Goal: Task Accomplishment & Management: Manage account settings

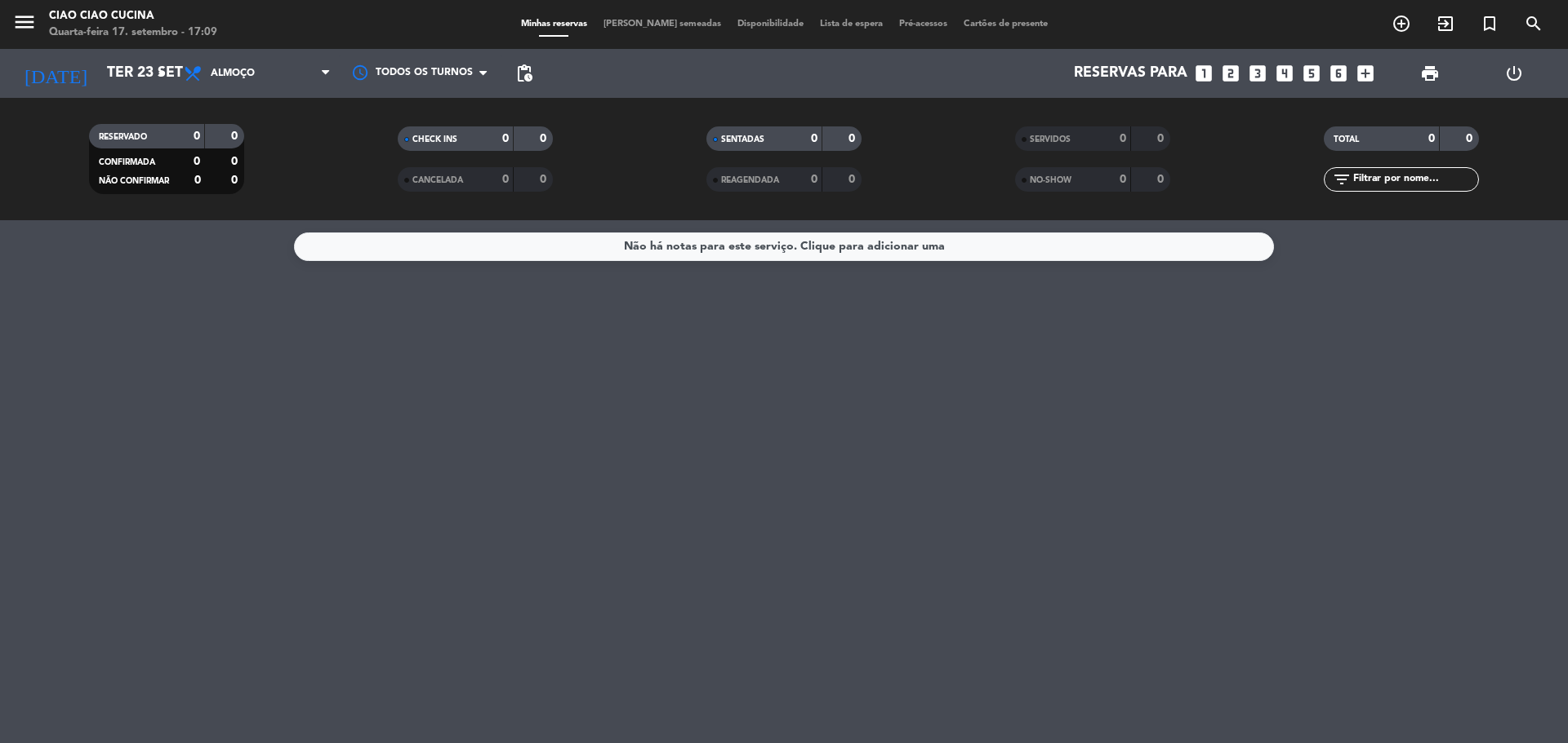
click at [114, 75] on input "Ter 23 set" at bounding box center [193, 74] width 190 height 33
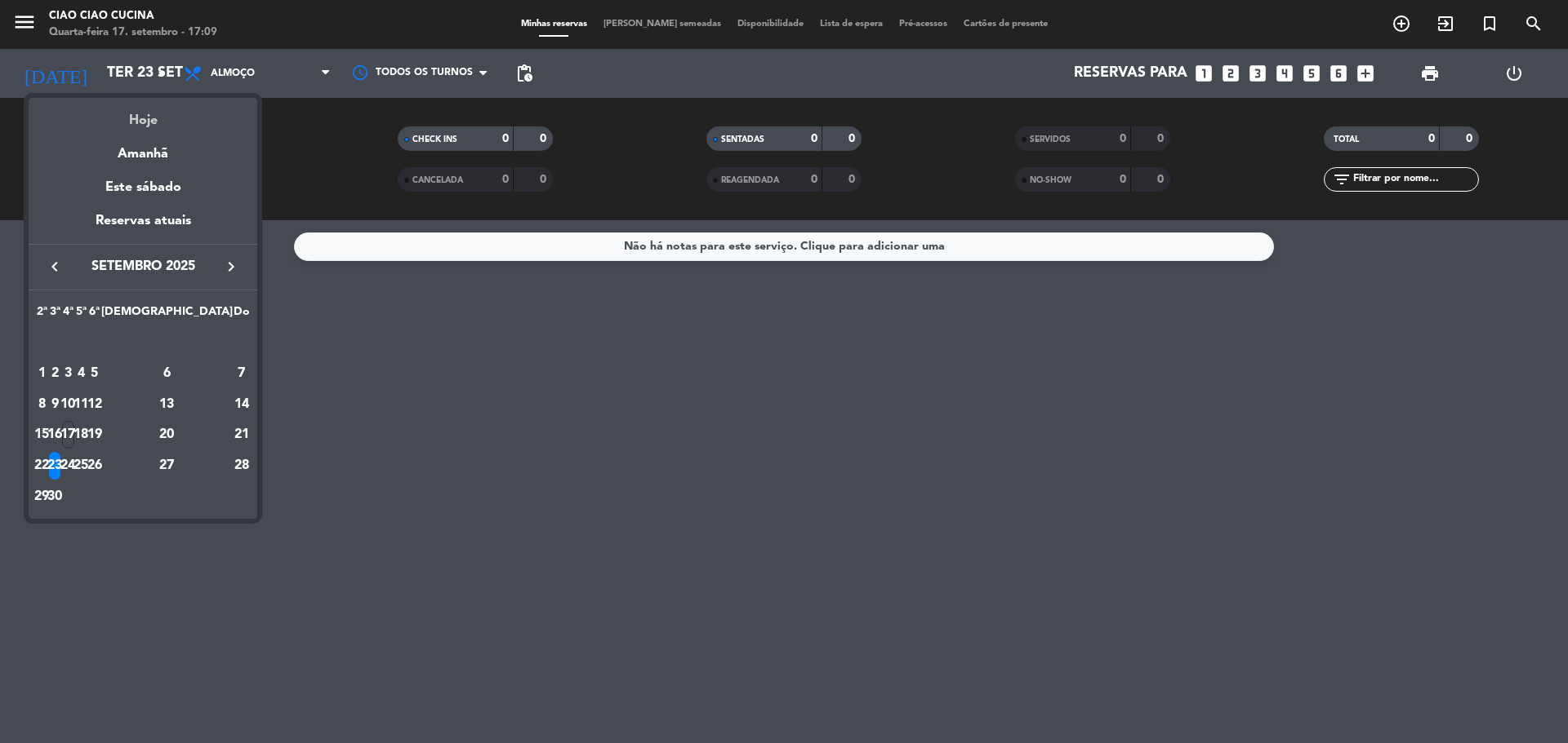
click at [176, 111] on div "Hoje" at bounding box center [143, 115] width 229 height 34
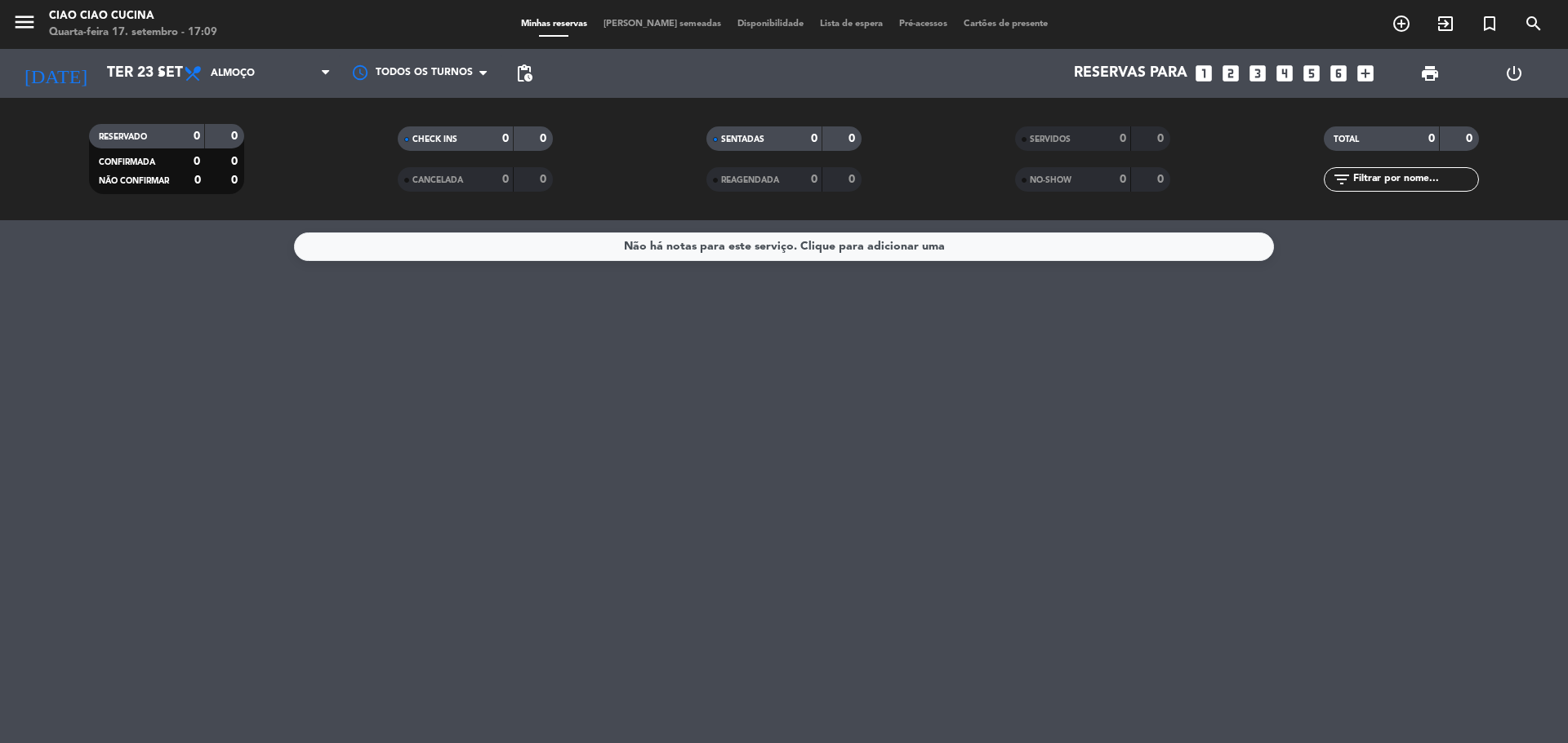
type input "Qua 17 set"
click at [237, 76] on span "Almoço" at bounding box center [233, 74] width 44 height 12
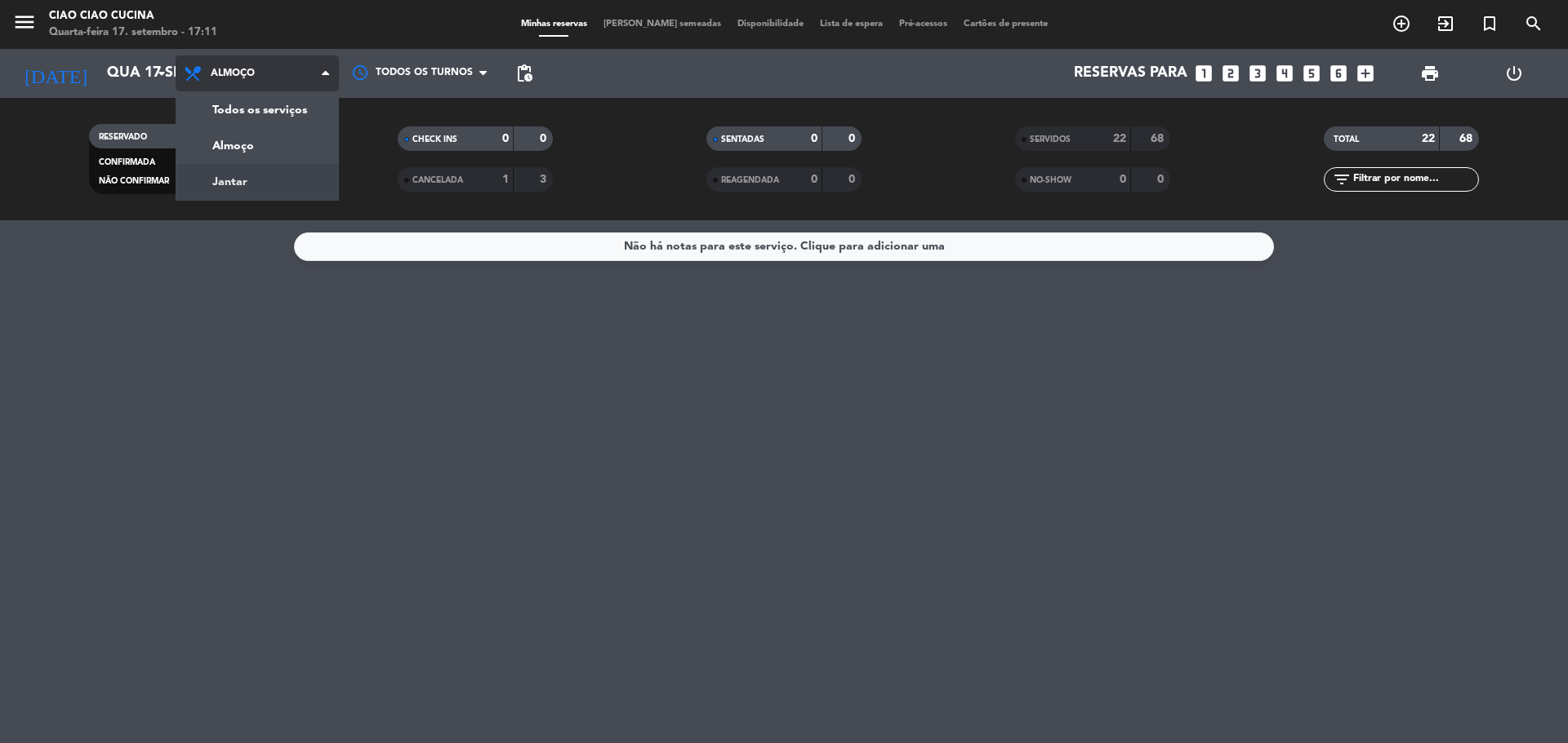
click at [240, 182] on div "menu Ciao Ciao Cucina Quarta-feira 17. setembro - 17:11 Minhas reservas Mesas s…" at bounding box center [784, 110] width 1568 height 221
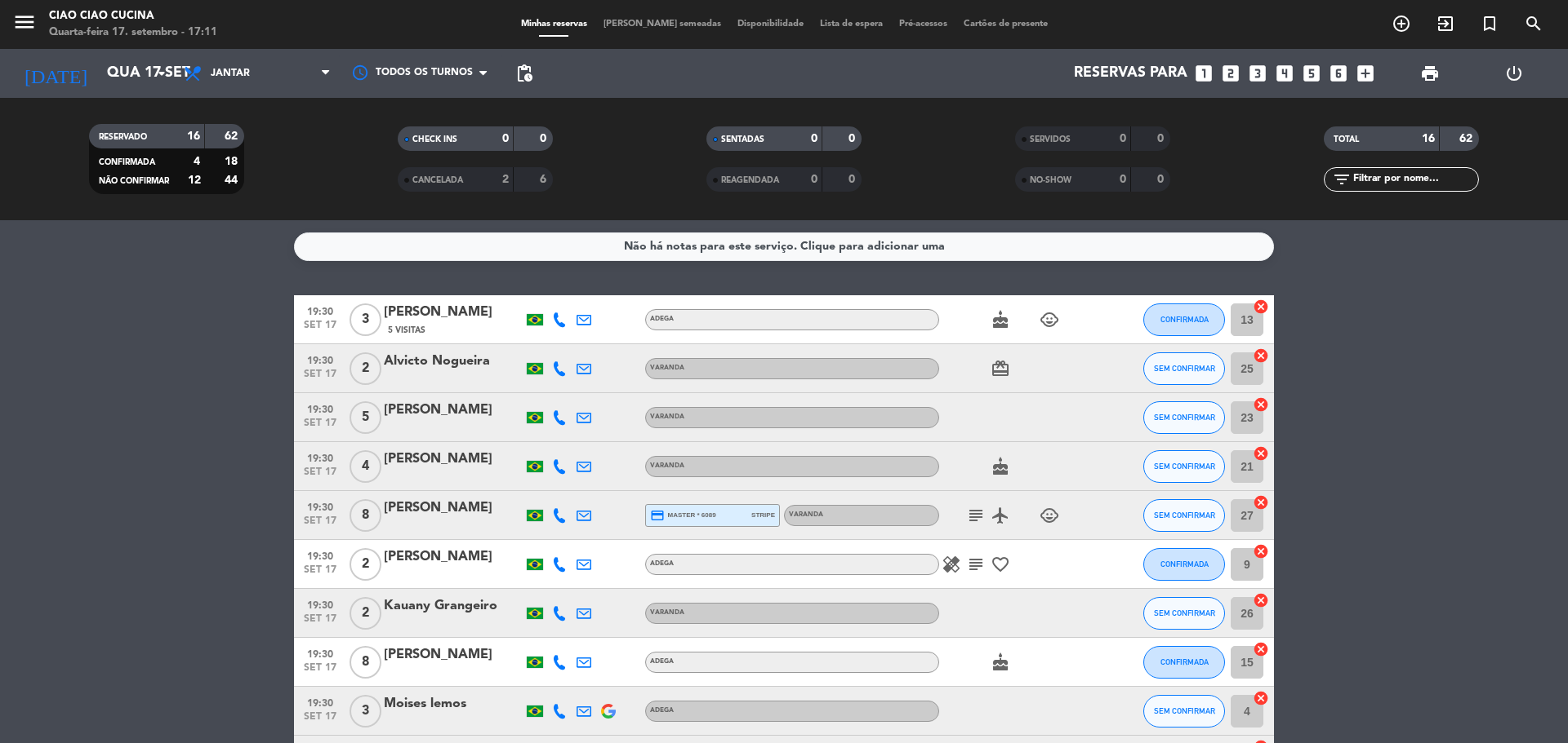
click at [555, 326] on icon at bounding box center [558, 320] width 15 height 15
click at [564, 289] on span "content_paste" at bounding box center [570, 292] width 12 height 12
click at [560, 372] on icon at bounding box center [558, 369] width 15 height 15
click at [564, 343] on span "content_paste" at bounding box center [570, 342] width 12 height 12
click at [563, 420] on icon at bounding box center [558, 417] width 15 height 15
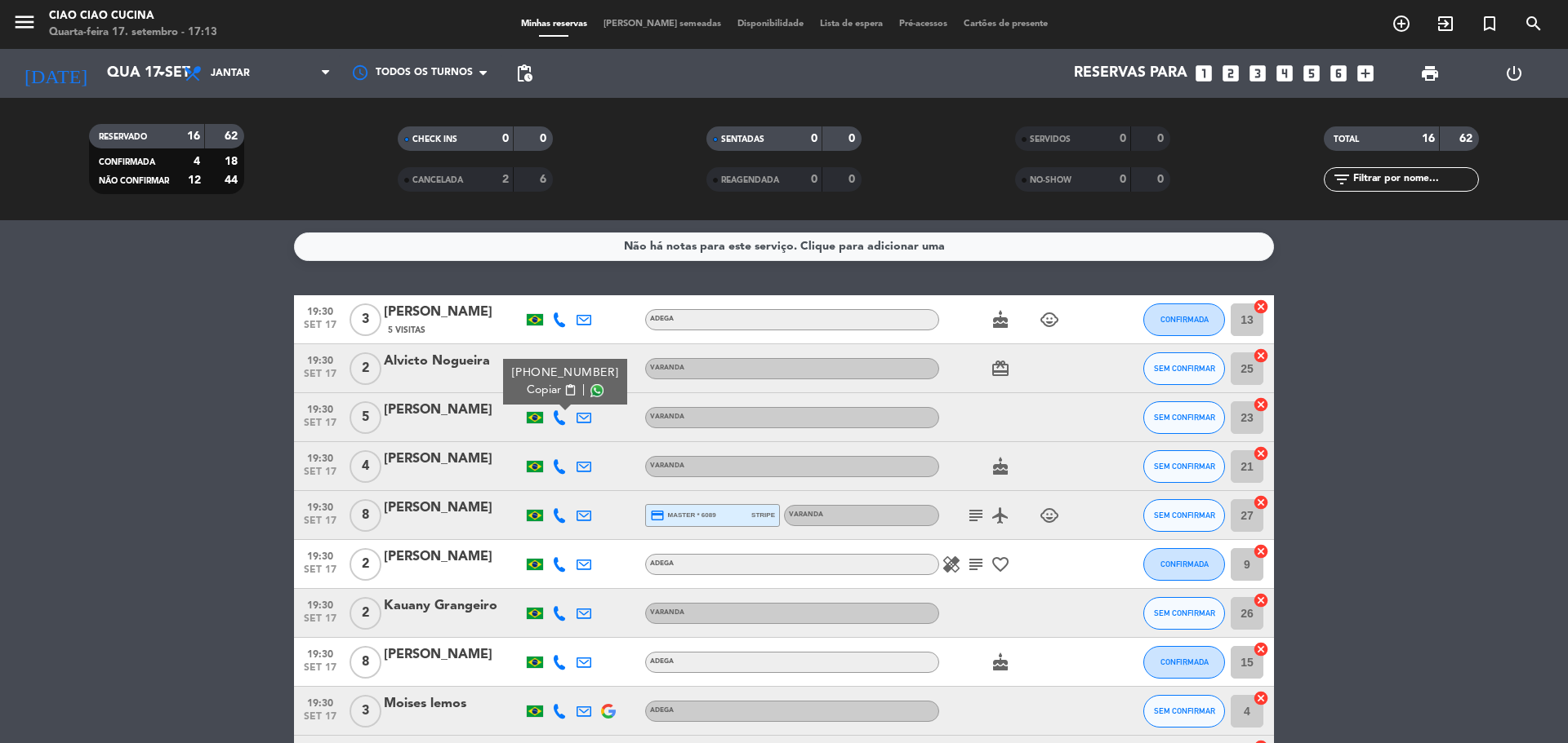
click at [564, 392] on span "content_paste" at bounding box center [570, 390] width 12 height 12
click at [560, 471] on icon at bounding box center [558, 467] width 15 height 15
click at [565, 441] on span "content_paste" at bounding box center [570, 439] width 12 height 12
click at [560, 517] on icon at bounding box center [558, 516] width 15 height 15
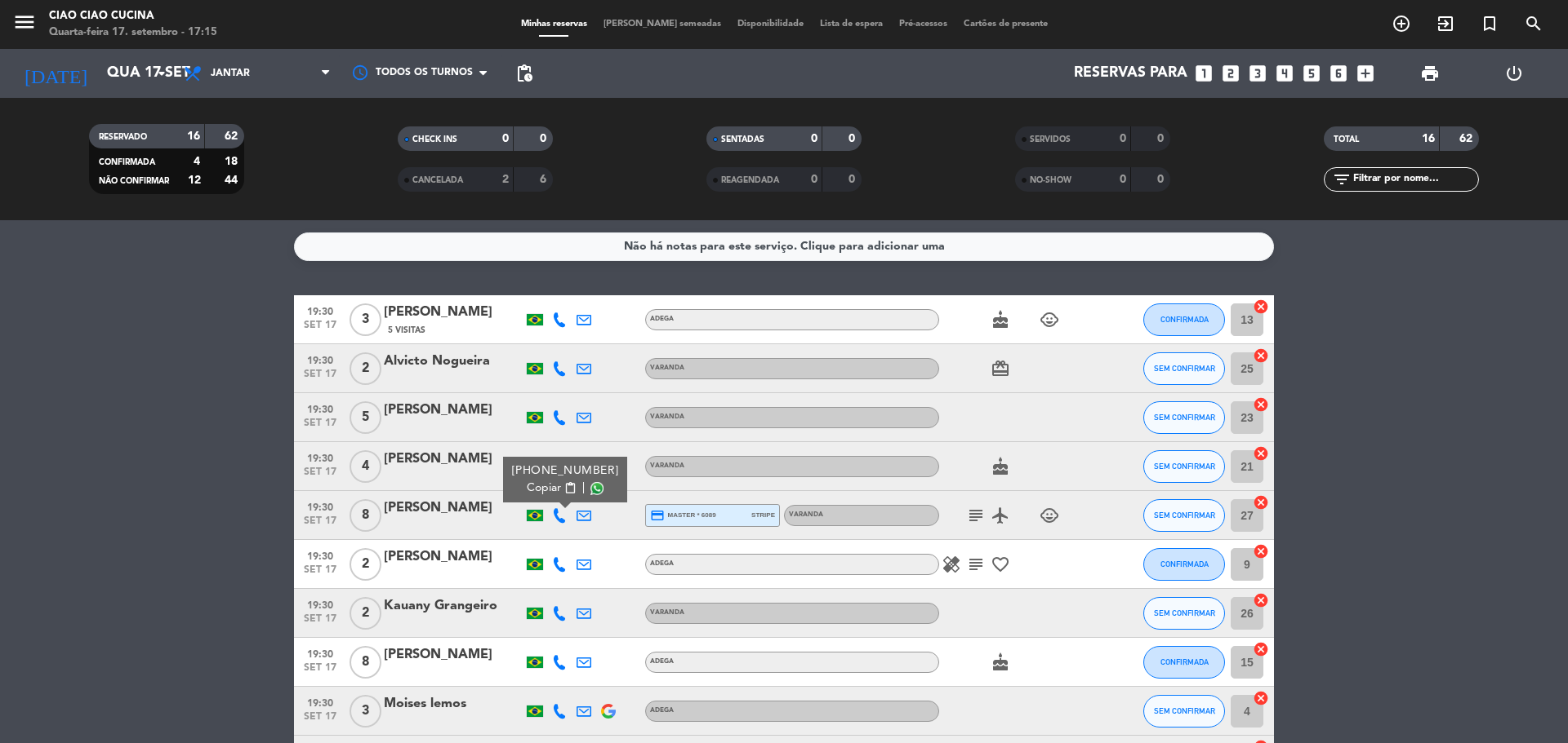
click at [564, 490] on span "content_paste" at bounding box center [570, 489] width 12 height 12
click at [559, 568] on icon at bounding box center [558, 564] width 15 height 15
click at [566, 535] on span "content_paste" at bounding box center [570, 537] width 12 height 12
click at [557, 620] on icon at bounding box center [558, 613] width 15 height 15
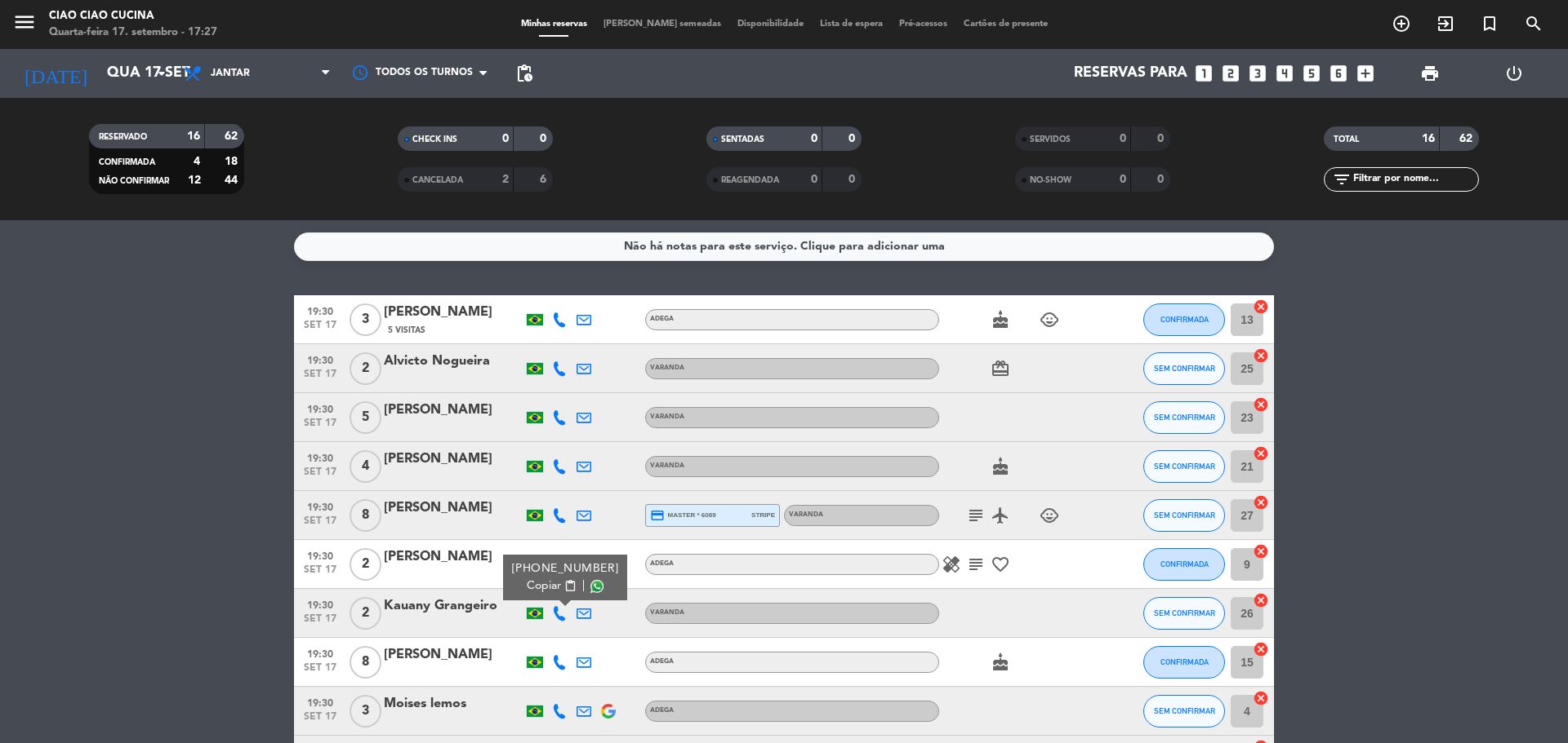
click at [565, 587] on span "content_paste" at bounding box center [570, 586] width 12 height 12
click at [559, 372] on icon at bounding box center [558, 369] width 15 height 15
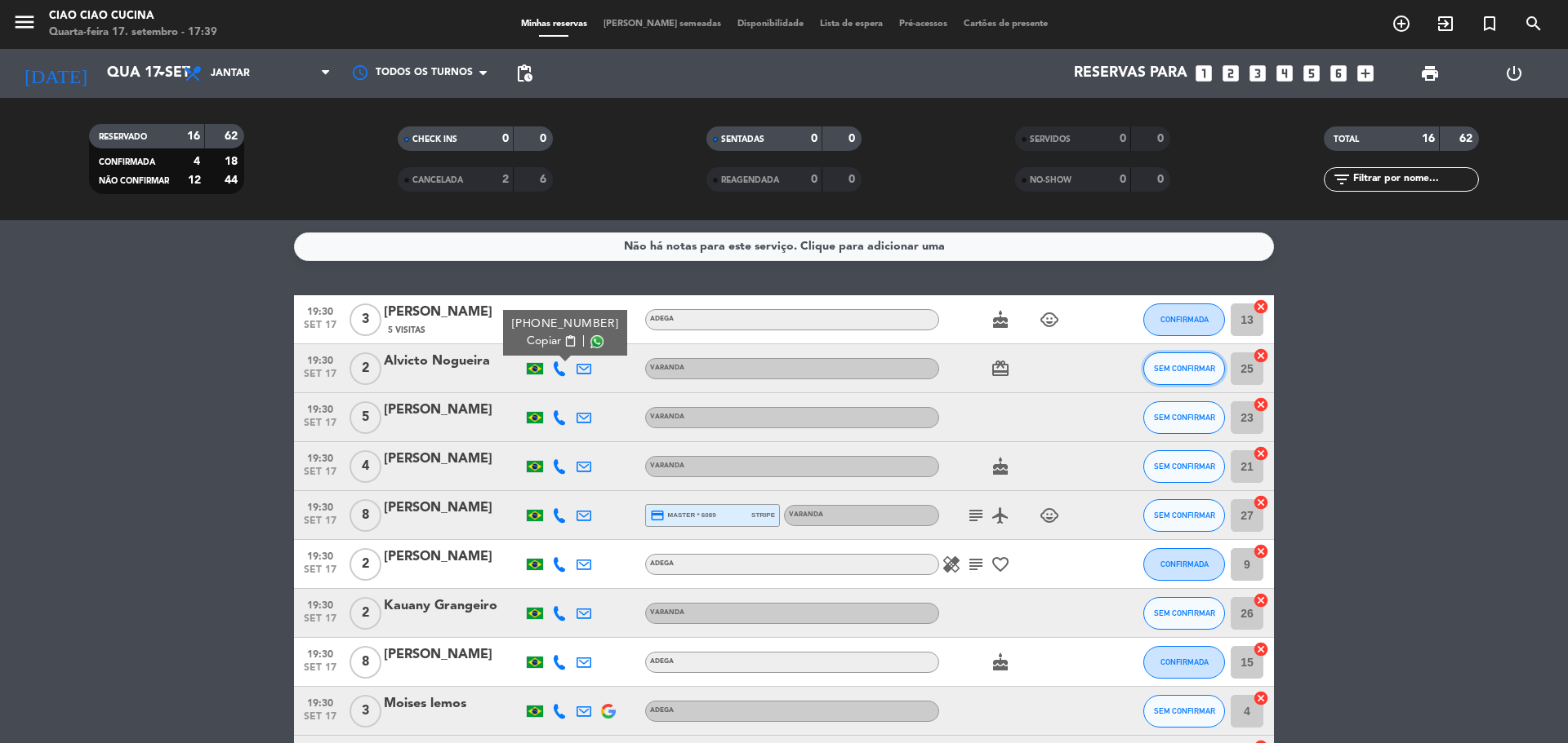
click at [1207, 373] on button "SEM CONFIRMAR" at bounding box center [1183, 369] width 81 height 33
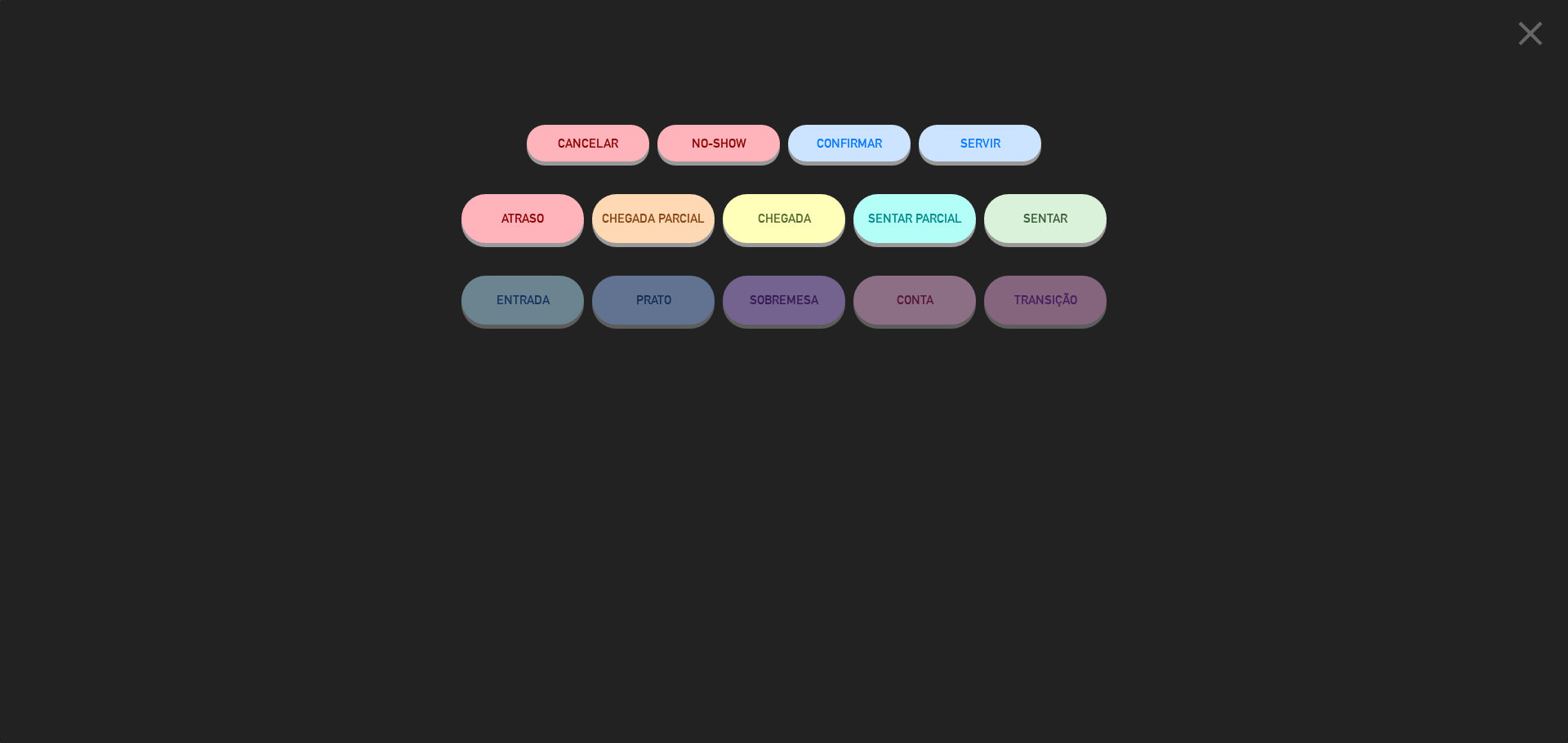
click at [879, 153] on button "CONFIRMAR" at bounding box center [849, 143] width 122 height 37
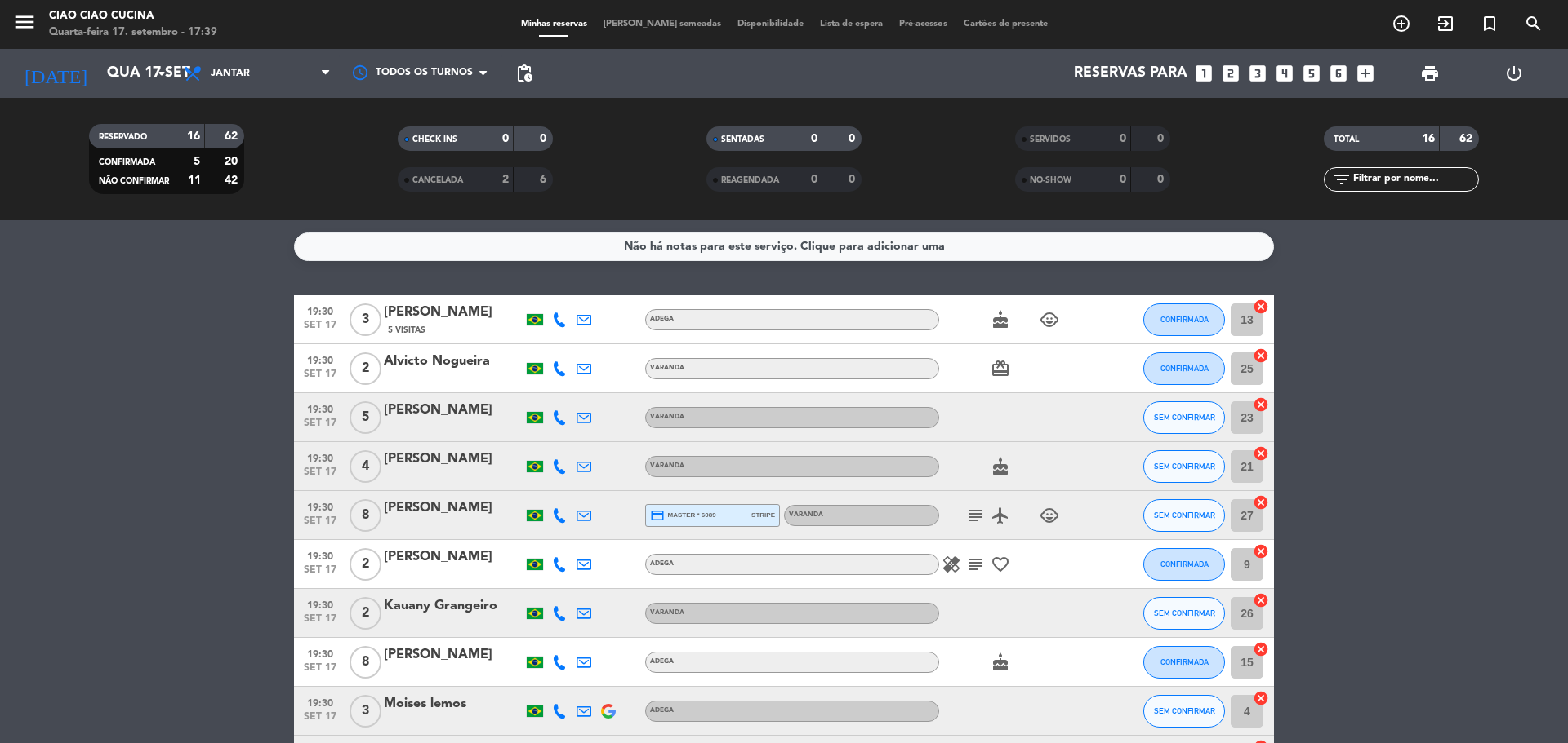
click at [1336, 372] on bookings-row "19:30 [DATE] 3 [PERSON_NAME] 5 Visitas ADEGA cake child_care CONFIRMADA 13 canc…" at bounding box center [784, 698] width 1568 height 807
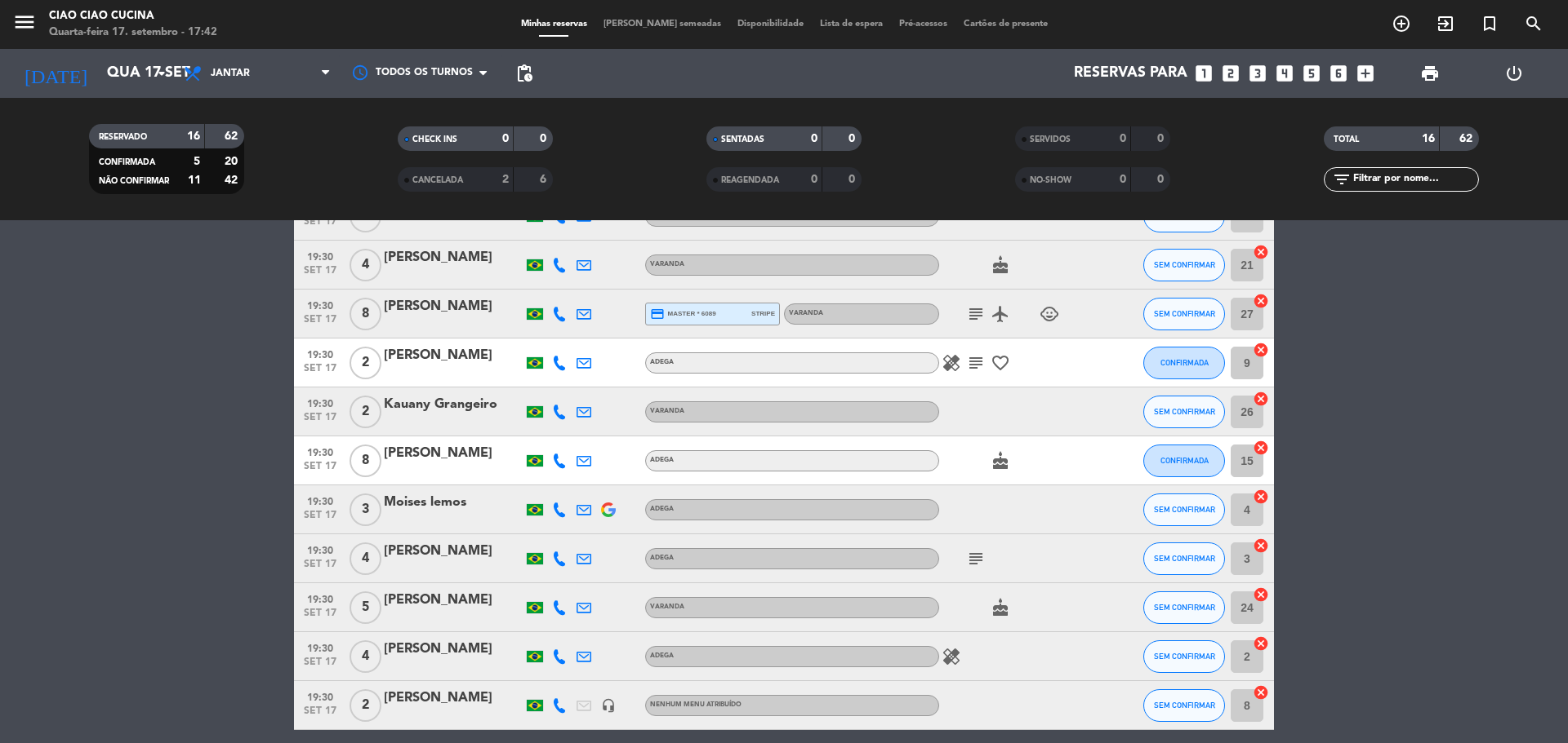
scroll to position [113, 0]
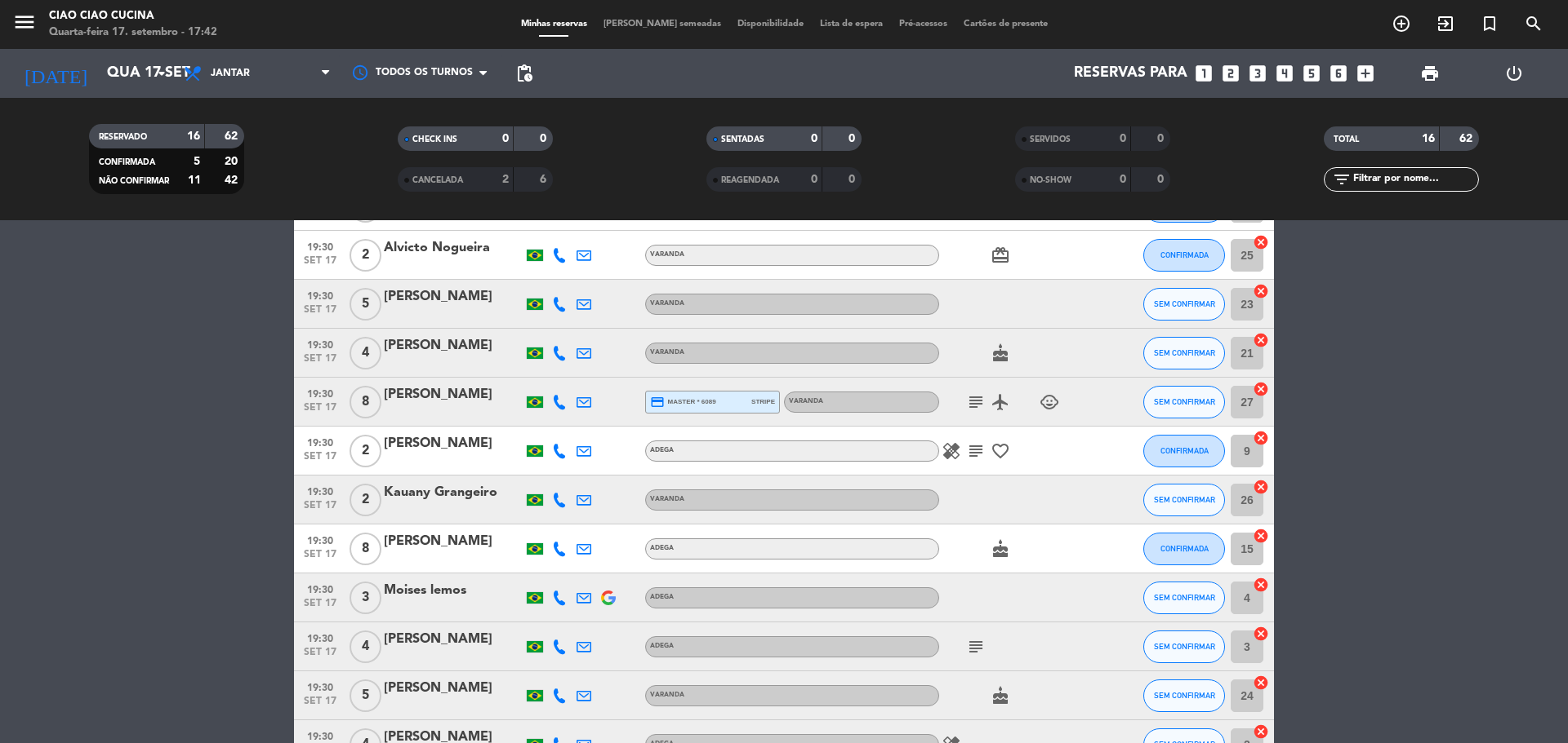
click at [563, 501] on icon at bounding box center [558, 500] width 15 height 15
click at [1210, 405] on span "SEM CONFIRMAR" at bounding box center [1184, 401] width 62 height 9
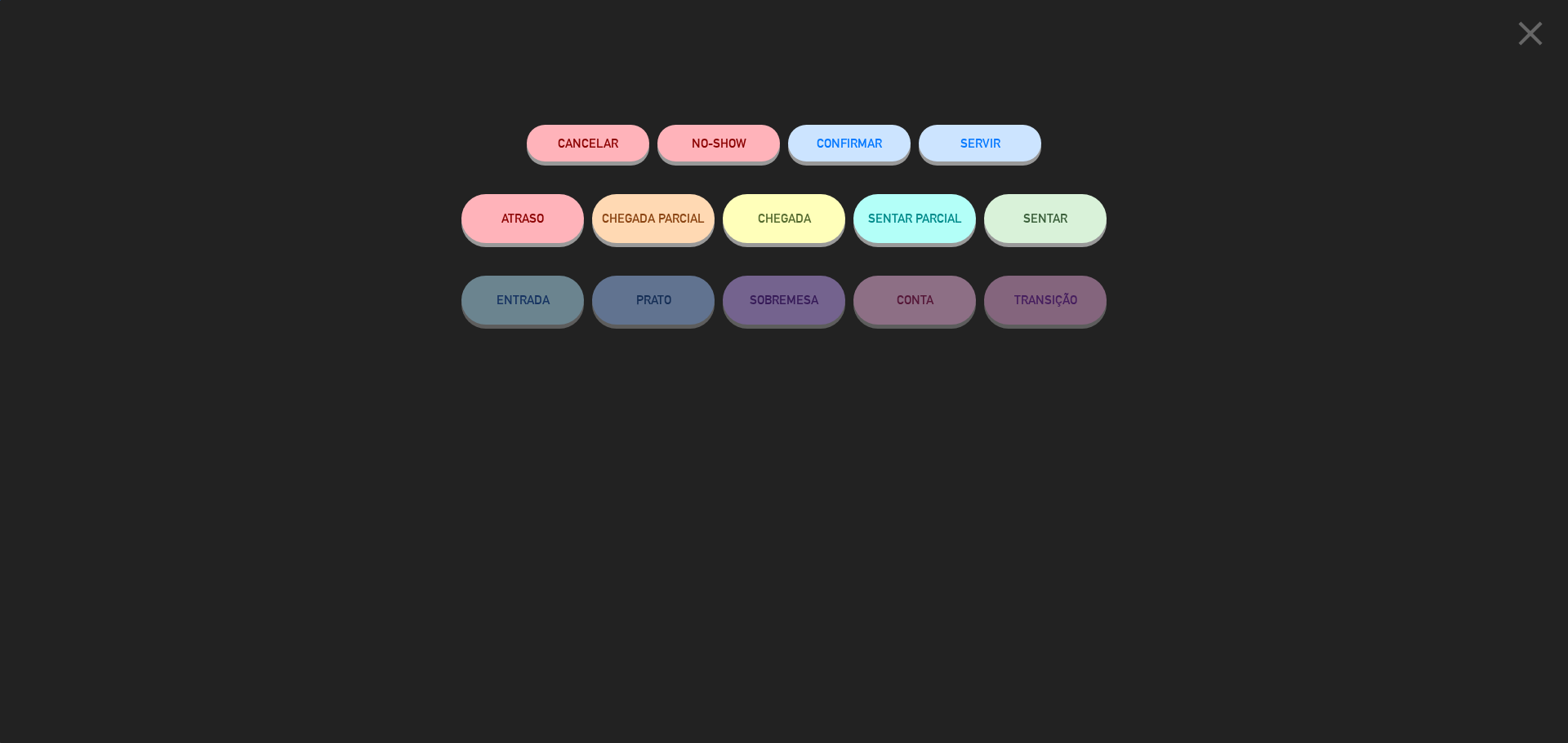
click at [846, 136] on button "CONFIRMAR" at bounding box center [849, 143] width 122 height 37
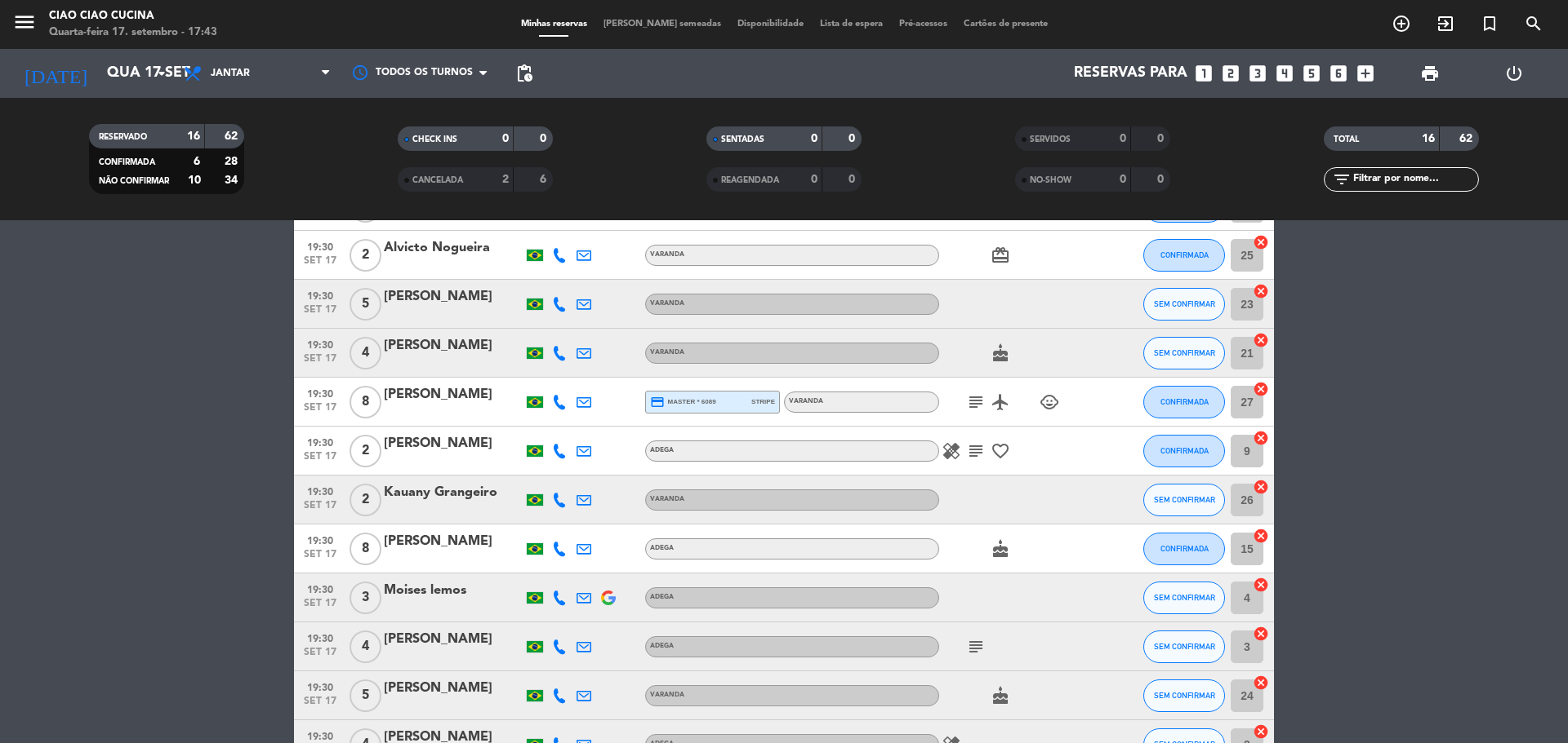
click at [977, 400] on icon "subject" at bounding box center [976, 402] width 20 height 20
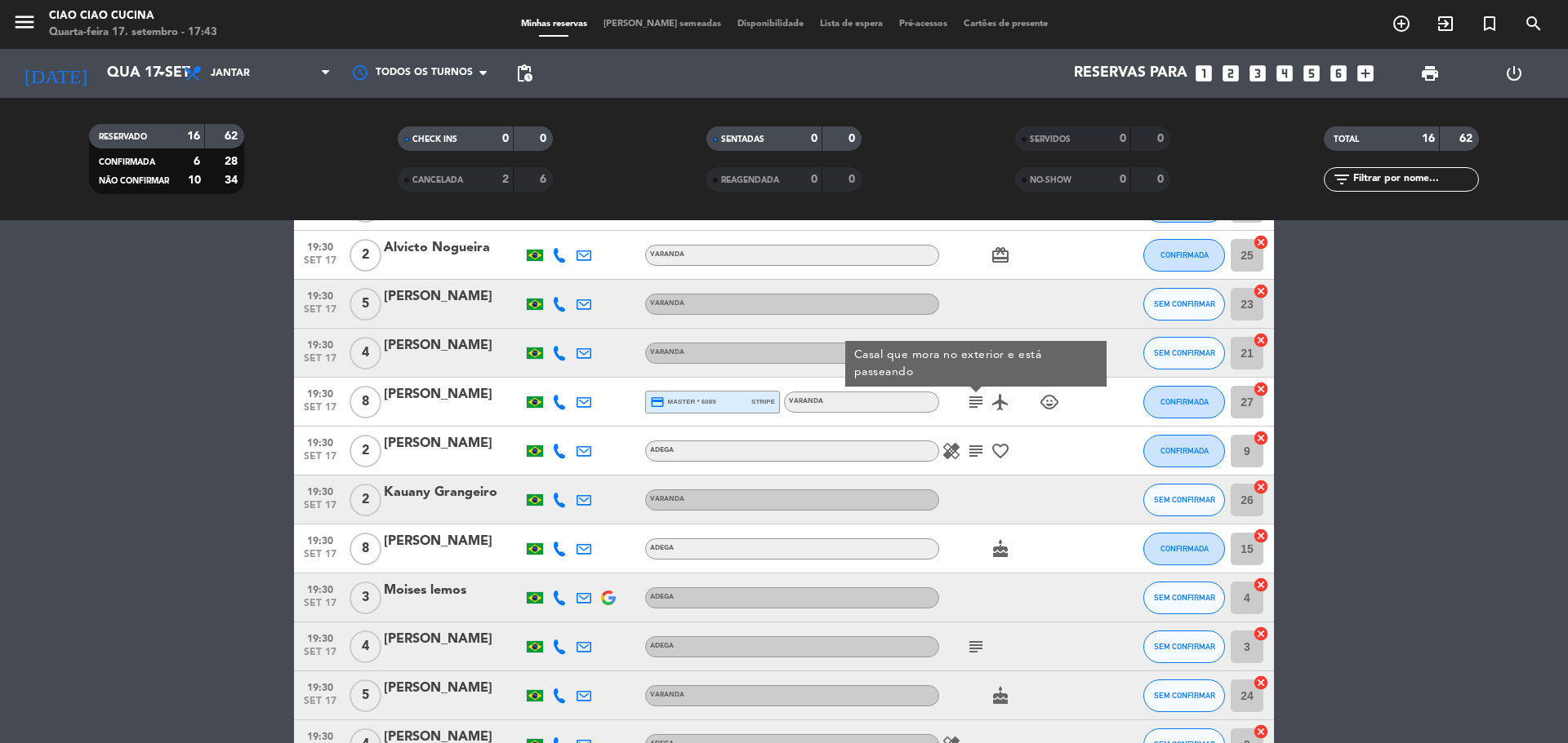
click at [1050, 406] on icon "child_care" at bounding box center [1049, 402] width 20 height 20
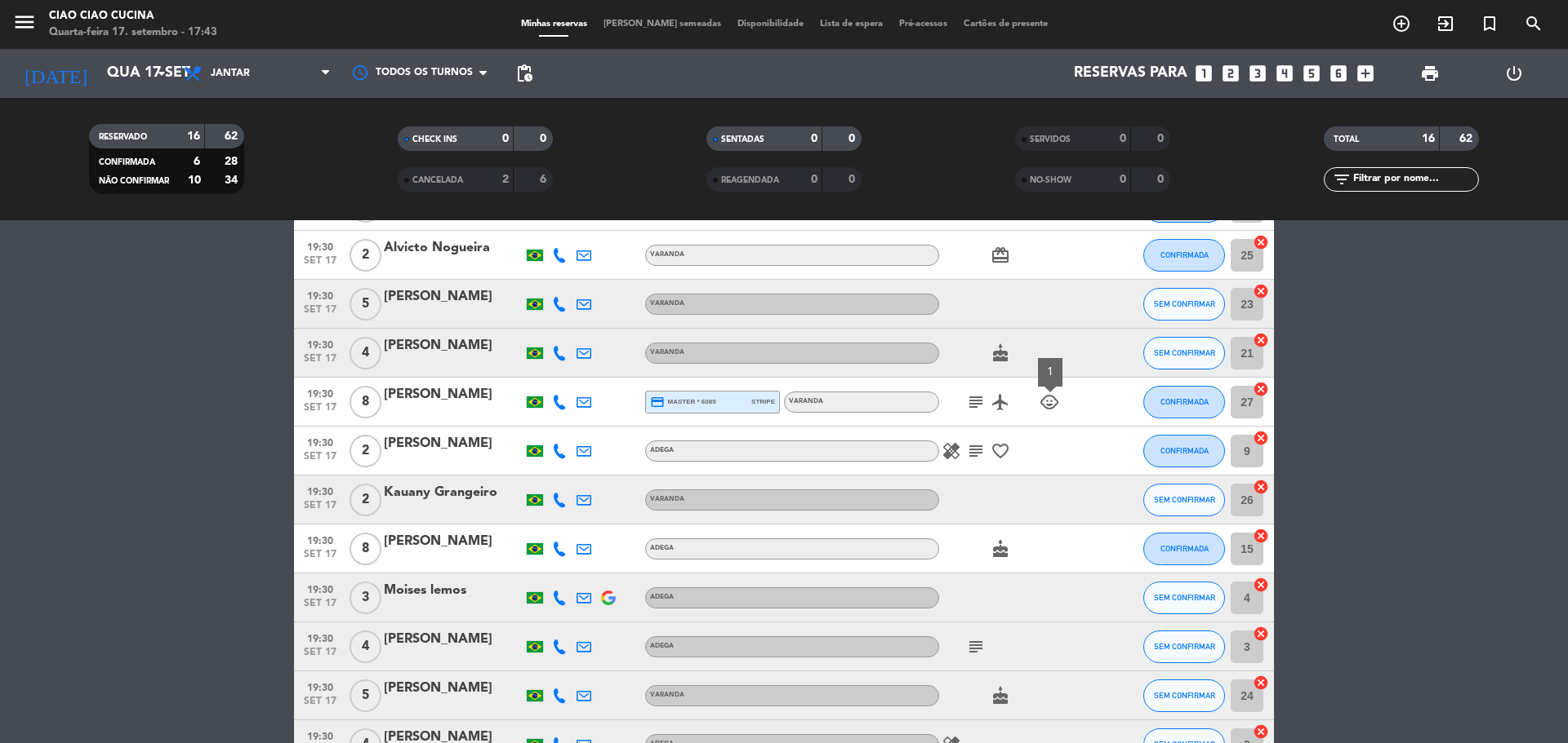
click at [567, 405] on div at bounding box center [558, 401] width 25 height 48
click at [560, 405] on icon at bounding box center [558, 402] width 15 height 15
click at [422, 395] on div "[PERSON_NAME]" at bounding box center [453, 394] width 139 height 21
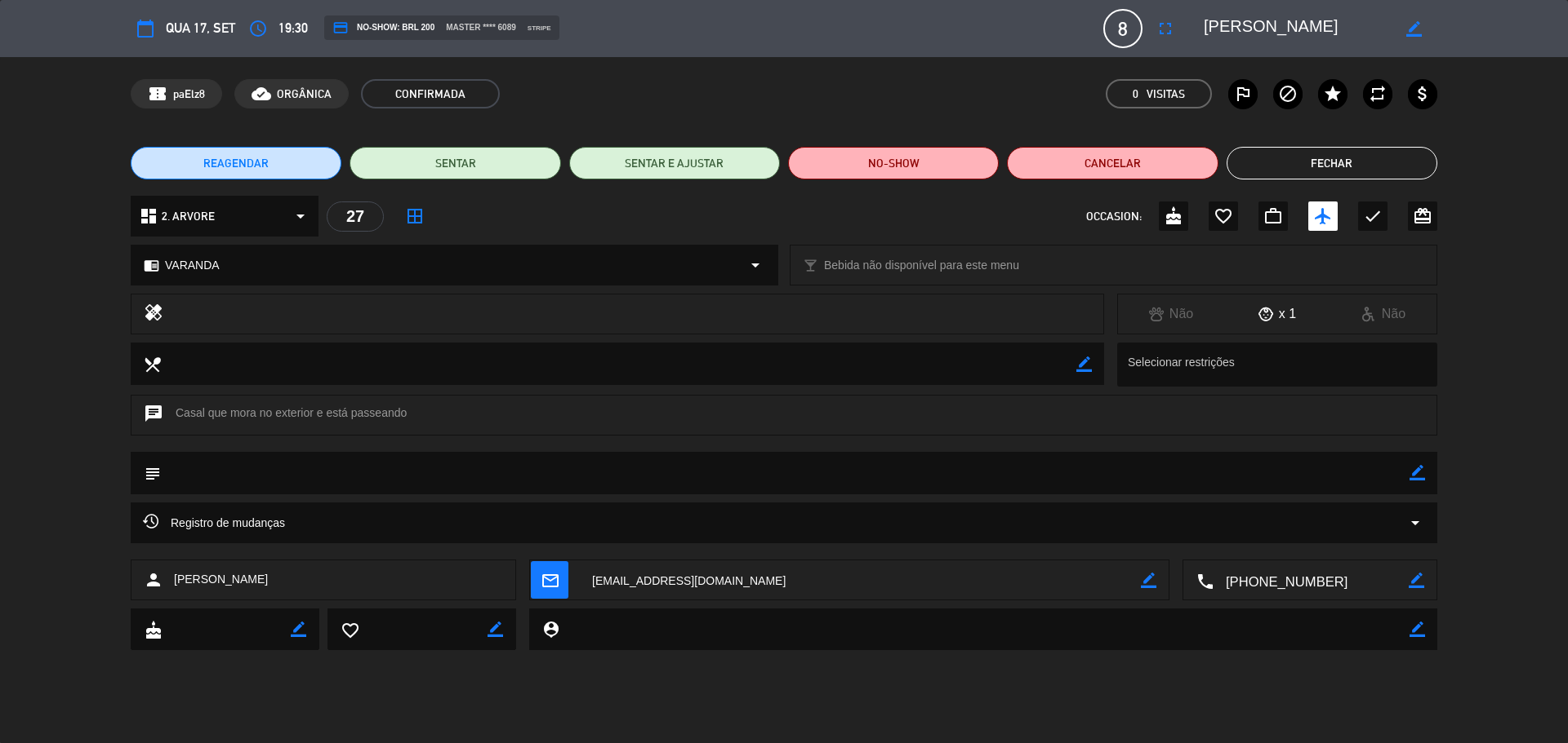
click at [232, 473] on textarea at bounding box center [785, 473] width 1248 height 42
click at [1413, 471] on icon "border_color" at bounding box center [1417, 473] width 16 height 16
click at [1281, 309] on div "x 1" at bounding box center [1277, 314] width 106 height 21
click at [1287, 312] on div "x 1" at bounding box center [1277, 314] width 106 height 21
click at [1289, 314] on div "x 1" at bounding box center [1277, 314] width 106 height 21
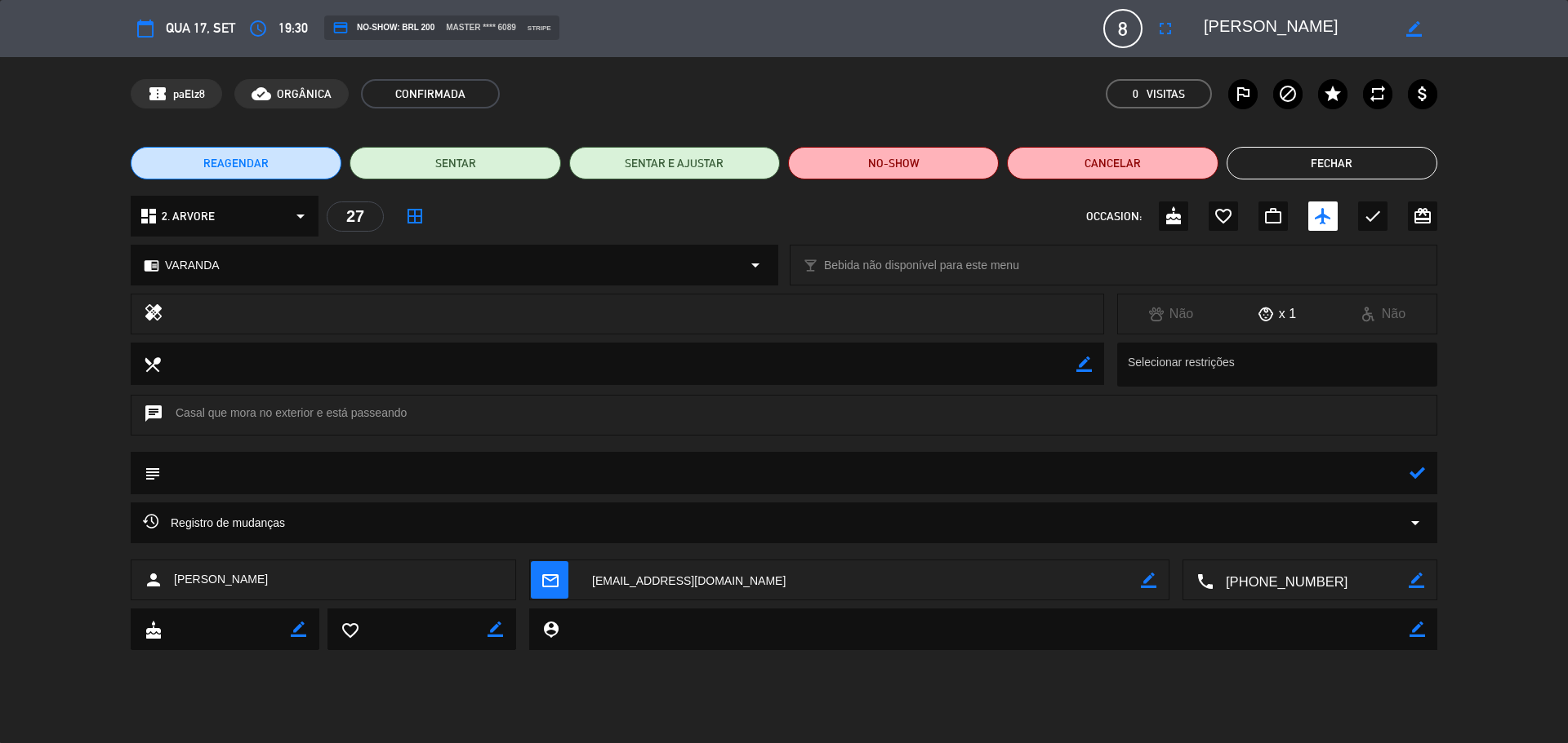
click at [1289, 314] on div "x 1" at bounding box center [1277, 314] width 106 height 21
click at [1347, 157] on button "Fechar" at bounding box center [1332, 163] width 211 height 33
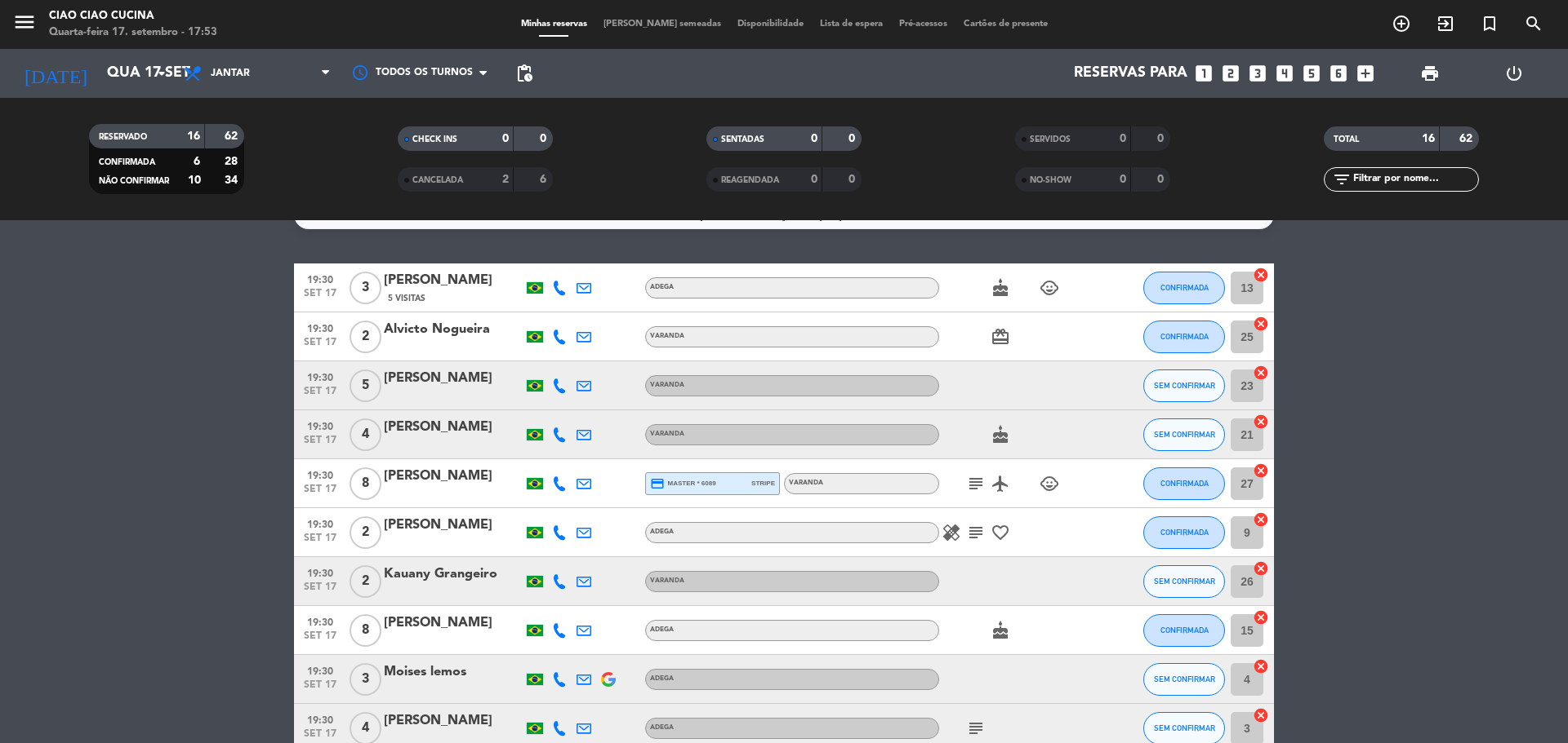
scroll to position [0, 0]
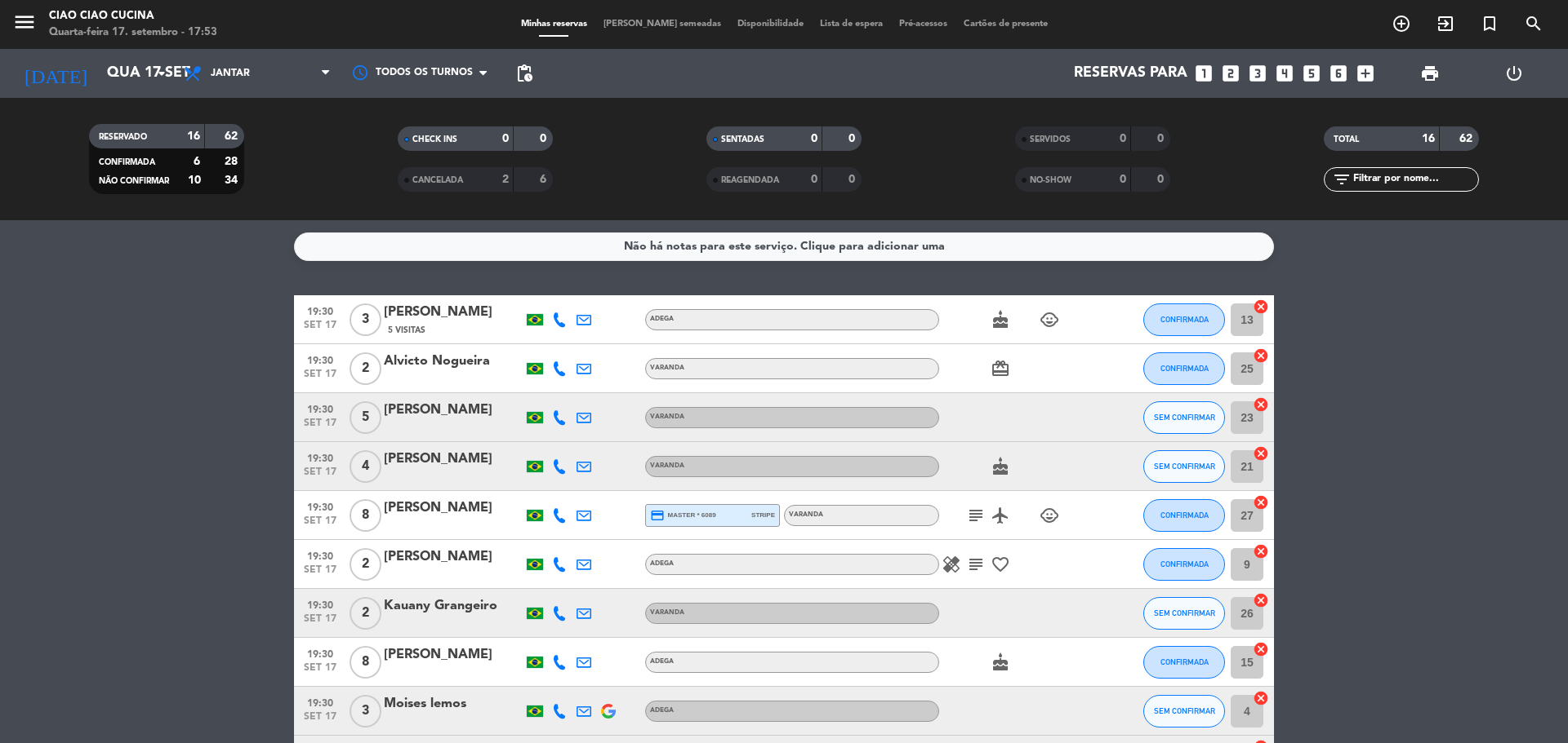
click at [562, 472] on icon at bounding box center [558, 467] width 15 height 15
click at [195, 476] on bookings-row "19:30 [DATE] 3 [PERSON_NAME] 5 Visitas ADEGA cake child_care CONFIRMADA 13 canc…" at bounding box center [784, 698] width 1568 height 807
click at [561, 475] on div at bounding box center [558, 466] width 25 height 48
click at [560, 470] on icon at bounding box center [558, 467] width 15 height 15
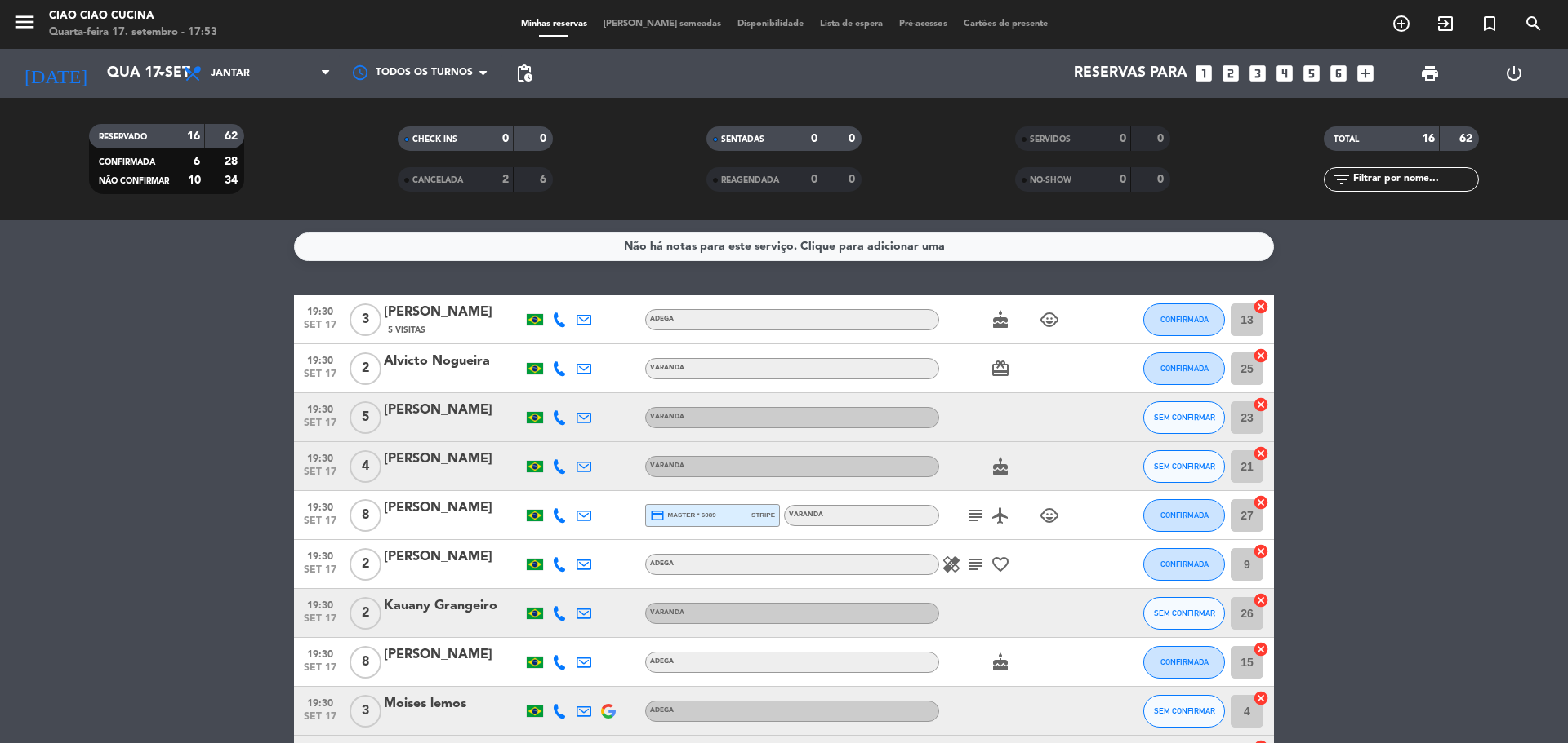
click at [560, 425] on div at bounding box center [558, 417] width 25 height 48
click at [560, 423] on icon at bounding box center [558, 417] width 15 height 15
click at [559, 564] on icon at bounding box center [558, 564] width 15 height 15
click at [561, 471] on icon at bounding box center [558, 467] width 15 height 15
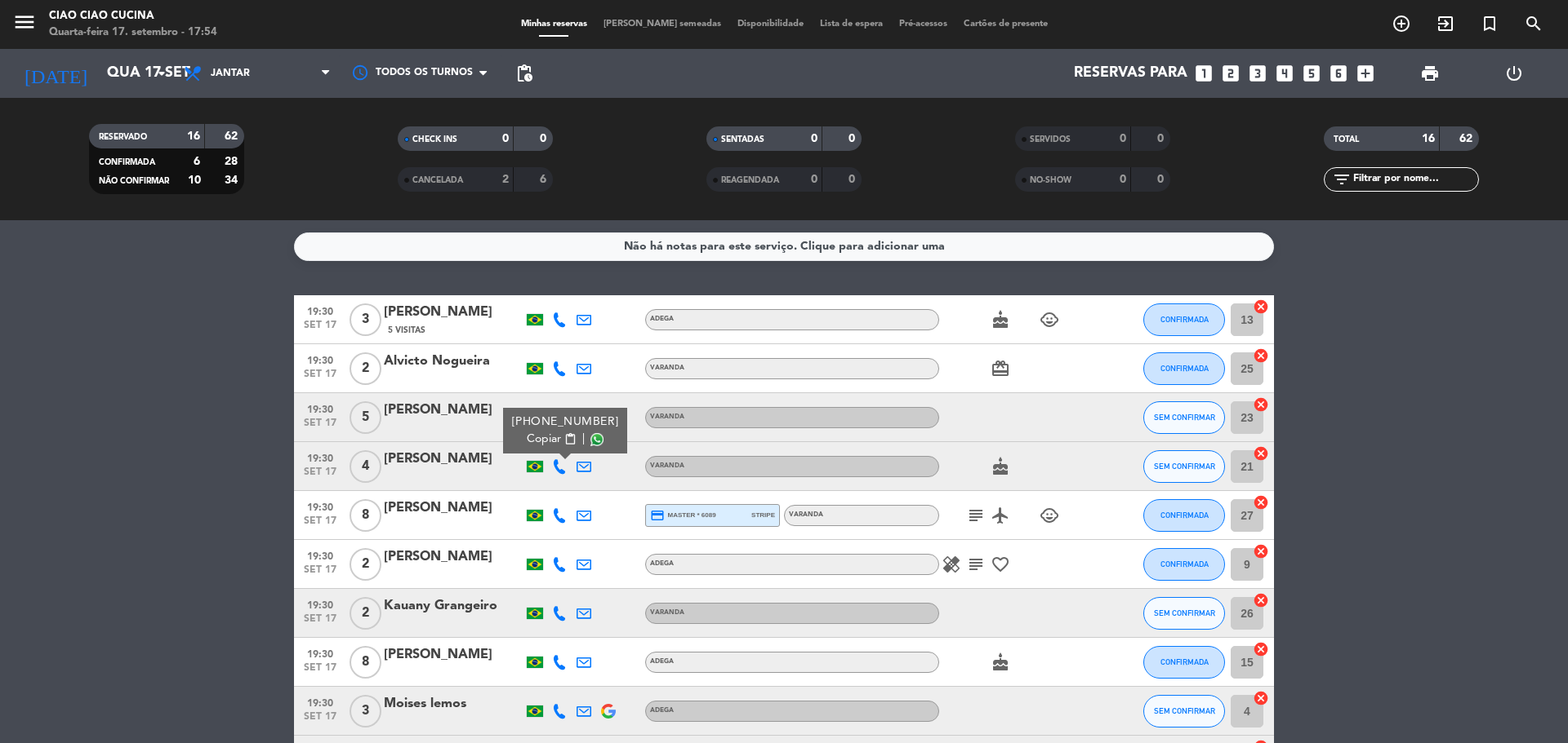
click at [561, 471] on icon at bounding box center [558, 467] width 15 height 15
click at [559, 324] on icon at bounding box center [558, 320] width 15 height 15
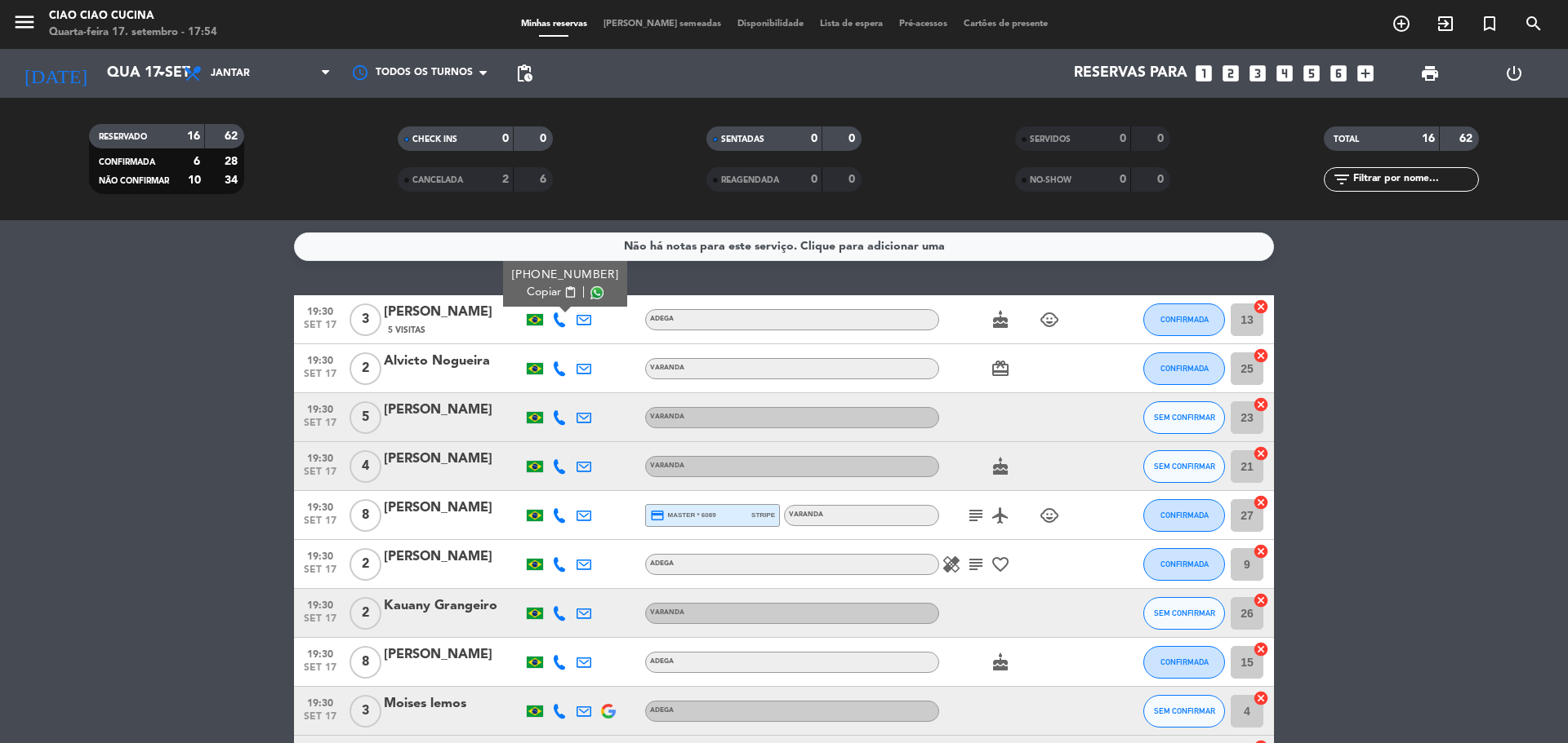
click at [559, 373] on icon at bounding box center [558, 369] width 15 height 15
click at [560, 421] on icon at bounding box center [558, 417] width 15 height 15
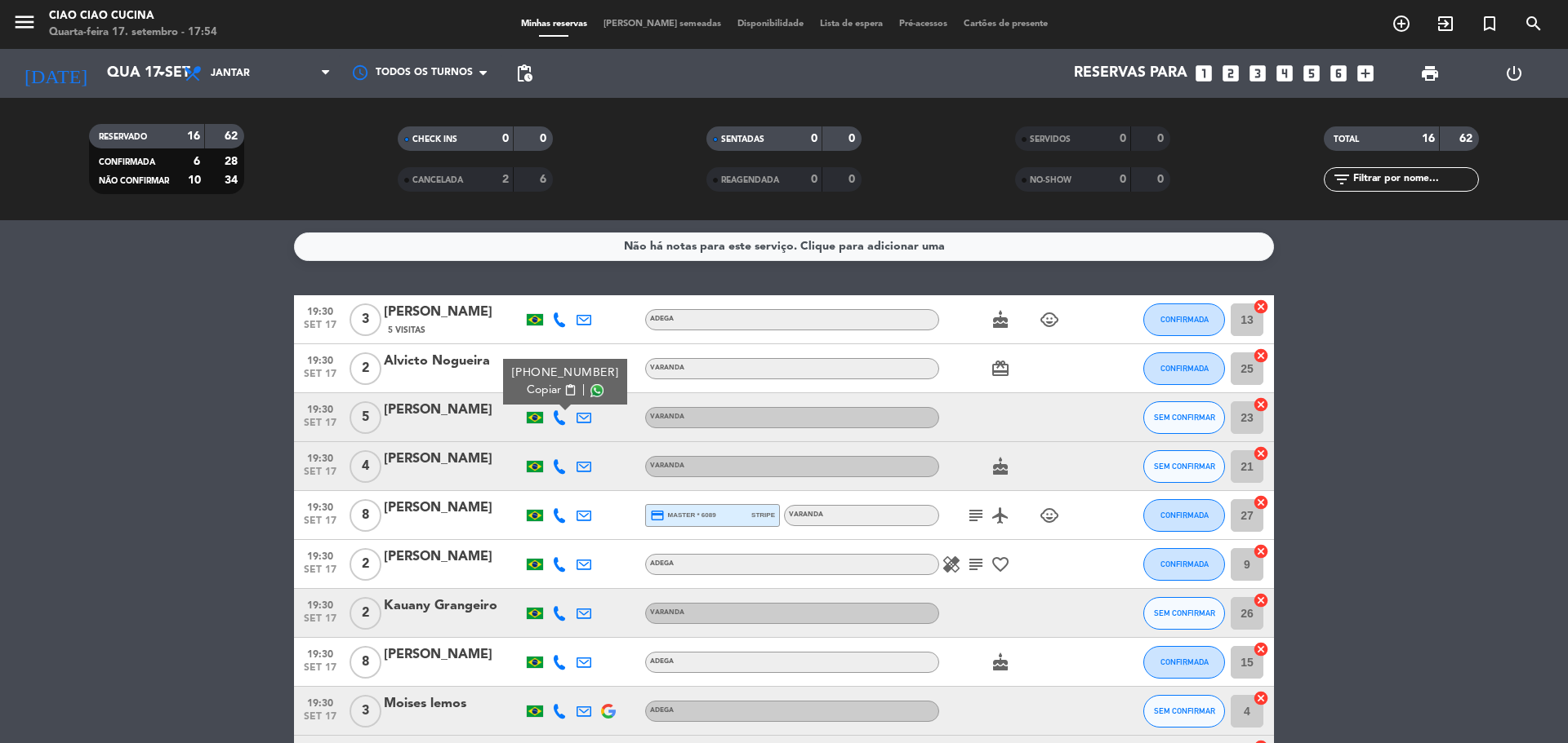
click at [560, 421] on icon at bounding box center [558, 417] width 15 height 15
click at [559, 474] on icon at bounding box center [558, 467] width 15 height 15
click at [554, 518] on icon at bounding box center [558, 516] width 15 height 15
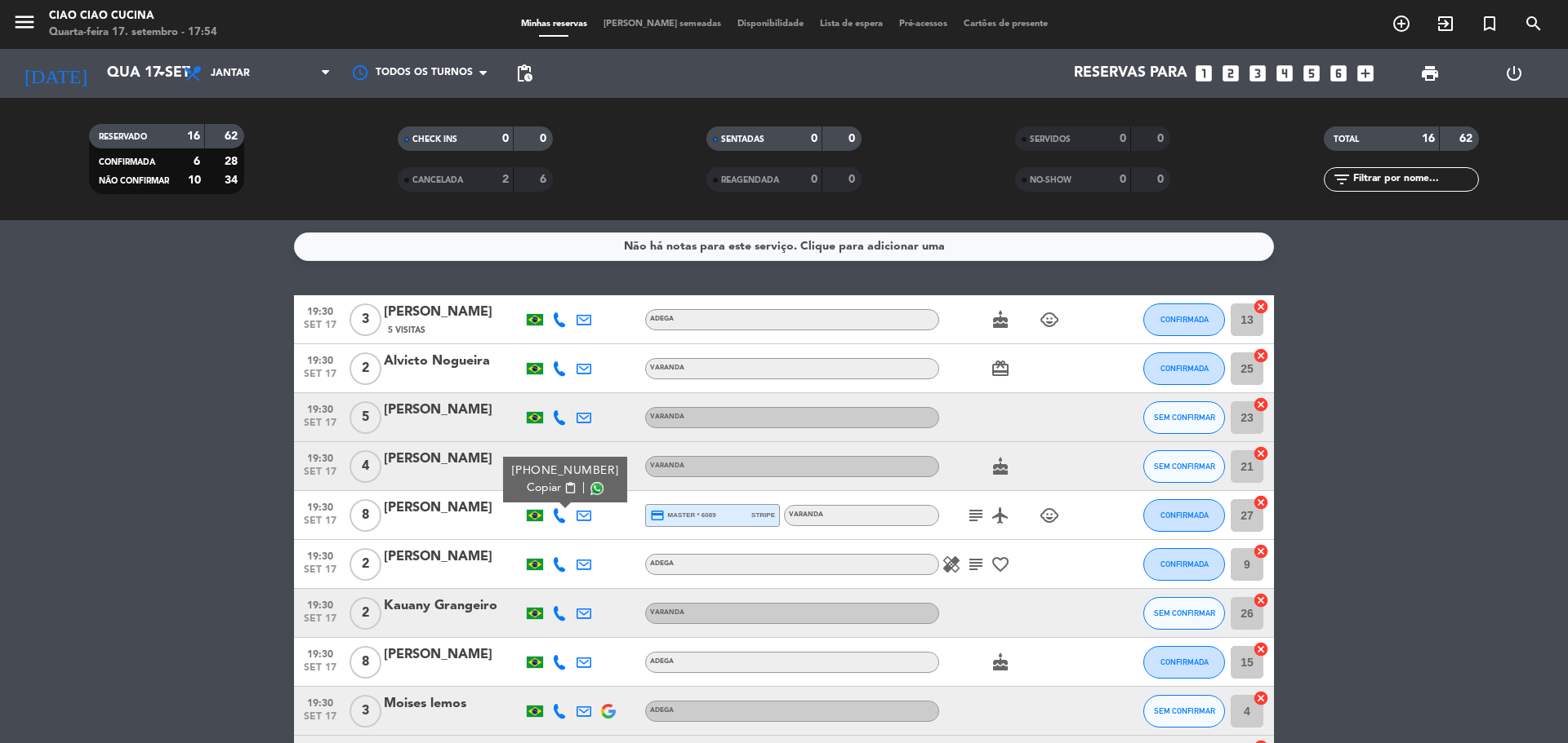
click at [560, 569] on icon at bounding box center [558, 564] width 15 height 15
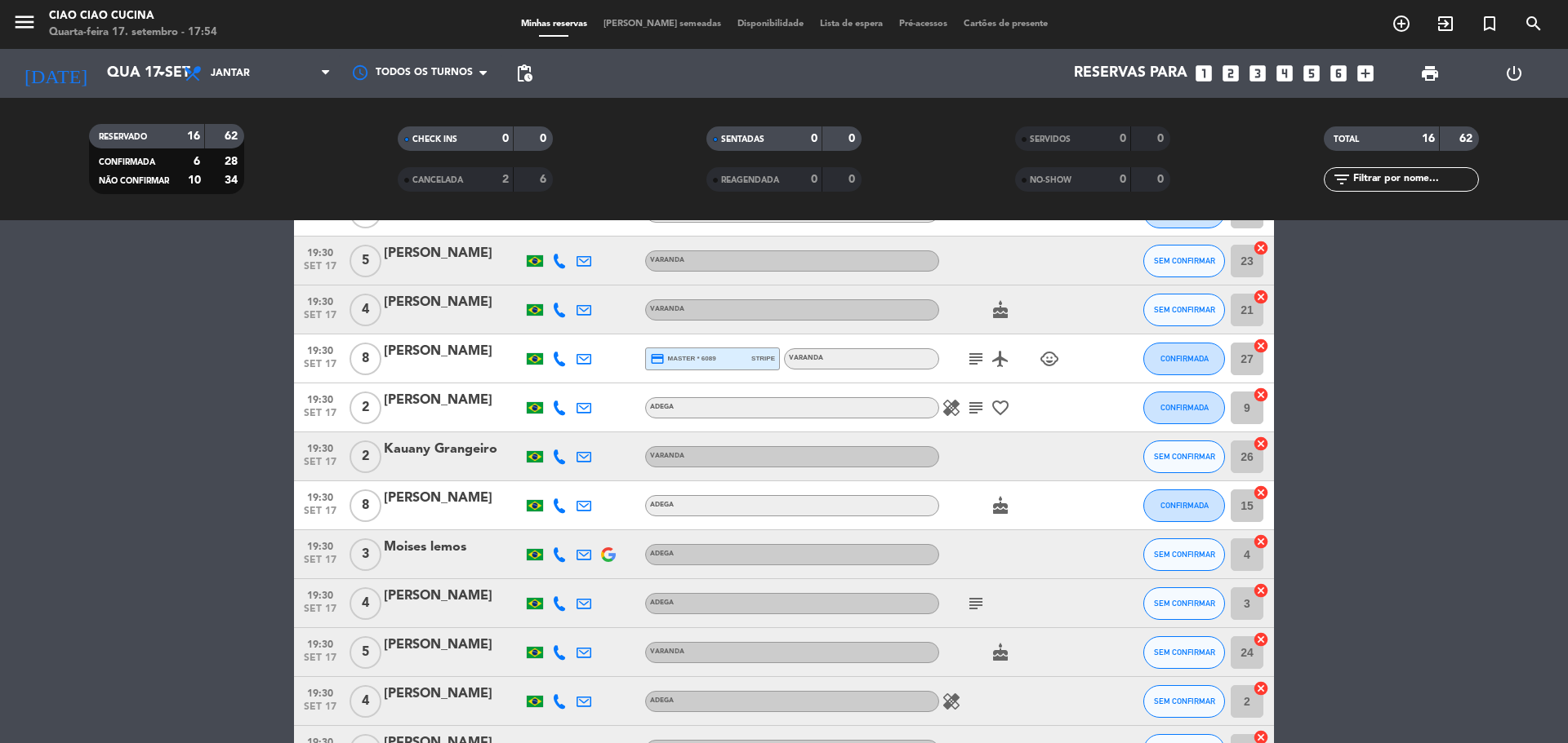
scroll to position [163, 0]
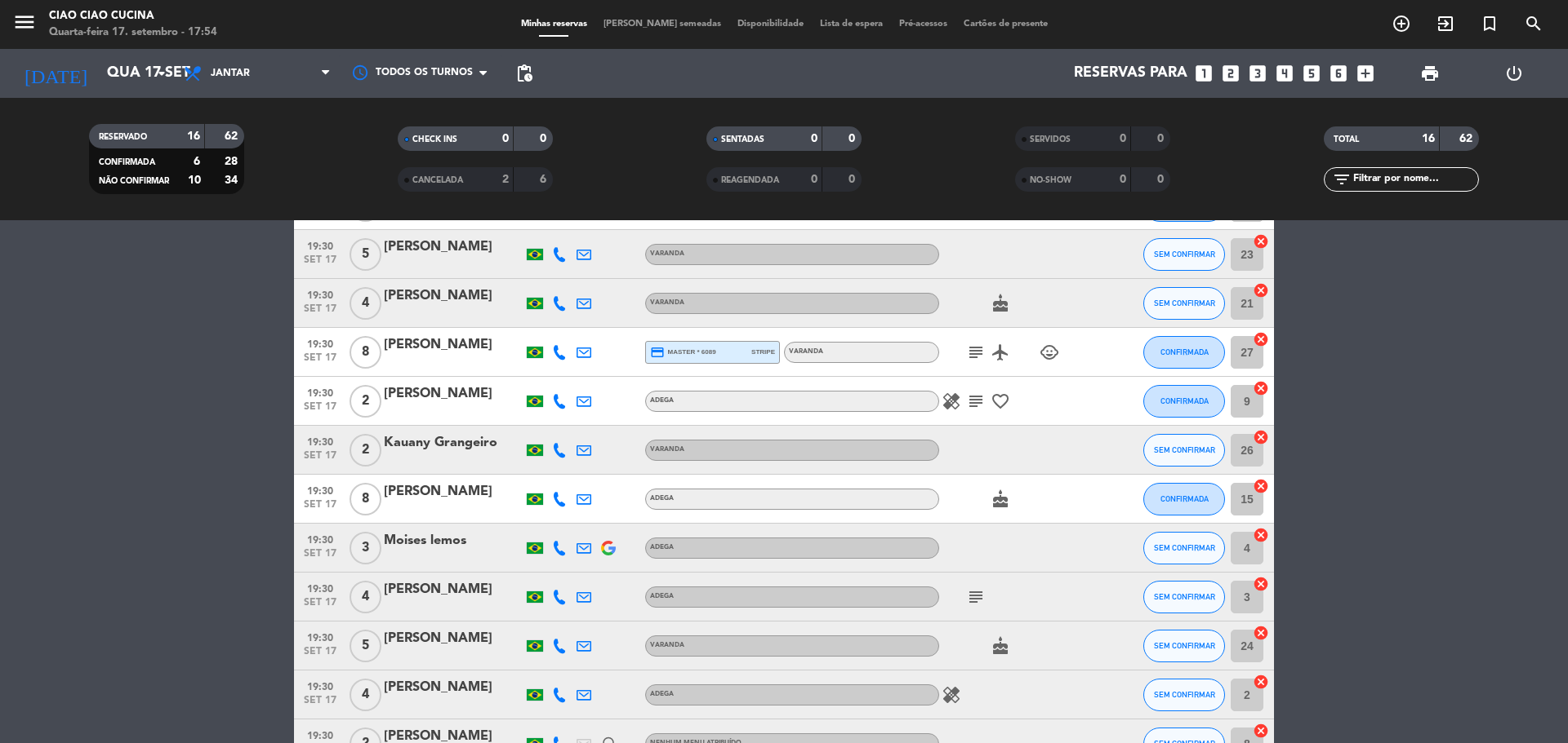
click at [556, 455] on icon at bounding box center [558, 450] width 15 height 15
click at [556, 500] on icon at bounding box center [558, 499] width 15 height 15
click at [556, 550] on icon at bounding box center [558, 548] width 15 height 15
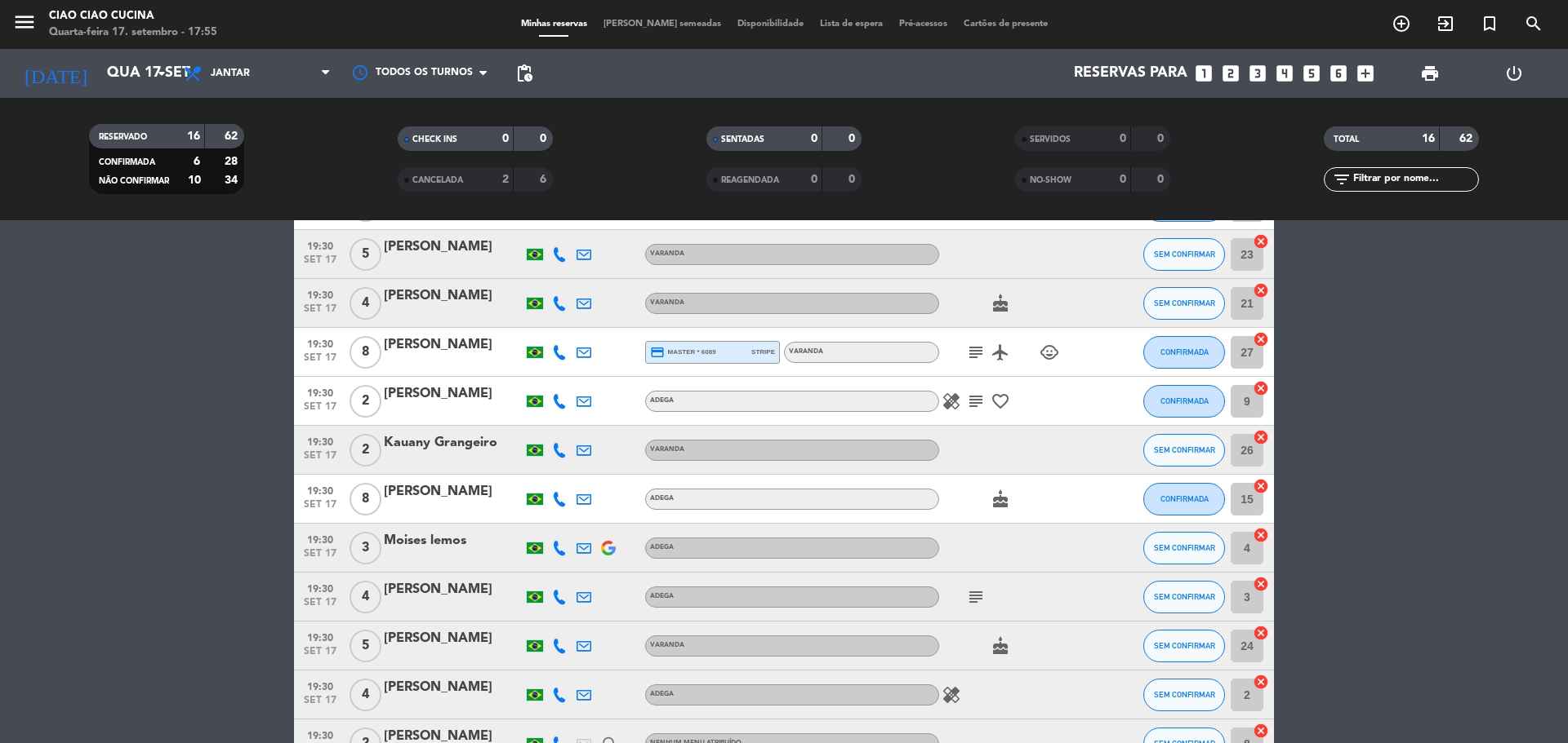
scroll to position [0, 0]
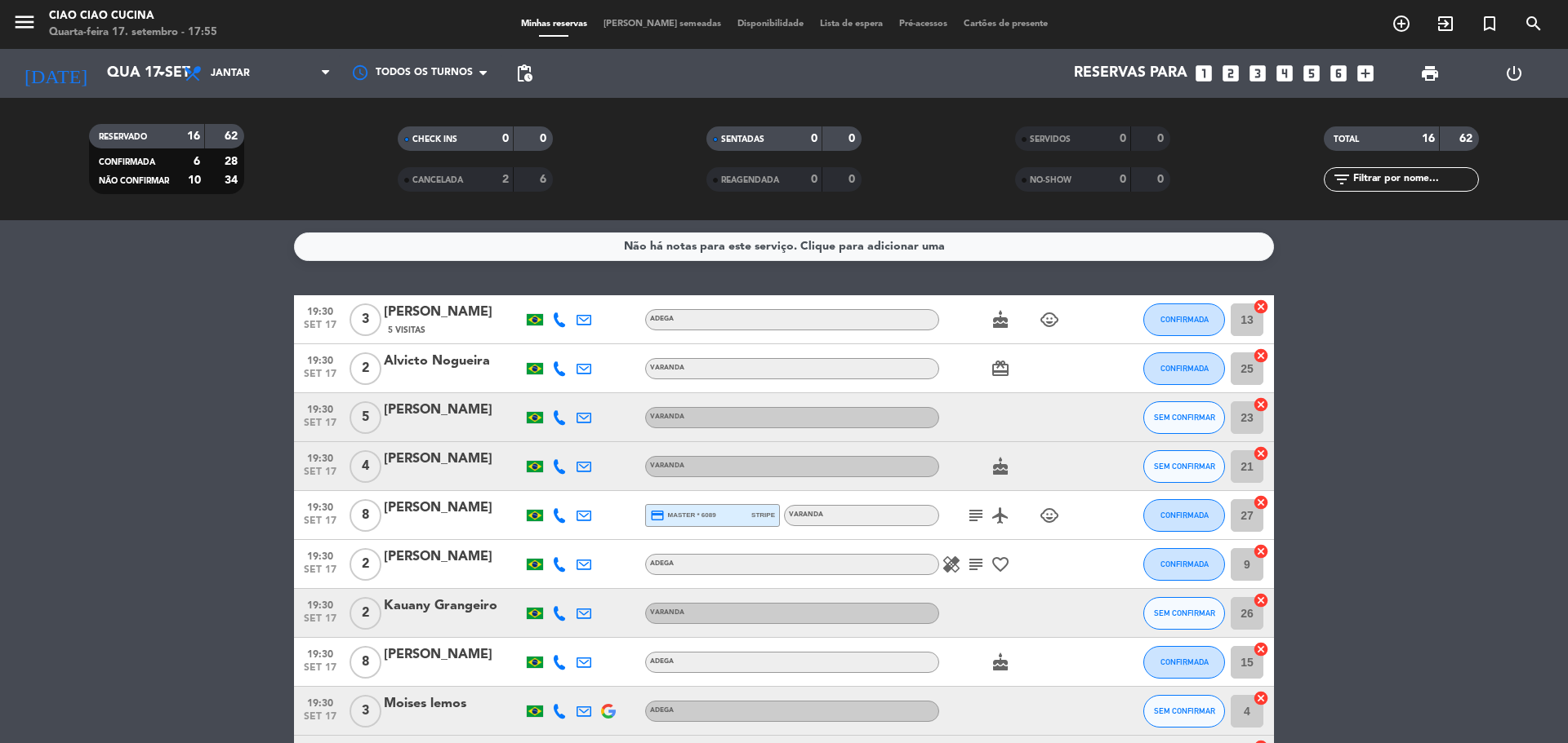
drag, startPoint x: 428, startPoint y: 160, endPoint x: 440, endPoint y: 171, distance: 16.3
click at [428, 160] on div "CHECK INS 0 0" at bounding box center [475, 146] width 309 height 41
click at [438, 176] on span "CANCELADA" at bounding box center [437, 180] width 51 height 8
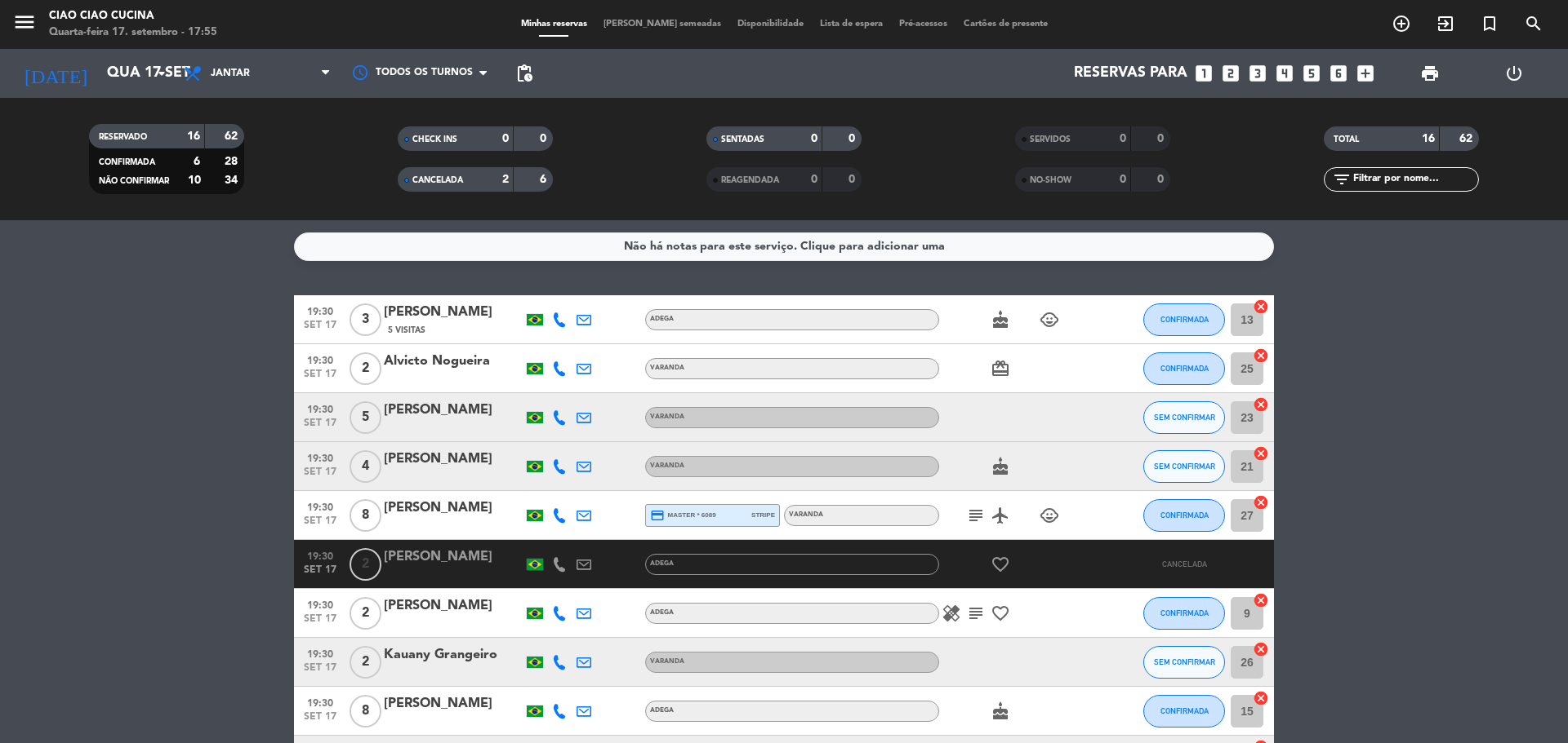
click at [265, 288] on div "Não há notas para este serviço. Clique para adicionar uma 19:30 [DATE] 3 [PERSO…" at bounding box center [784, 482] width 1568 height 523
click at [165, 310] on bookings-row "19:30 [DATE] 3 [PERSON_NAME] 5 Visitas ADEGA cake child_care CONFIRMADA 13 canc…" at bounding box center [784, 747] width 1568 height 904
click at [1529, 443] on bookings-row "19:30 [DATE] 3 [PERSON_NAME] 5 Visitas ADEGA cake child_care CONFIRMADA 13 canc…" at bounding box center [784, 747] width 1568 height 904
click at [560, 470] on icon at bounding box center [558, 467] width 15 height 15
click at [1183, 464] on span "SEM CONFIRMAR" at bounding box center [1184, 466] width 62 height 9
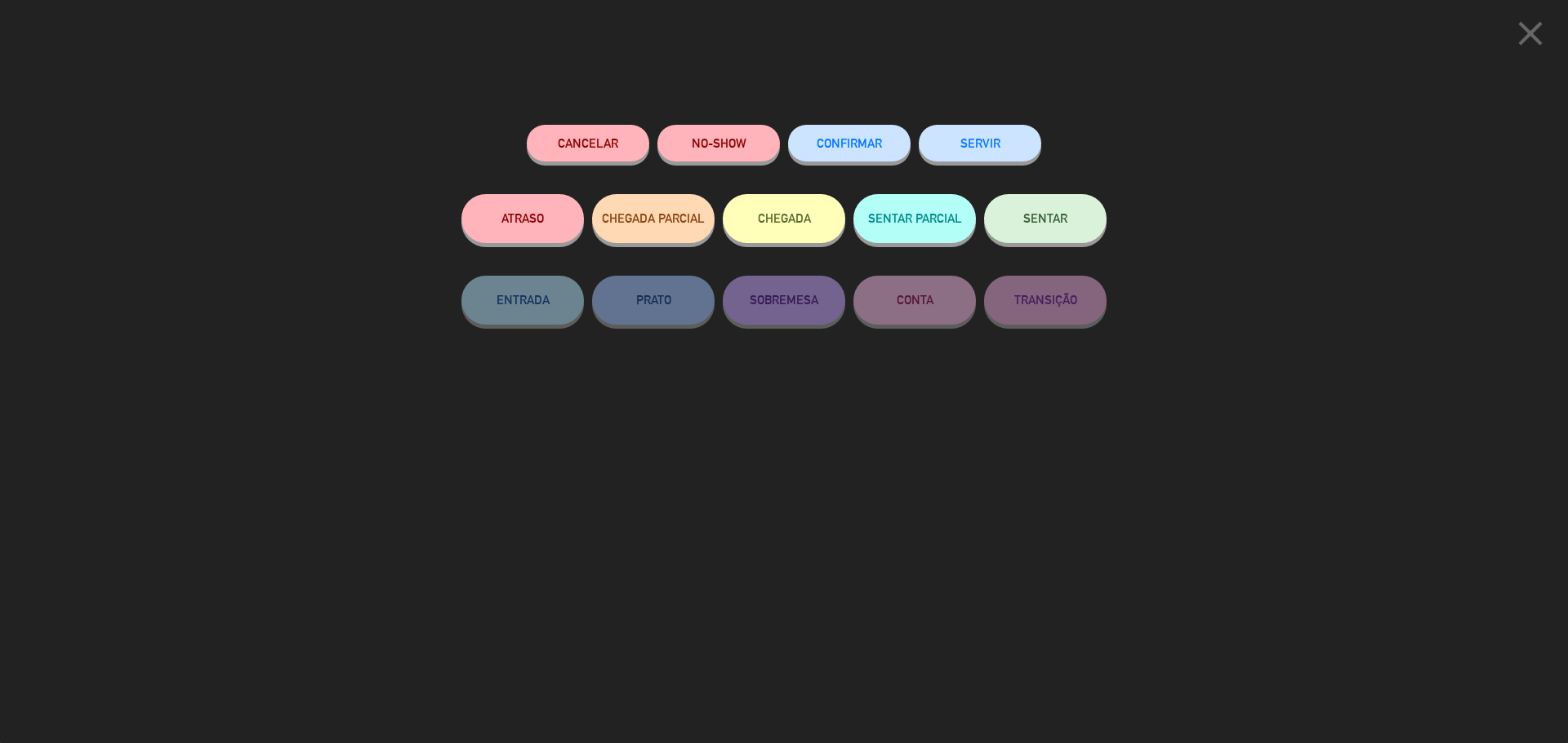
click at [573, 145] on button "Cancelar" at bounding box center [587, 143] width 122 height 37
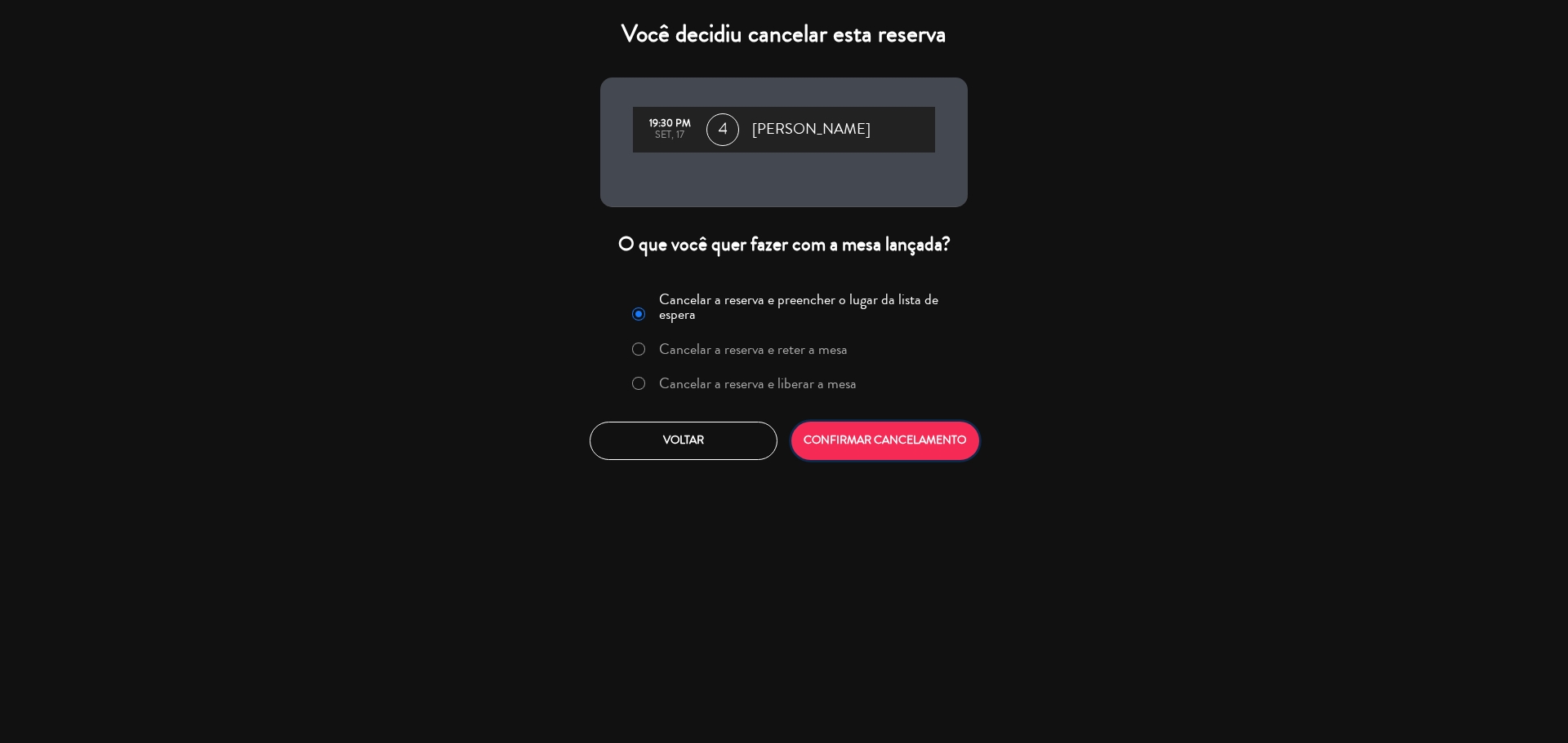
click at [881, 445] on button "CONFIRMAR CANCELAMENTO" at bounding box center [884, 441] width 188 height 39
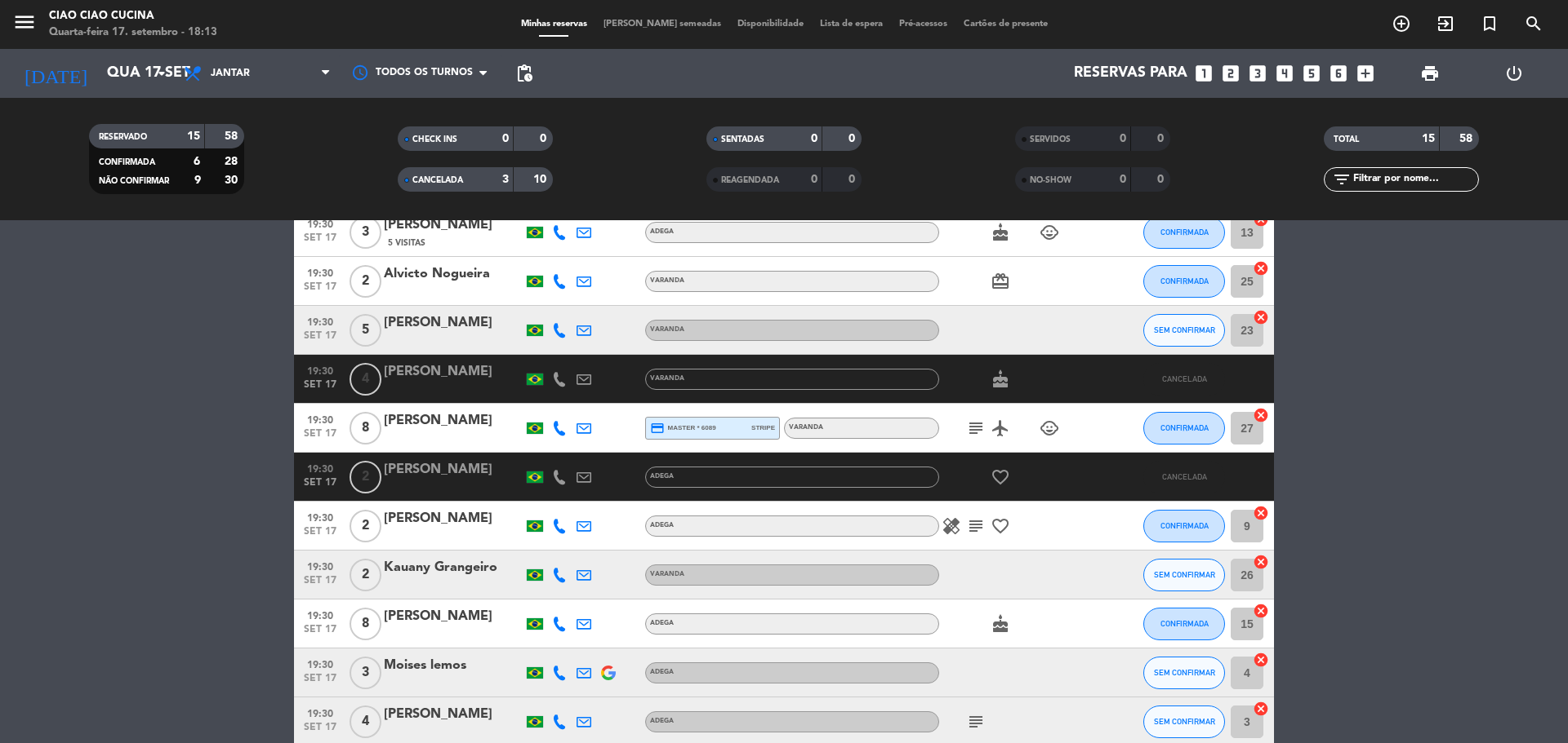
scroll to position [244, 0]
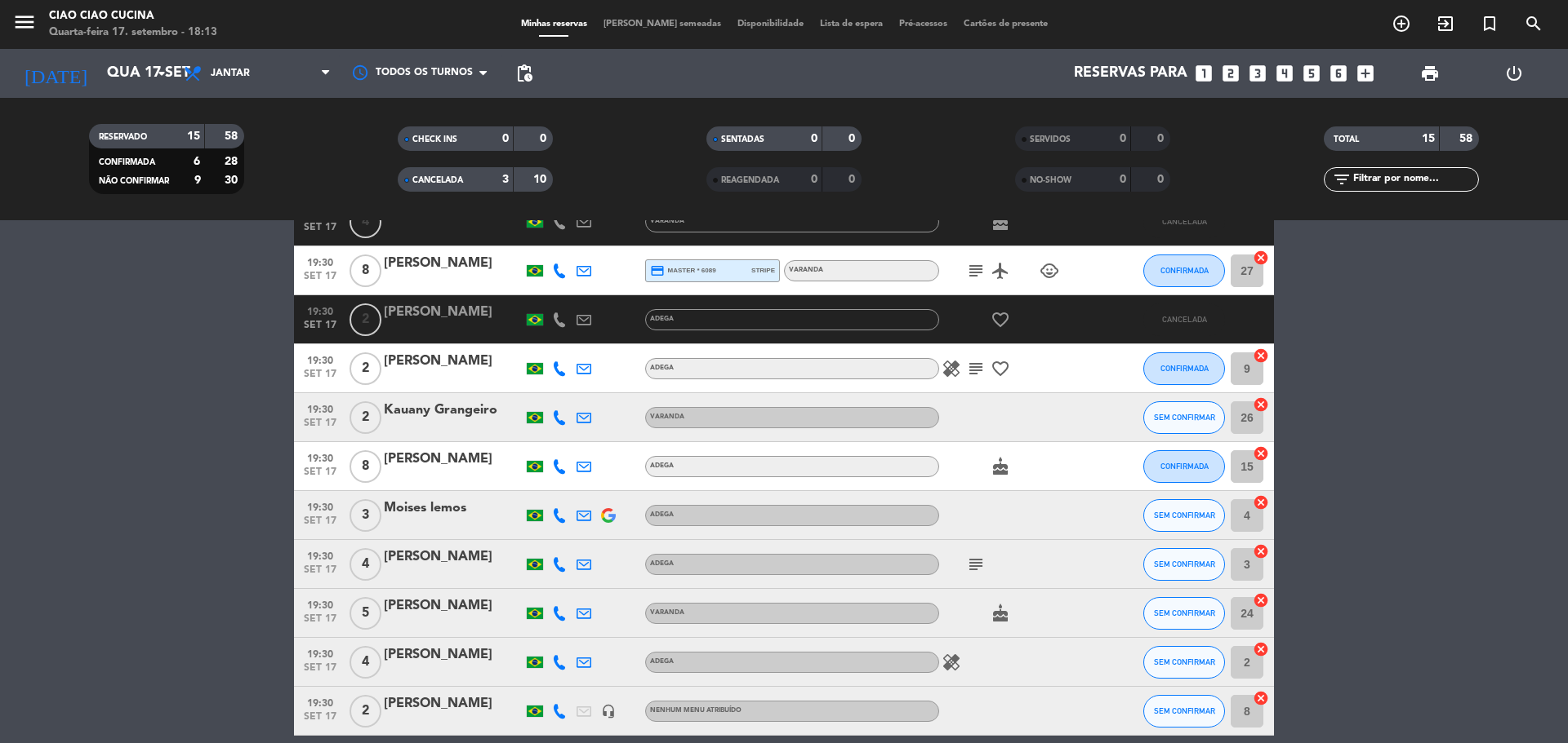
click at [560, 422] on icon at bounding box center [558, 417] width 15 height 15
click at [564, 387] on span "content_paste" at bounding box center [570, 390] width 12 height 12
click at [554, 469] on icon at bounding box center [558, 467] width 15 height 15
click at [567, 434] on span "content_paste" at bounding box center [570, 439] width 12 height 12
click at [561, 519] on icon at bounding box center [558, 516] width 15 height 15
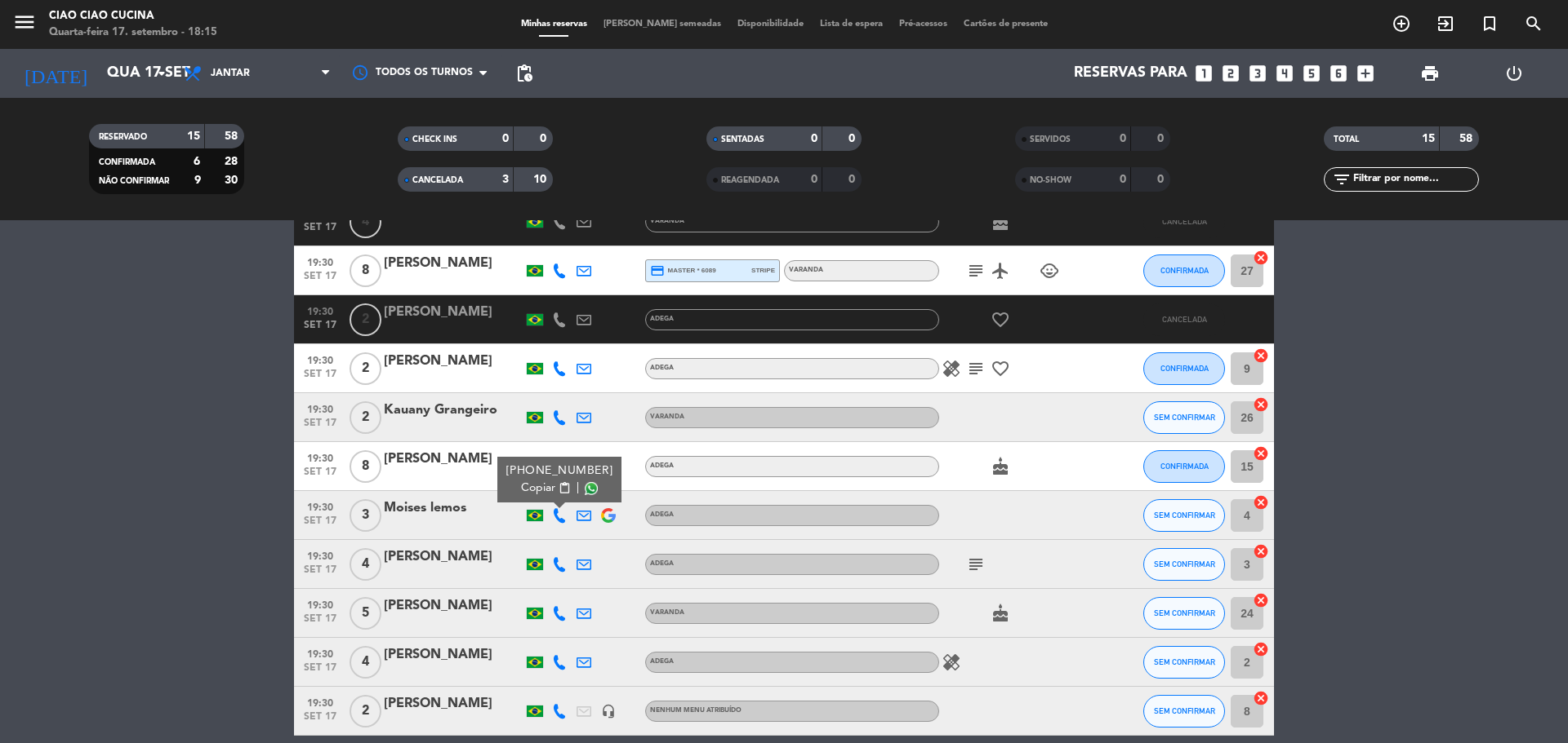
click at [562, 486] on span "content_paste" at bounding box center [564, 489] width 12 height 12
click at [1440, 398] on bookings-row "19:30 [DATE] 3 [PERSON_NAME] 5 Visitas ADEGA cake child_care CONFIRMADA 13 canc…" at bounding box center [784, 503] width 1568 height 904
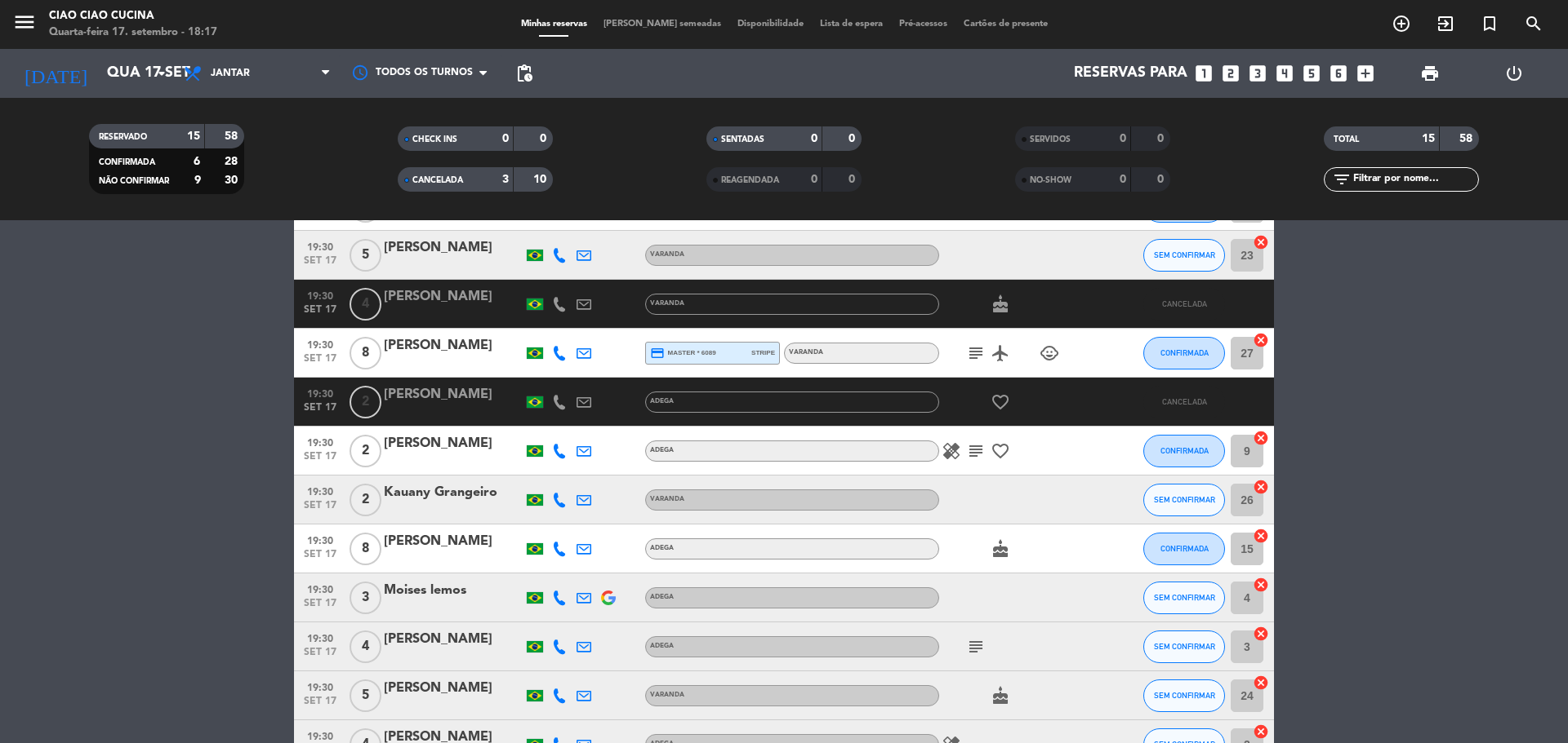
scroll to position [163, 0]
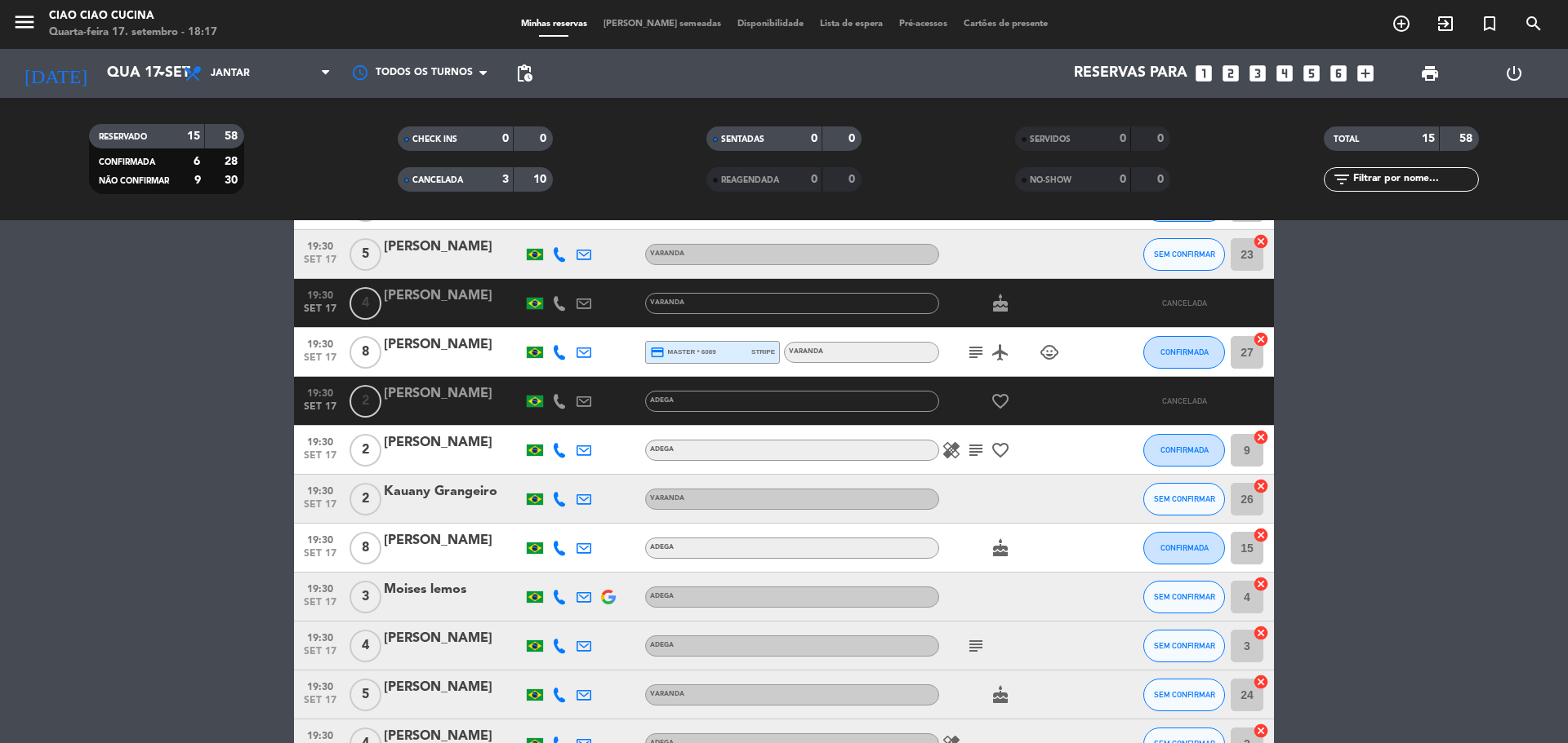
click at [558, 552] on icon at bounding box center [558, 548] width 15 height 15
click at [560, 595] on icon at bounding box center [558, 597] width 15 height 15
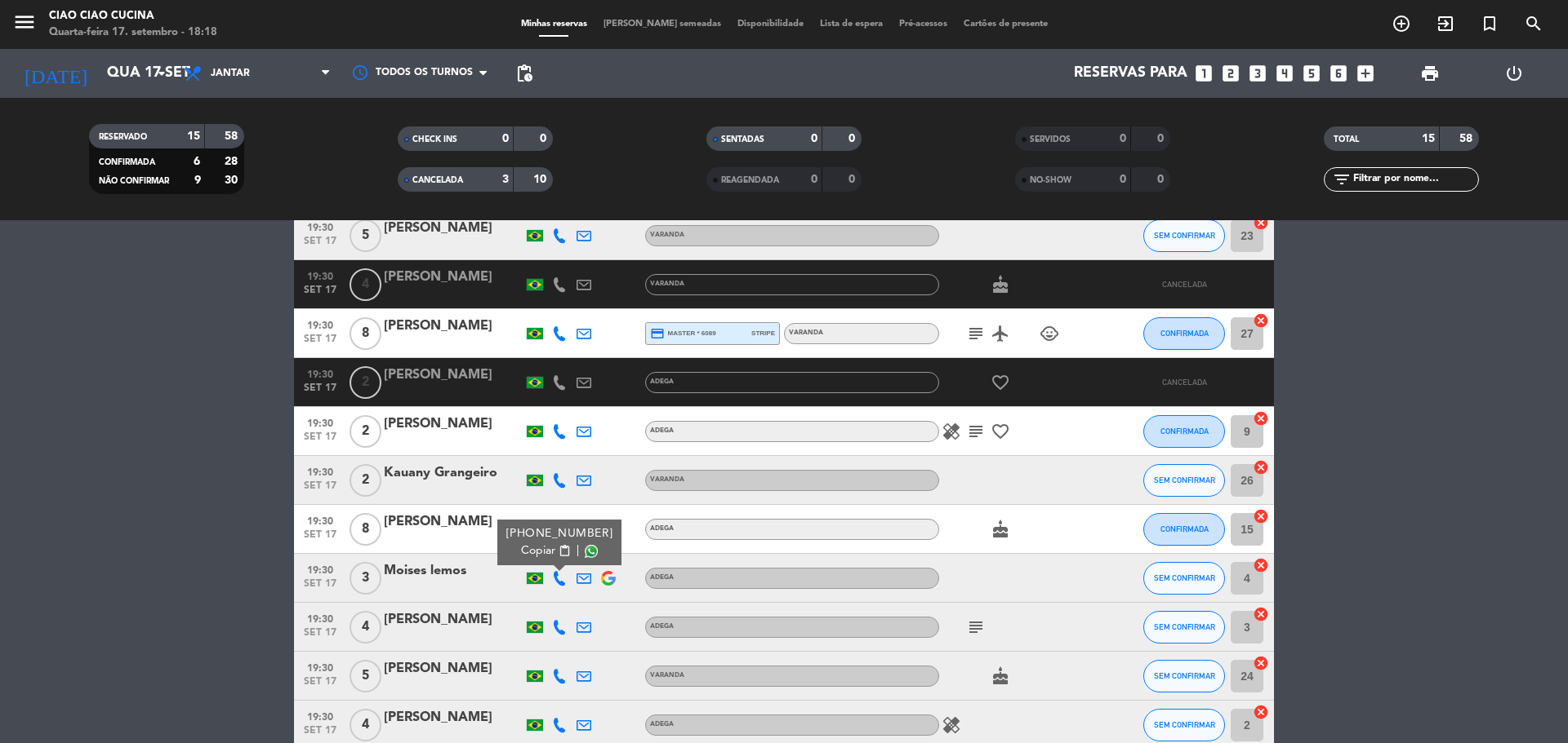
scroll to position [212, 0]
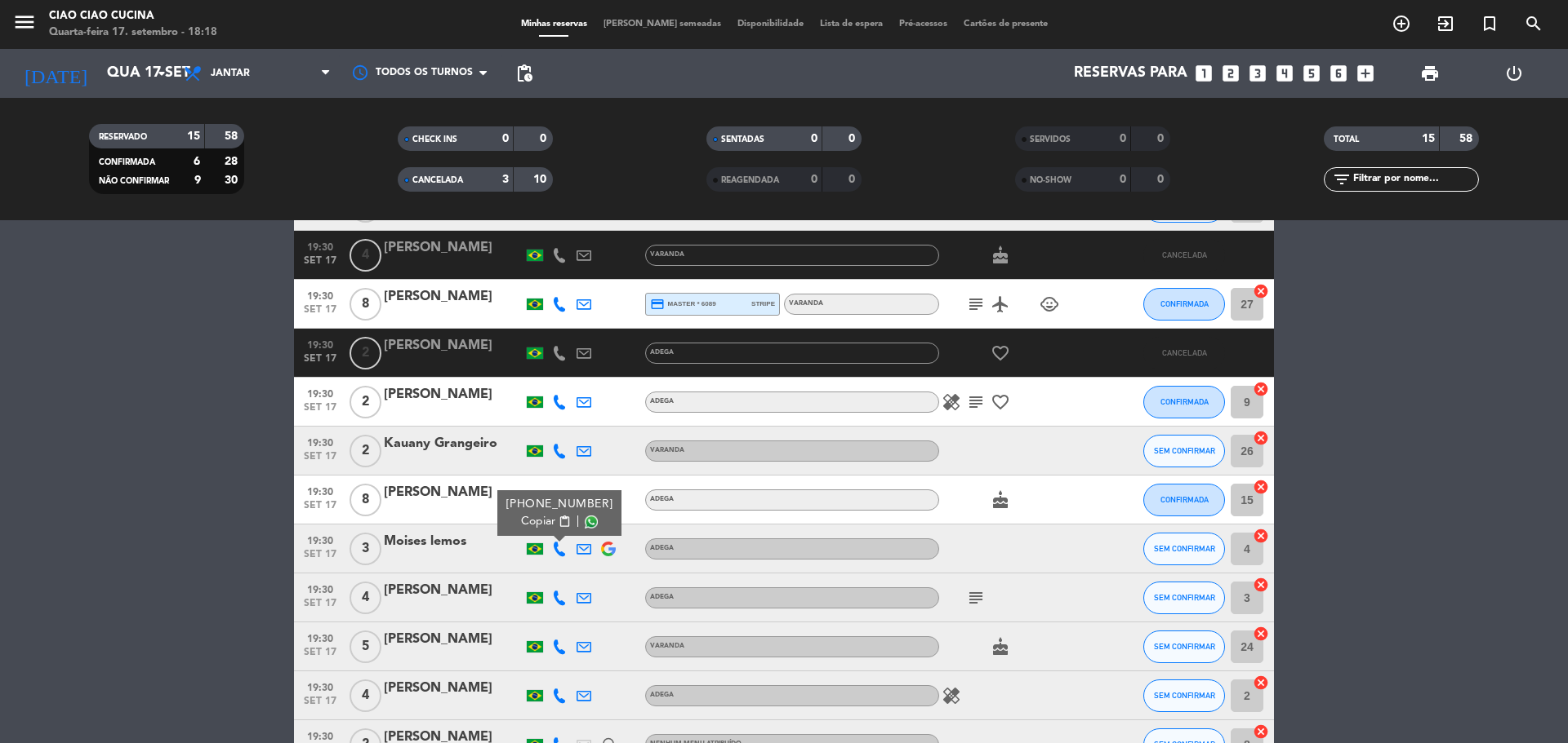
click at [469, 505] on div at bounding box center [453, 511] width 139 height 13
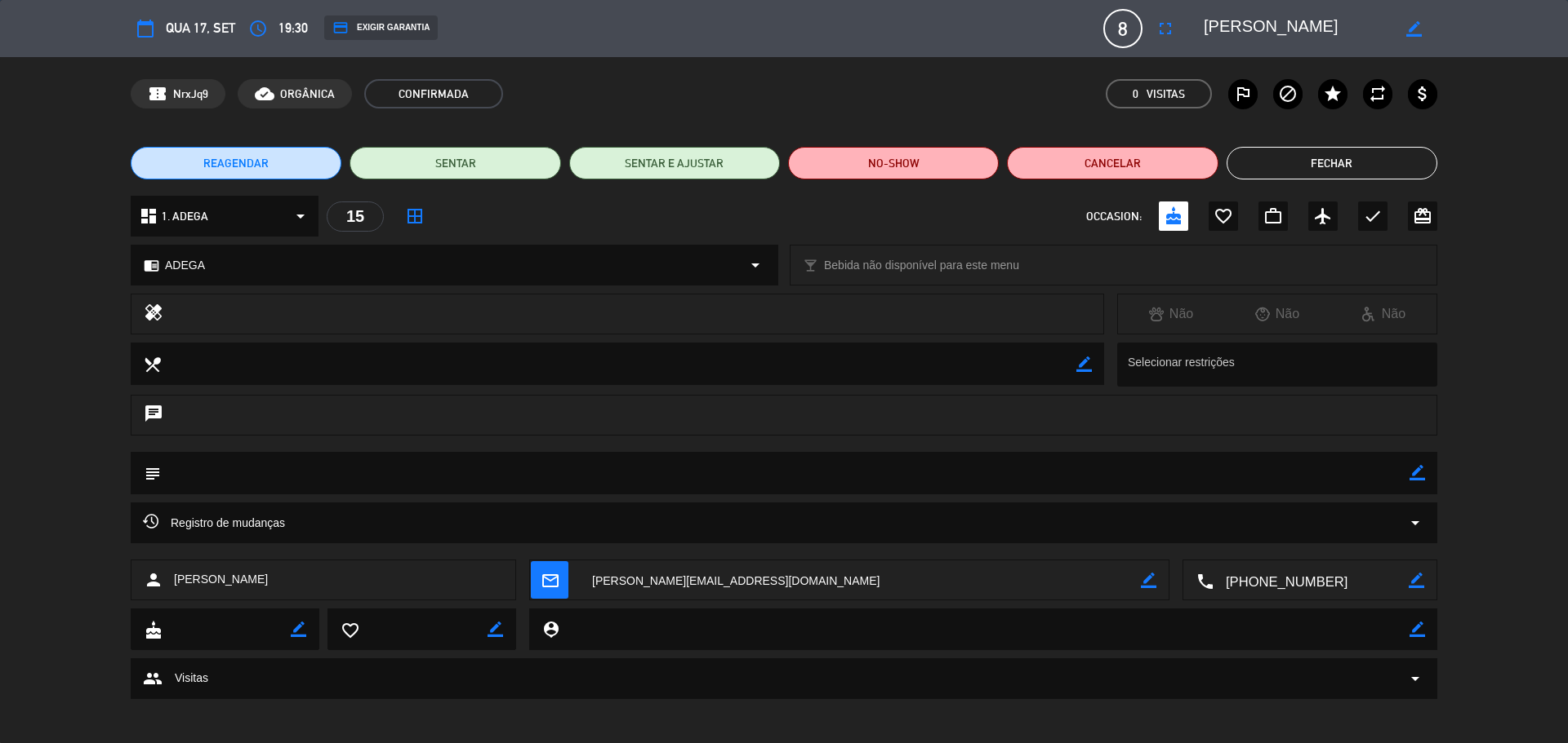
click at [1372, 167] on button "Fechar" at bounding box center [1332, 163] width 211 height 33
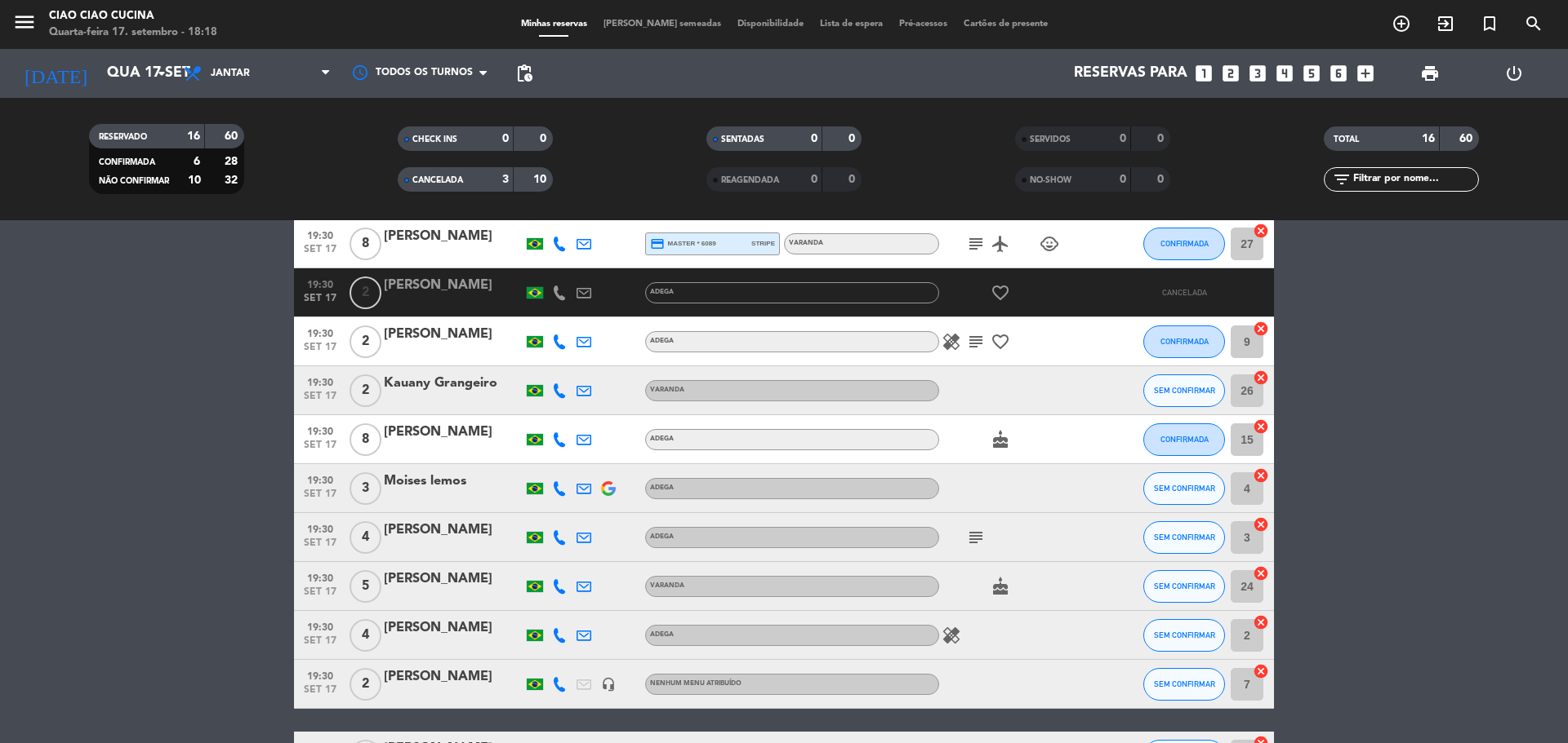
scroll to position [293, 0]
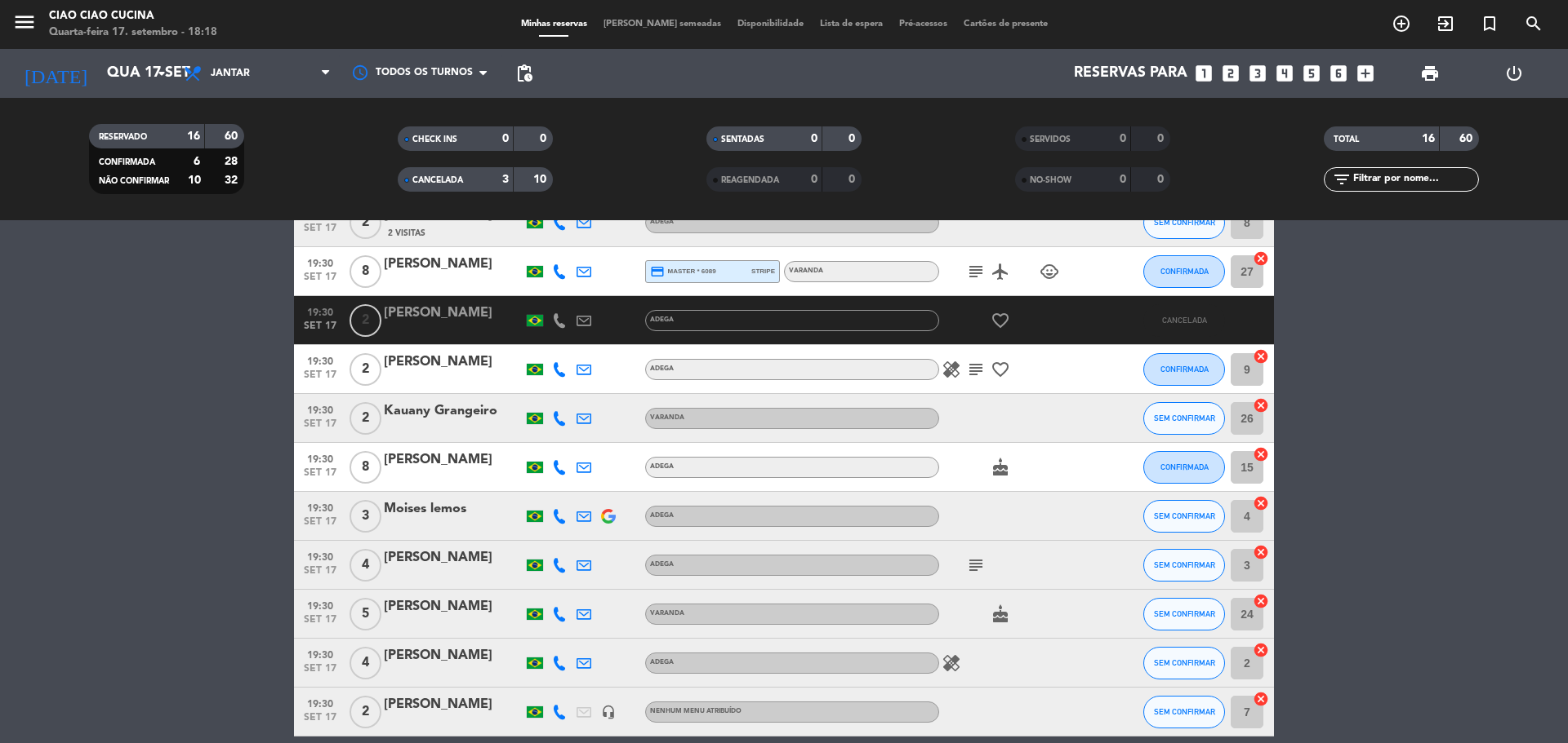
click at [555, 514] on icon at bounding box center [558, 517] width 15 height 15
click at [562, 471] on icon at bounding box center [558, 467] width 15 height 15
click at [584, 517] on icon at bounding box center [583, 517] width 15 height 15
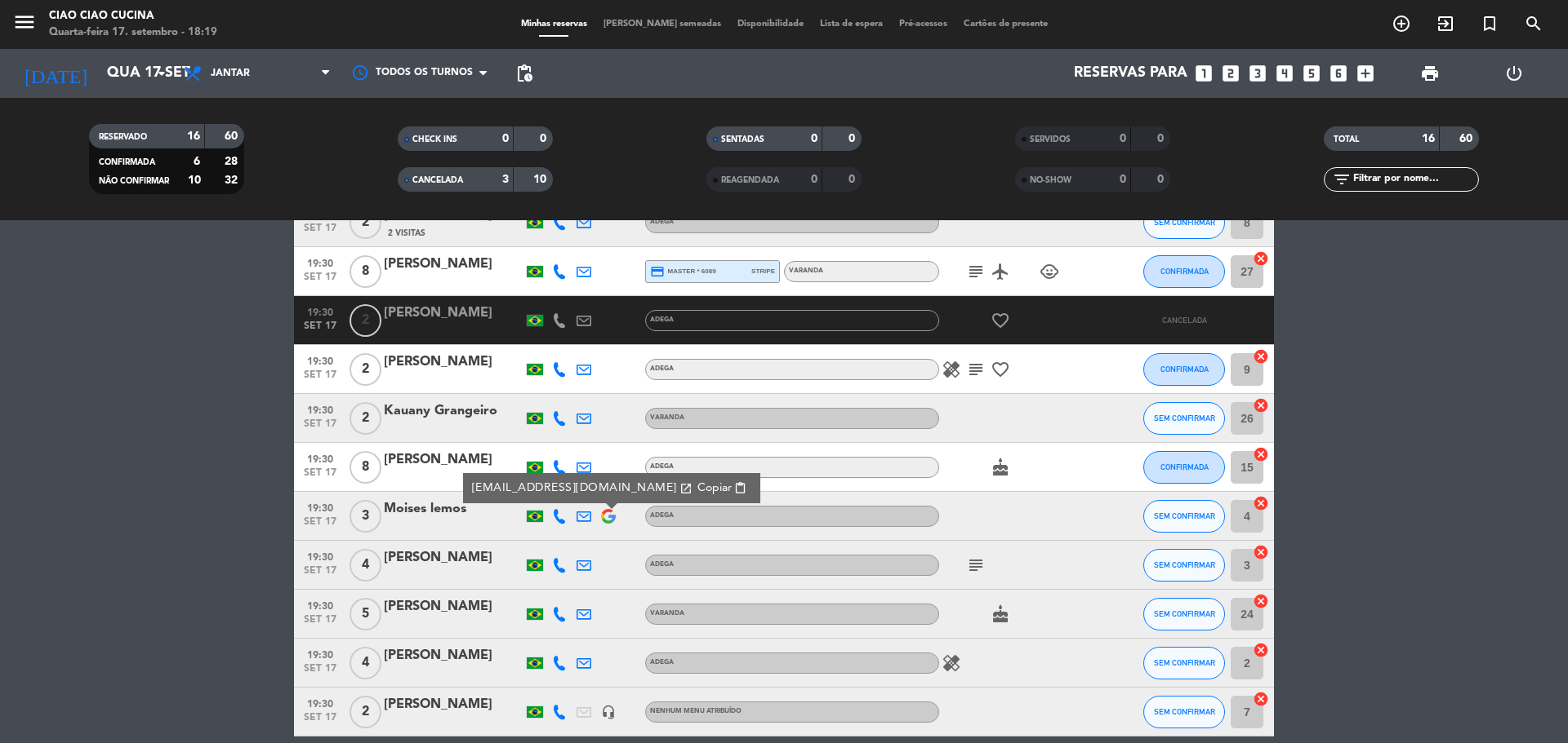
click at [559, 523] on icon at bounding box center [558, 517] width 15 height 15
click at [559, 487] on span "content_paste" at bounding box center [564, 489] width 12 height 12
click at [560, 571] on icon at bounding box center [558, 565] width 15 height 15
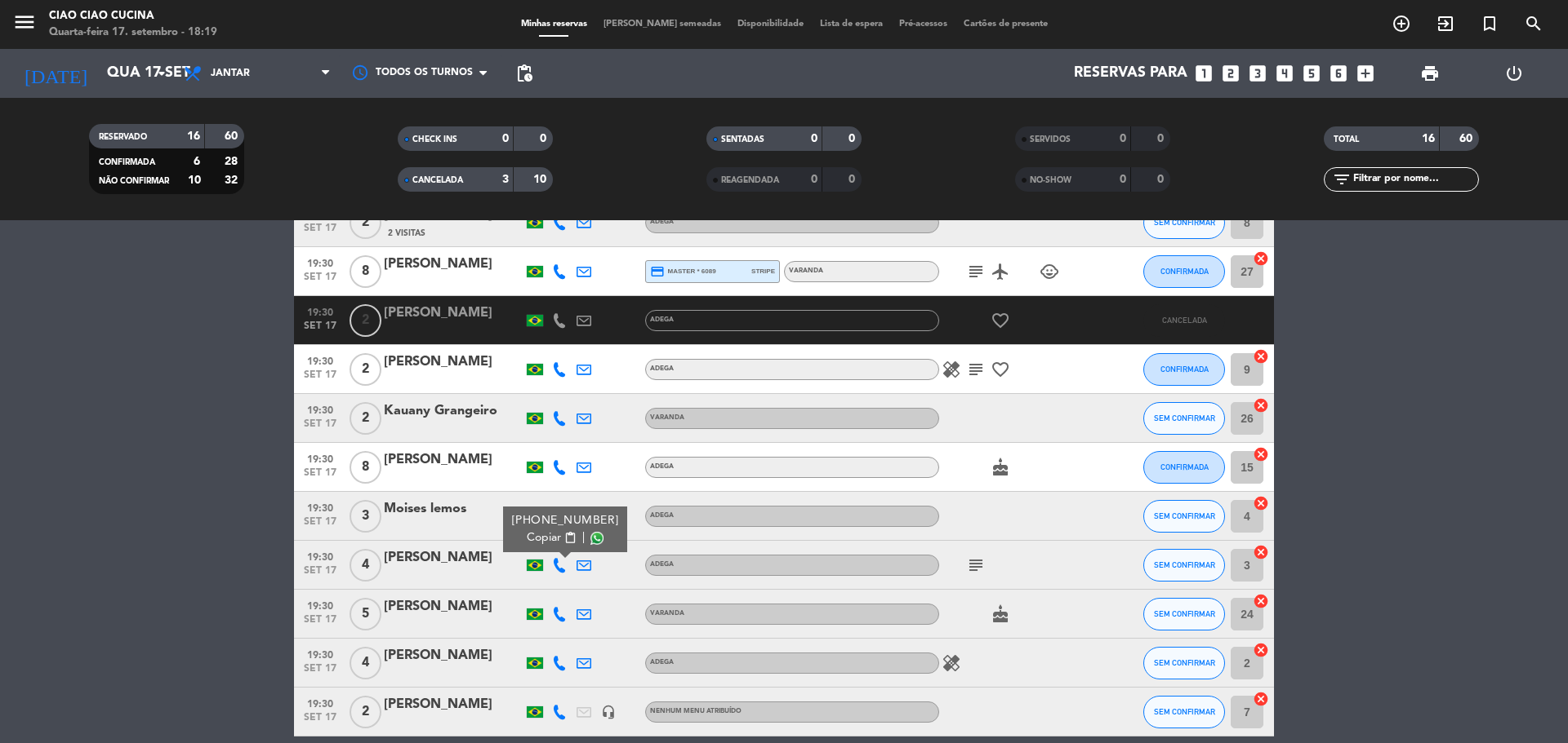
click at [565, 536] on span "content_paste" at bounding box center [570, 538] width 12 height 12
click at [557, 617] on icon at bounding box center [558, 614] width 15 height 15
click at [564, 588] on span "content_paste" at bounding box center [570, 587] width 12 height 12
click at [558, 422] on icon at bounding box center [558, 418] width 15 height 15
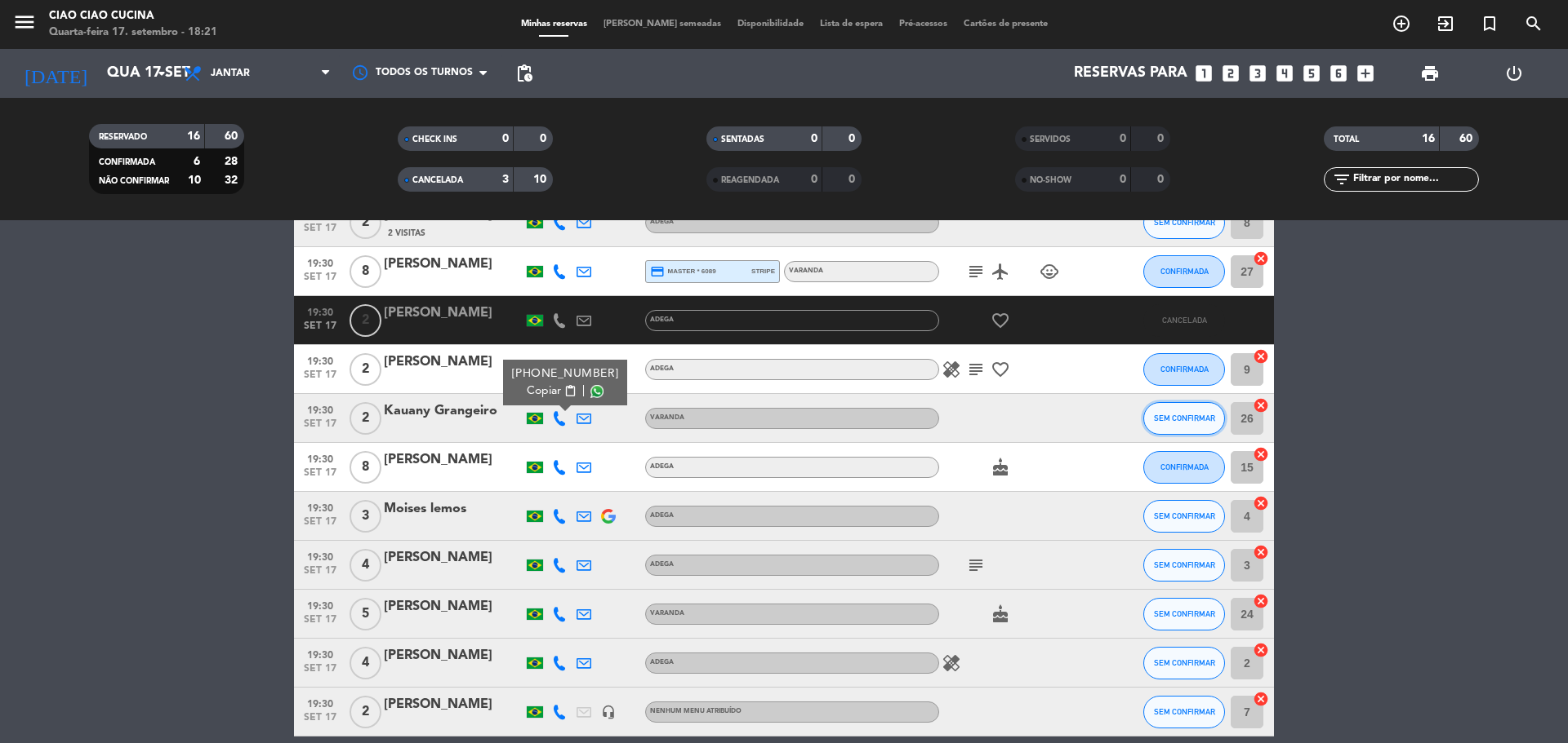
click at [1182, 424] on button "SEM CONFIRMAR" at bounding box center [1183, 418] width 81 height 33
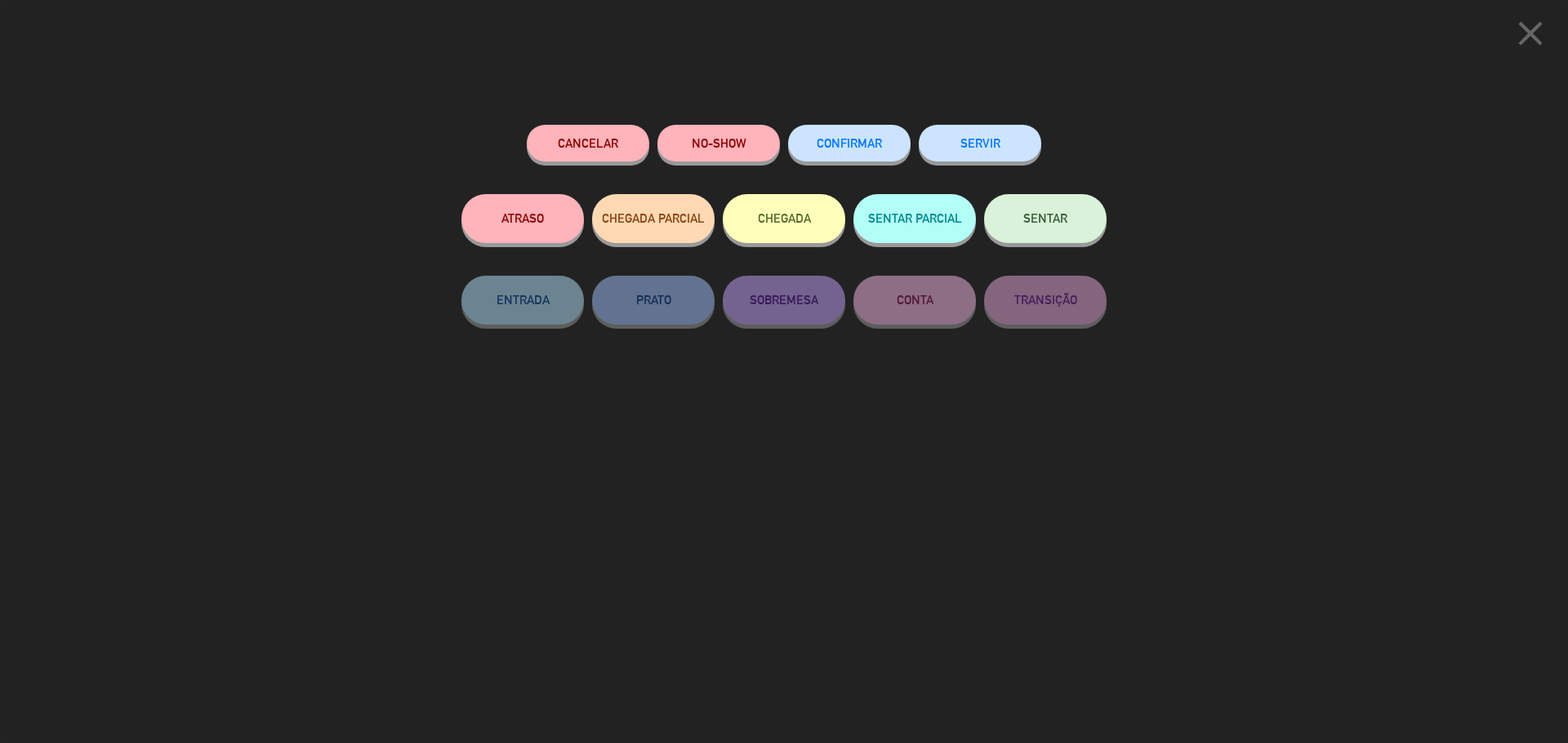
click at [862, 141] on span "CONFIRMAR" at bounding box center [850, 143] width 66 height 14
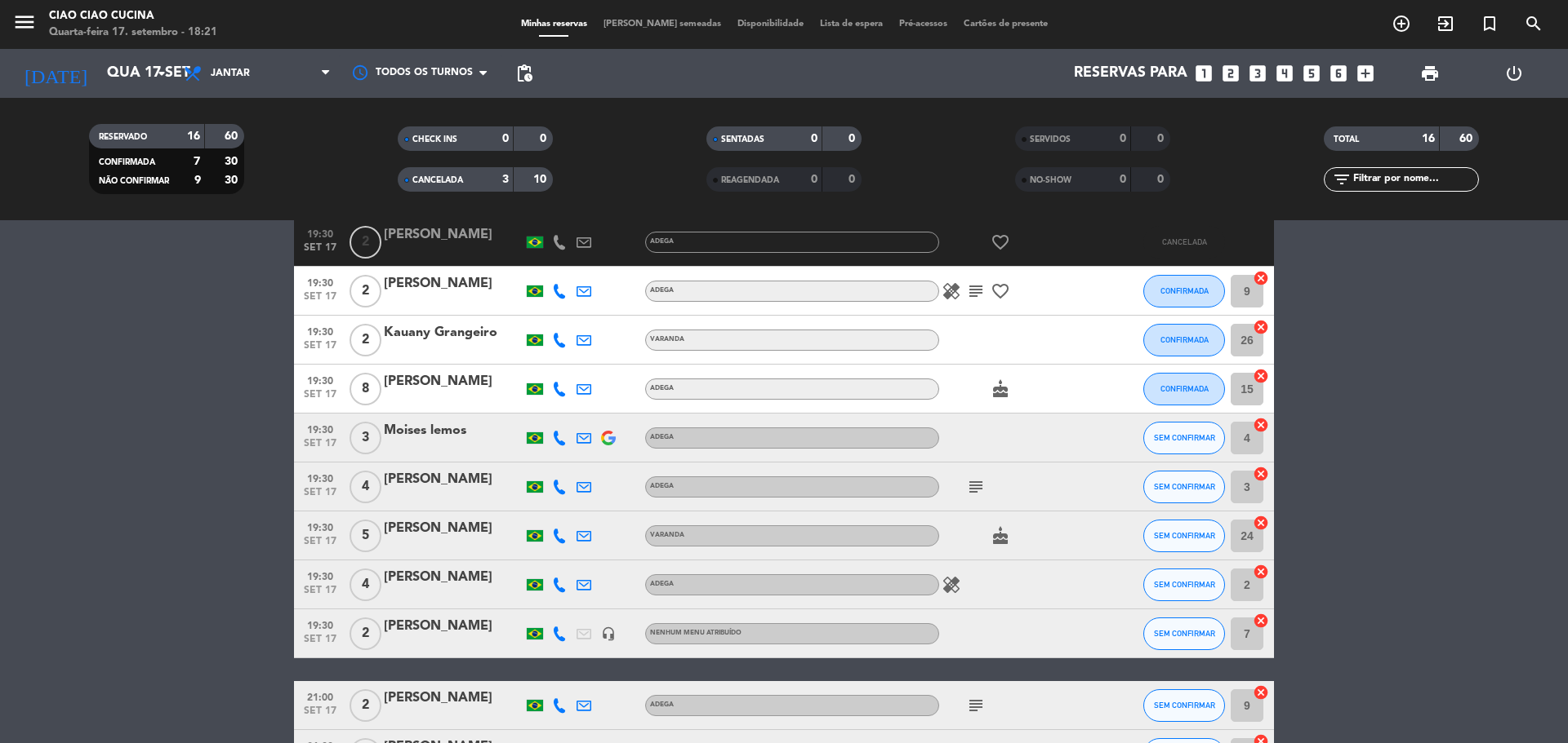
scroll to position [374, 0]
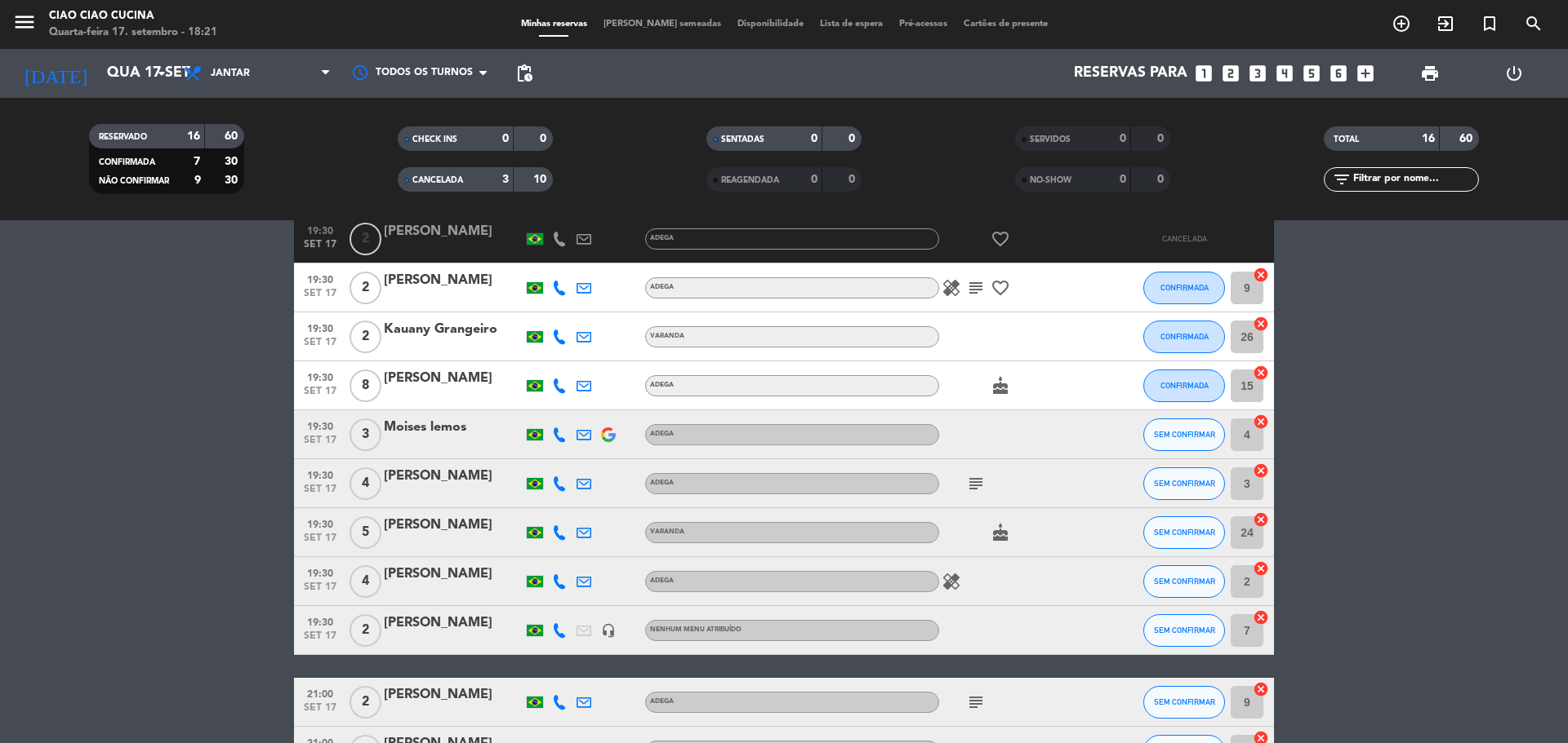
click at [556, 436] on icon at bounding box center [558, 435] width 15 height 15
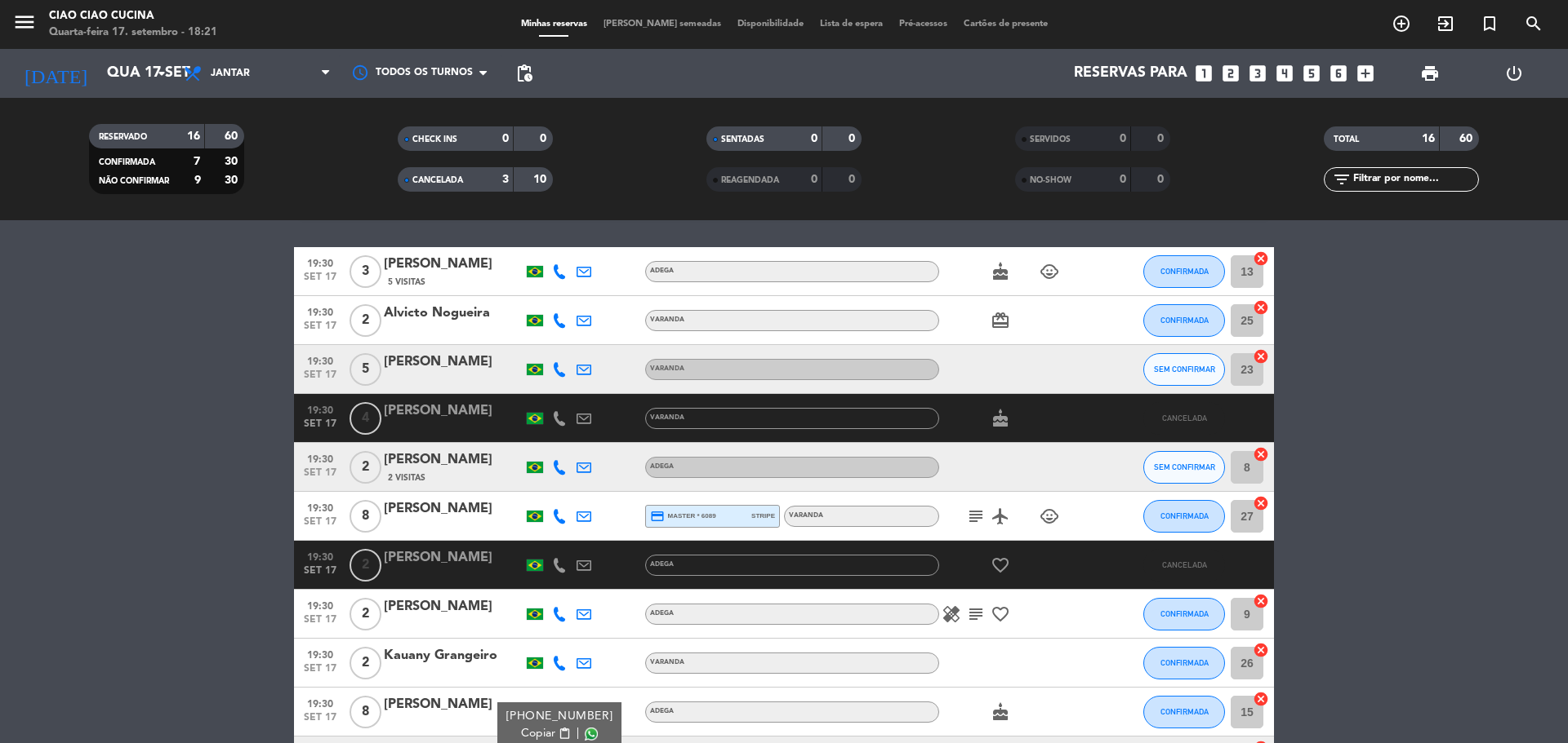
scroll to position [0, 0]
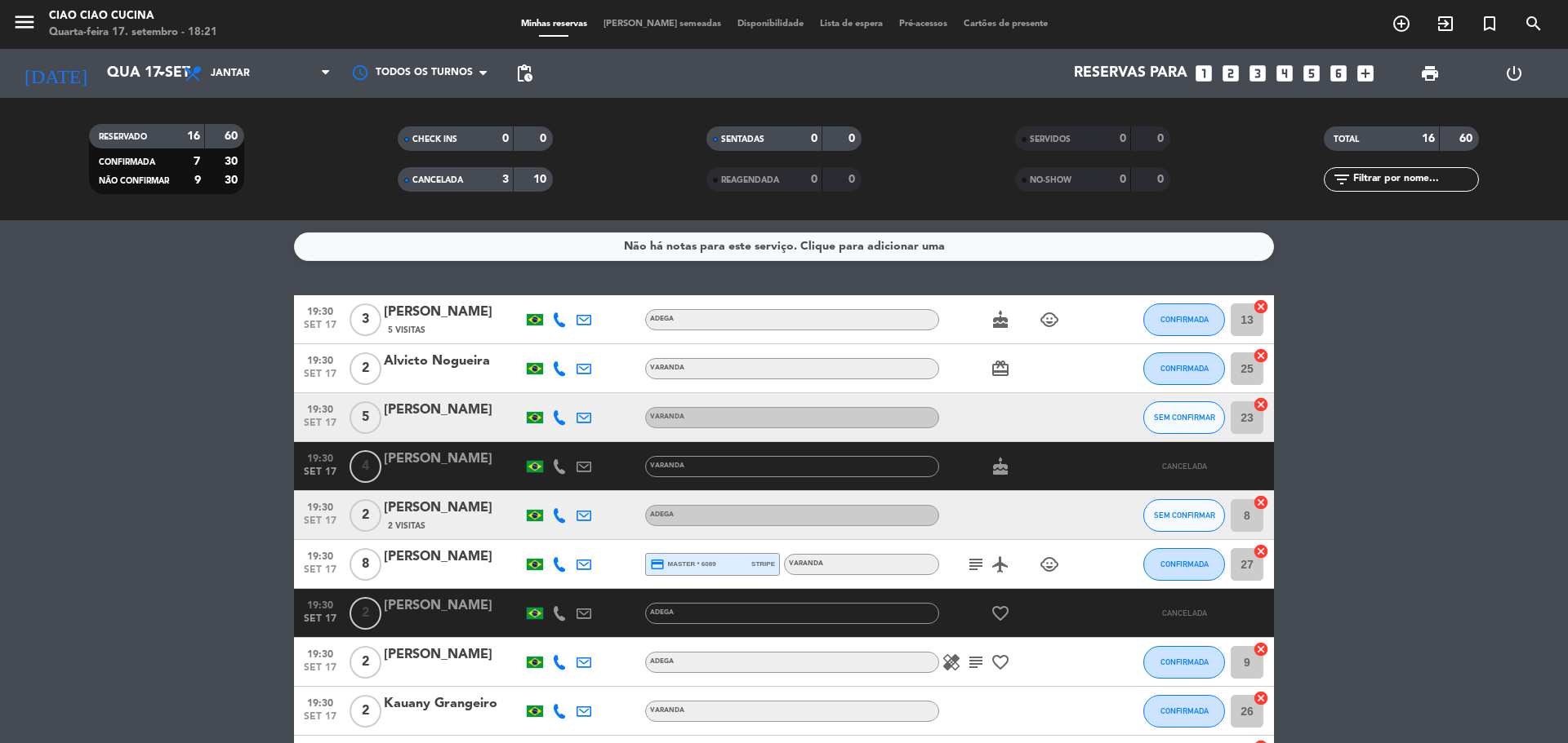
click at [565, 319] on icon at bounding box center [558, 320] width 15 height 15
click at [1184, 322] on span "CONFIRMADA" at bounding box center [1184, 319] width 48 height 9
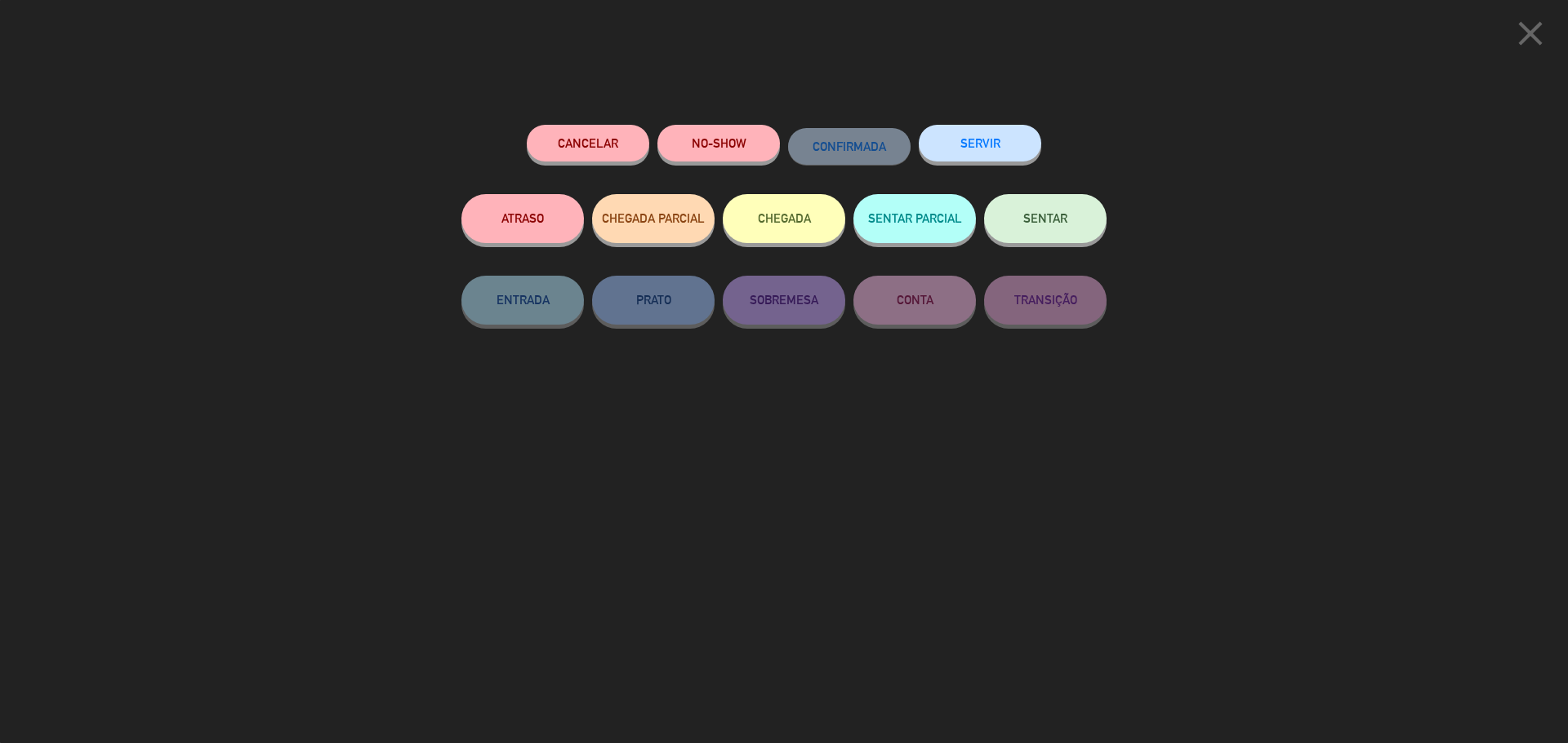
click at [568, 136] on button "Cancelar" at bounding box center [587, 143] width 122 height 37
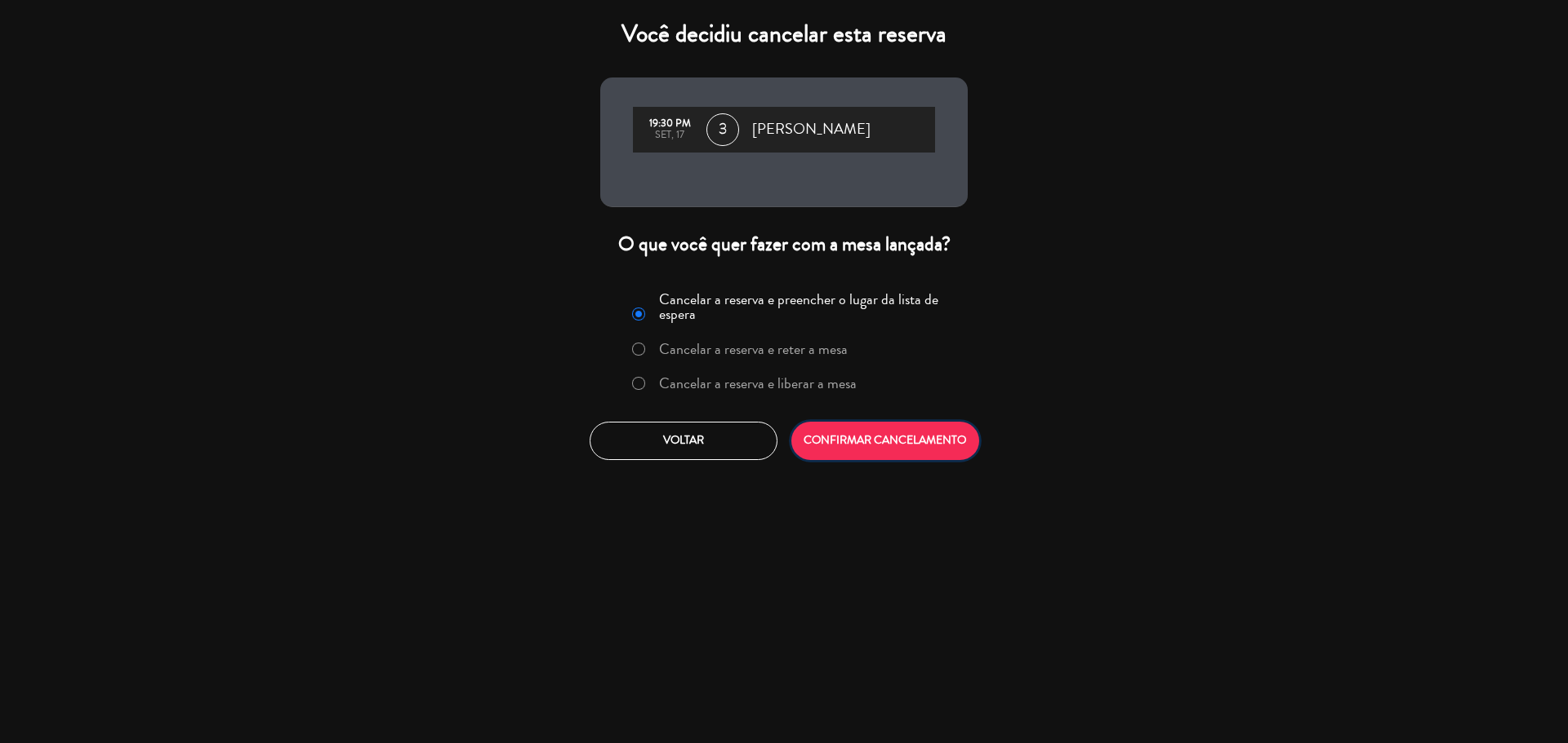
click at [910, 441] on button "CONFIRMAR CANCELAMENTO" at bounding box center [884, 441] width 188 height 39
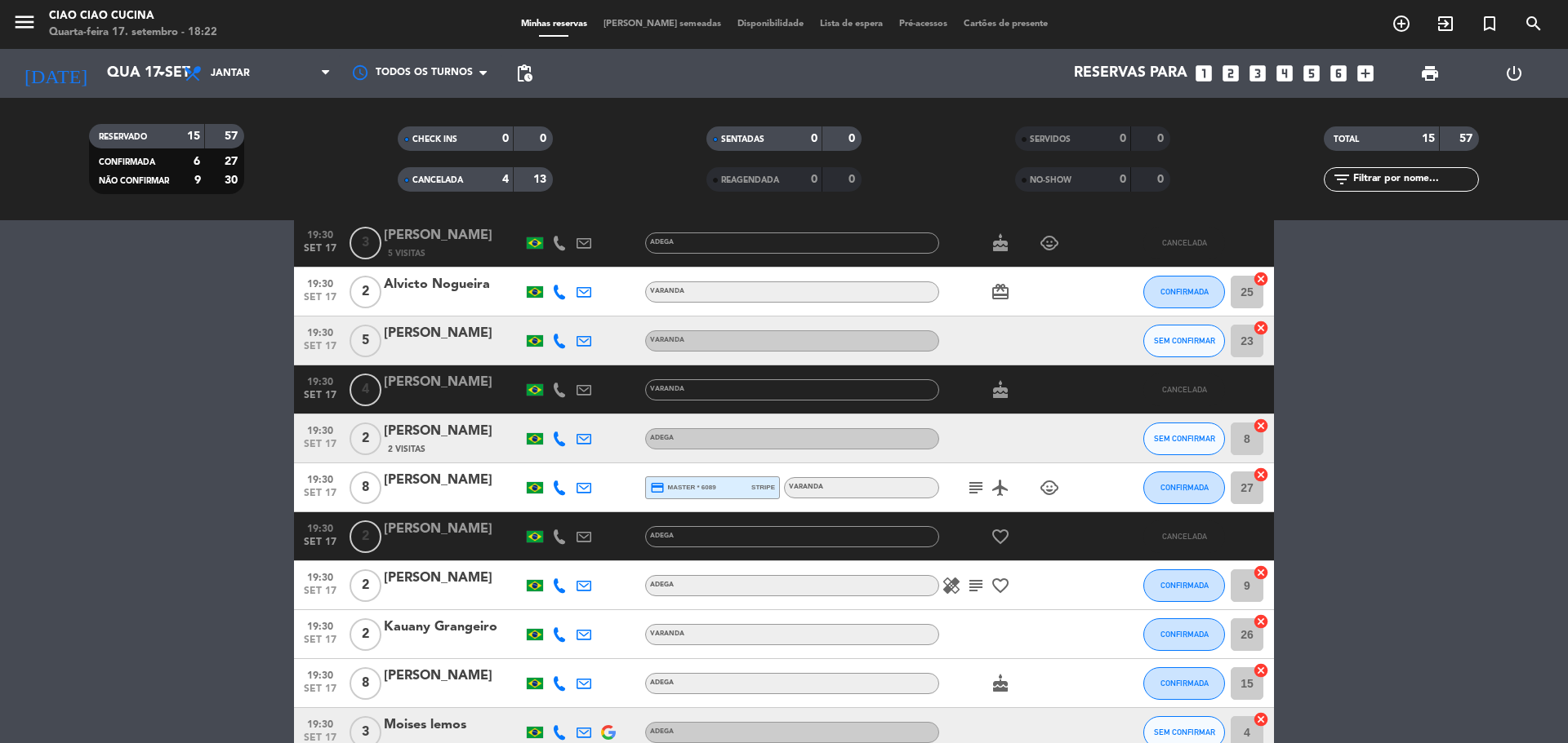
scroll to position [163, 0]
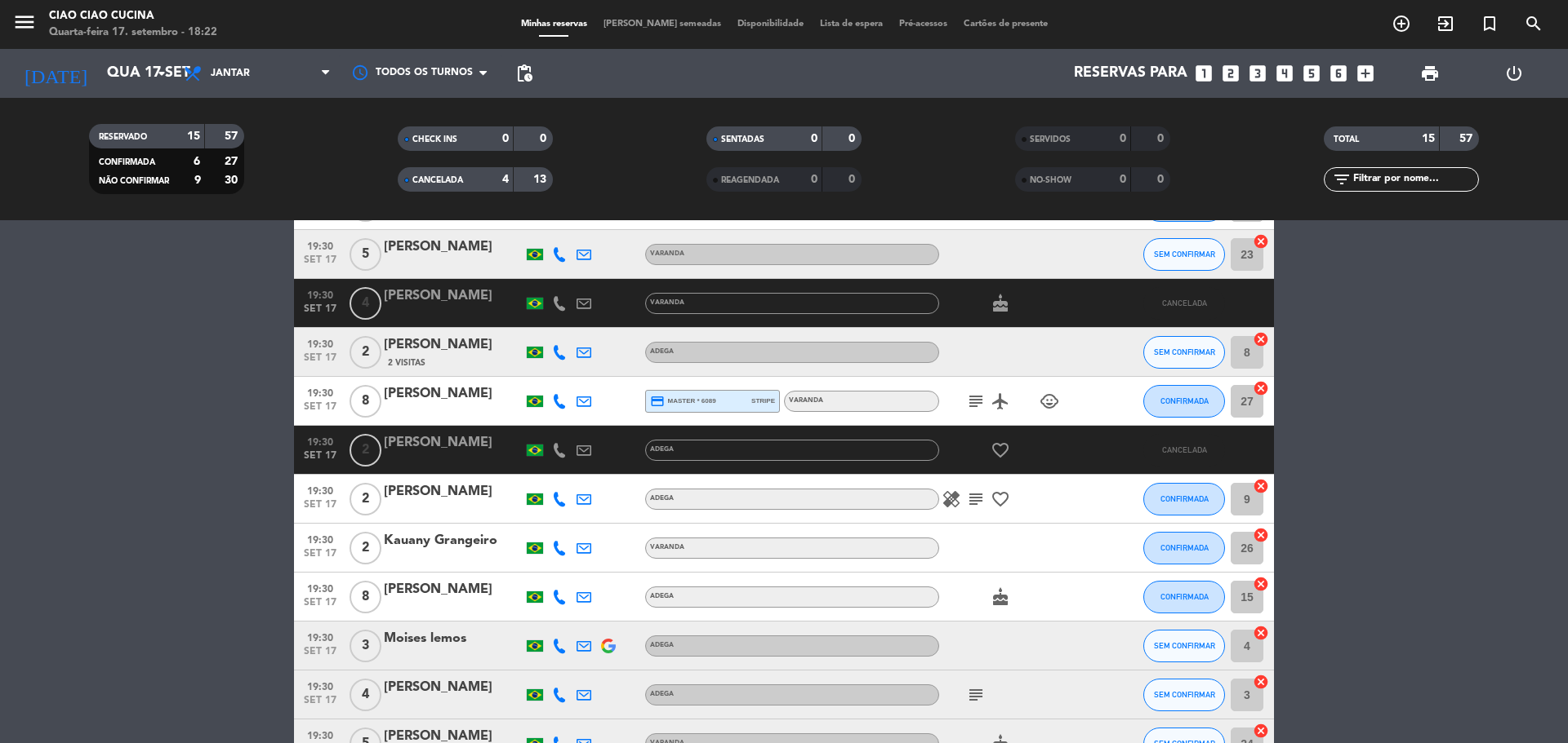
click at [560, 400] on icon at bounding box center [558, 401] width 15 height 15
click at [565, 370] on span "content_paste" at bounding box center [570, 374] width 12 height 12
click at [437, 392] on div "[PERSON_NAME]" at bounding box center [453, 393] width 139 height 21
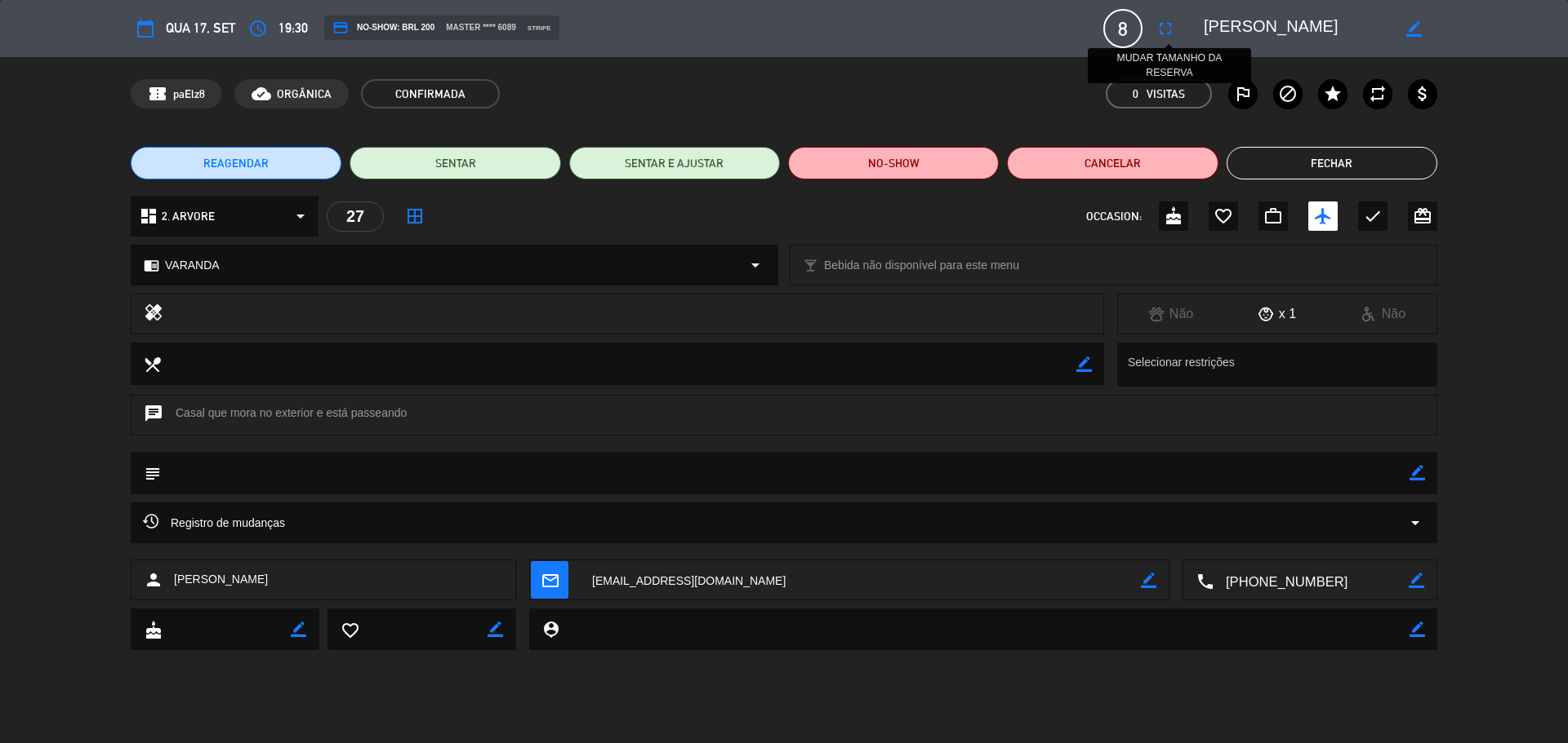
click at [1164, 22] on icon "fullscreen" at bounding box center [1166, 29] width 20 height 20
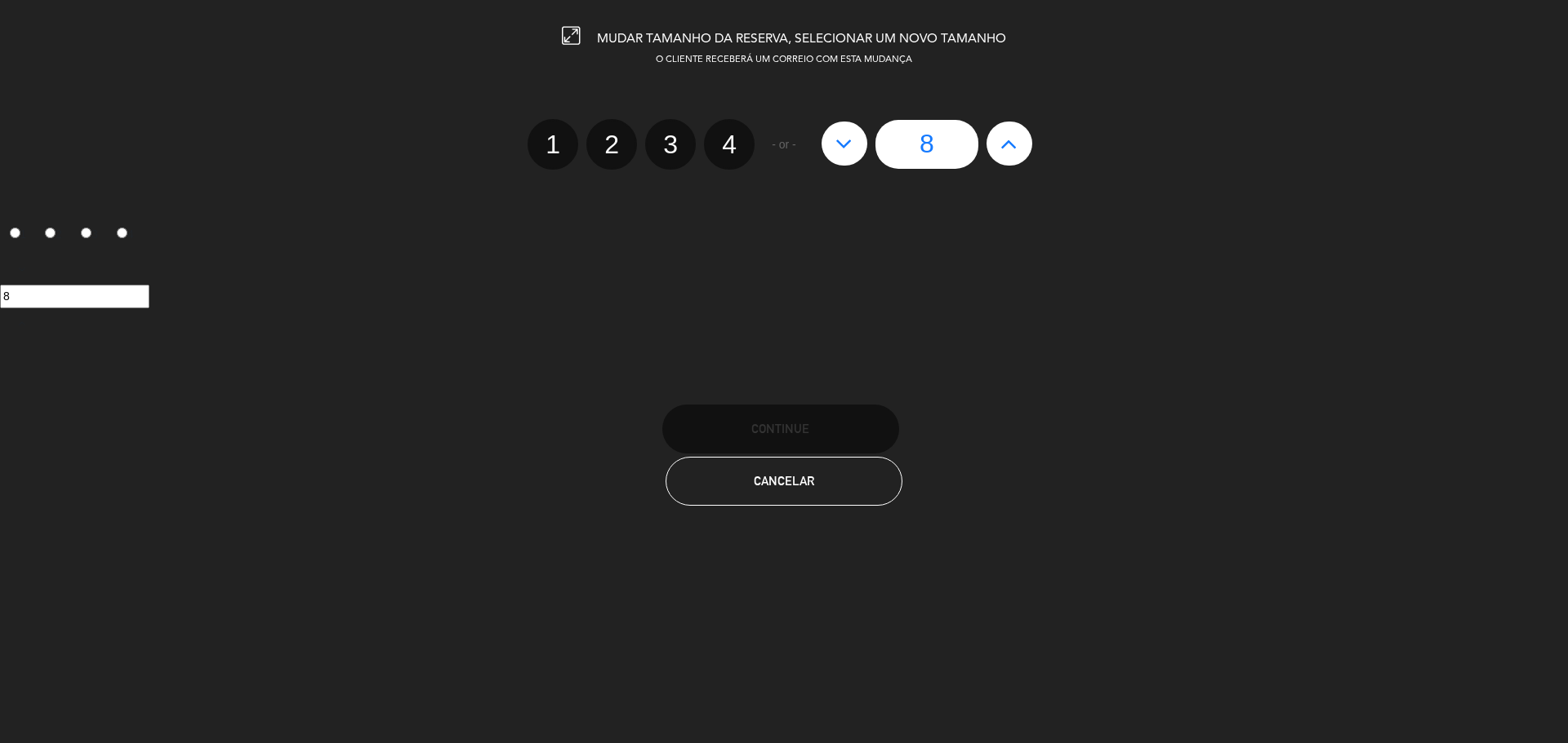
click at [1012, 145] on icon at bounding box center [1008, 143] width 17 height 26
type input "9"
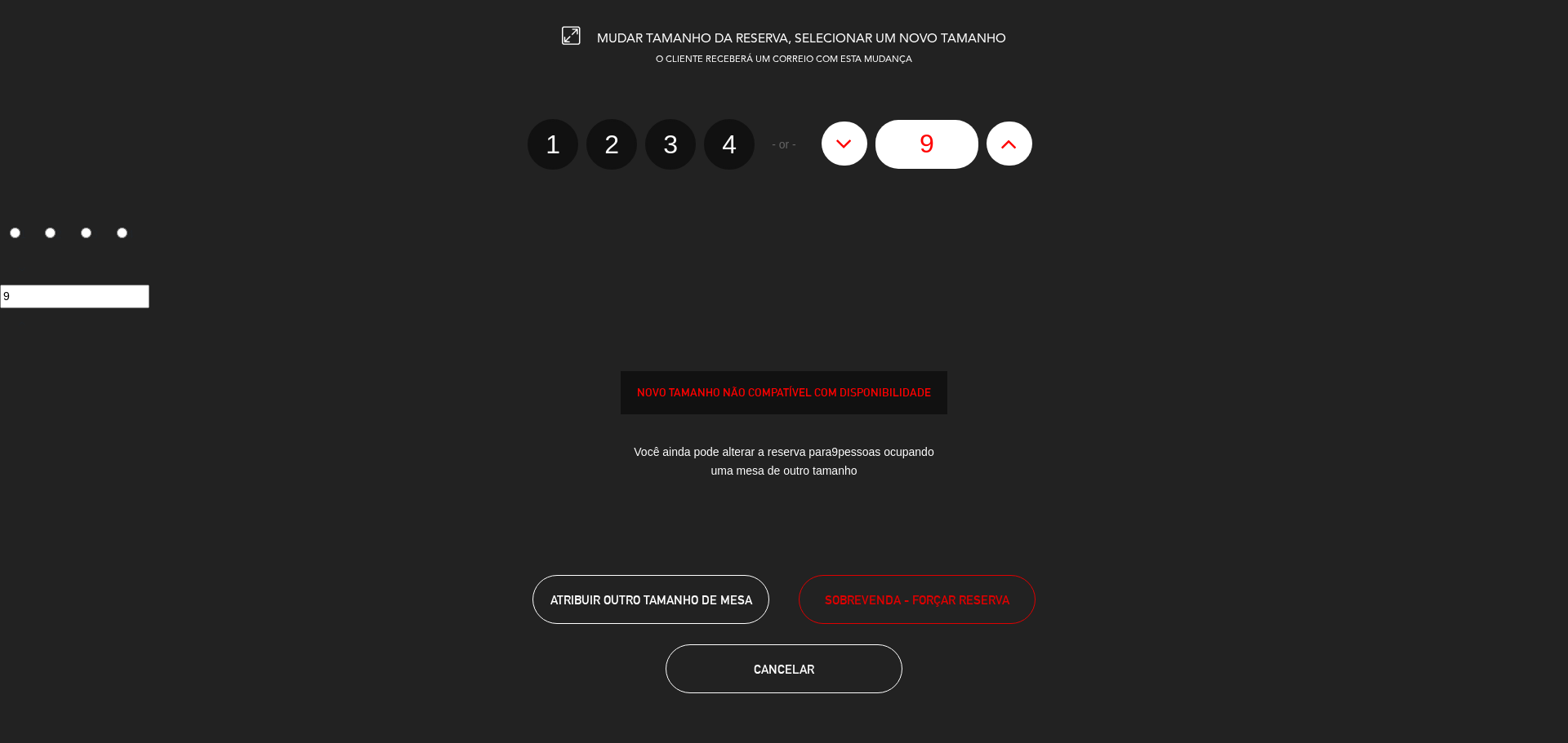
click at [0, 0] on div at bounding box center [0, 0] width 0 height 0
click at [1012, 145] on icon at bounding box center [1008, 143] width 17 height 26
type input "10"
click at [650, 595] on span "ATRIBUIR OUTRO TAMANHO DE MESA" at bounding box center [651, 600] width 202 height 14
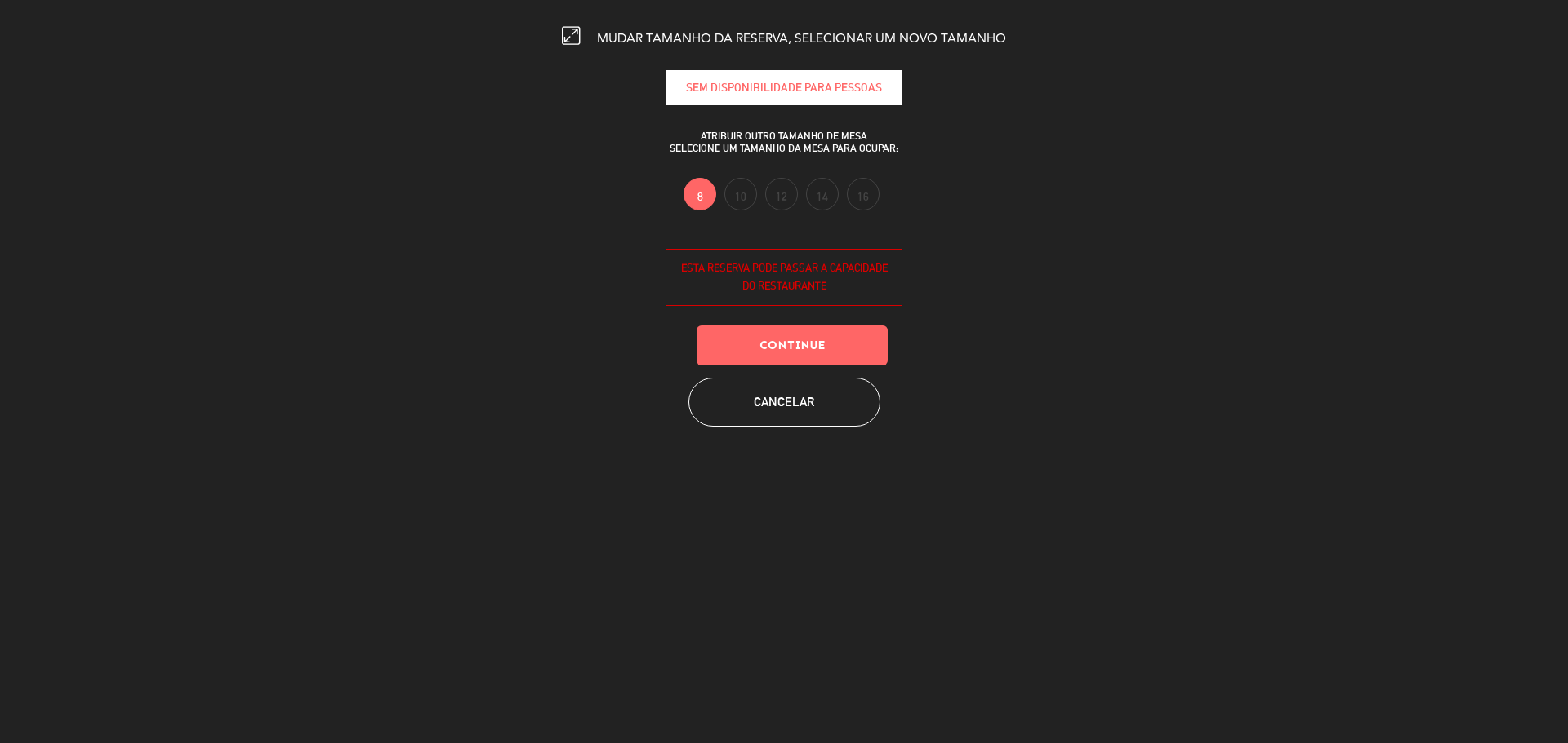
click at [738, 197] on label "10" at bounding box center [740, 194] width 33 height 33
click at [741, 195] on label "10" at bounding box center [740, 194] width 33 height 33
click at [712, 195] on label "8" at bounding box center [700, 194] width 33 height 33
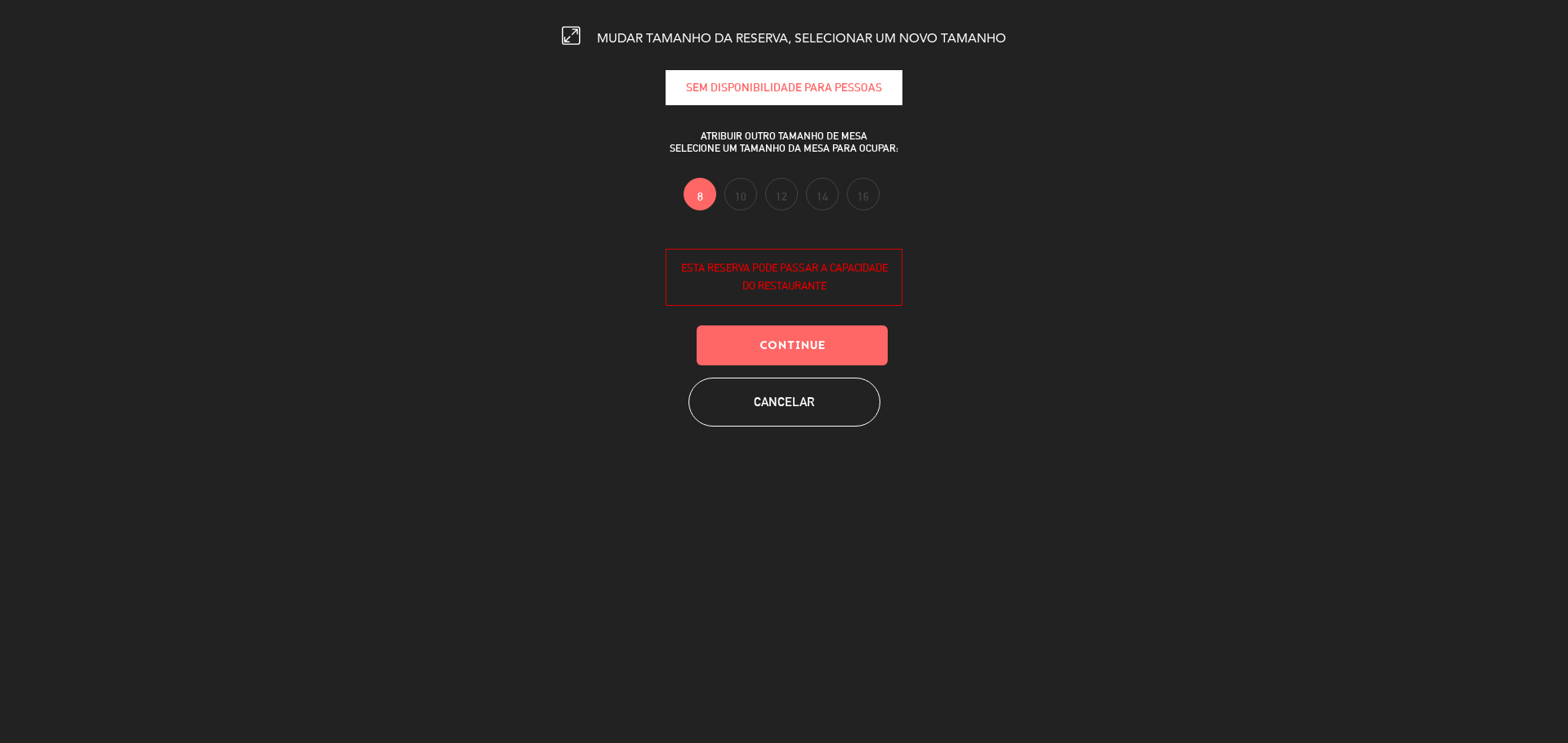
drag, startPoint x: 704, startPoint y: 192, endPoint x: 748, endPoint y: 191, distance: 44.0
click at [748, 191] on div "8 10 12 14 16" at bounding box center [781, 197] width 196 height 39
click at [783, 416] on button "Cancelar" at bounding box center [784, 401] width 192 height 49
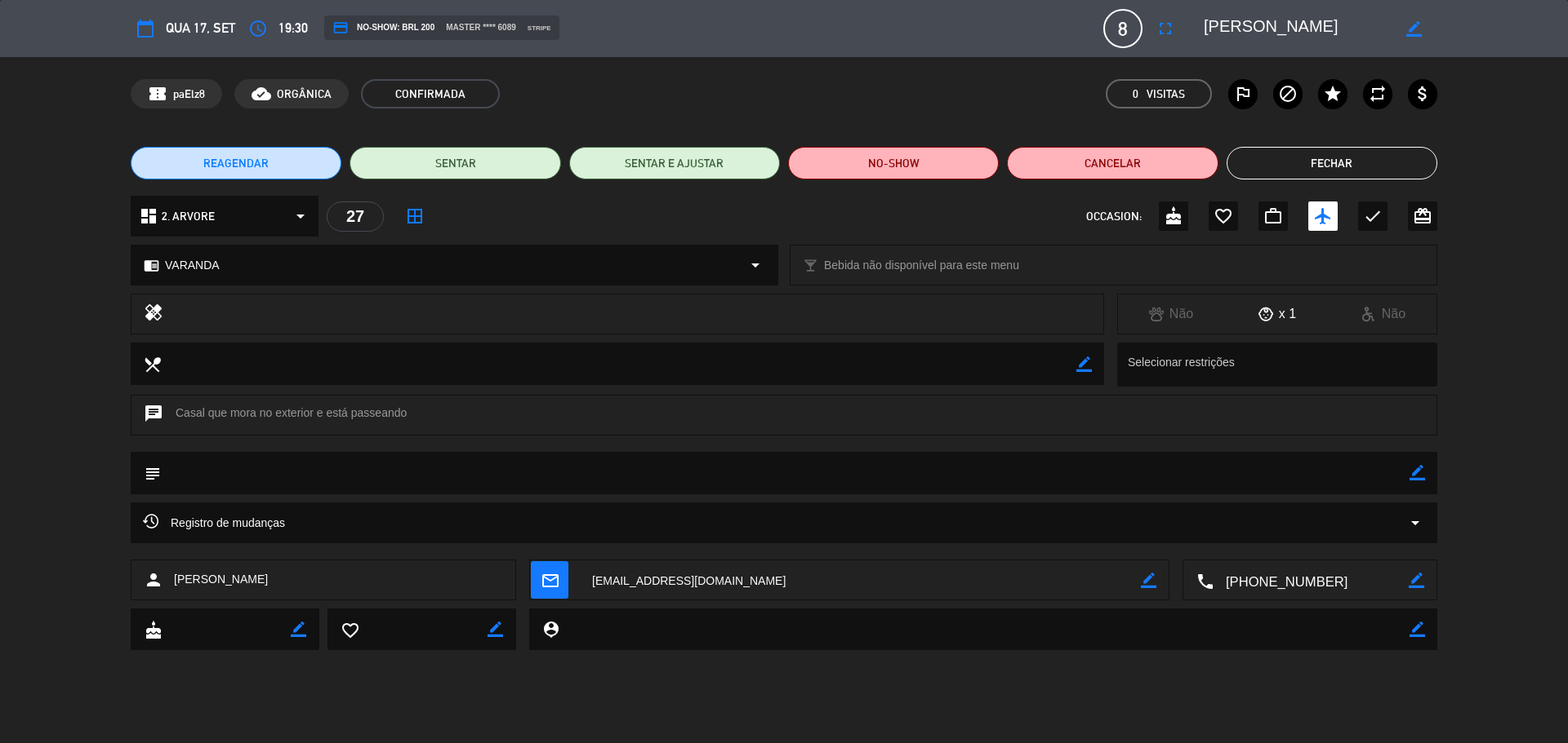
click at [1502, 206] on div "dashboard 2. ARVORE arrow_drop_down 27 border_all OCCASION: cake favorite_borde…" at bounding box center [784, 224] width 1568 height 58
click at [1332, 151] on button "Fechar" at bounding box center [1332, 163] width 211 height 33
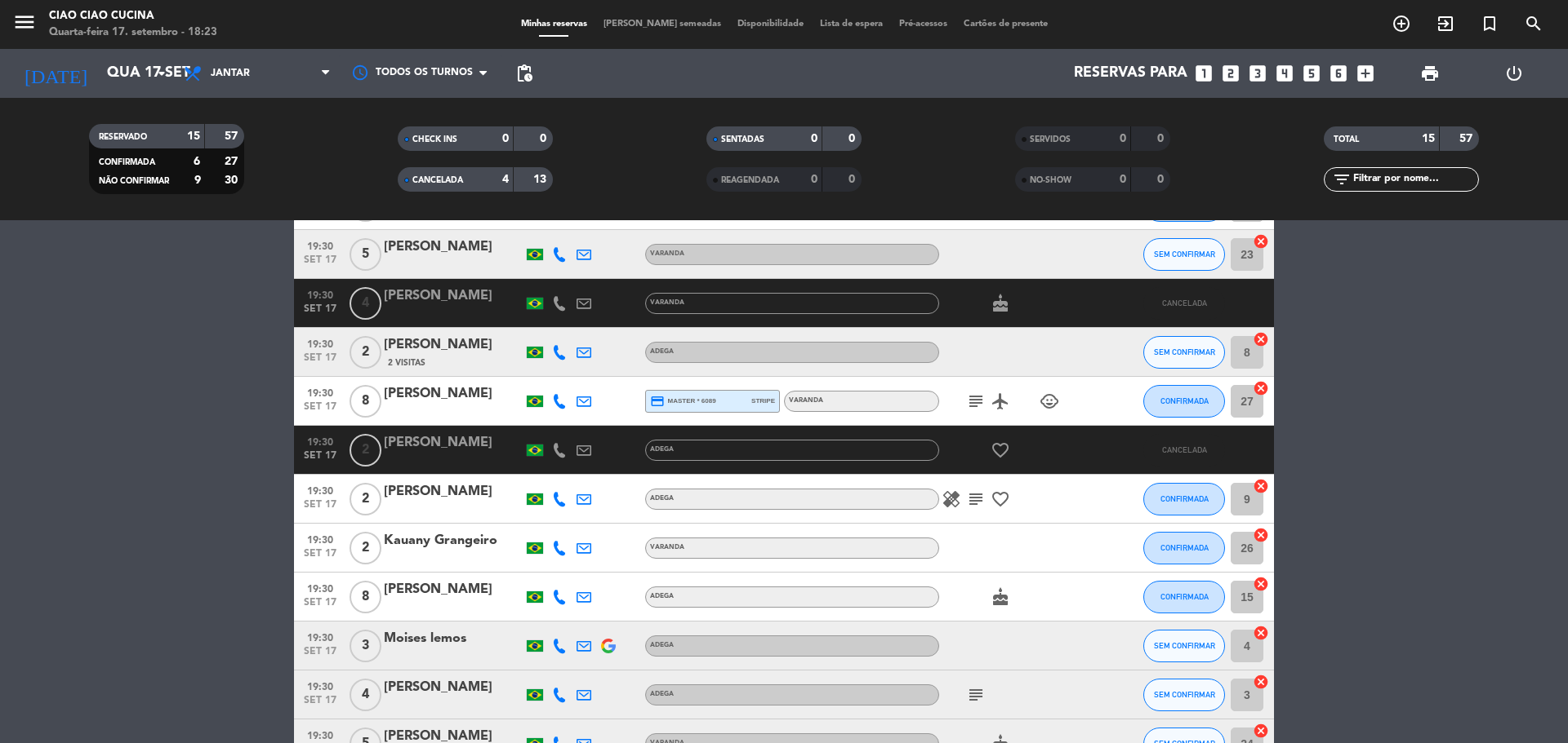
click at [655, 20] on span "[PERSON_NAME] semeadas" at bounding box center [662, 24] width 134 height 9
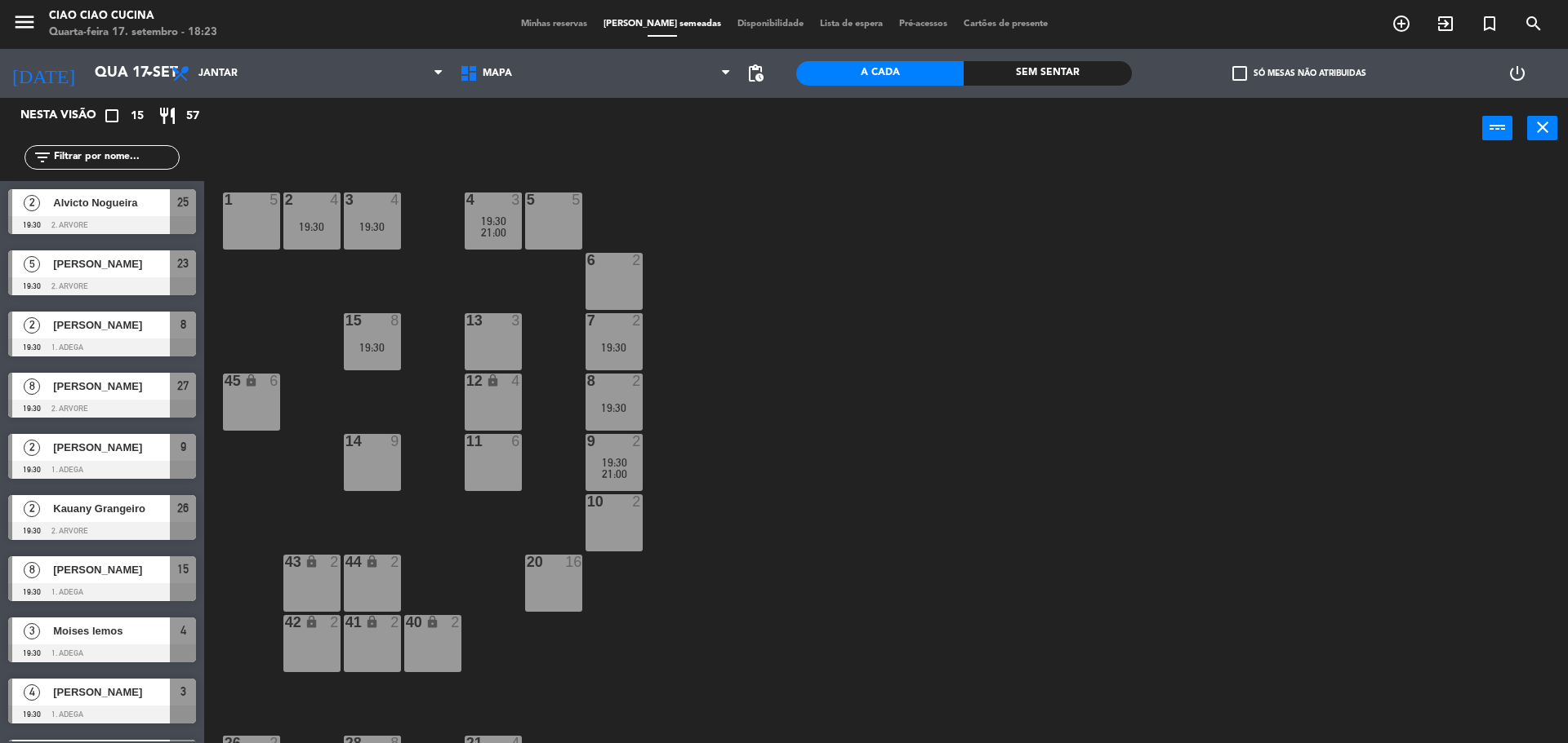
click at [359, 455] on div "14 9" at bounding box center [373, 463] width 58 height 58
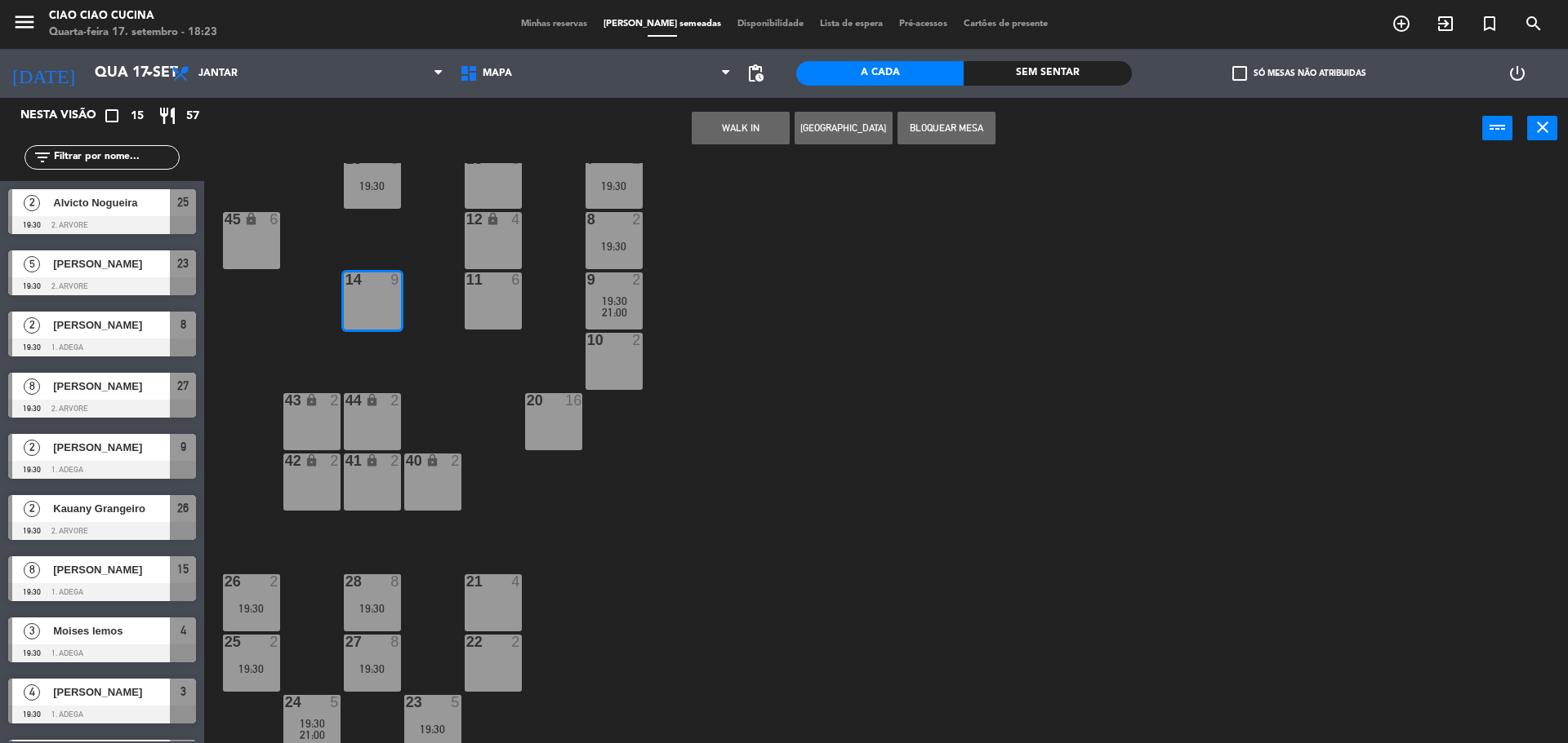
scroll to position [163, 0]
click at [370, 662] on div "19:30" at bounding box center [373, 668] width 58 height 12
click at [576, 502] on div "1 5 2 4 19:30 3 4 19:30 5 5 4 3 19:30 21:00 6 2 13 3 7 2 19:30 15 8 19:30 12 lo…" at bounding box center [893, 455] width 1347 height 584
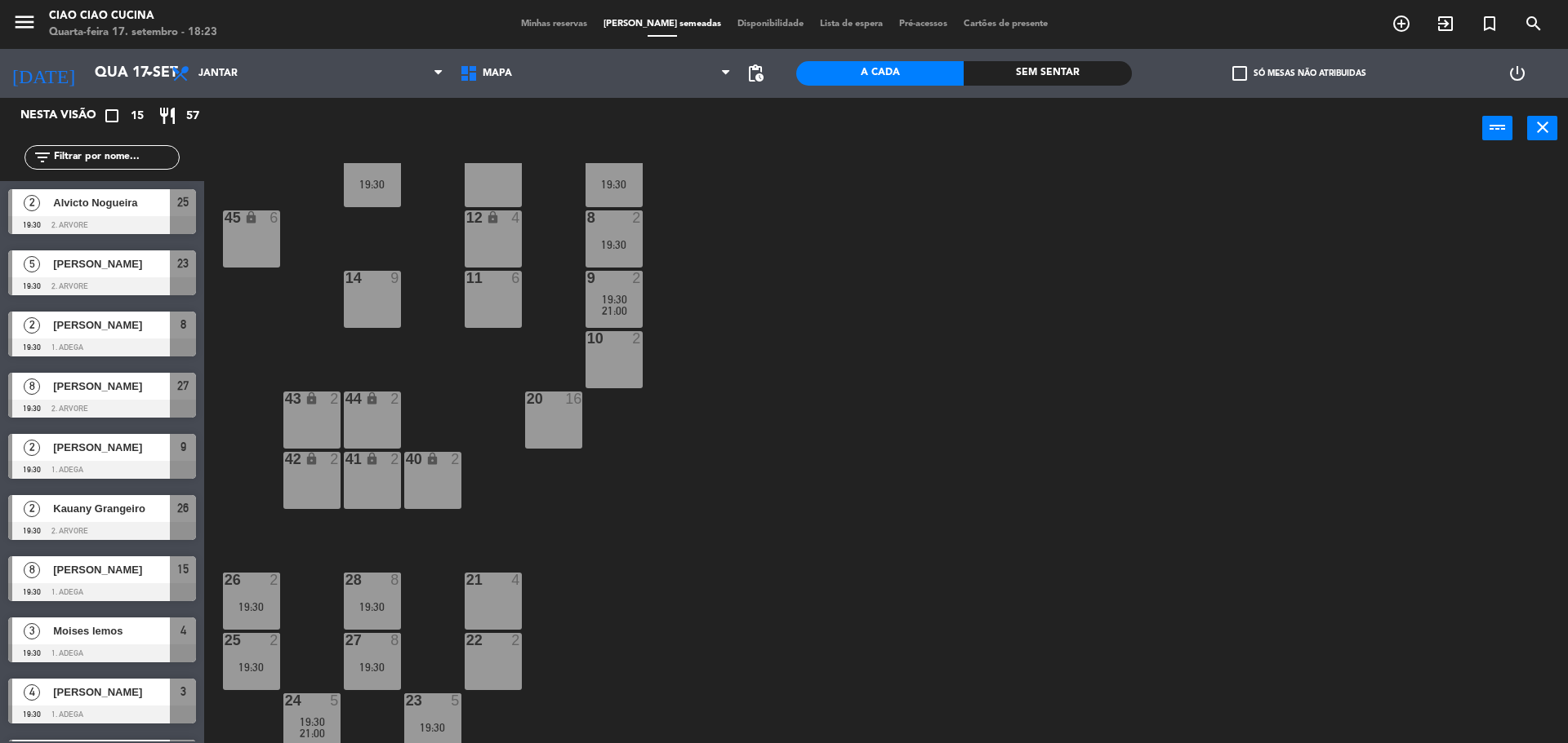
click at [373, 658] on div "27 8 19:30" at bounding box center [373, 663] width 58 height 58
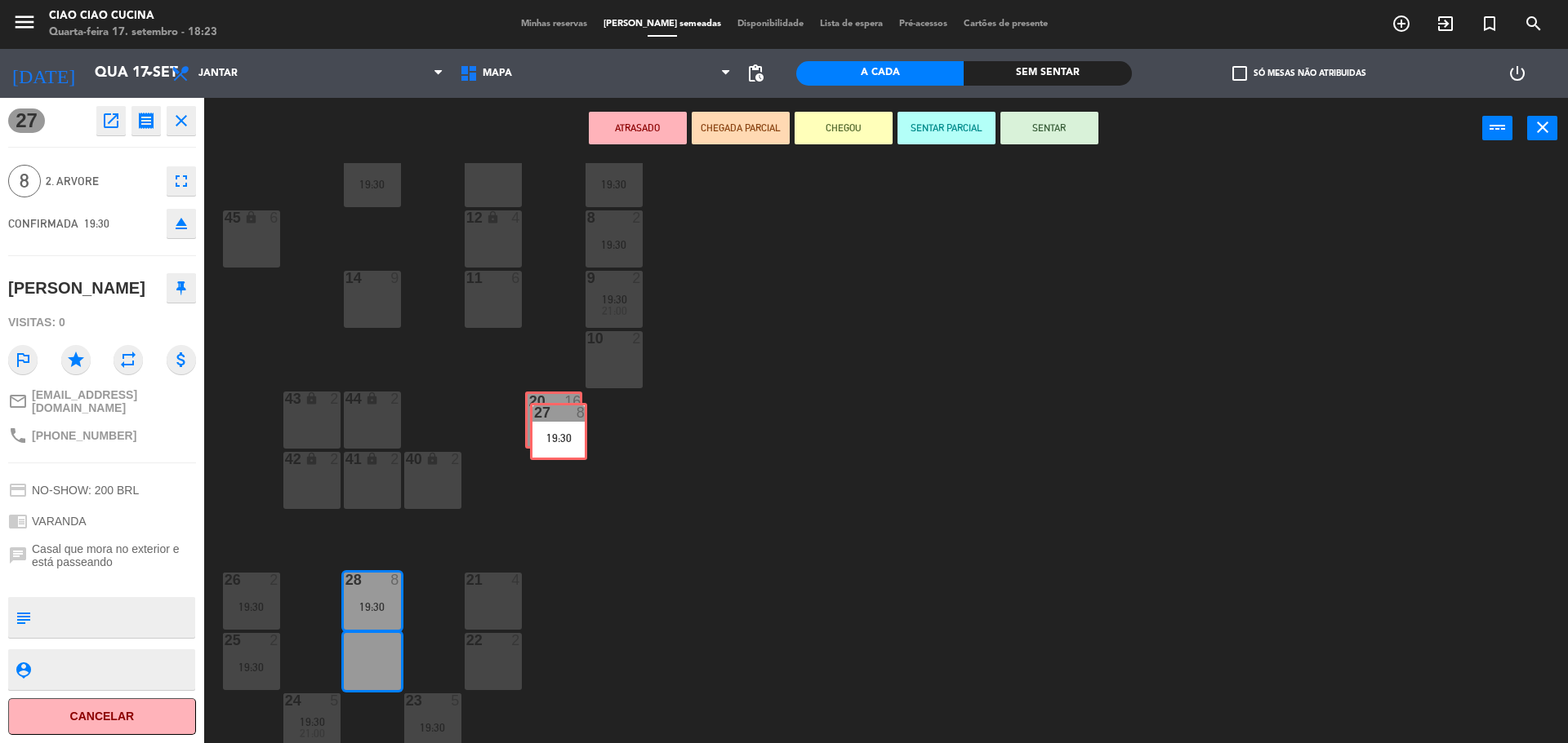
drag, startPoint x: 357, startPoint y: 659, endPoint x: 543, endPoint y: 428, distance: 296.6
click at [543, 428] on div "1 5 2 4 19:30 3 4 19:30 5 5 4 3 19:30 21:00 6 2 13 3 7 2 19:30 15 8 19:30 12 lo…" at bounding box center [893, 455] width 1347 height 584
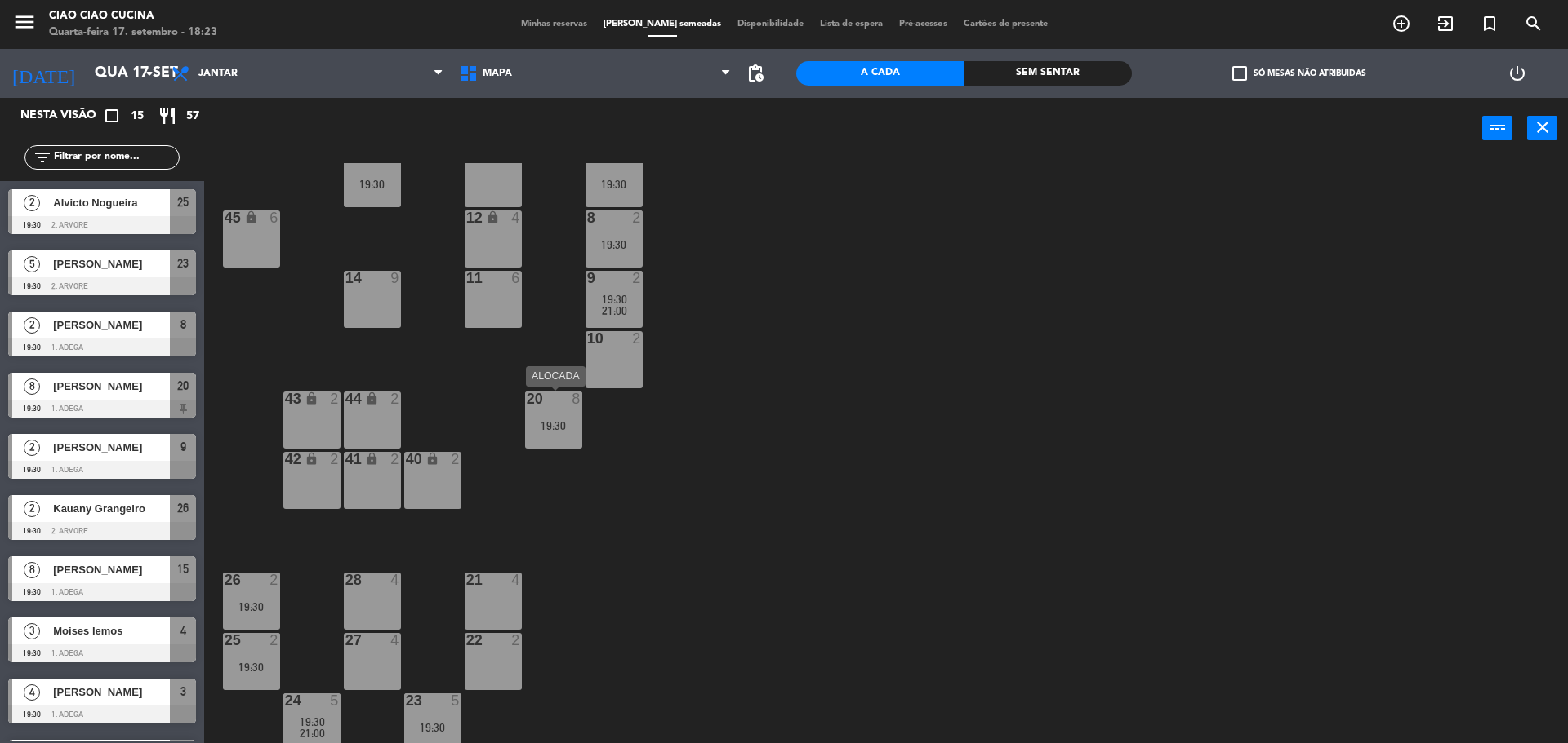
click at [551, 412] on div "20 8 19:30" at bounding box center [553, 420] width 58 height 58
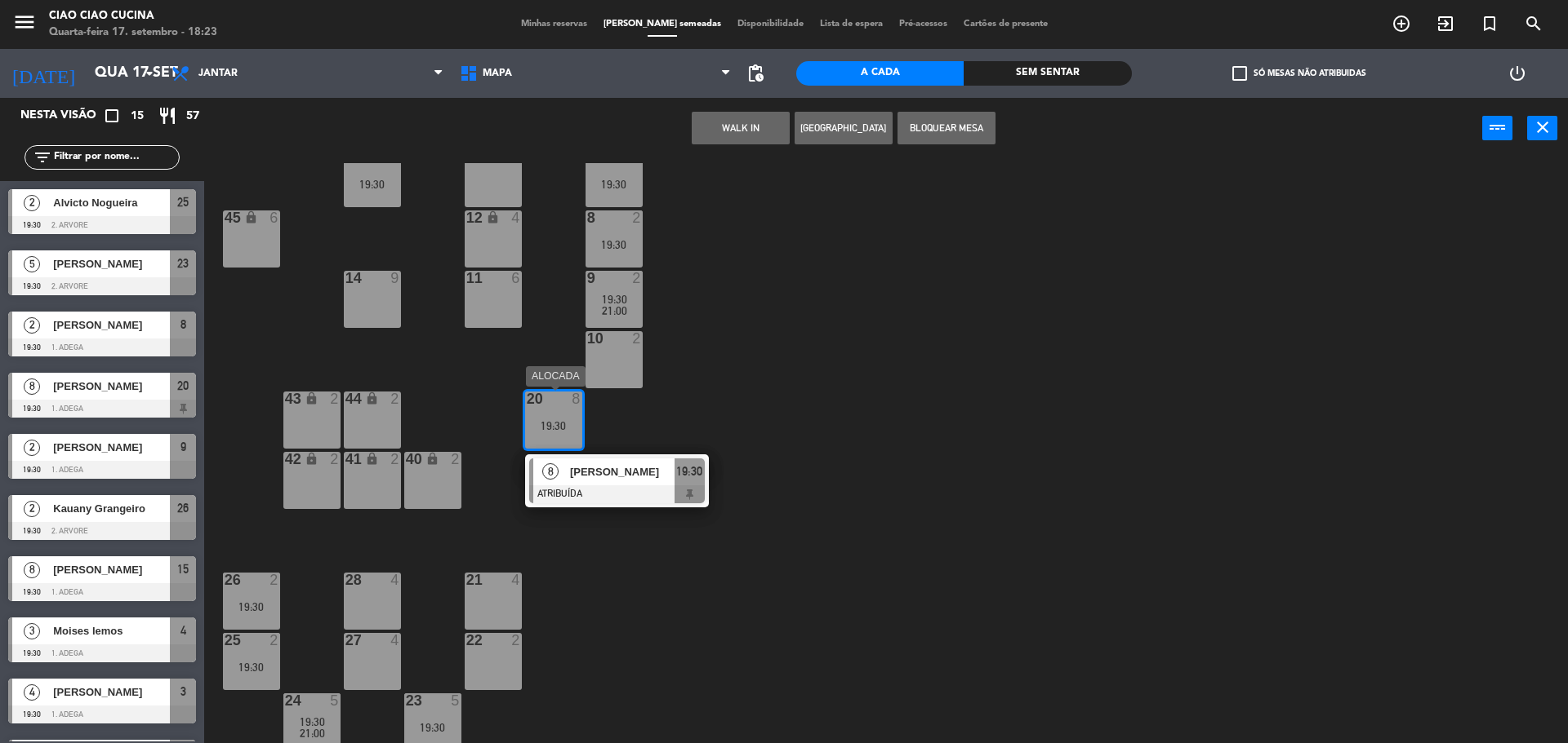
click at [562, 469] on div "8" at bounding box center [550, 472] width 35 height 27
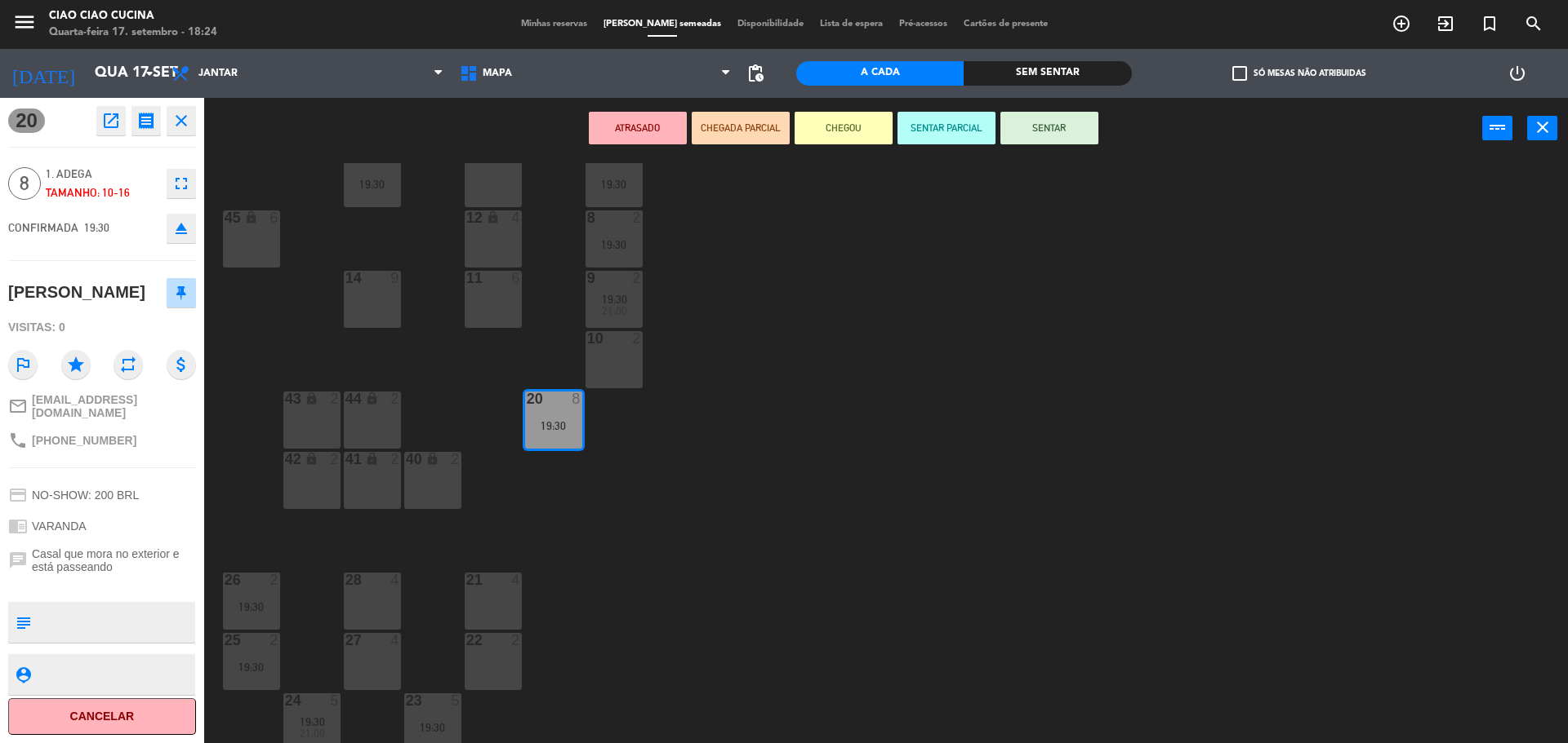
click at [24, 186] on span "8" at bounding box center [24, 183] width 33 height 33
click at [182, 181] on icon "fullscreen" at bounding box center [182, 184] width 20 height 20
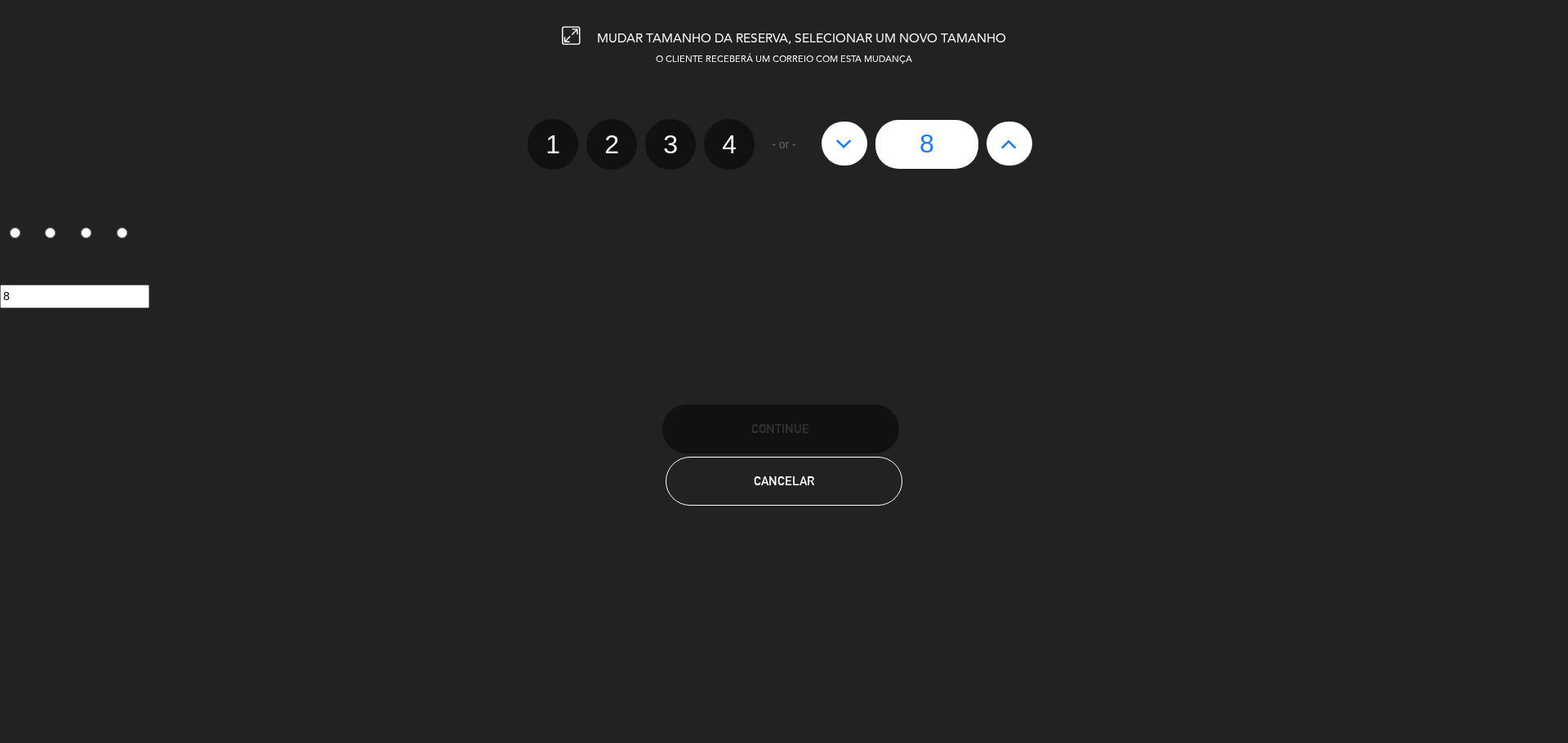
click at [1016, 126] on button at bounding box center [1010, 143] width 46 height 44
type input "9"
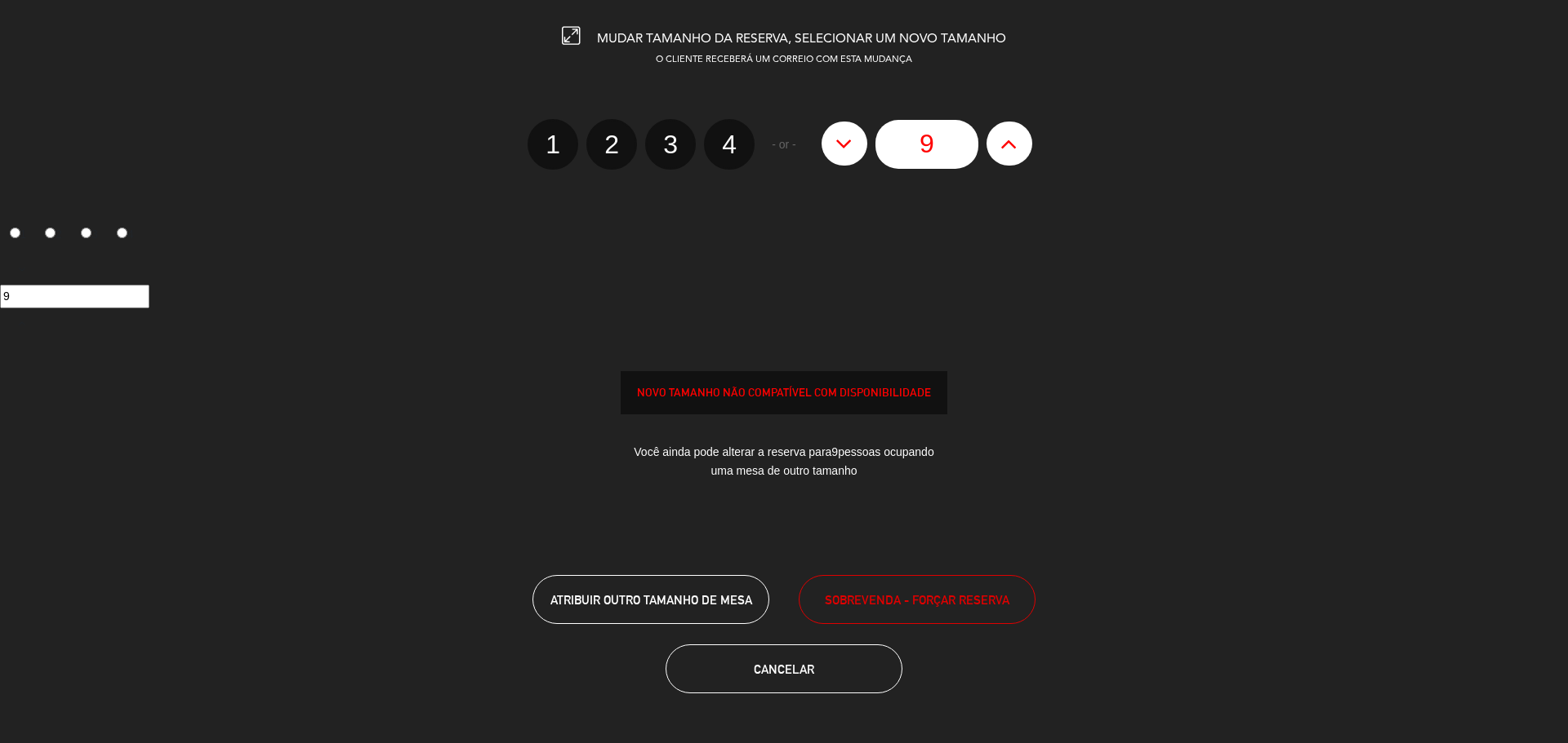
click at [1016, 126] on button at bounding box center [1010, 143] width 46 height 44
type input "10"
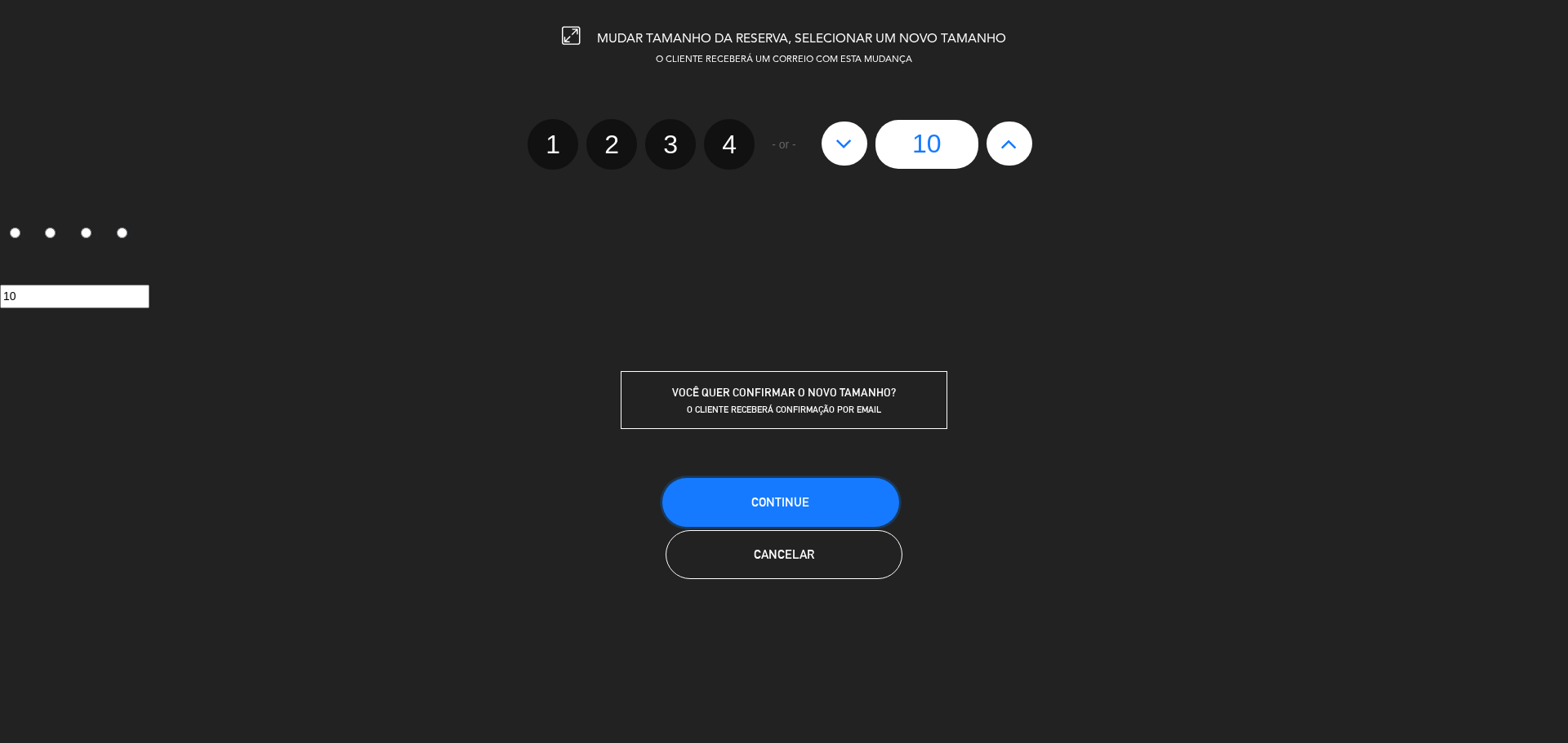
click at [804, 498] on span "CONTINUE" at bounding box center [780, 503] width 58 height 14
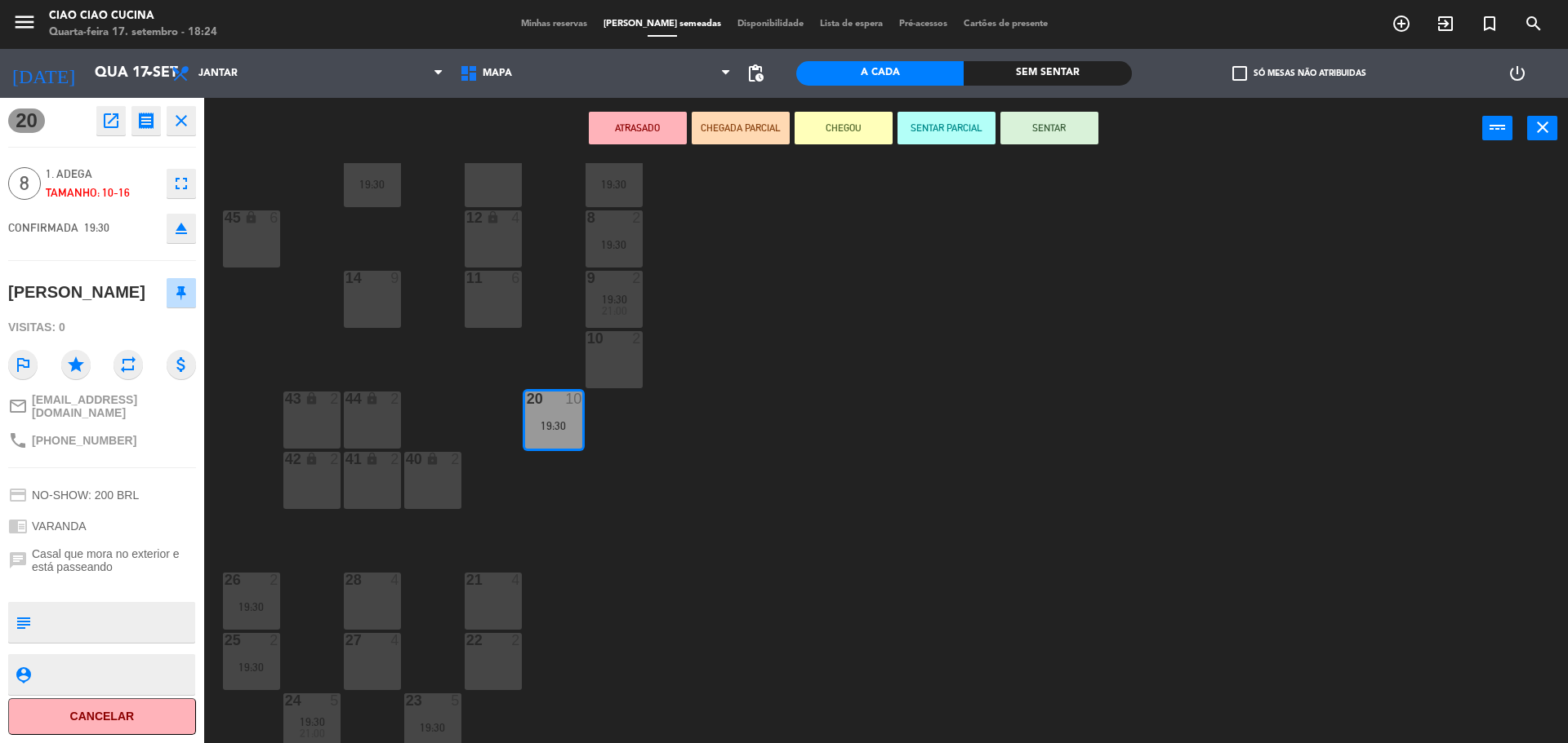
click at [1295, 384] on div "1 5 2 4 19:30 3 4 19:30 5 5 4 3 19:30 21:00 6 2 13 3 7 2 19:30 15 8 19:30 12 lo…" at bounding box center [893, 455] width 1347 height 584
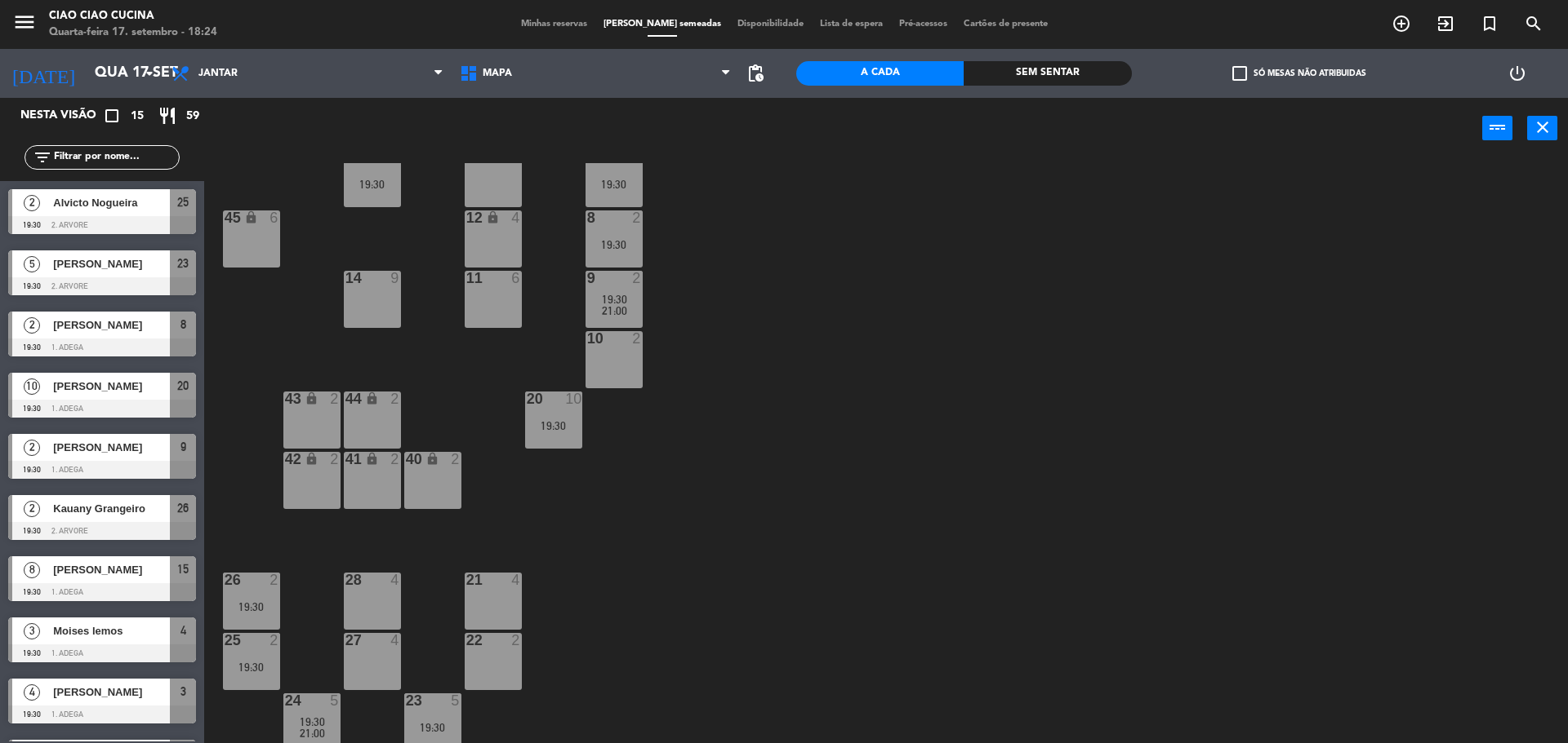
click at [567, 21] on span "Minhas reservas" at bounding box center [553, 24] width 82 height 9
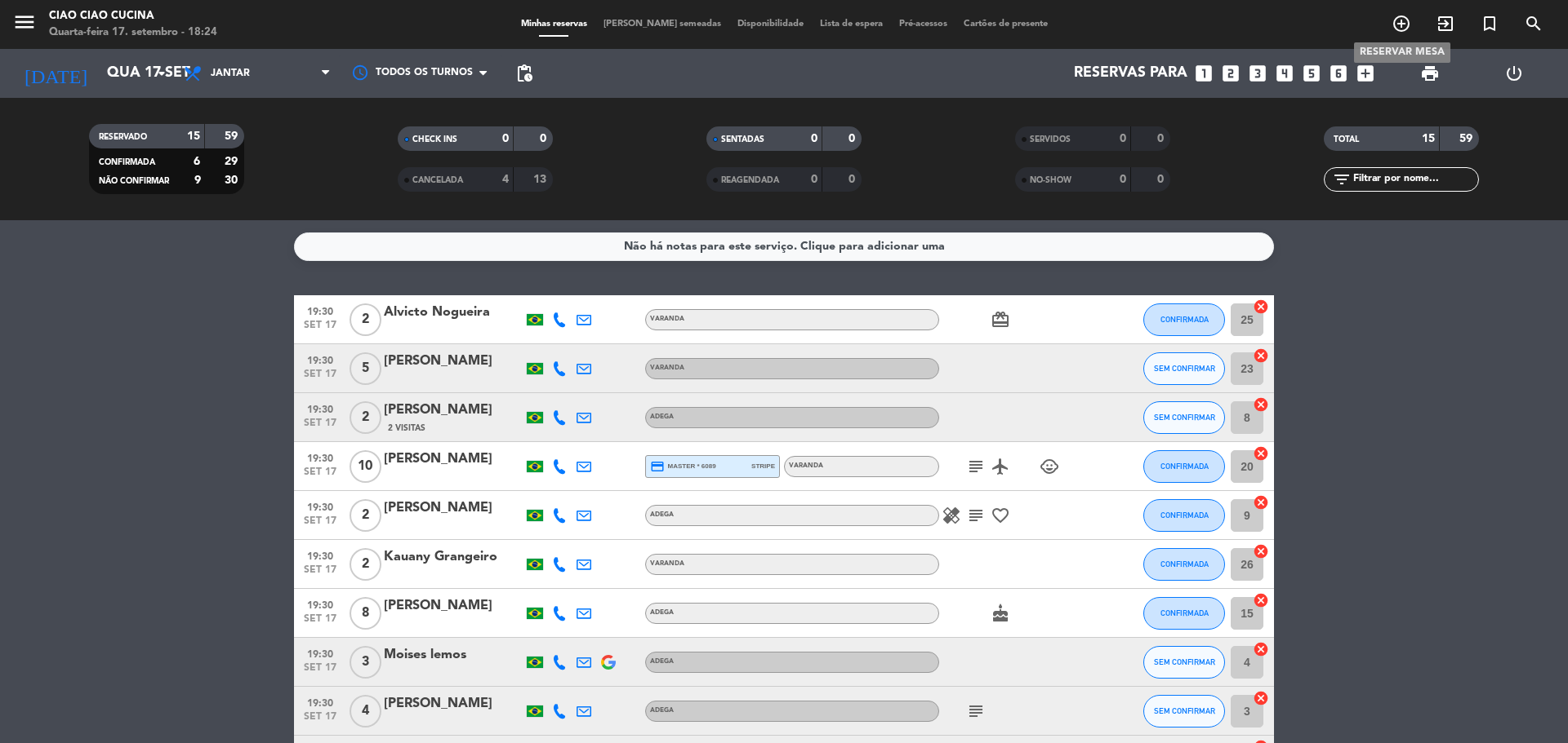
click at [1404, 19] on icon "add_circle_outline" at bounding box center [1401, 24] width 20 height 20
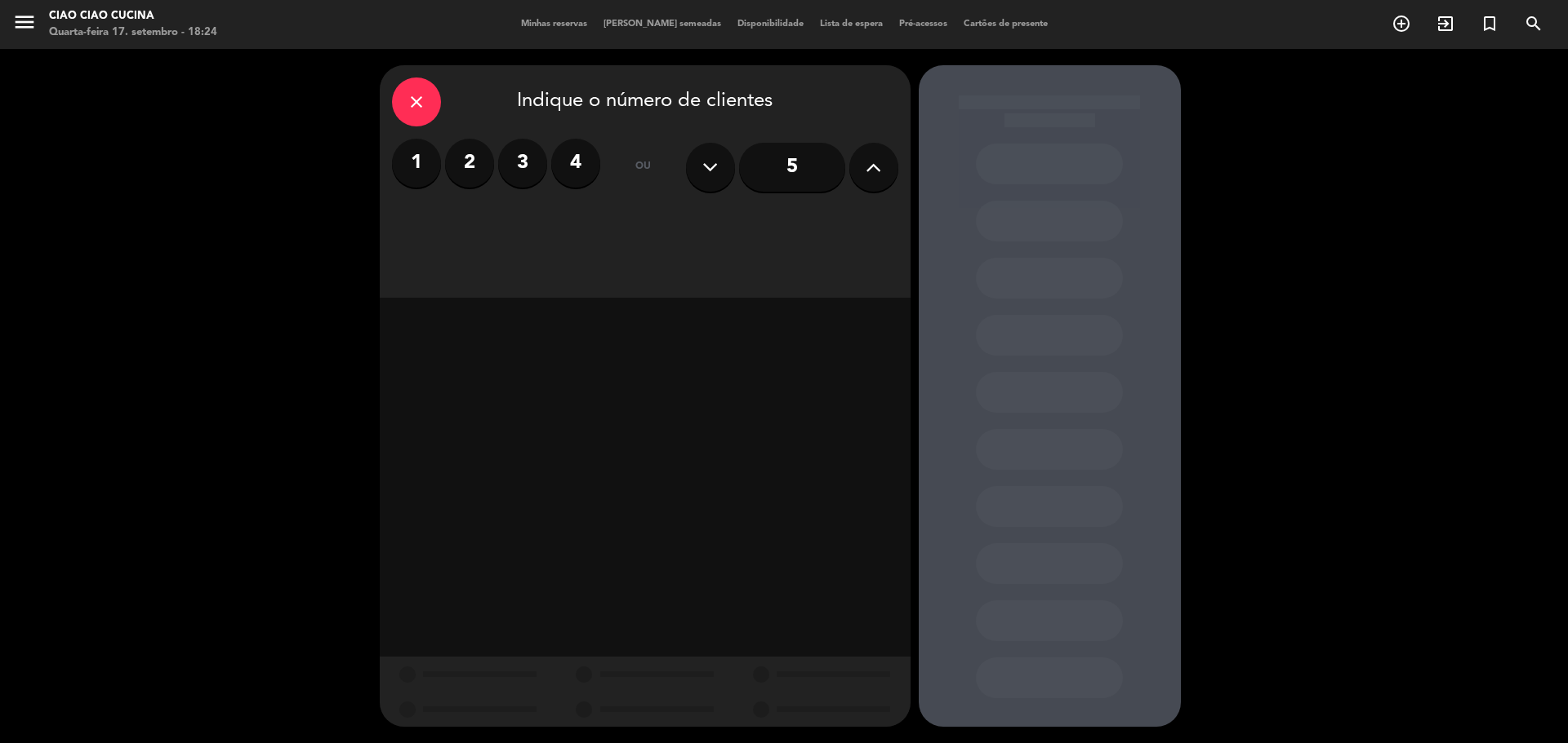
click at [416, 163] on label "1" at bounding box center [415, 163] width 49 height 49
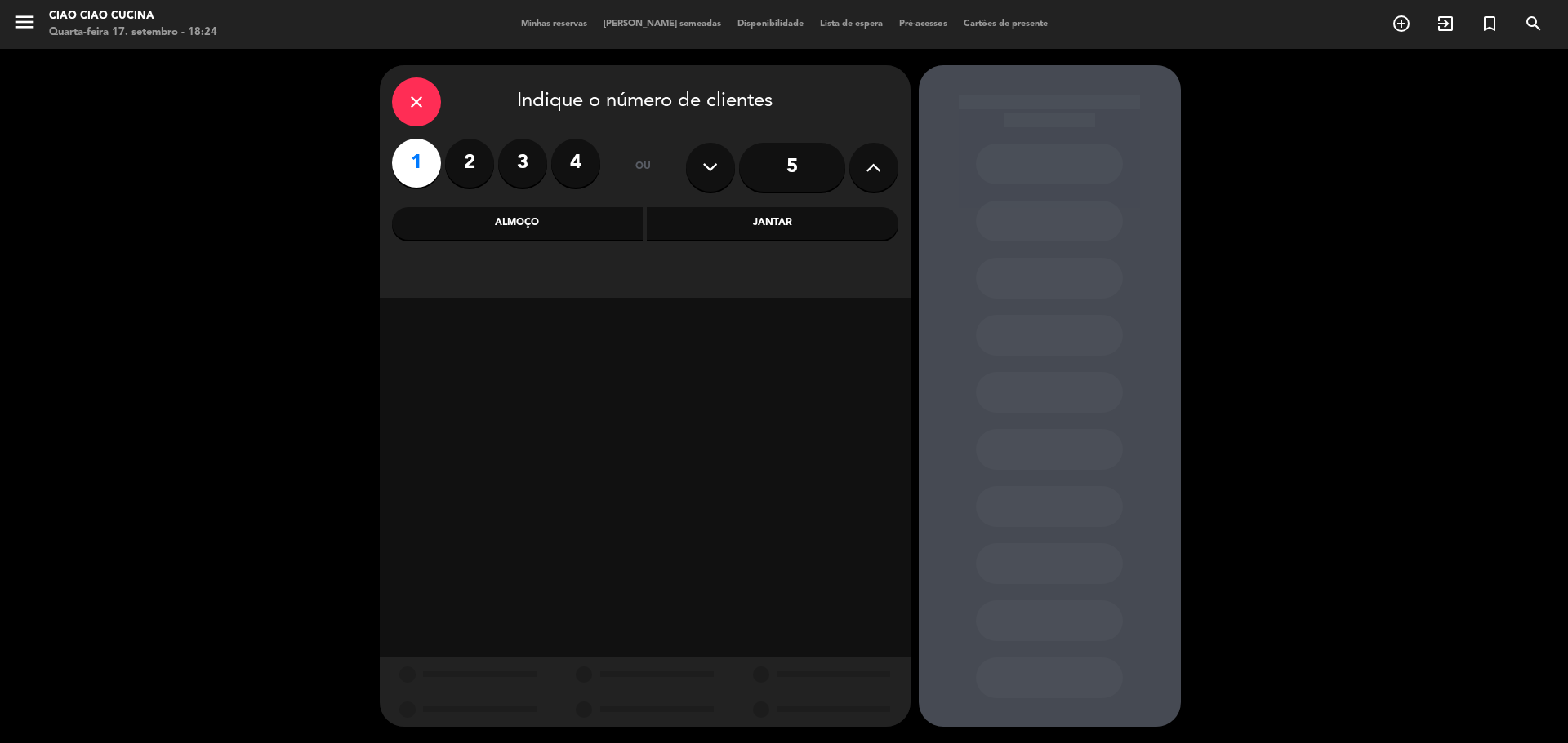
click at [788, 231] on div "Jantar" at bounding box center [772, 223] width 251 height 33
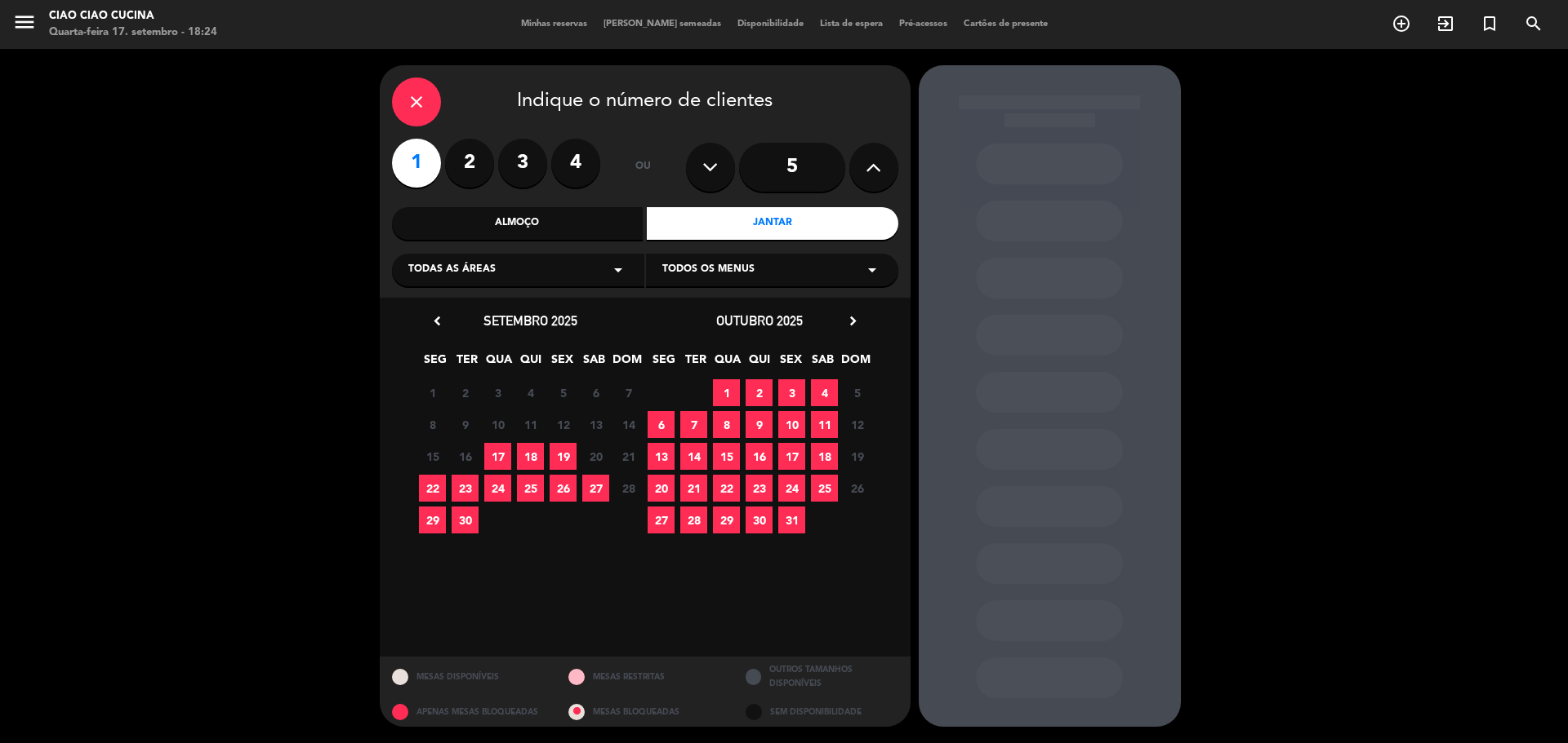
click at [492, 456] on span "17" at bounding box center [497, 456] width 27 height 27
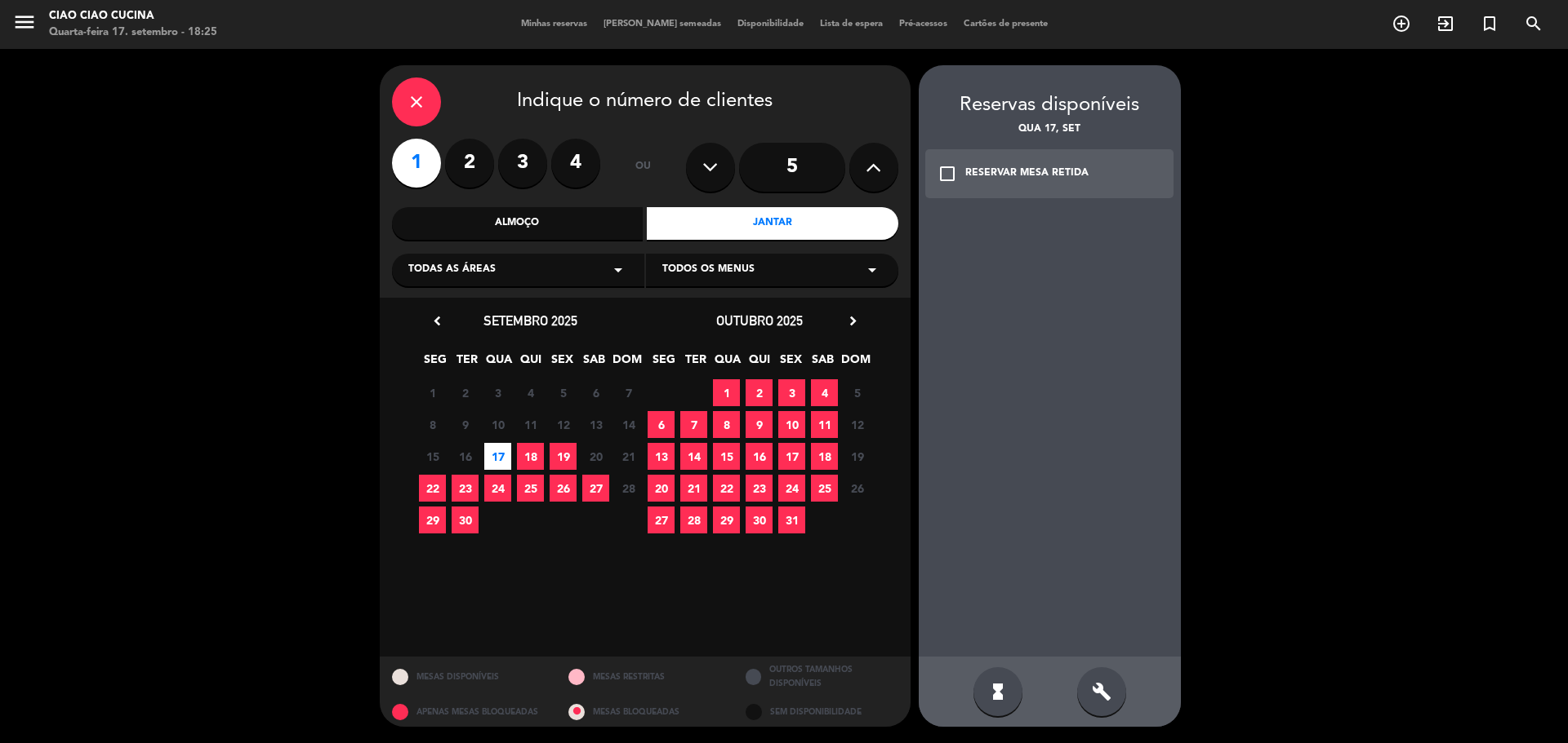
click at [405, 88] on div "close" at bounding box center [415, 101] width 49 height 49
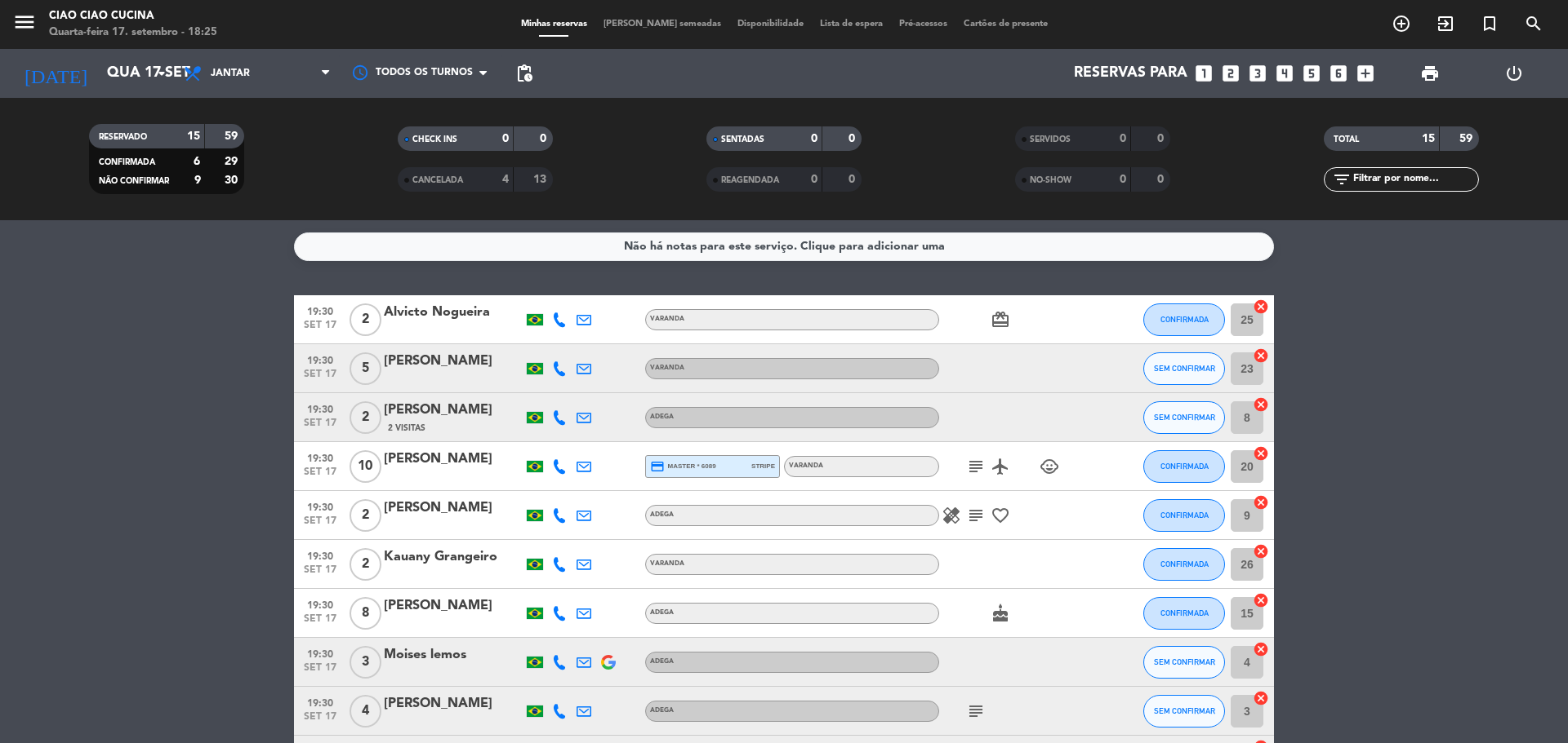
click at [1435, 381] on bookings-row "19:30 [DATE] 2 Alvicto Nogueira VARANDA card_giftcard CONFIRMADA 25 cancel 19:3…" at bounding box center [784, 673] width 1568 height 757
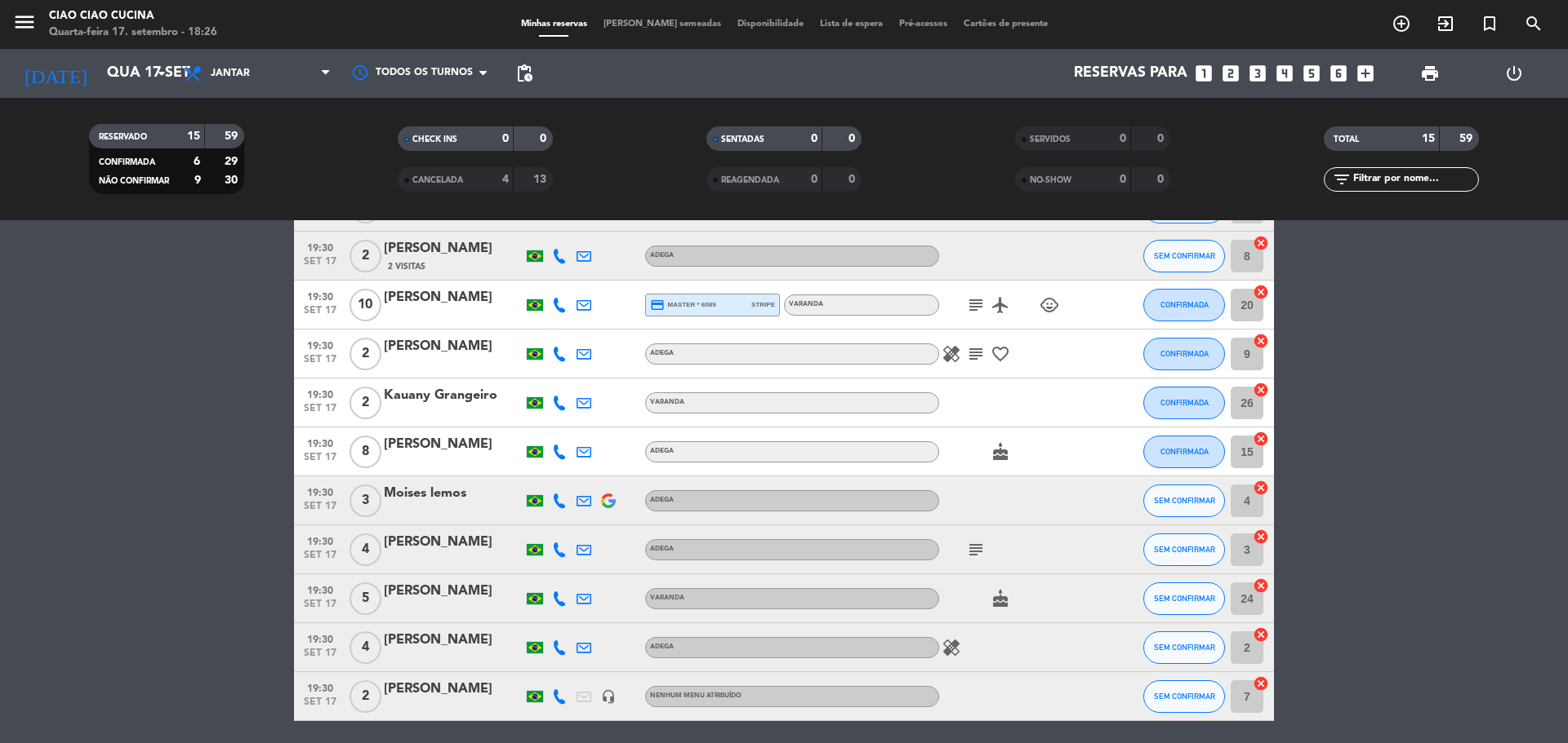
scroll to position [163, 0]
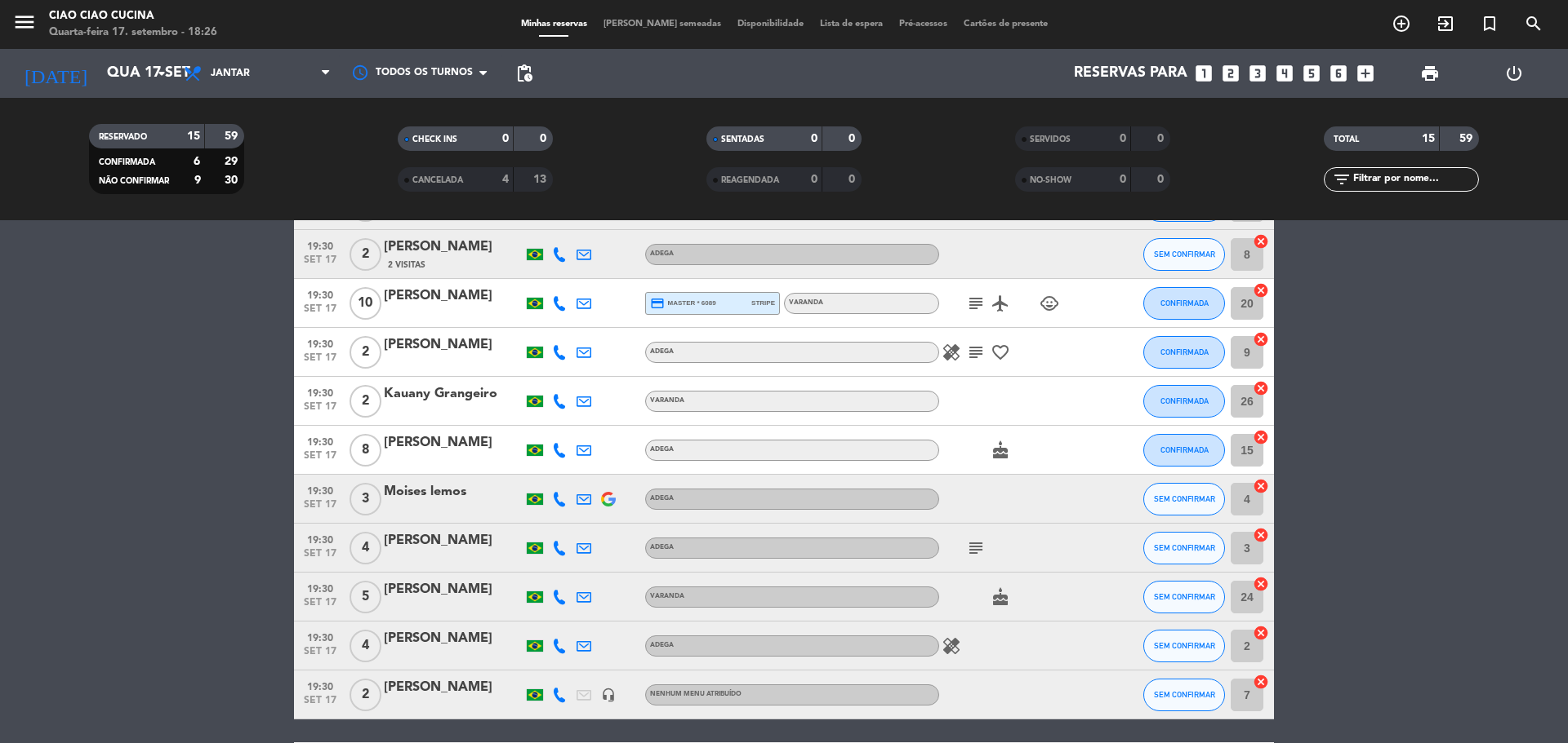
click at [555, 502] on icon at bounding box center [558, 499] width 15 height 15
click at [1164, 504] on button "SEM CONFIRMAR" at bounding box center [1183, 499] width 81 height 33
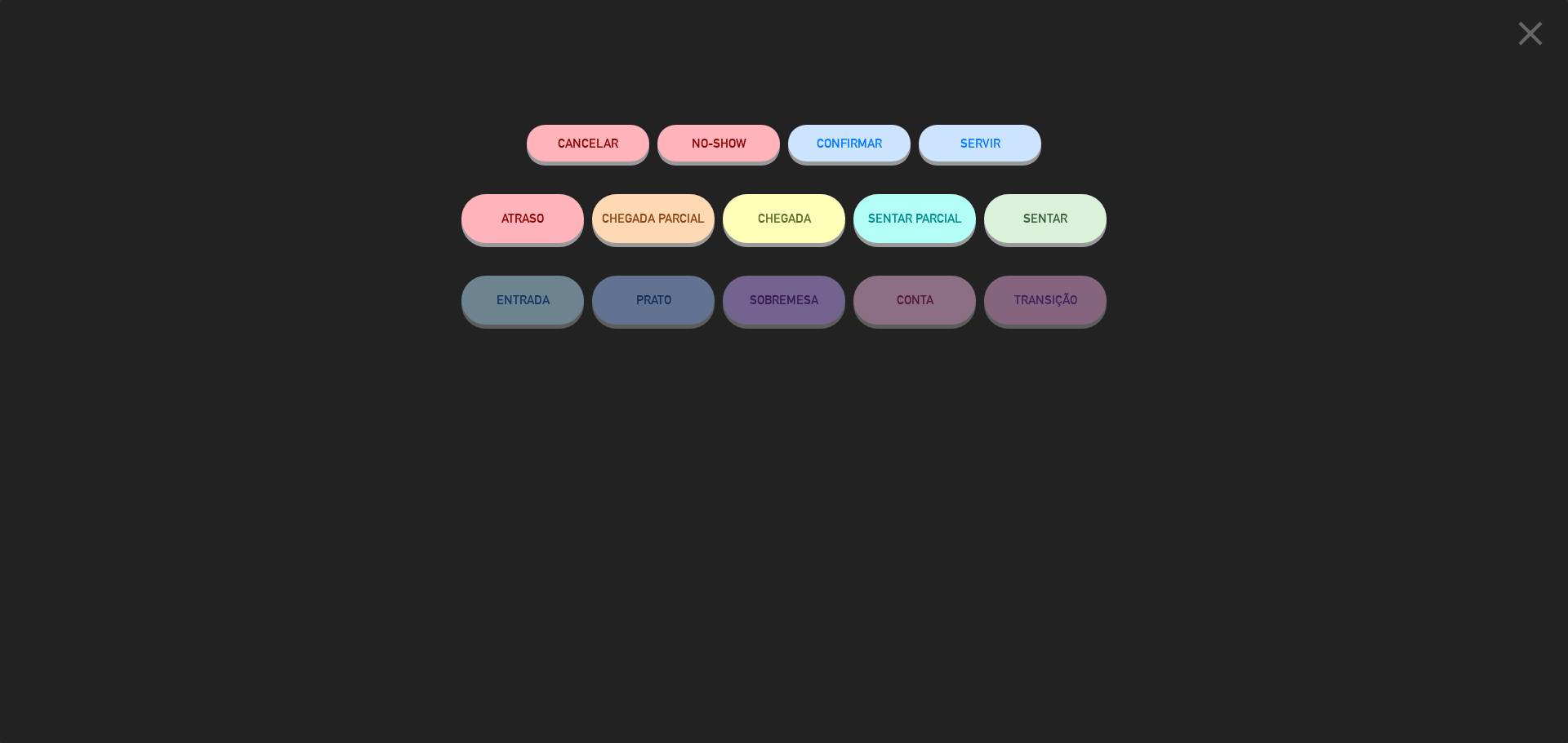
click at [847, 144] on span "CONFIRMAR" at bounding box center [850, 143] width 66 height 14
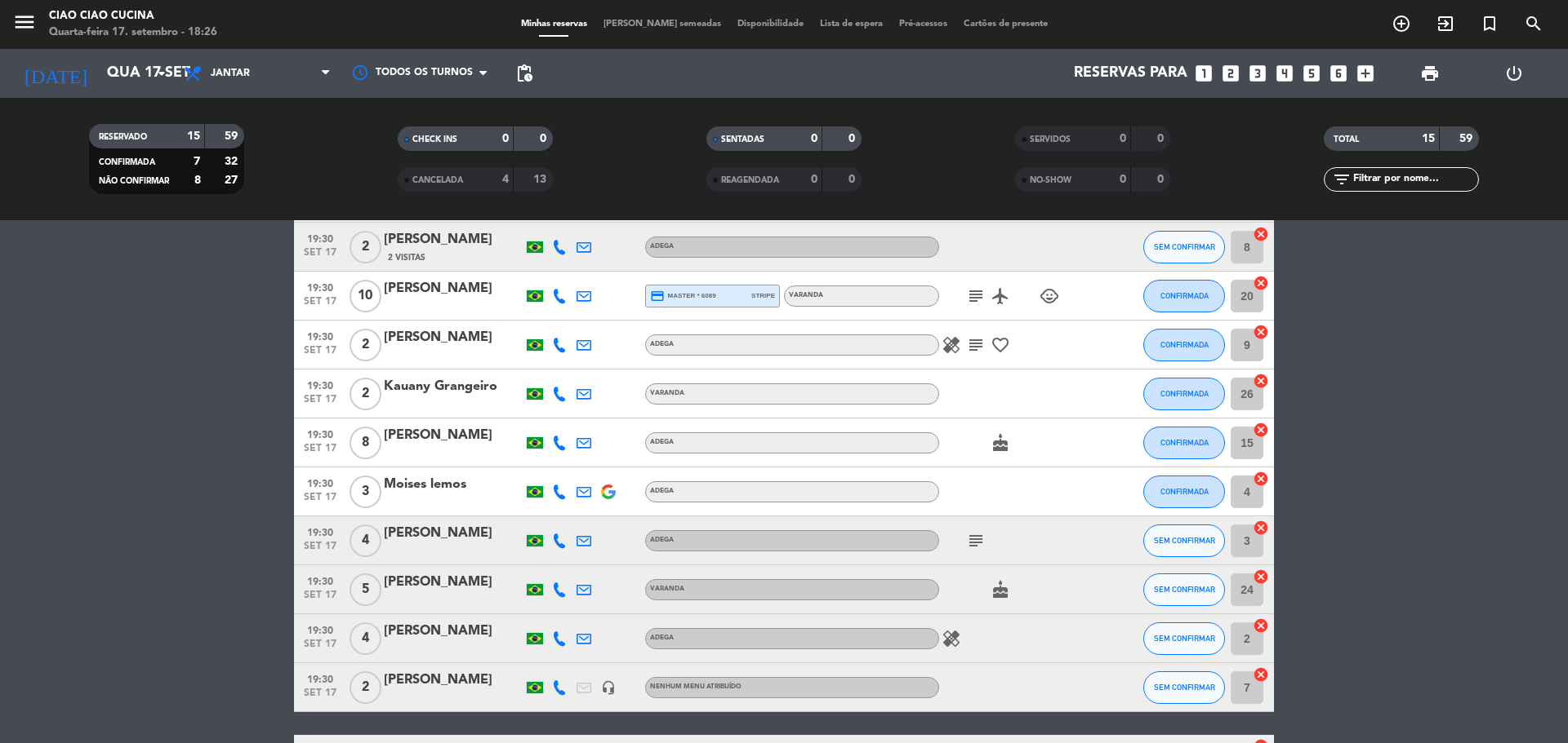
scroll to position [146, 0]
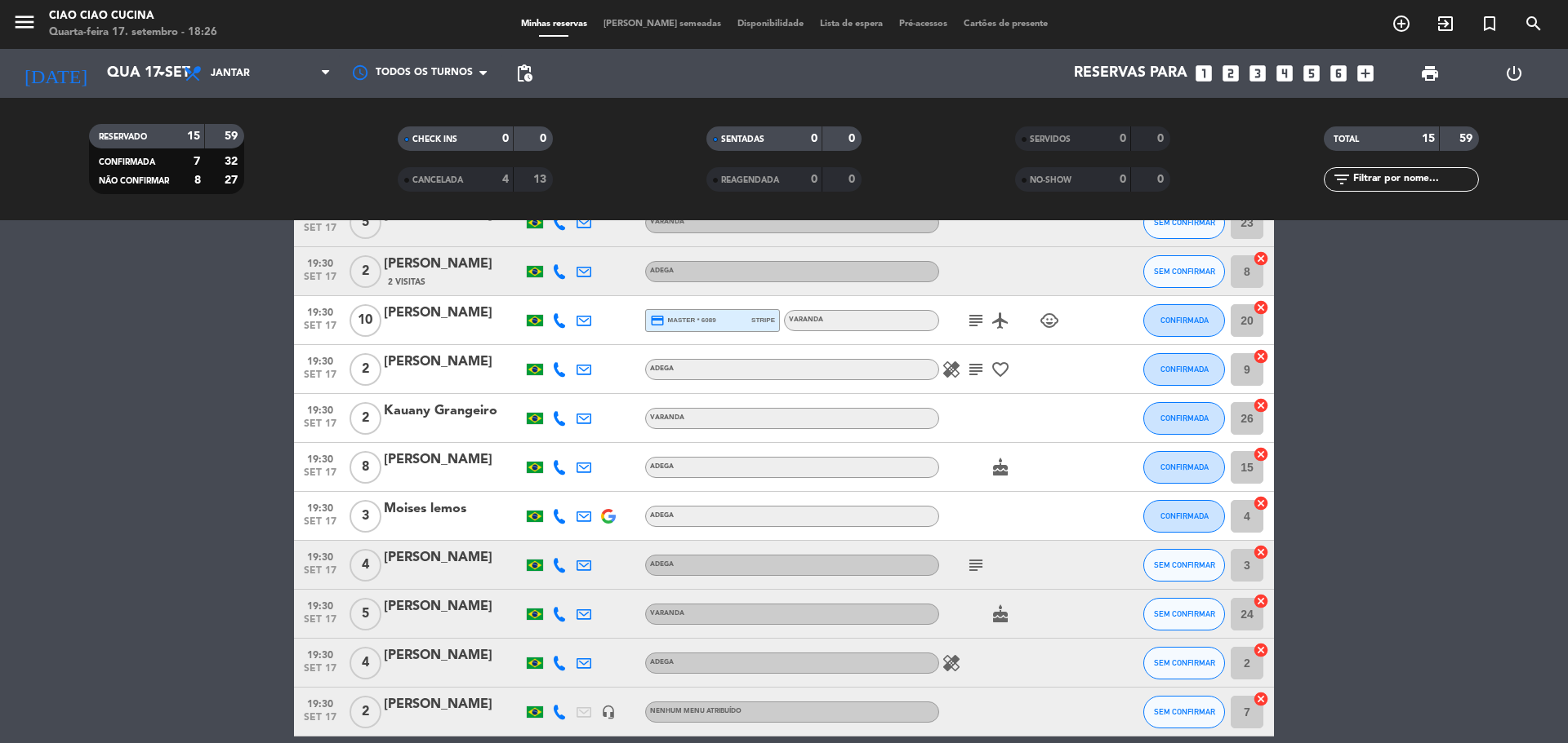
click at [559, 619] on icon at bounding box center [558, 614] width 15 height 15
click at [1205, 618] on span "SEM CONFIRMAR" at bounding box center [1184, 614] width 62 height 9
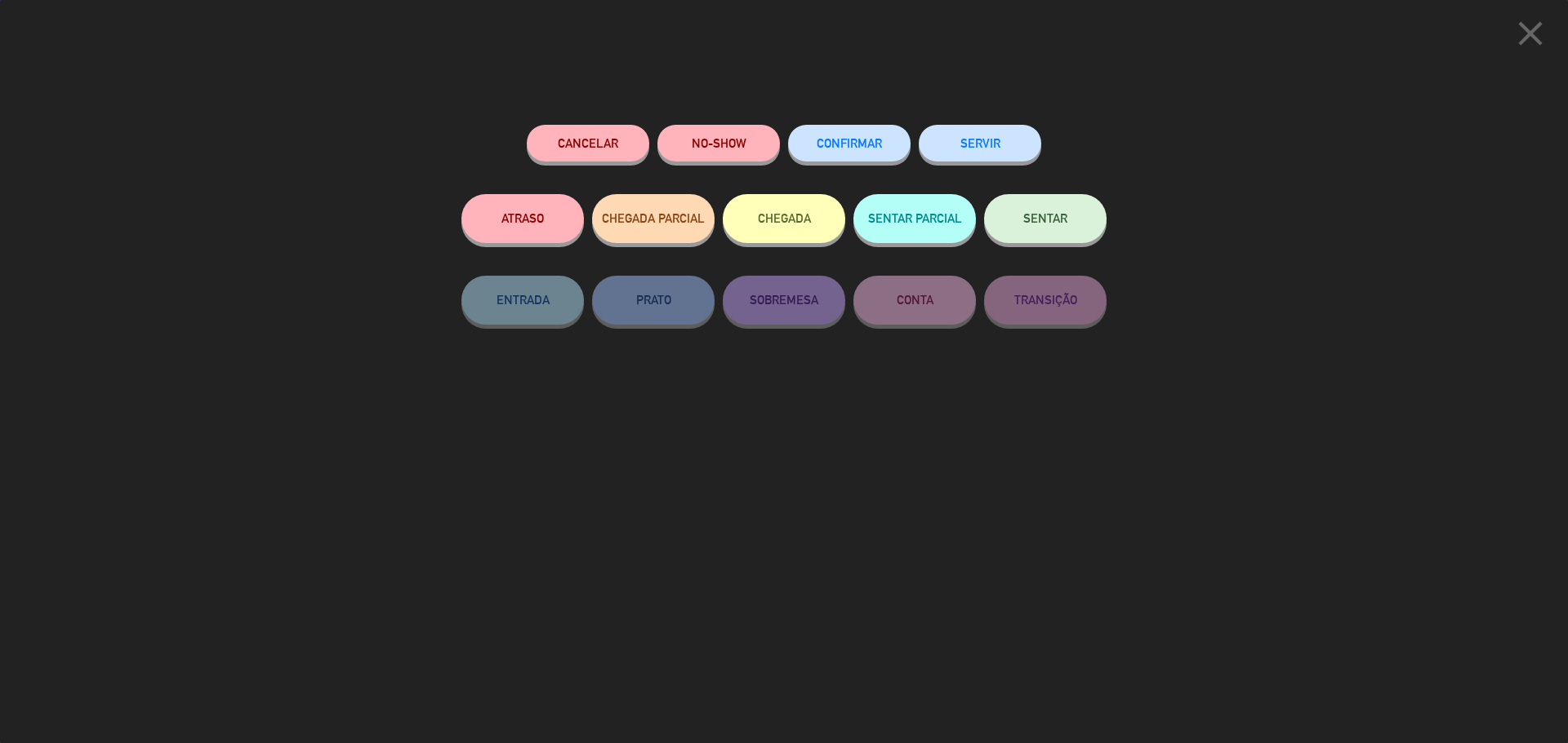
click at [588, 154] on button "Cancelar" at bounding box center [587, 143] width 122 height 37
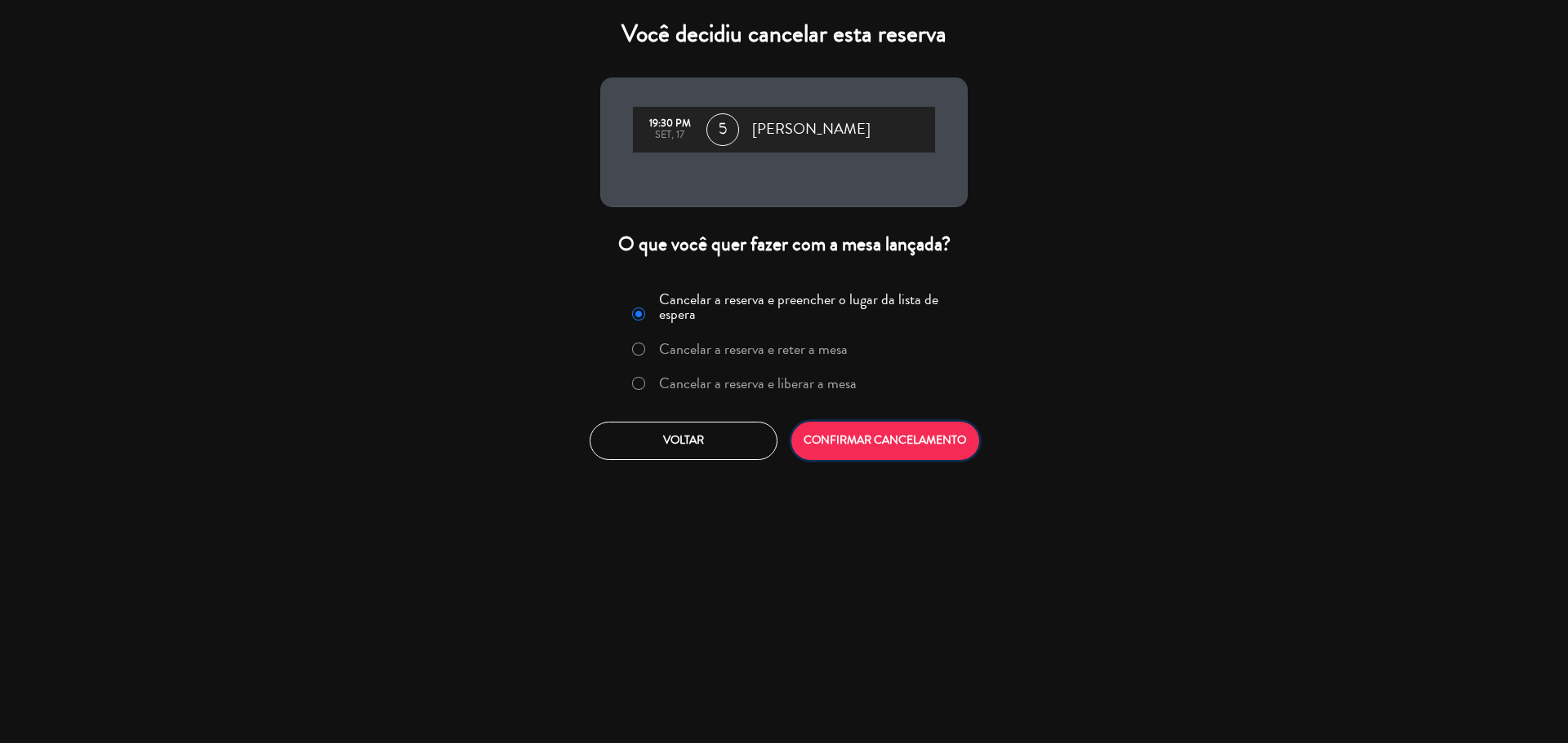
click at [888, 441] on button "CONFIRMAR CANCELAMENTO" at bounding box center [884, 441] width 188 height 39
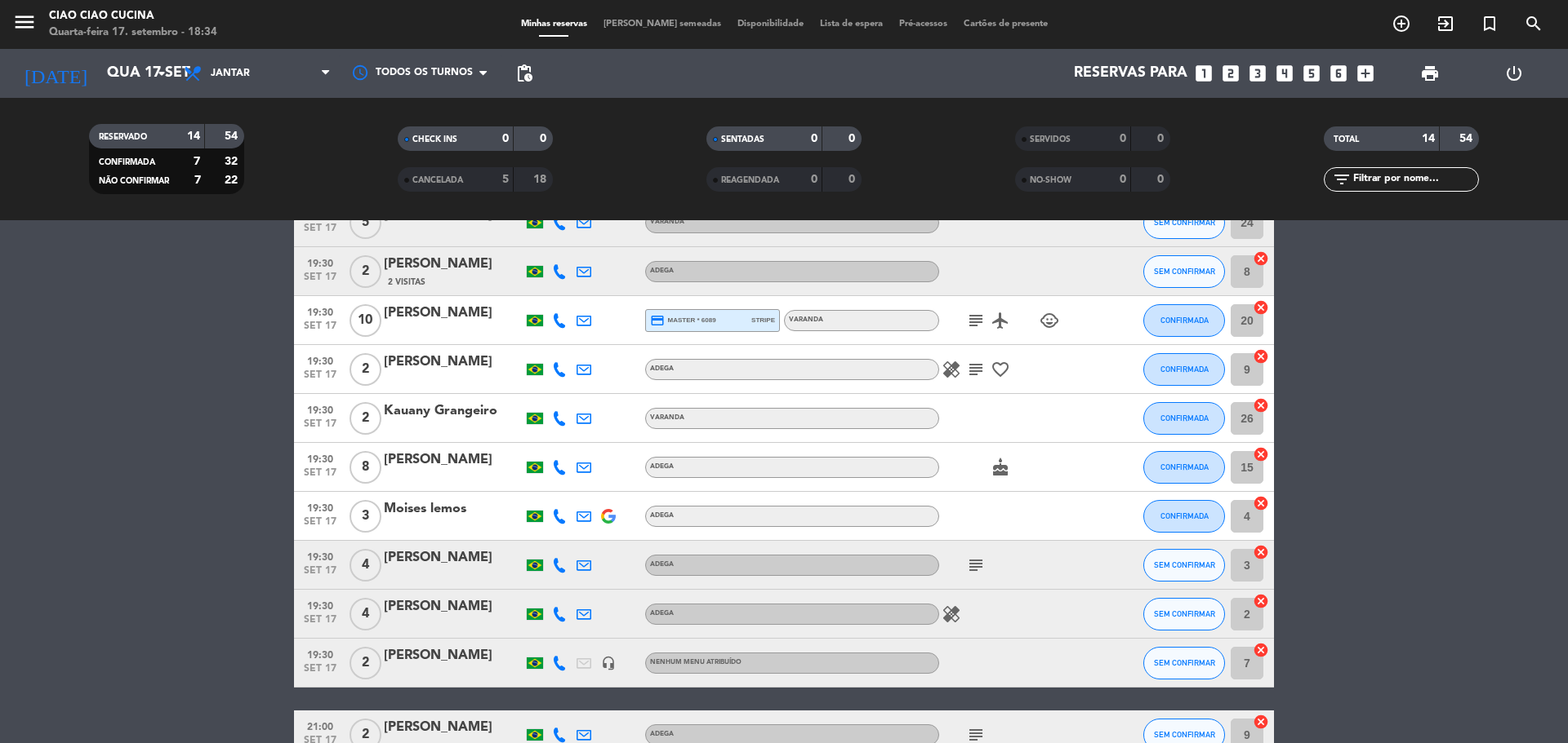
click at [557, 567] on icon at bounding box center [558, 565] width 15 height 15
click at [564, 539] on span "content_paste" at bounding box center [570, 538] width 12 height 12
click at [557, 617] on icon at bounding box center [558, 614] width 15 height 15
click at [564, 582] on span "content_paste" at bounding box center [570, 587] width 12 height 12
click at [245, 421] on bookings-row "19:30 [DATE] 2 Alvicto Nogueira VARANDA card_giftcard CONFIRMADA 25 cancel 19:3…" at bounding box center [784, 503] width 1568 height 708
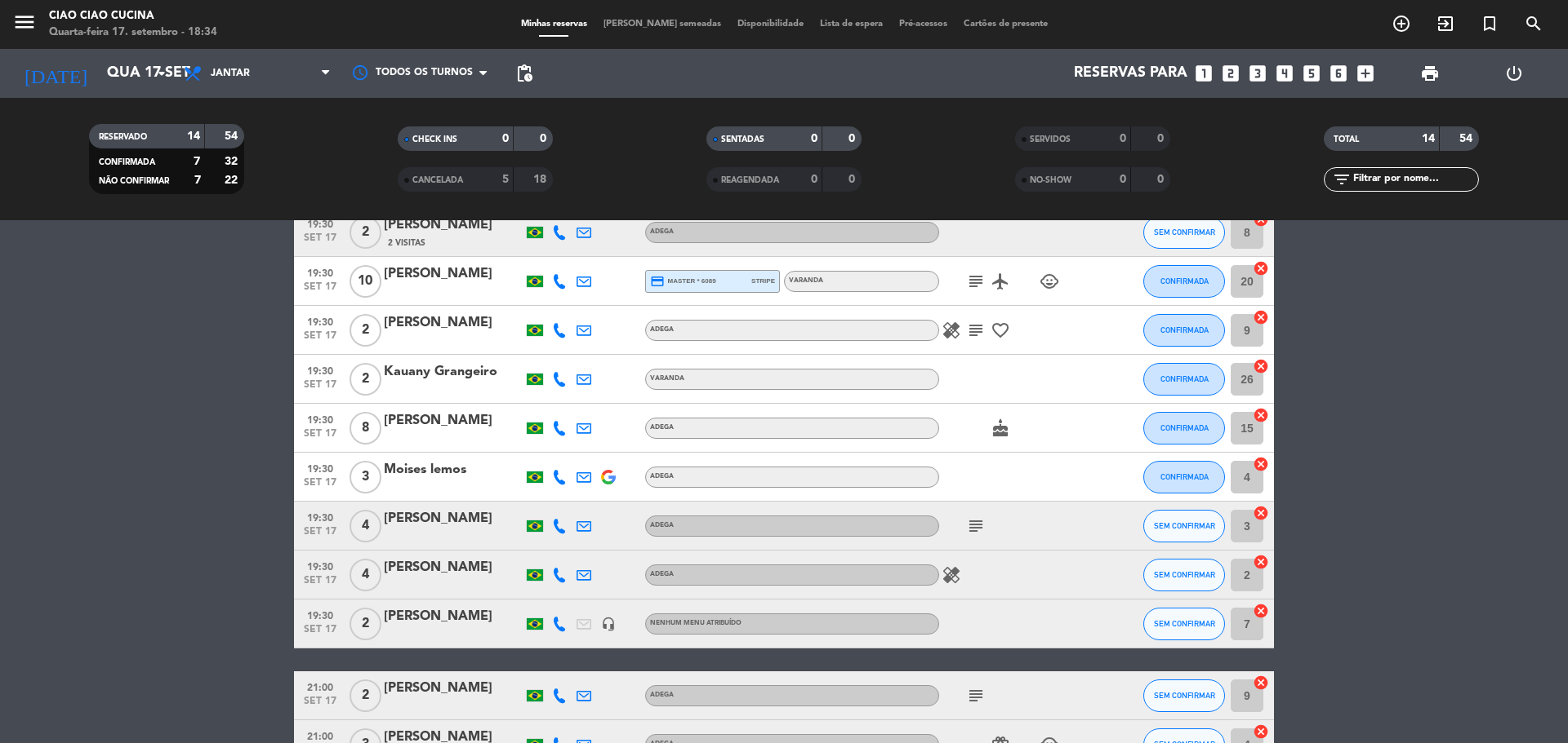
scroll to position [179, 0]
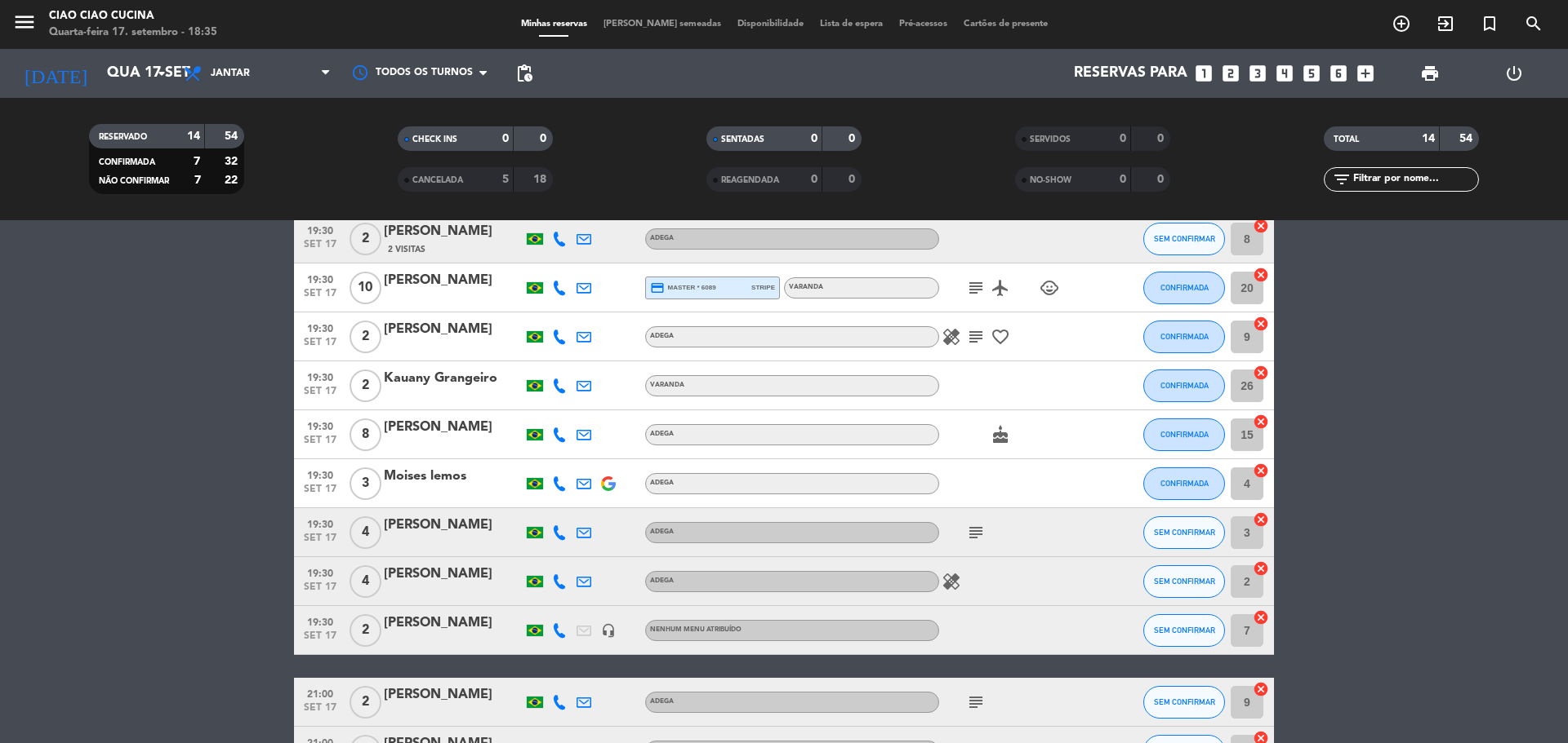
click at [556, 585] on icon at bounding box center [558, 581] width 15 height 15
click at [560, 640] on div at bounding box center [558, 630] width 25 height 48
click at [560, 636] on icon at bounding box center [558, 631] width 15 height 15
click at [569, 603] on span "content_paste" at bounding box center [570, 603] width 12 height 12
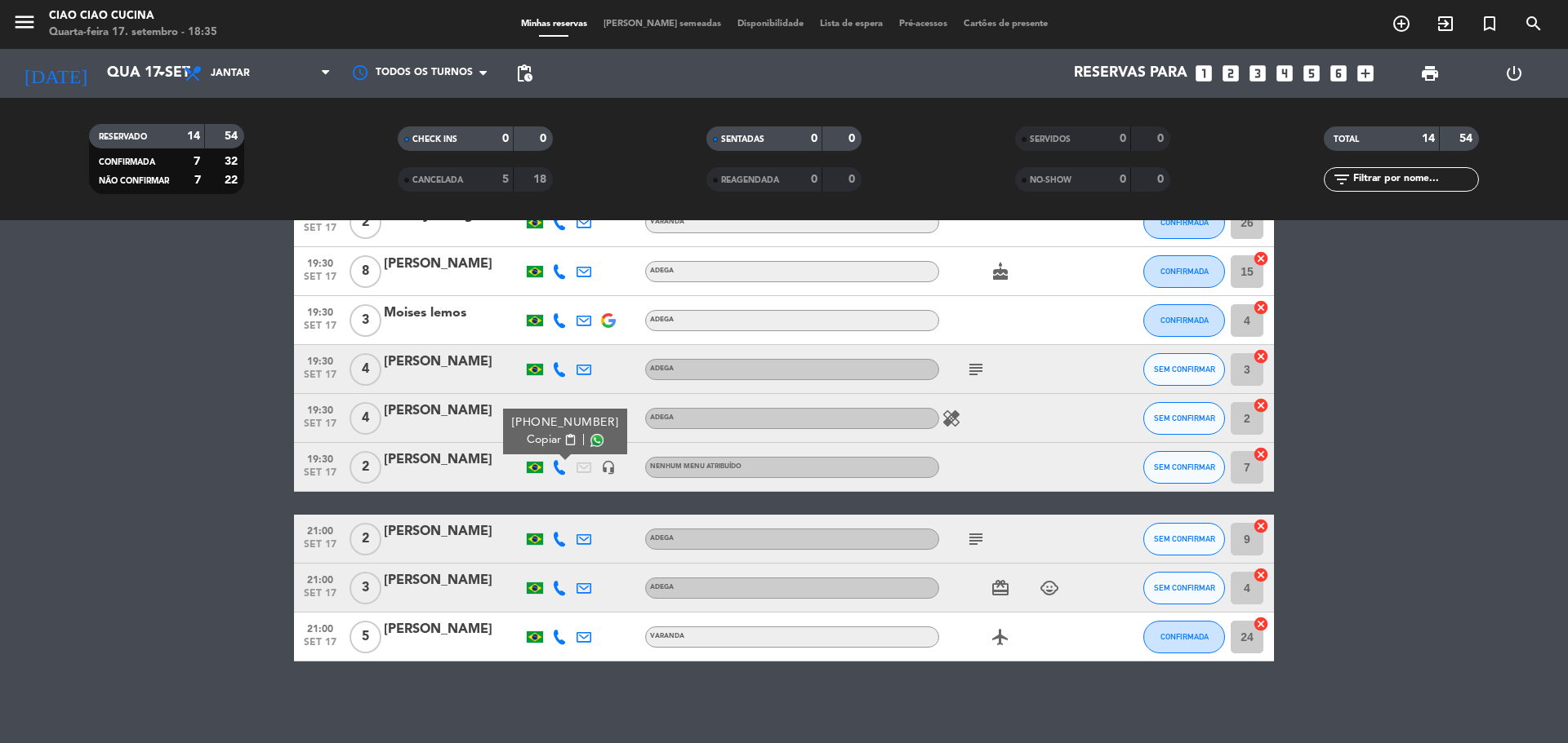
click at [561, 541] on icon at bounding box center [558, 539] width 15 height 15
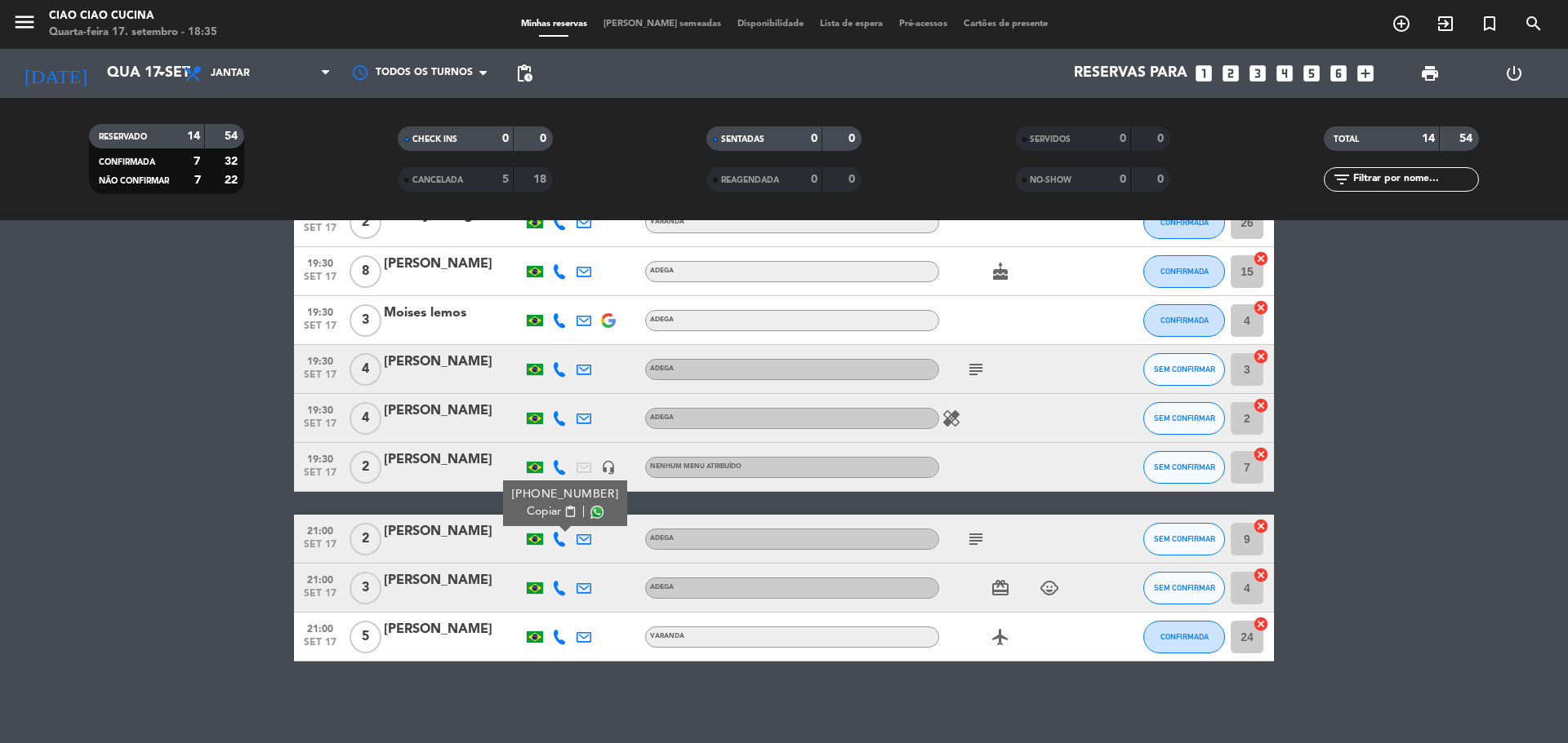
click at [564, 515] on span "content_paste" at bounding box center [570, 512] width 12 height 12
click at [221, 478] on bookings-row "19:30 [DATE] 2 Alvicto Nogueira VARANDA card_giftcard CONFIRMADA 25 cancel 19:3…" at bounding box center [784, 307] width 1568 height 708
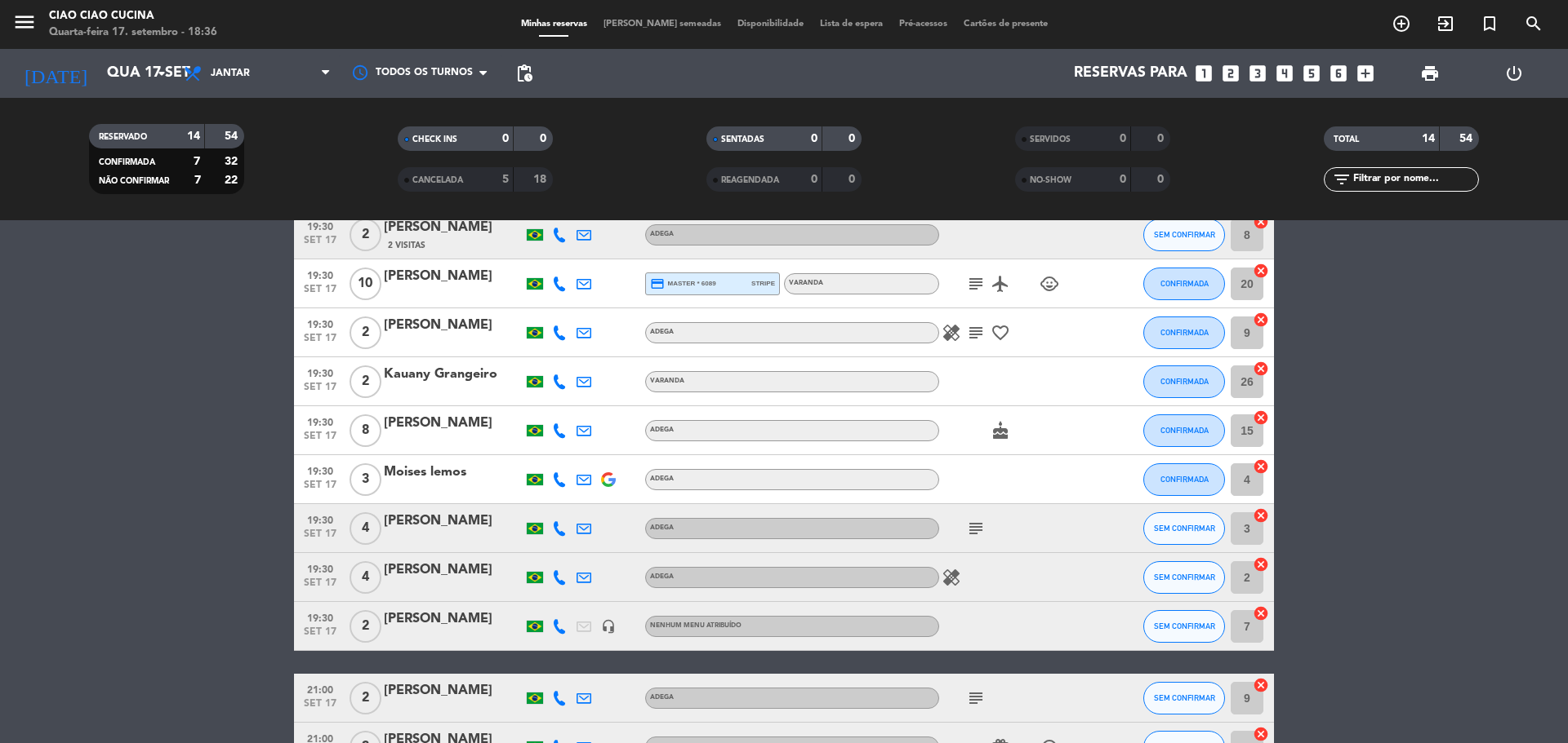
scroll to position [179, 0]
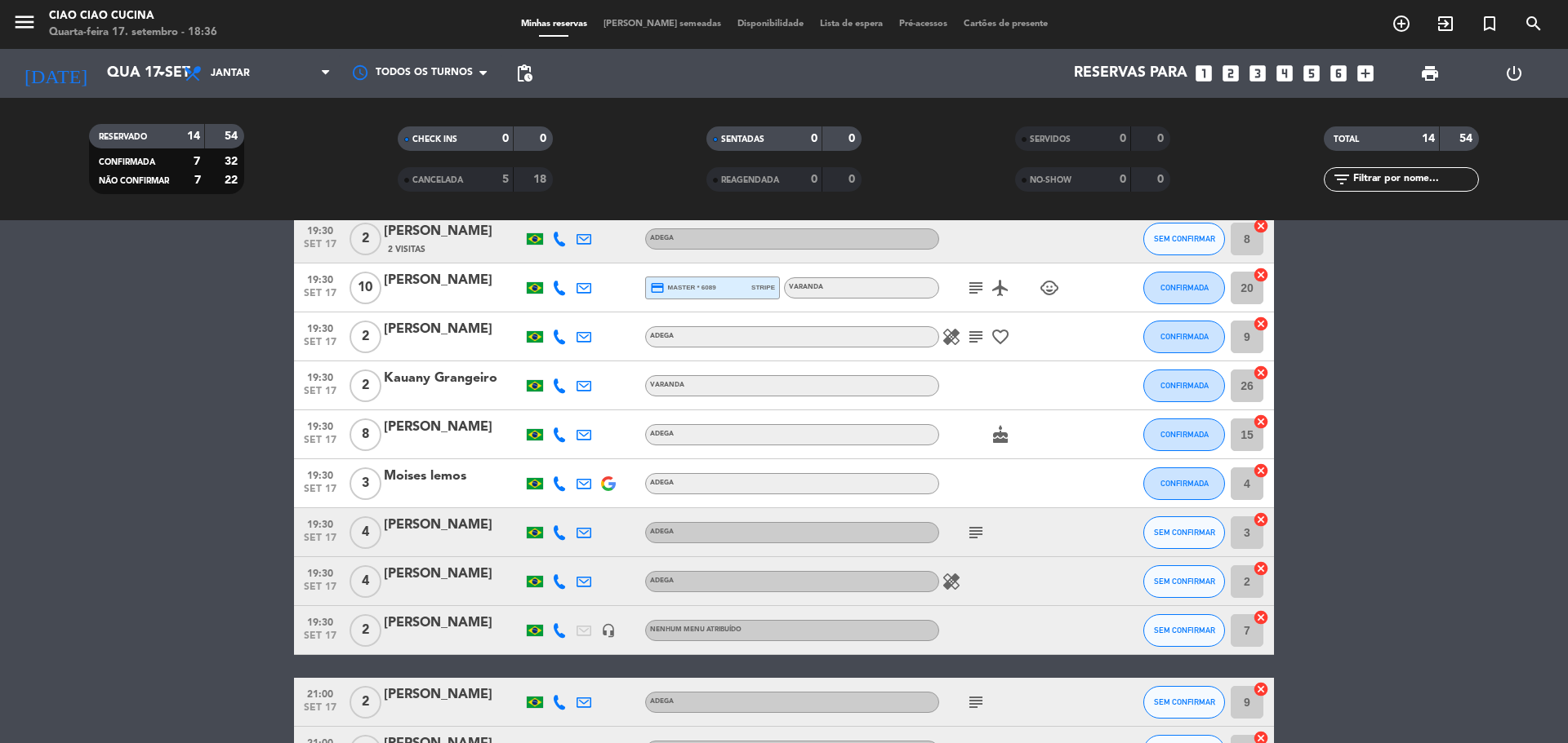
click at [556, 635] on icon at bounding box center [558, 631] width 15 height 15
click at [1191, 634] on span "SEM CONFIRMAR" at bounding box center [1184, 630] width 62 height 9
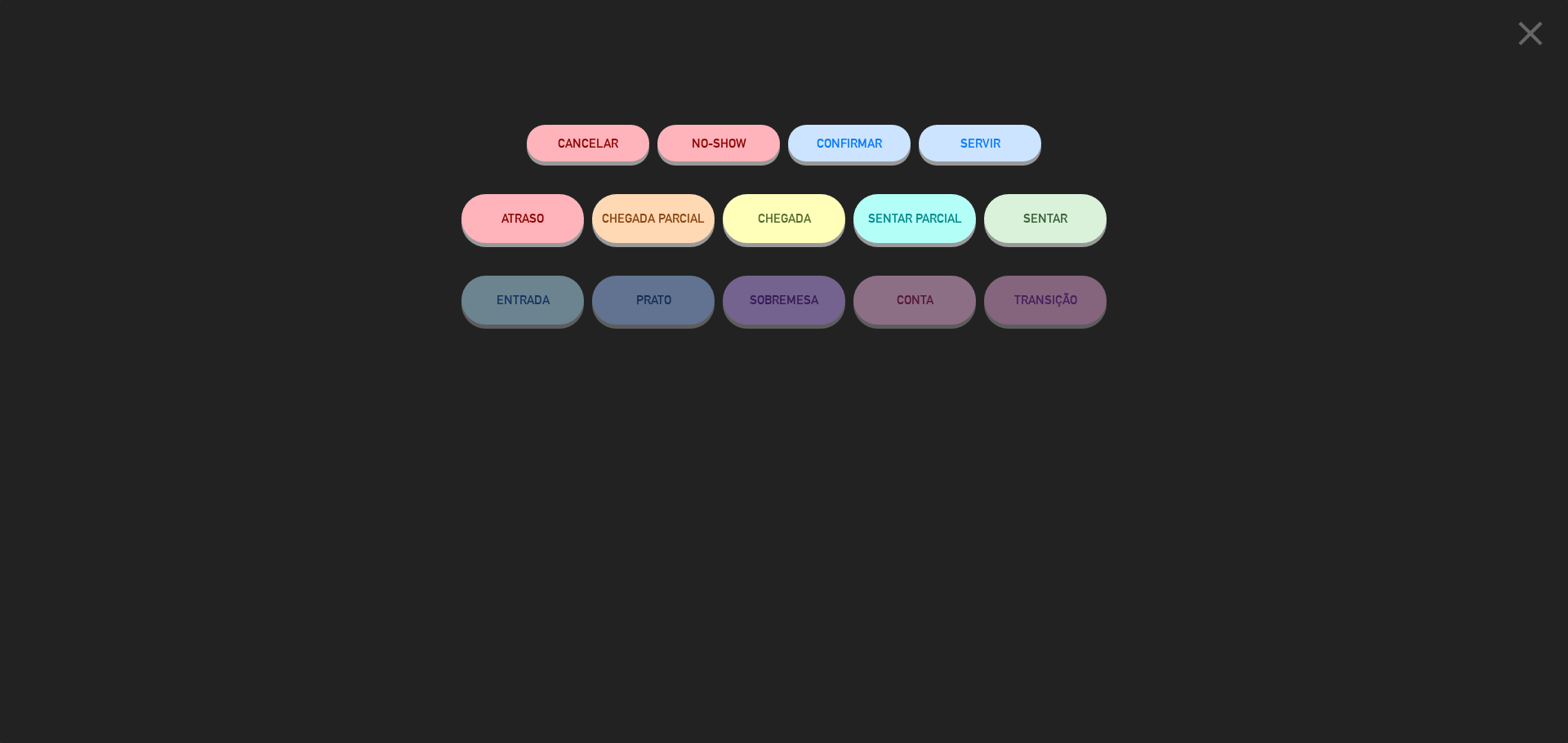
click at [854, 158] on button "CONFIRMAR" at bounding box center [849, 143] width 122 height 37
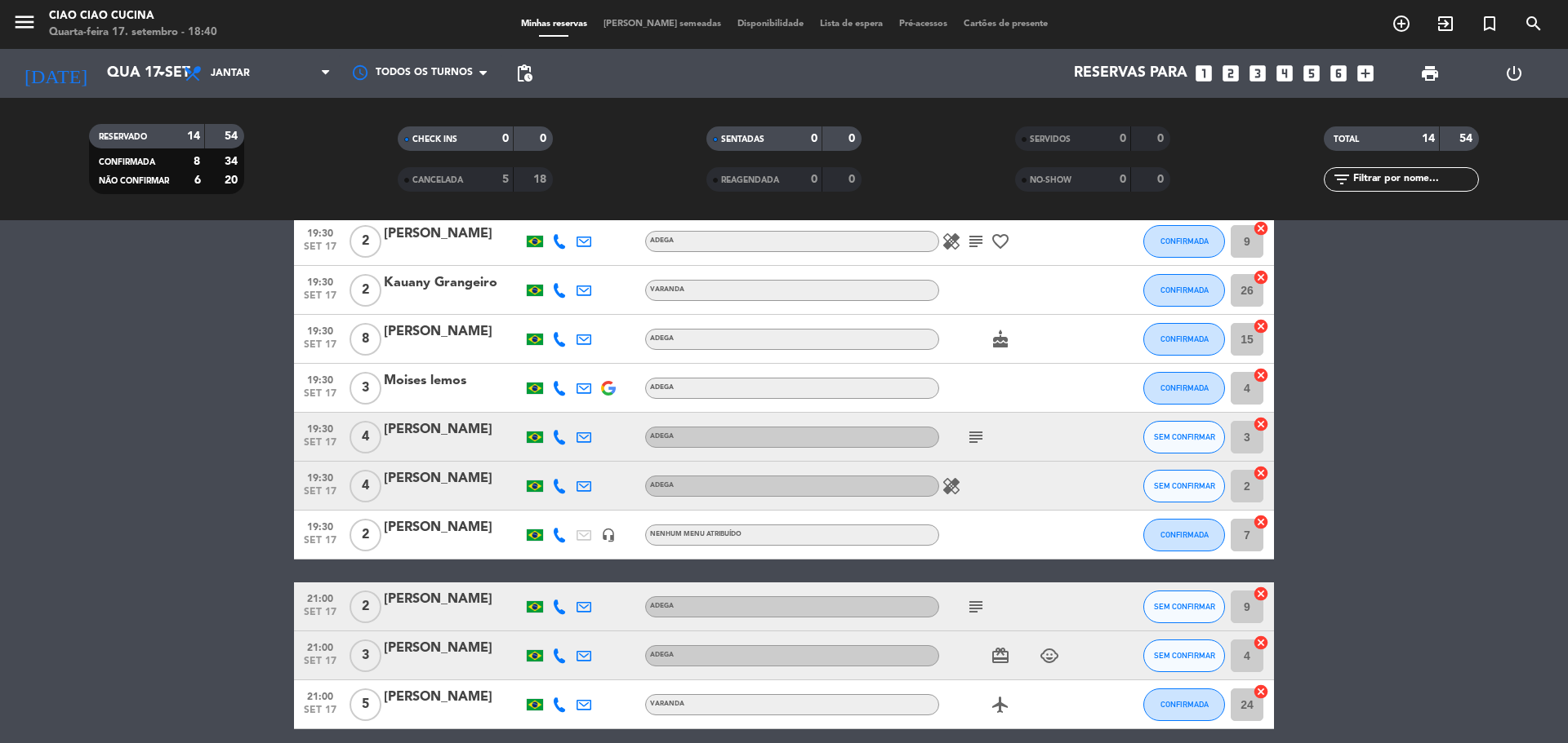
scroll to position [342, 0]
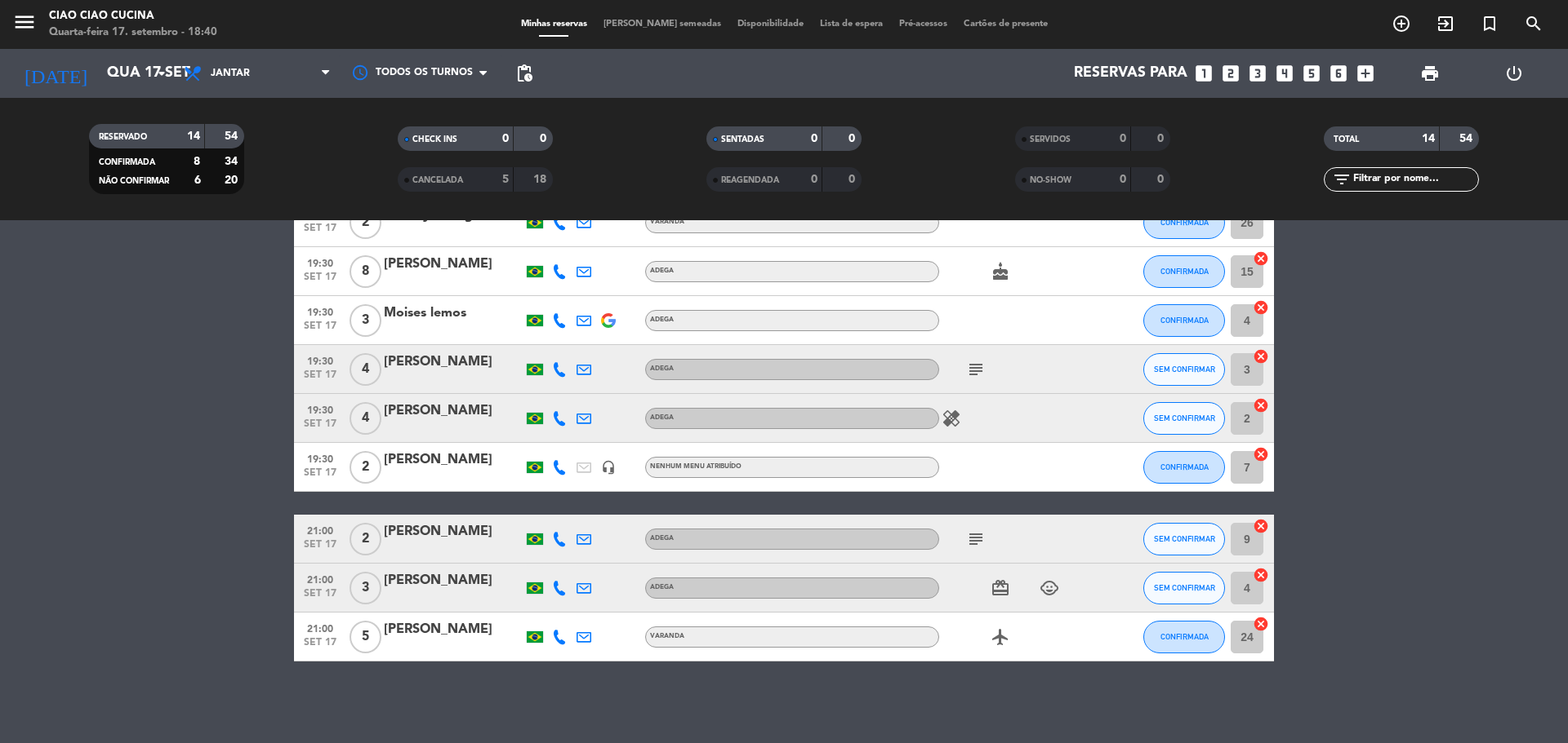
click at [560, 590] on icon at bounding box center [558, 588] width 15 height 15
click at [564, 558] on span "content_paste" at bounding box center [570, 561] width 12 height 12
click at [560, 639] on icon at bounding box center [558, 637] width 15 height 15
click at [564, 606] on span "content_paste" at bounding box center [570, 610] width 12 height 12
click at [20, 20] on icon "menu" at bounding box center [24, 22] width 25 height 25
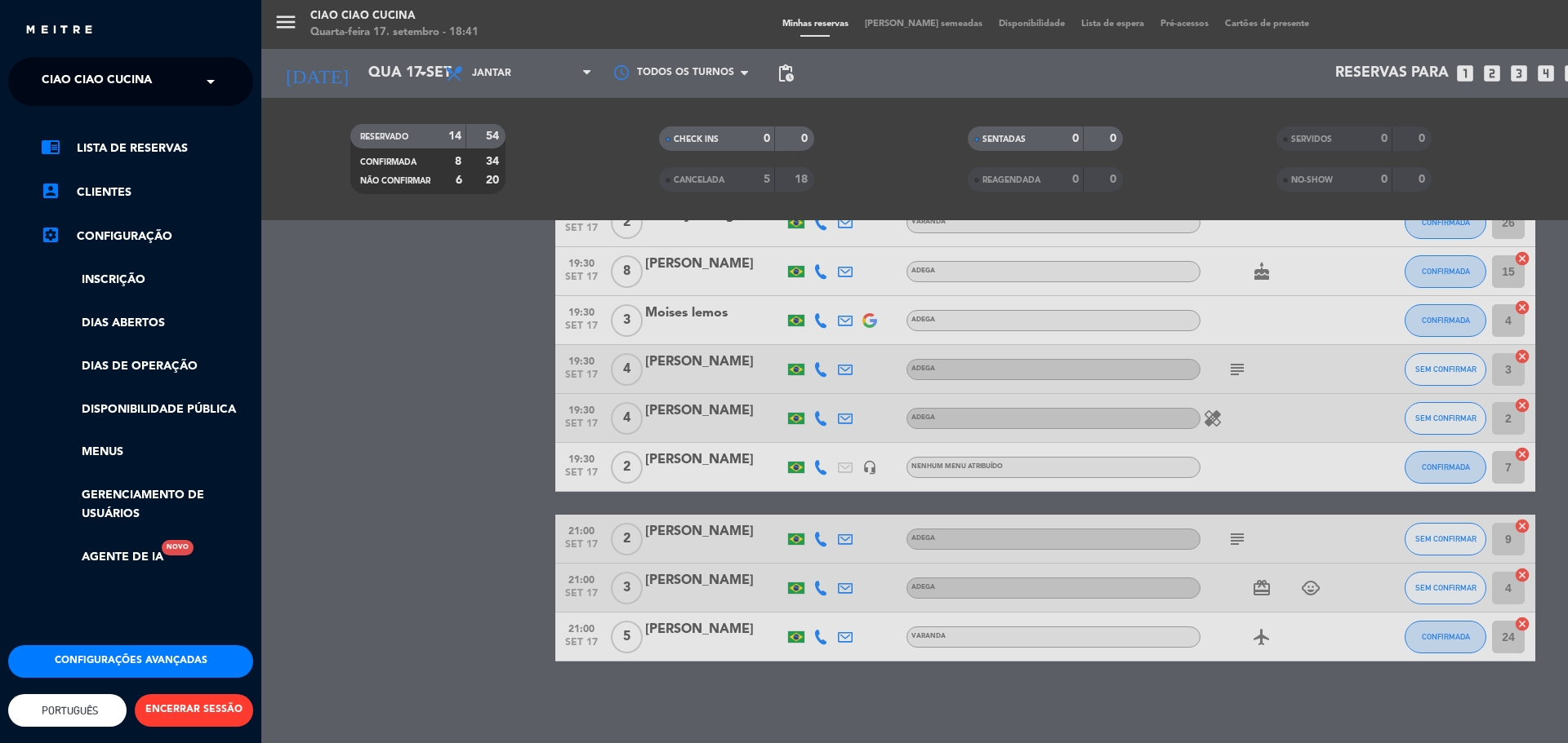
click at [121, 80] on span "Ciao Ciao Cucina" at bounding box center [96, 81] width 110 height 35
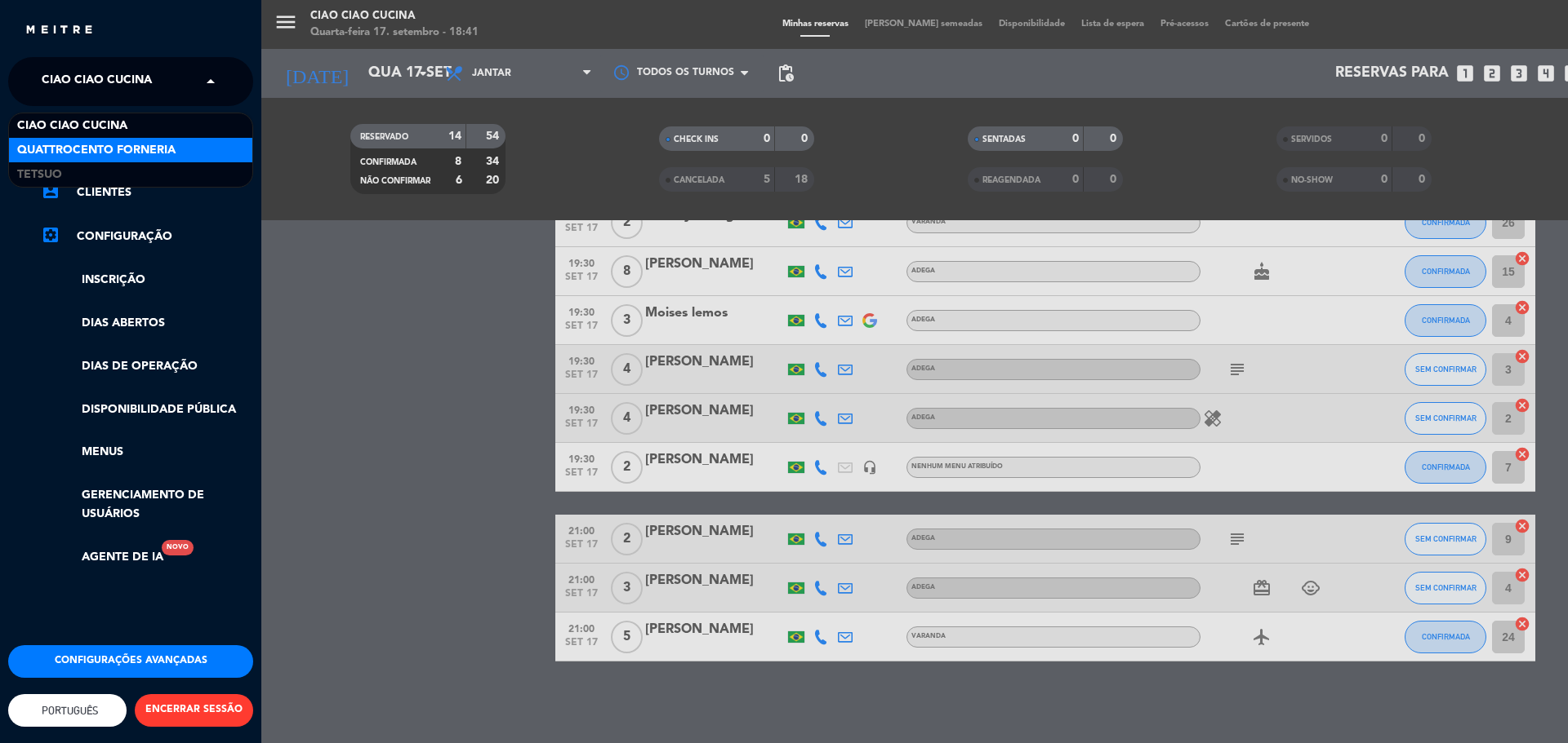
click at [94, 147] on span "Quattrocento Forneria" at bounding box center [95, 150] width 158 height 19
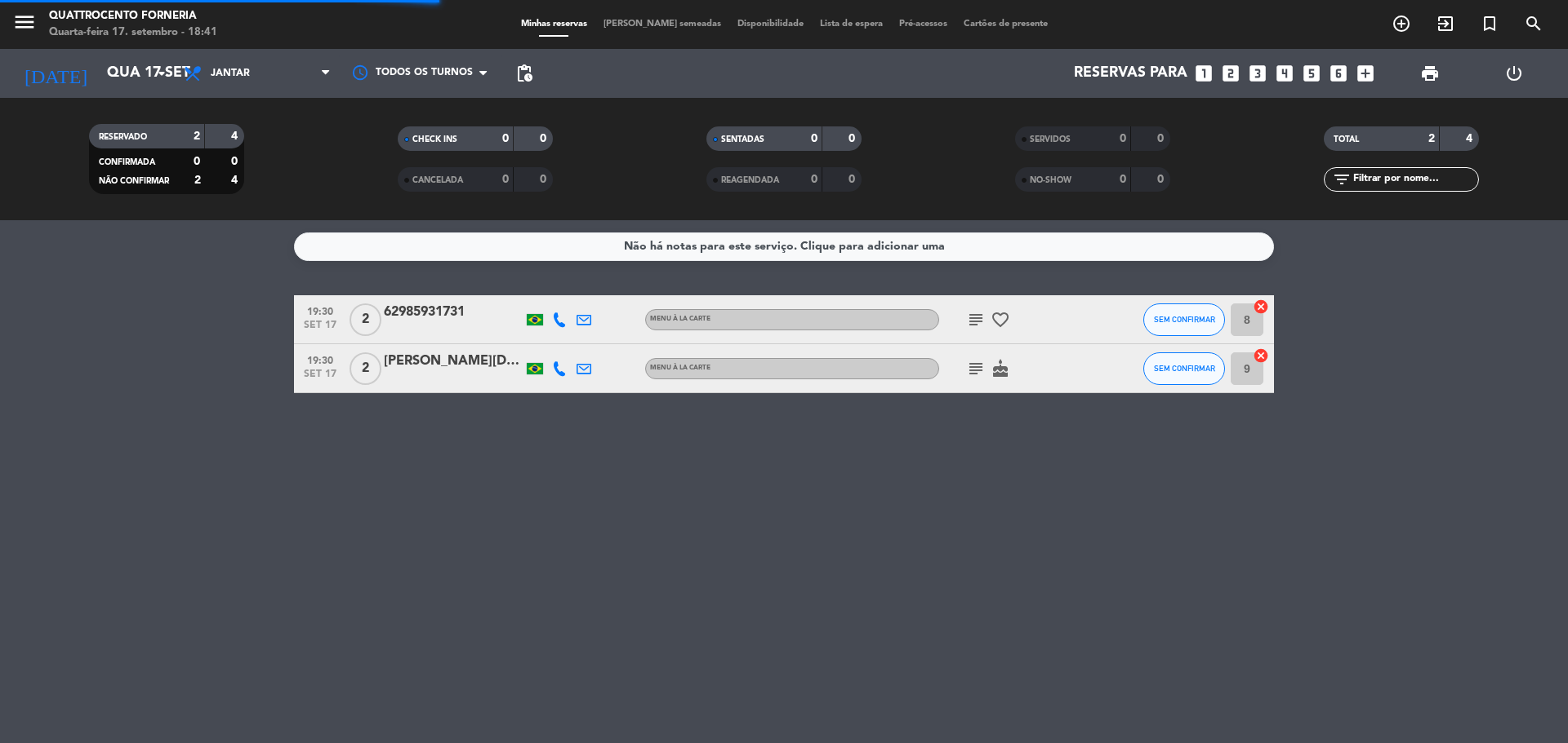
scroll to position [0, 0]
click at [557, 324] on icon at bounding box center [558, 320] width 15 height 15
click at [565, 294] on span "content_paste" at bounding box center [570, 292] width 12 height 12
click at [554, 373] on icon at bounding box center [558, 369] width 15 height 15
click at [566, 348] on button "Copiar content_paste" at bounding box center [551, 341] width 50 height 17
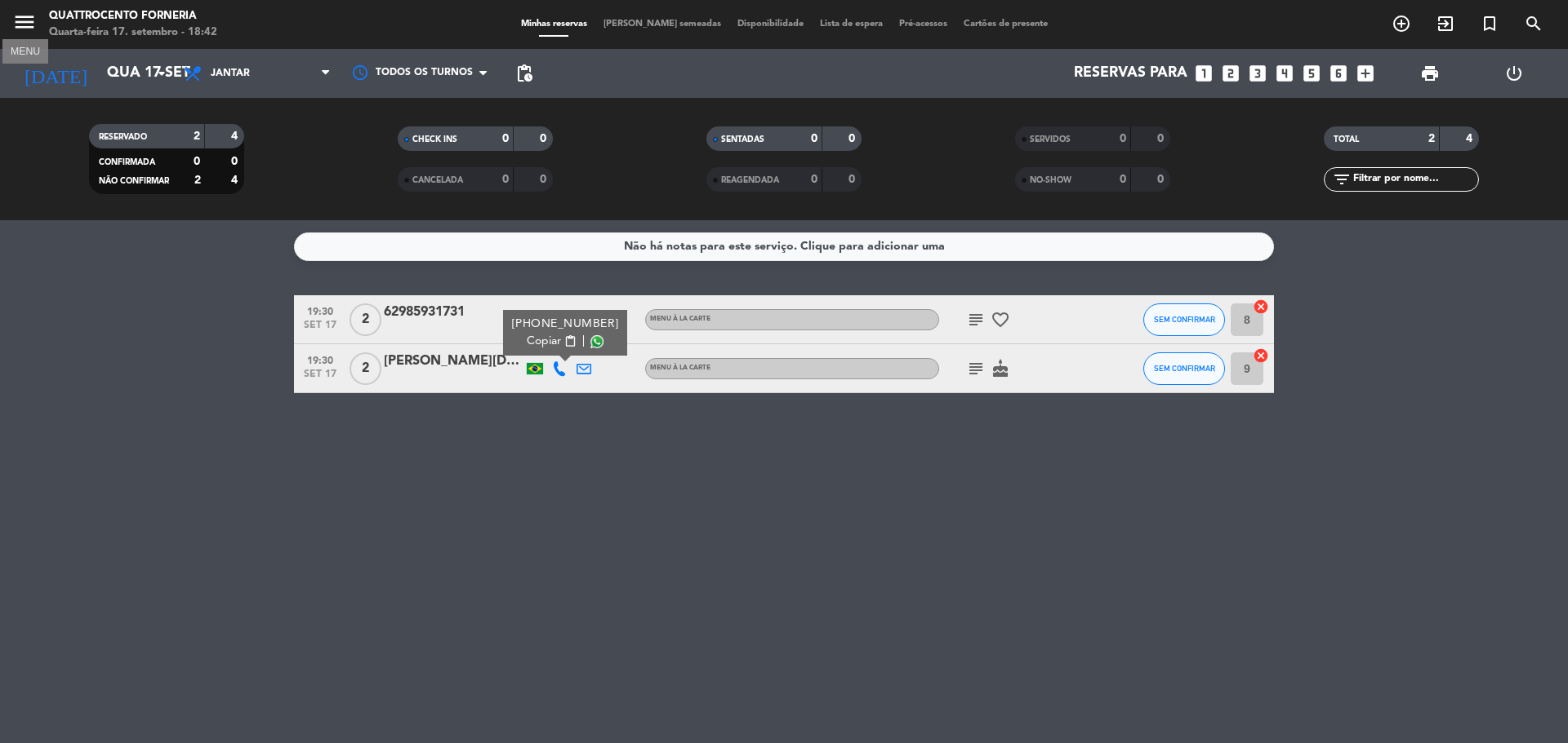
click at [27, 19] on icon "menu" at bounding box center [24, 22] width 25 height 25
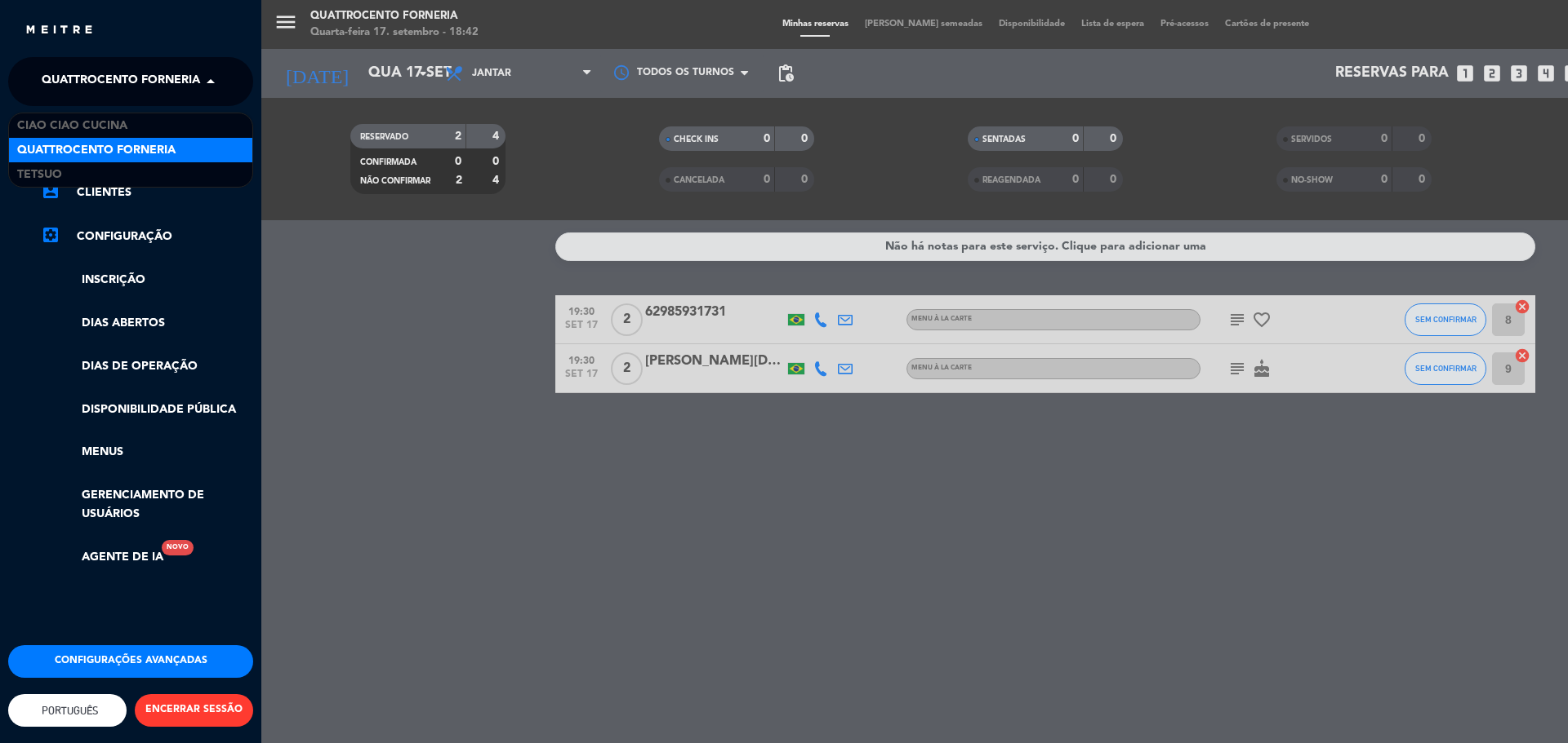
click at [114, 73] on span "Quattrocento Forneria" at bounding box center [120, 81] width 158 height 35
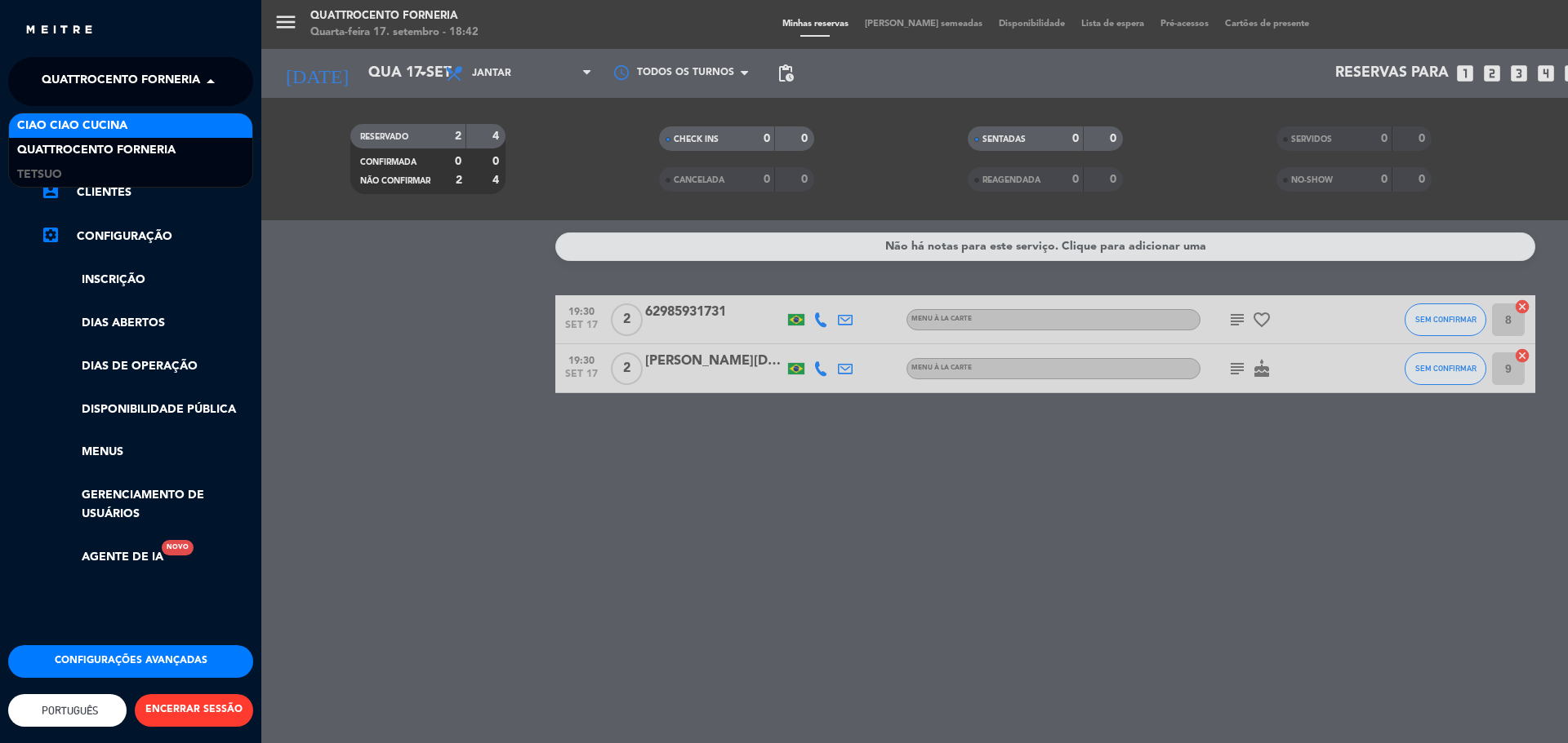
click at [87, 122] on span "Ciao Ciao Cucina" at bounding box center [72, 125] width 110 height 19
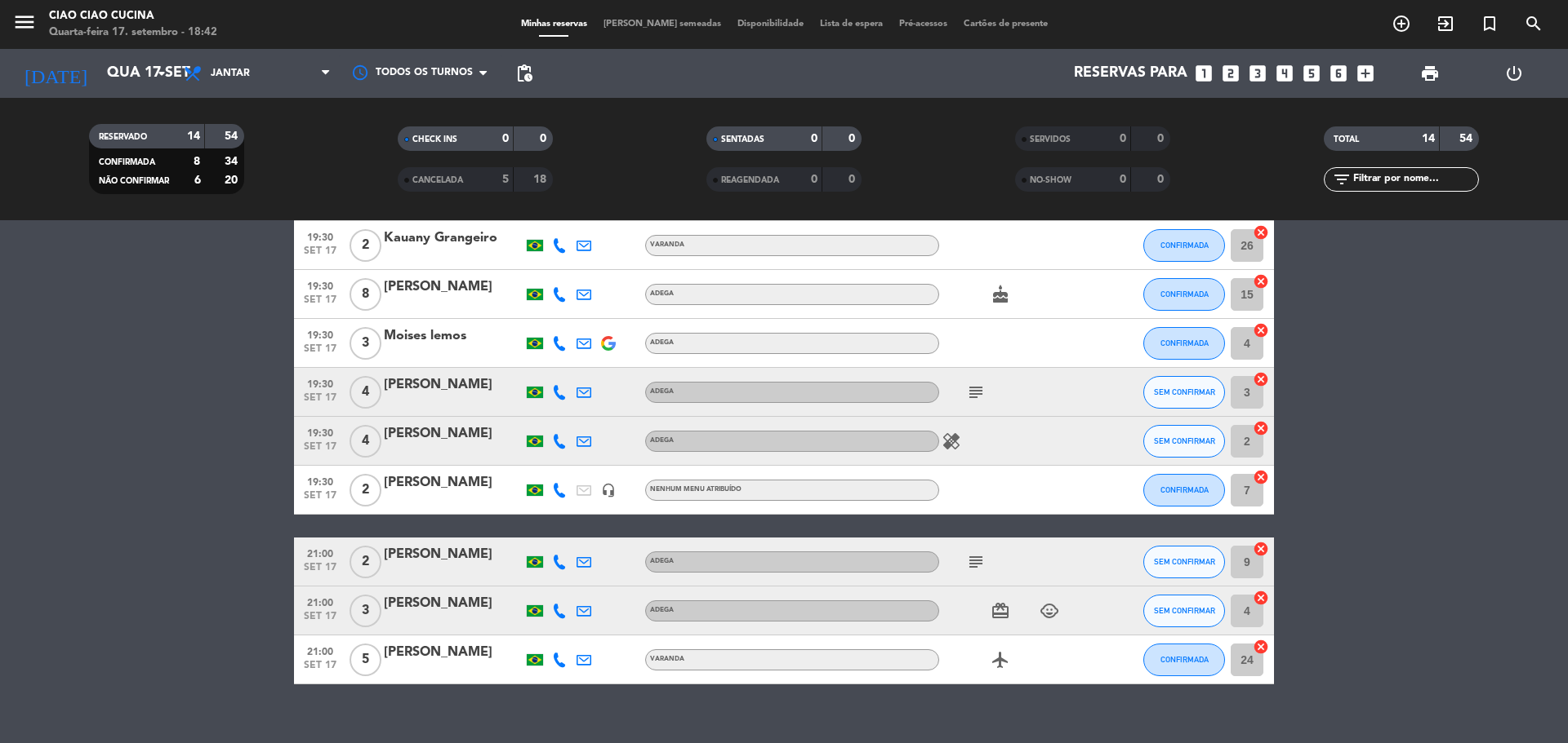
scroll to position [327, 0]
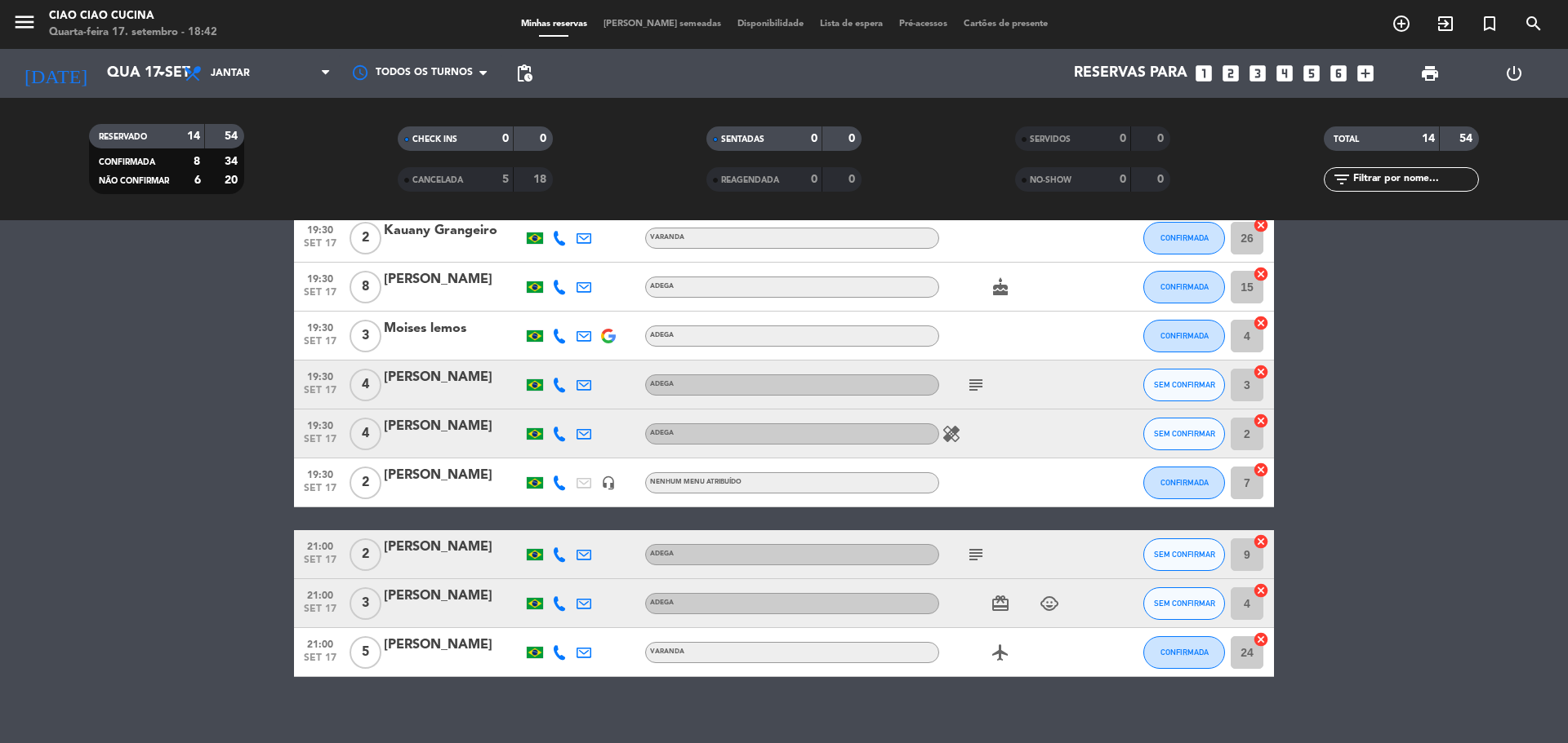
click at [560, 604] on icon at bounding box center [558, 604] width 15 height 15
click at [1187, 604] on span "SEM CONFIRMAR" at bounding box center [1184, 603] width 62 height 9
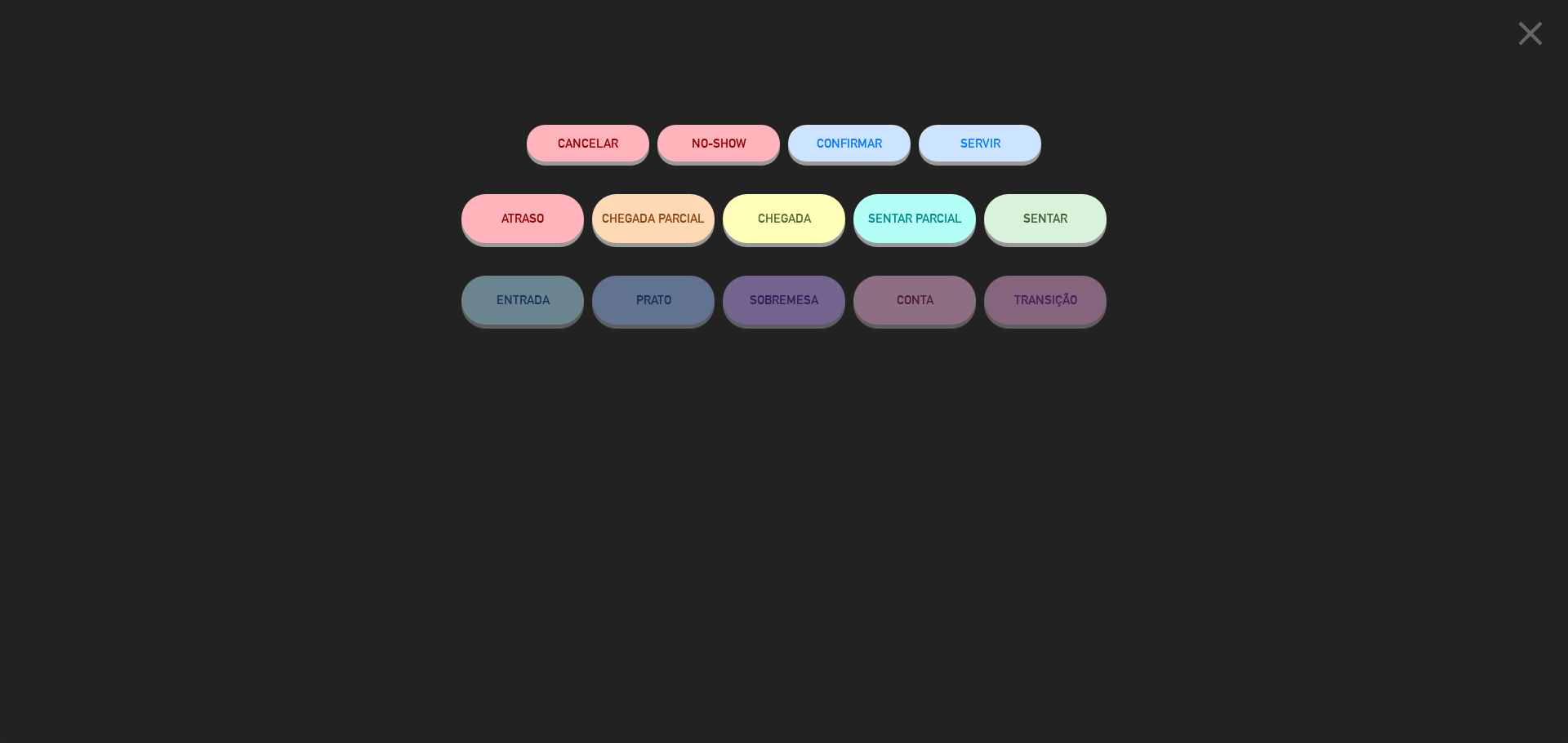
click at [859, 148] on span "CONFIRMAR" at bounding box center [850, 143] width 66 height 14
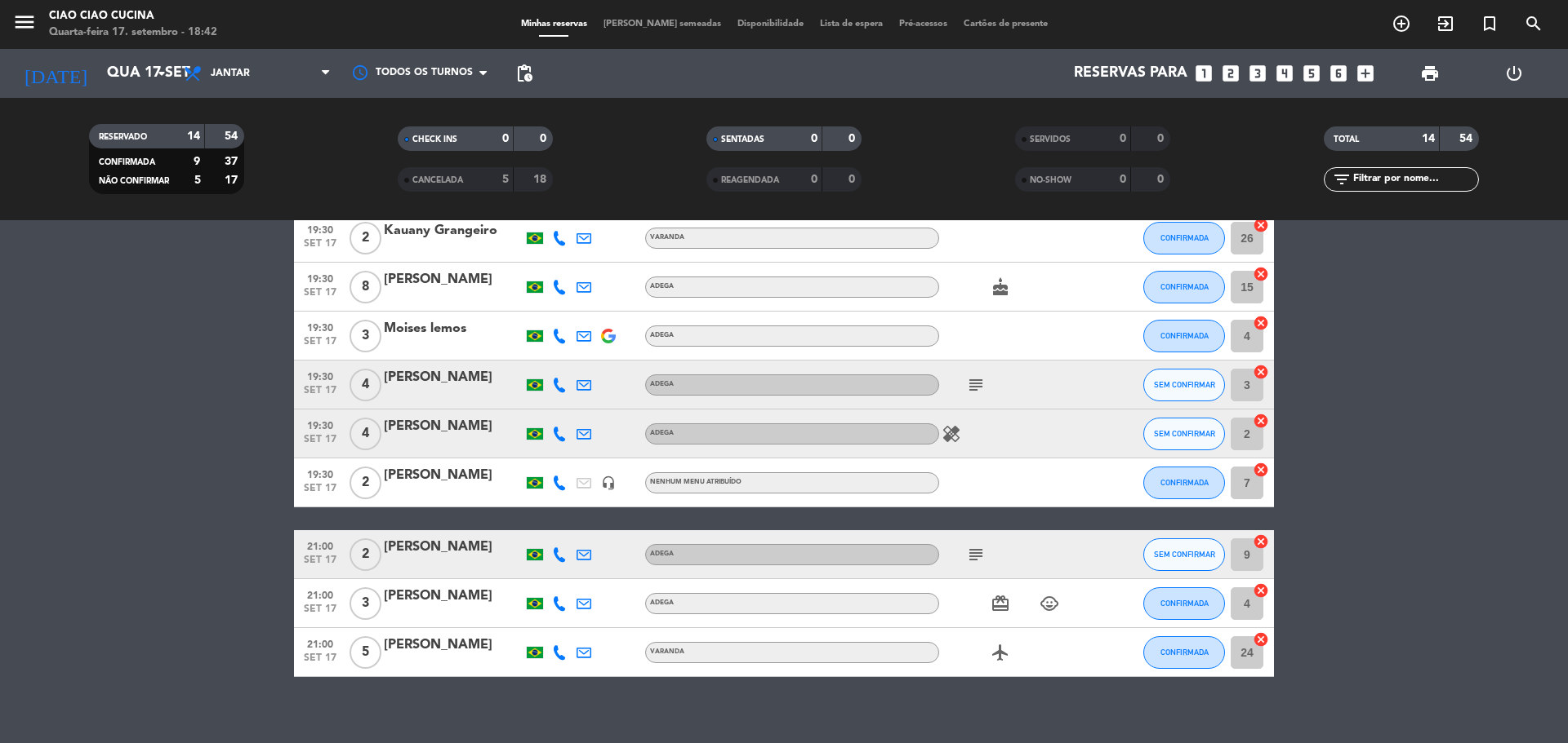
click at [560, 606] on icon at bounding box center [558, 604] width 15 height 15
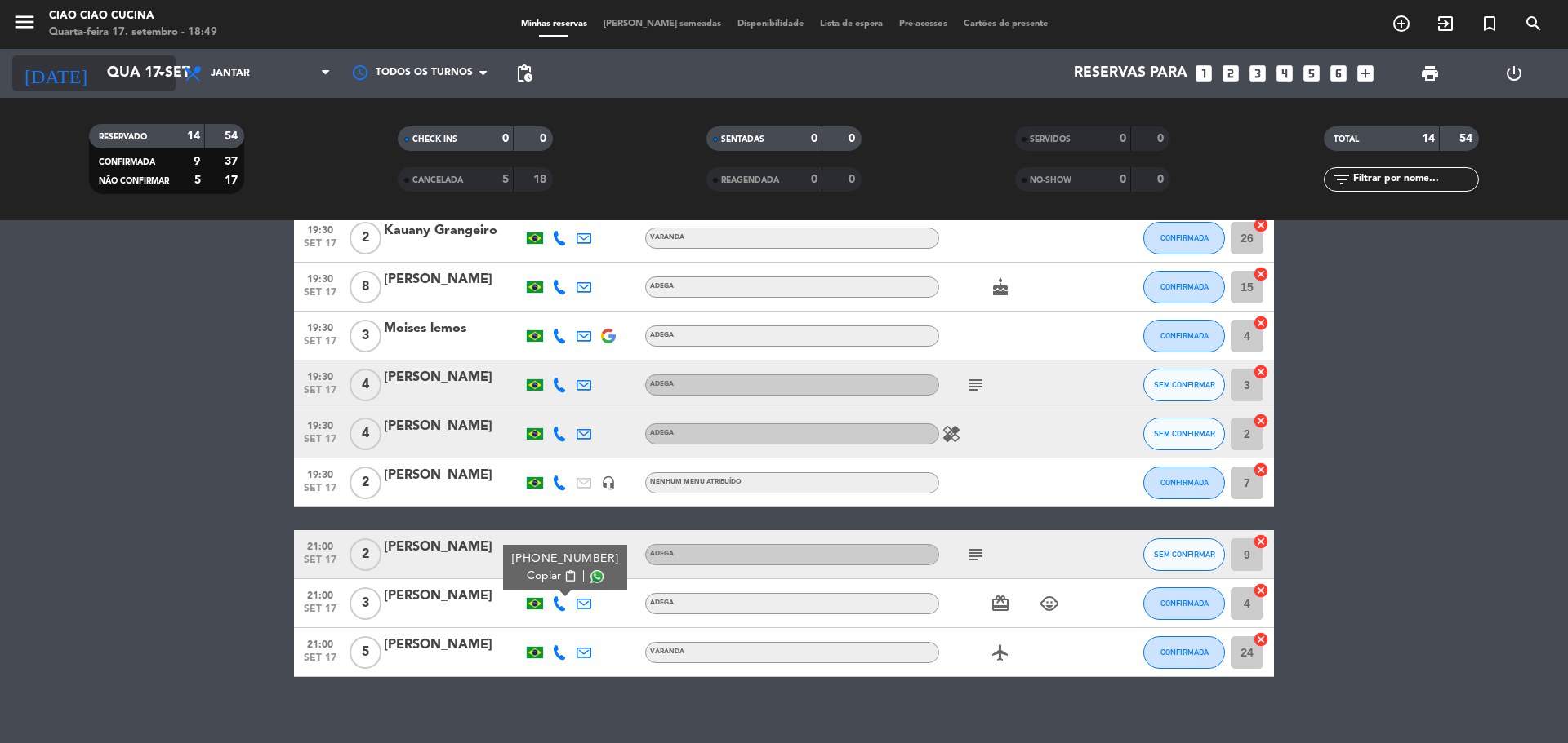
click at [139, 75] on input "Qua 17 set" at bounding box center [193, 74] width 190 height 33
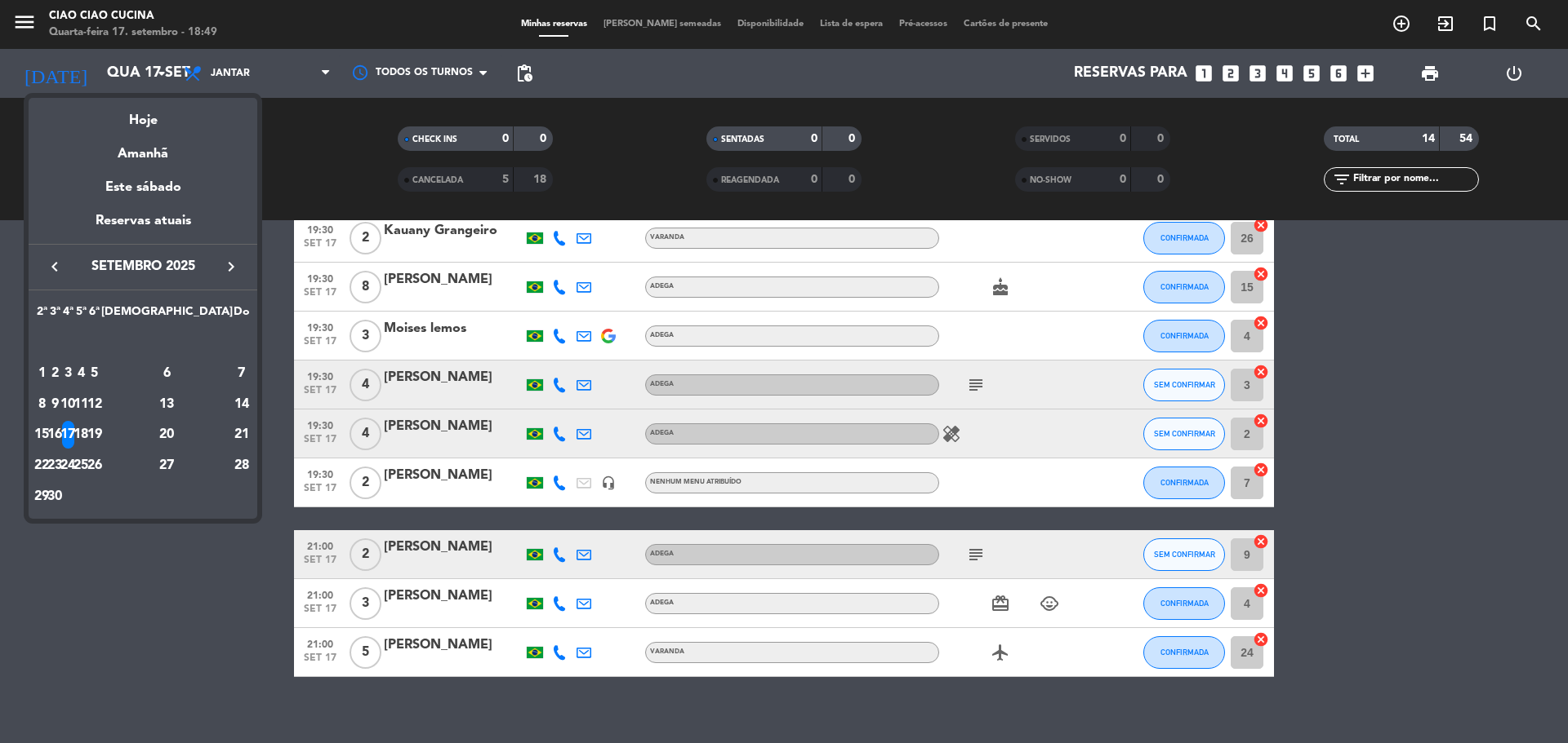
click at [150, 71] on div at bounding box center [784, 372] width 1568 height 743
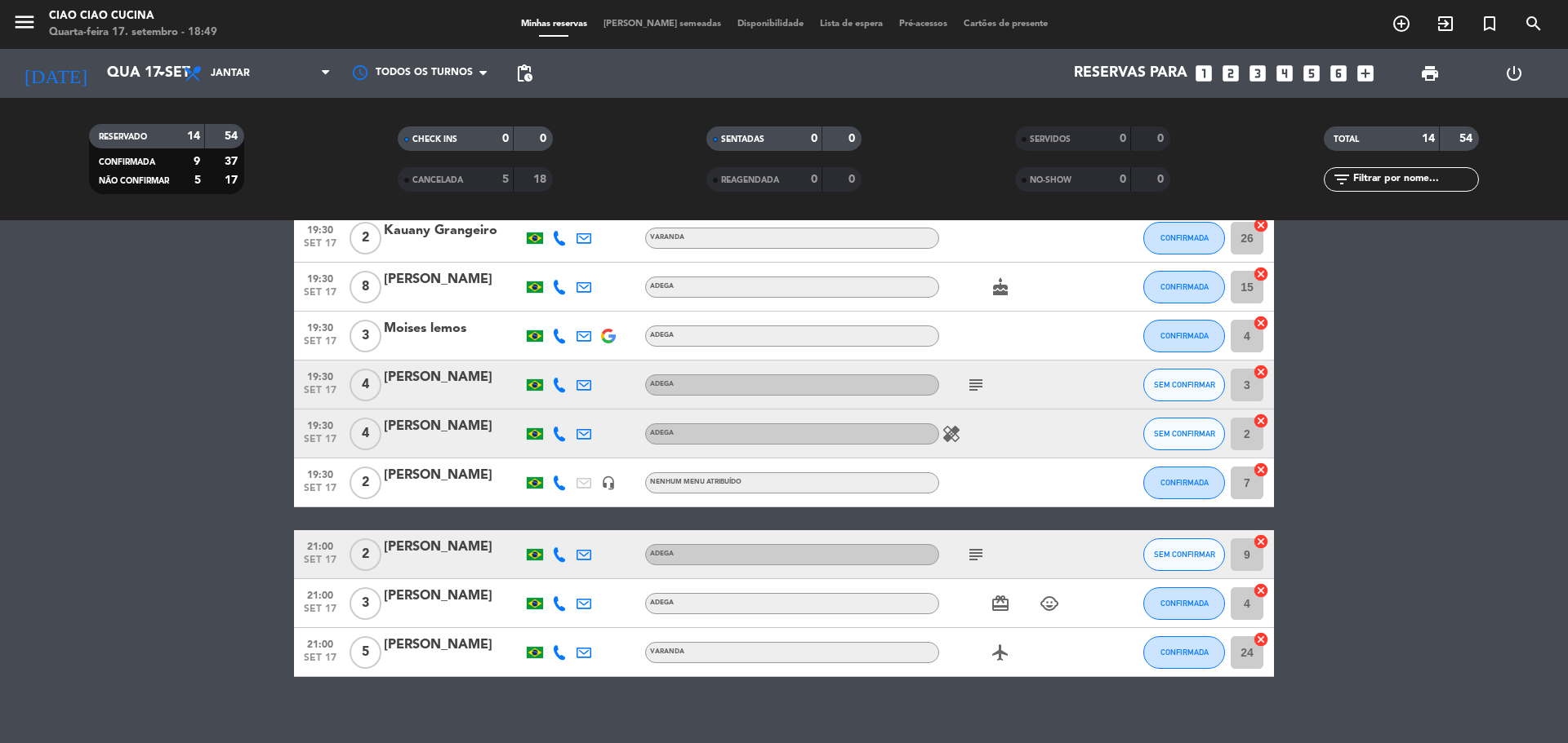
click at [27, 16] on icon "menu" at bounding box center [24, 22] width 25 height 25
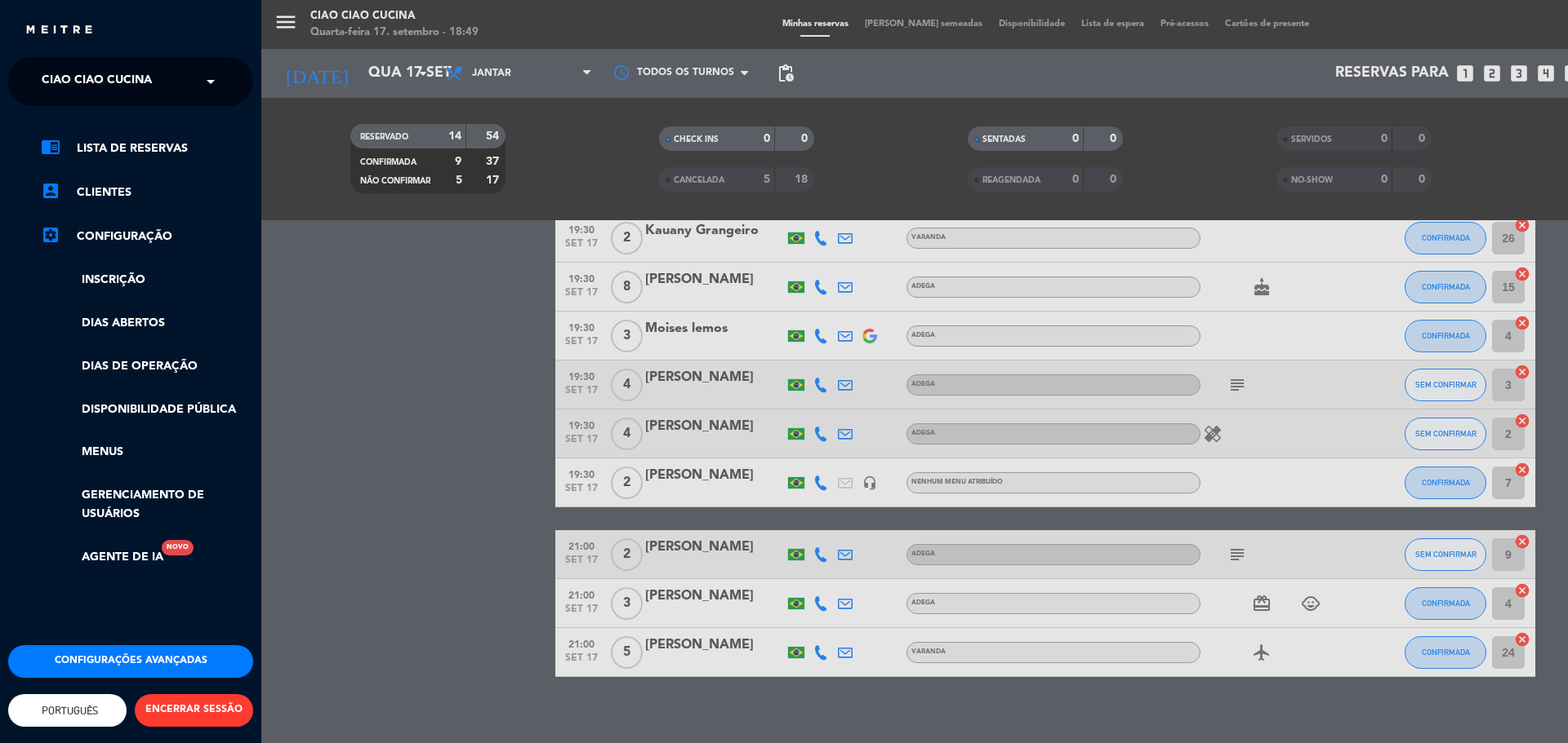
click at [102, 81] on span "Ciao Ciao Cucina" at bounding box center [96, 81] width 110 height 35
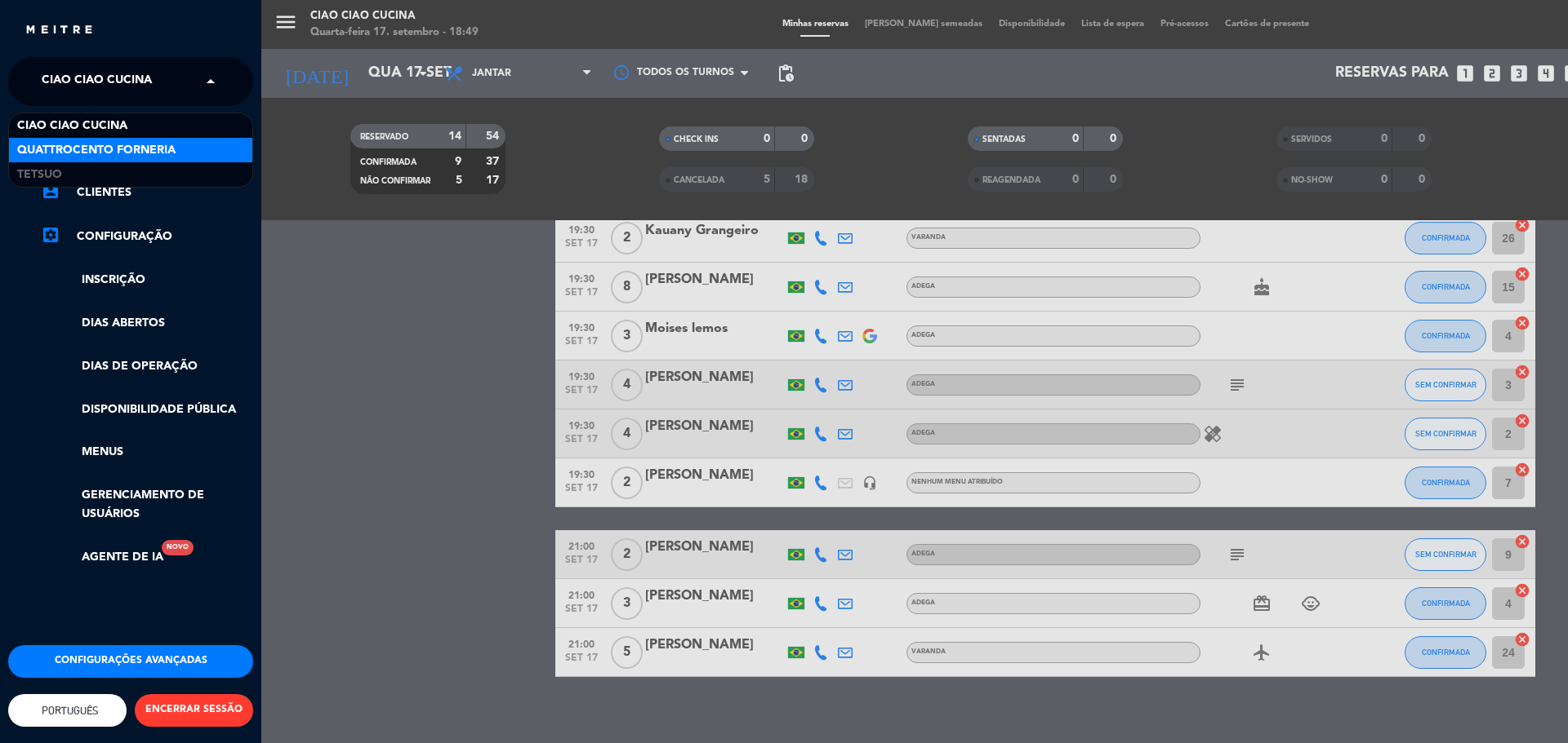
click at [106, 150] on span "Quattrocento Forneria" at bounding box center [95, 150] width 158 height 19
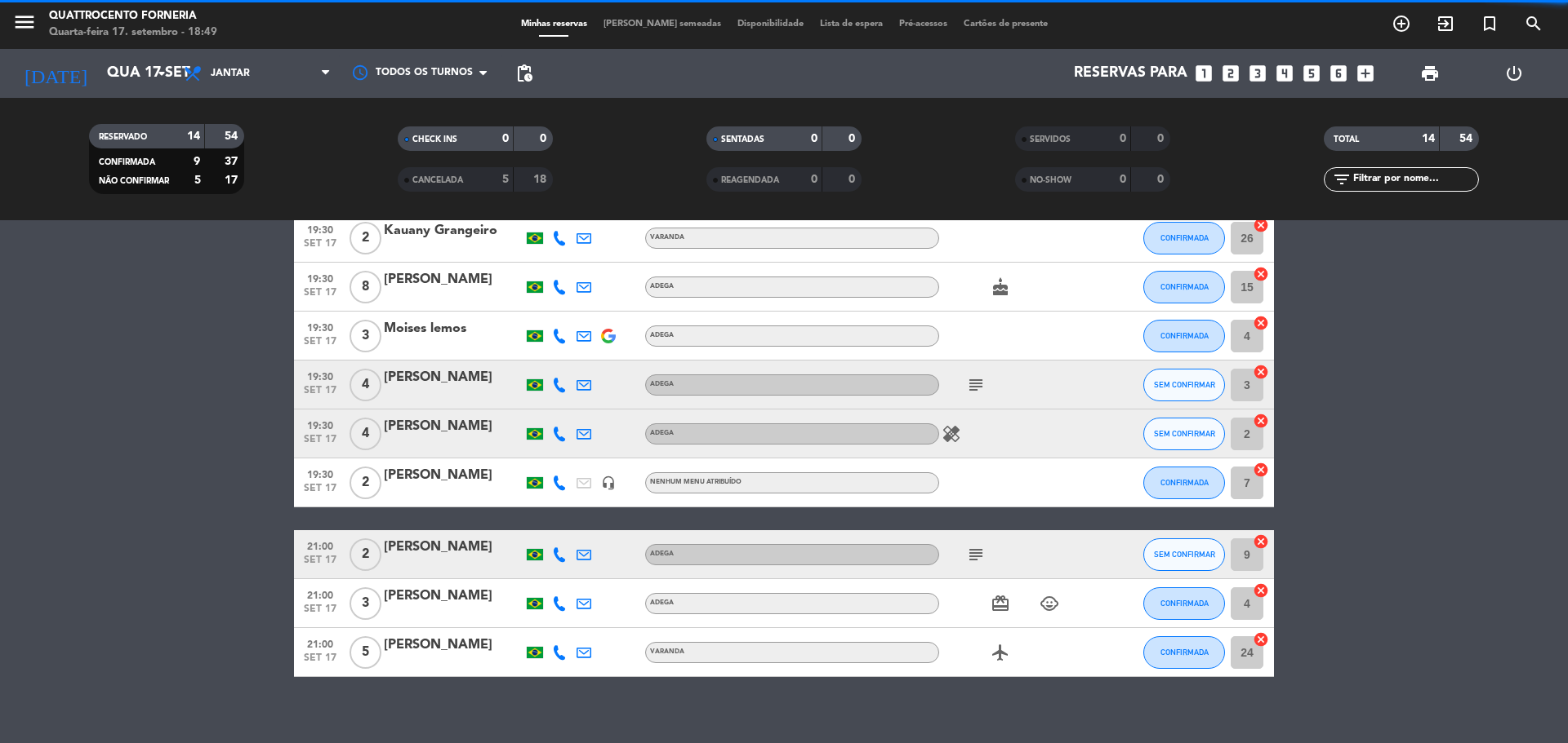
scroll to position [0, 0]
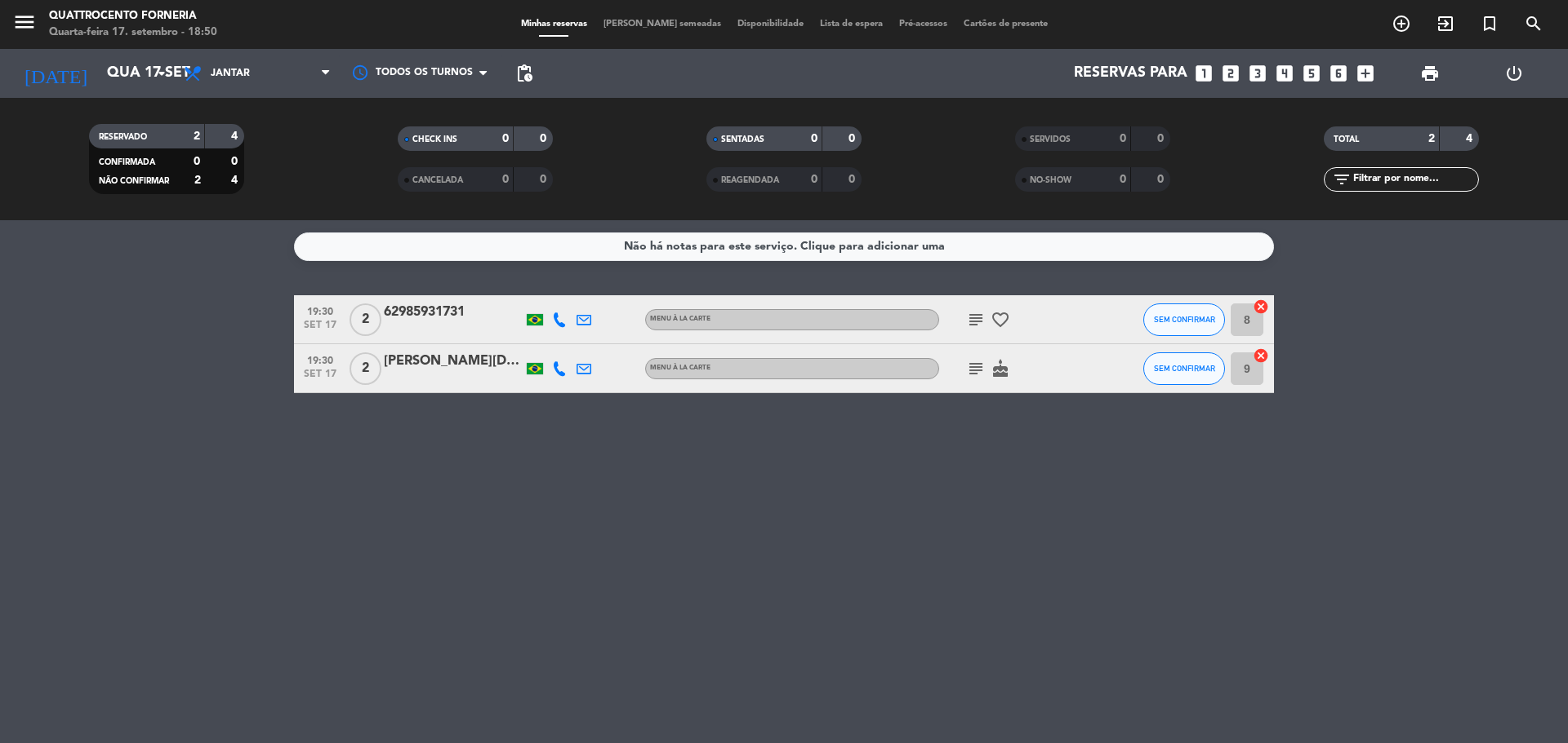
click at [557, 374] on icon at bounding box center [558, 369] width 15 height 15
click at [1181, 369] on span "SEM CONFIRMAR" at bounding box center [1184, 368] width 62 height 9
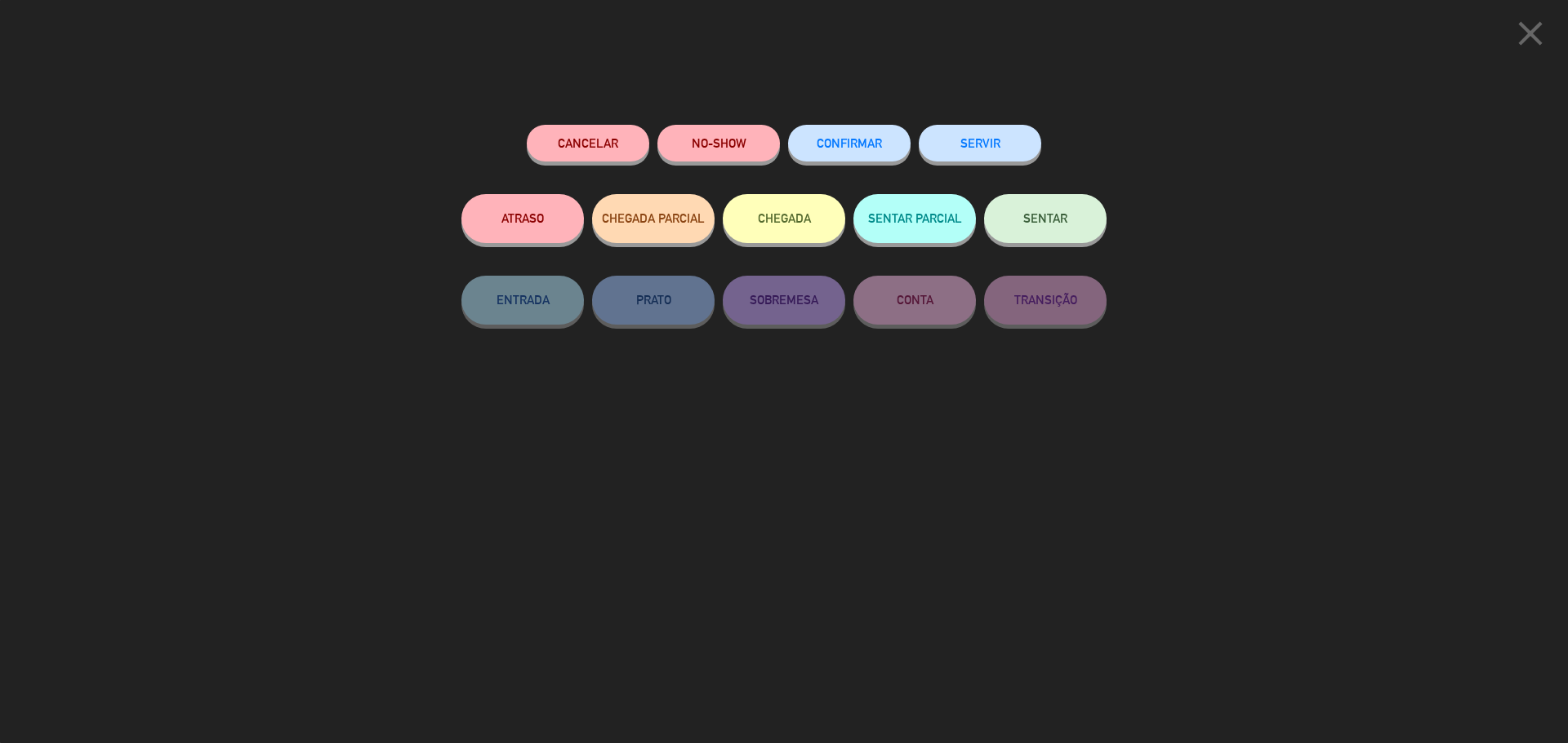
click at [531, 222] on button "ATRASO" at bounding box center [522, 219] width 122 height 49
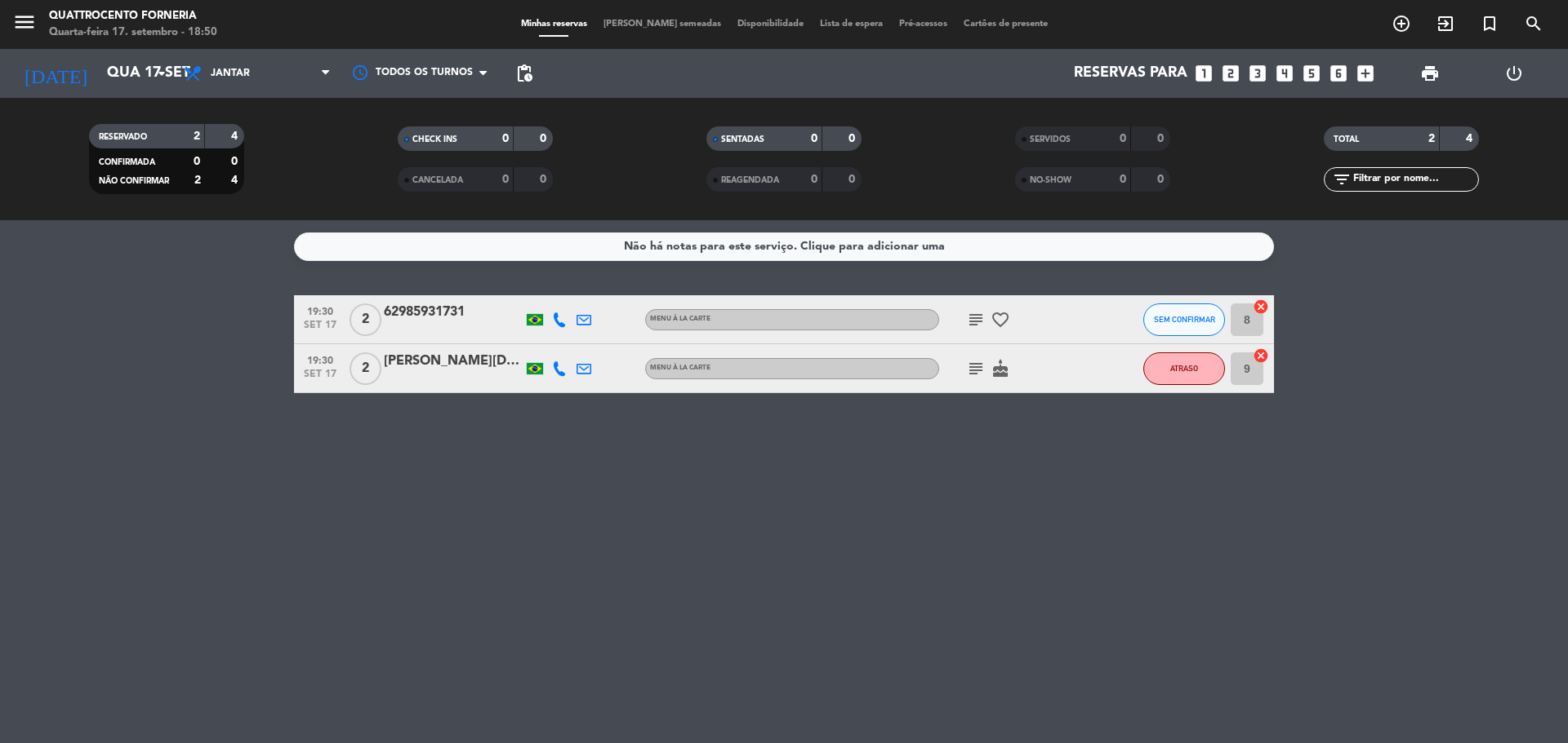
click at [389, 530] on div "Não há notas para este serviço. Clique para adicionar uma 19:30 [DATE] 2 629859…" at bounding box center [784, 482] width 1568 height 523
click at [36, 26] on icon "menu" at bounding box center [24, 22] width 25 height 25
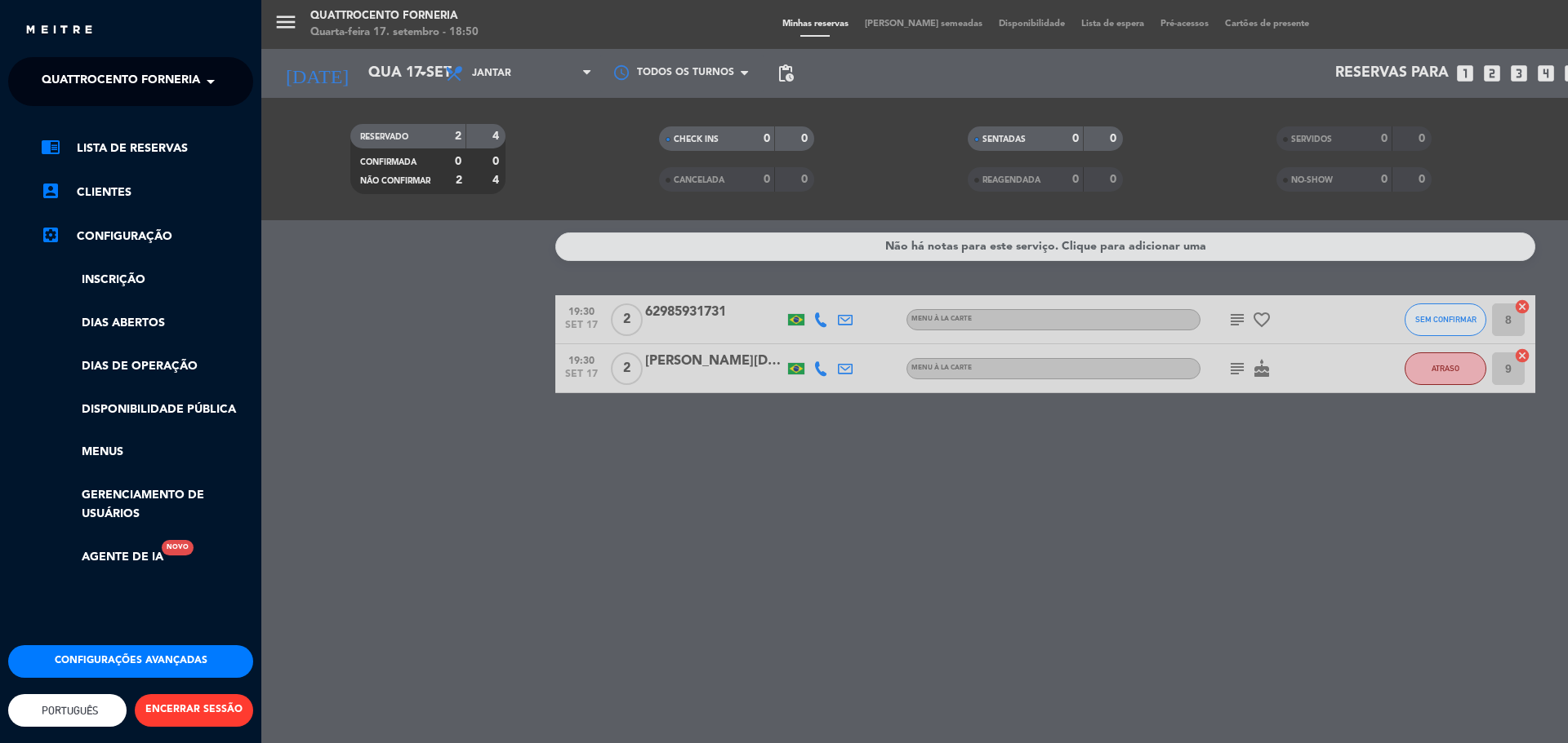
click at [73, 80] on span "Quattrocento Forneria" at bounding box center [120, 81] width 158 height 35
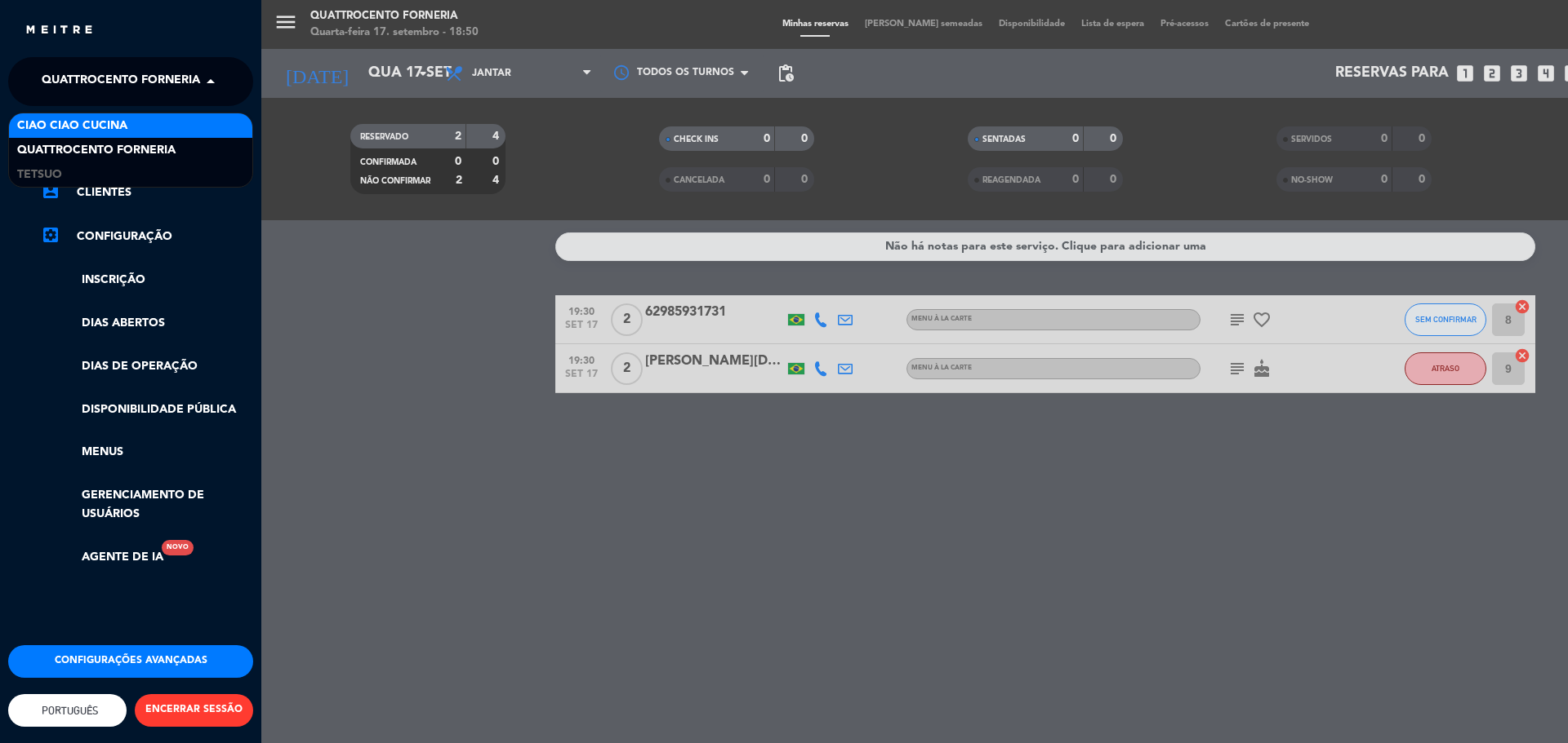
click at [82, 121] on span "Ciao Ciao Cucina" at bounding box center [72, 125] width 110 height 19
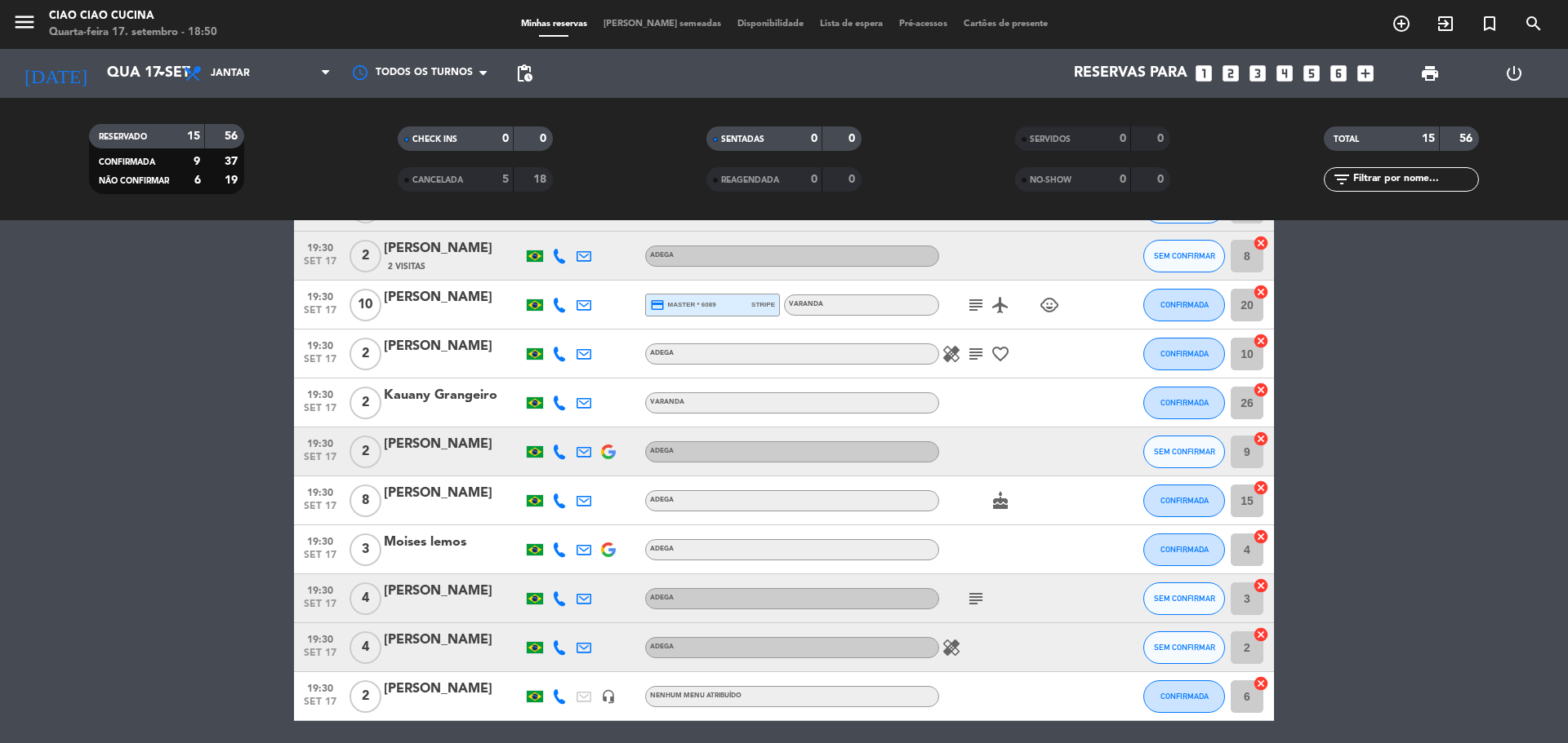
scroll to position [163, 0]
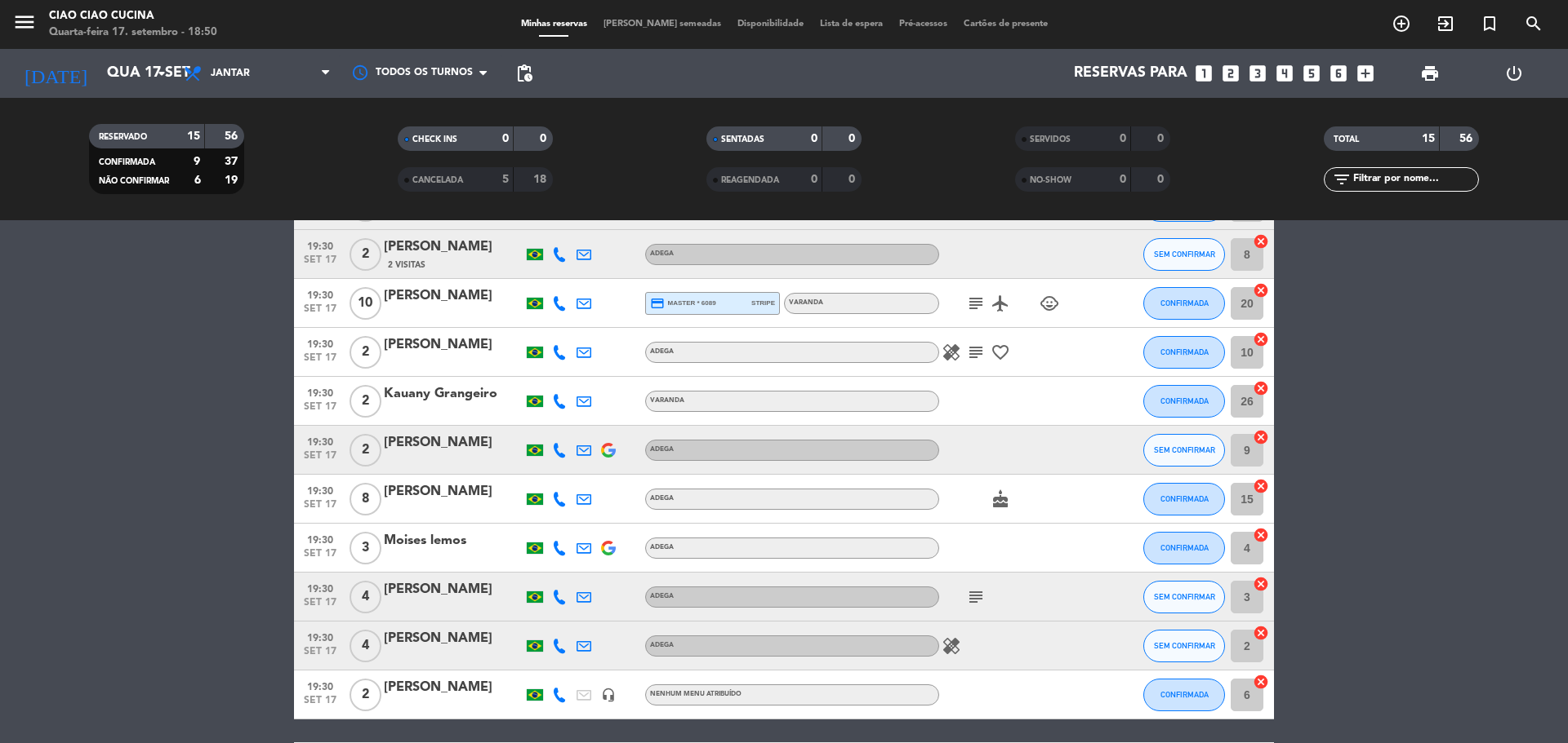
click at [565, 550] on icon at bounding box center [558, 548] width 15 height 15
click at [200, 532] on bookings-row "19:30 [DATE] 2 Alvicto Nogueira VARANDA card_giftcard CONFIRMADA 25 cancel 19:3…" at bounding box center [784, 511] width 1568 height 757
click at [555, 550] on icon at bounding box center [558, 548] width 15 height 15
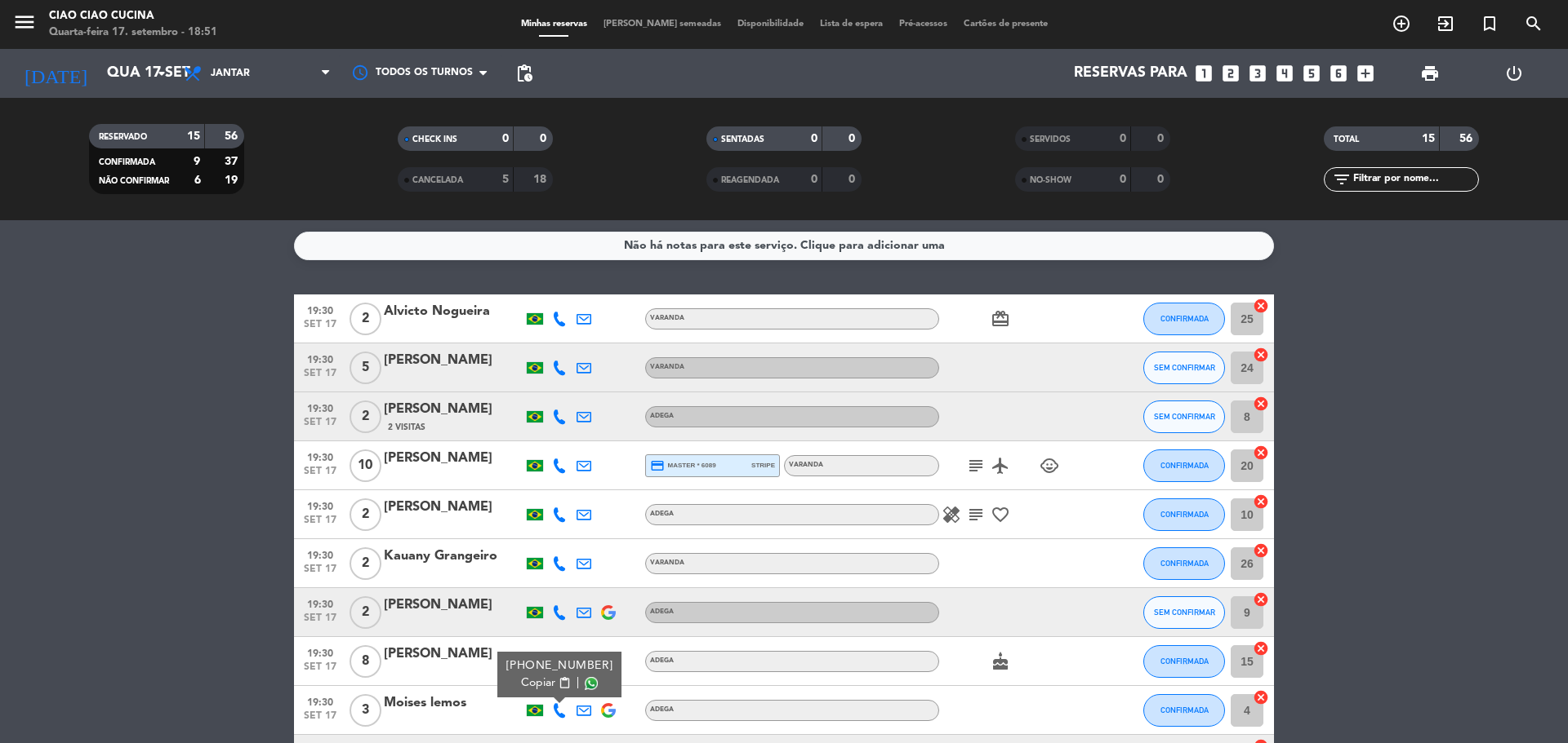
scroll to position [0, 0]
click at [560, 372] on icon at bounding box center [558, 369] width 15 height 15
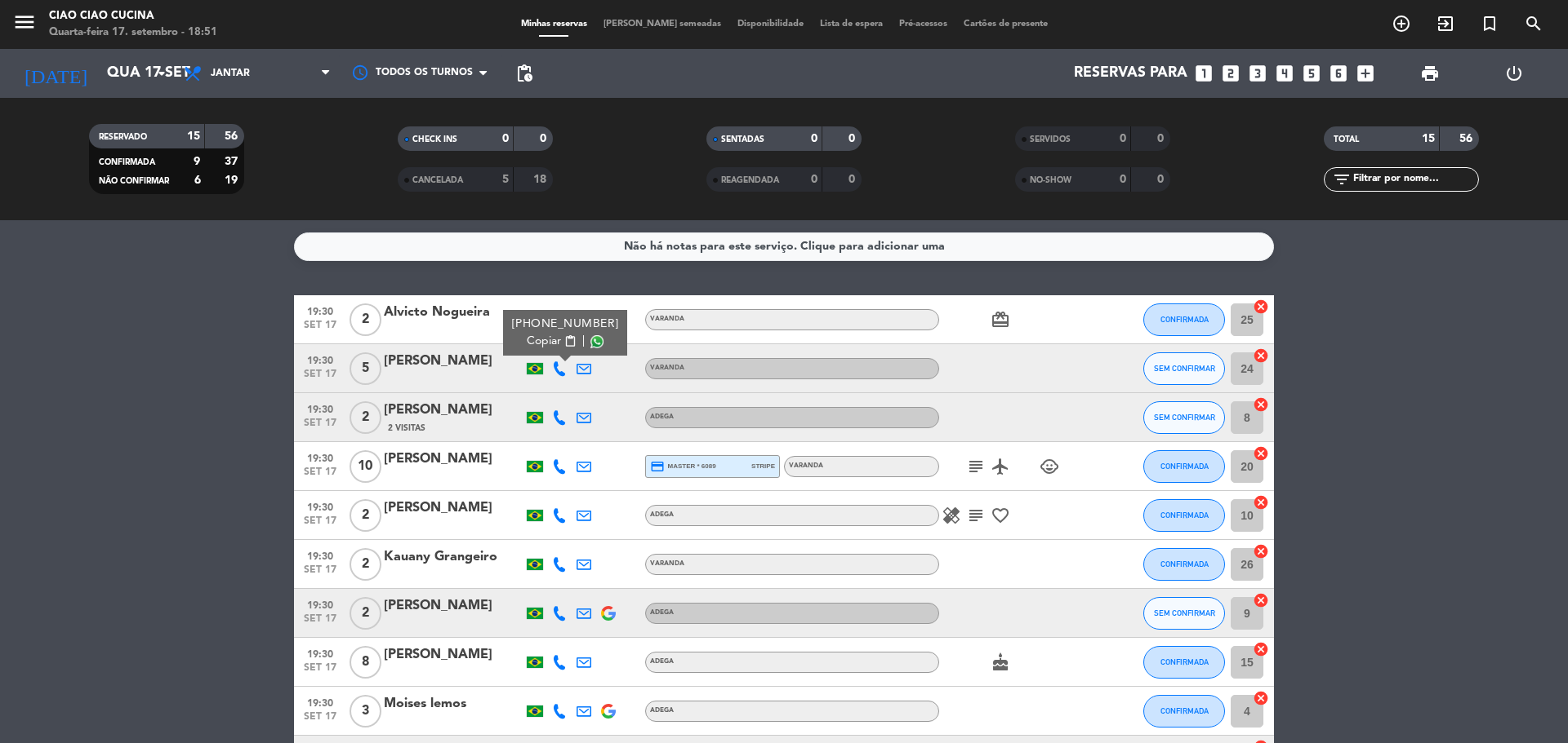
click at [240, 518] on bookings-row "19:30 [DATE] 2 Alvicto Nogueira VARANDA card_giftcard CONFIRMADA 25 cancel 19:3…" at bounding box center [784, 673] width 1568 height 757
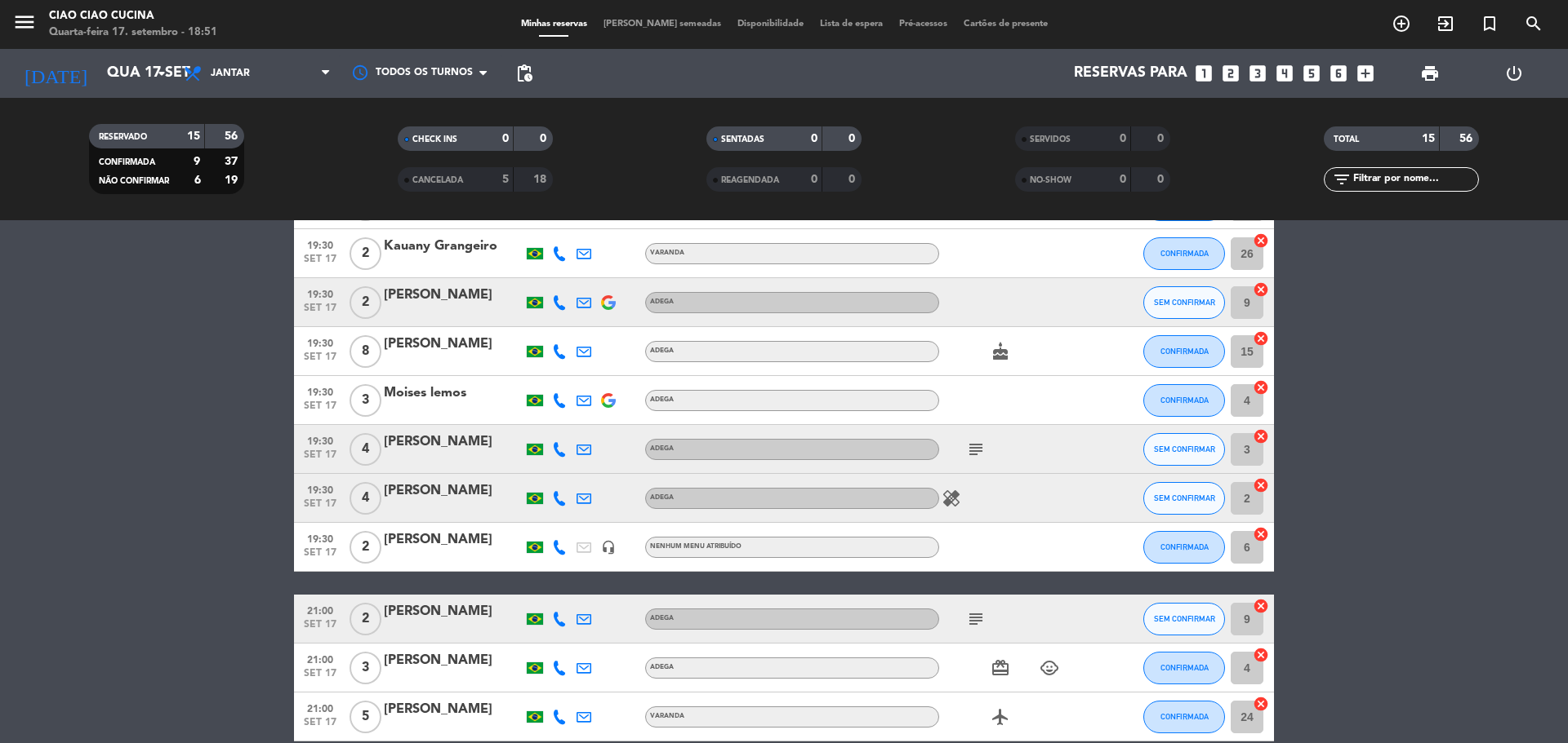
scroll to position [327, 0]
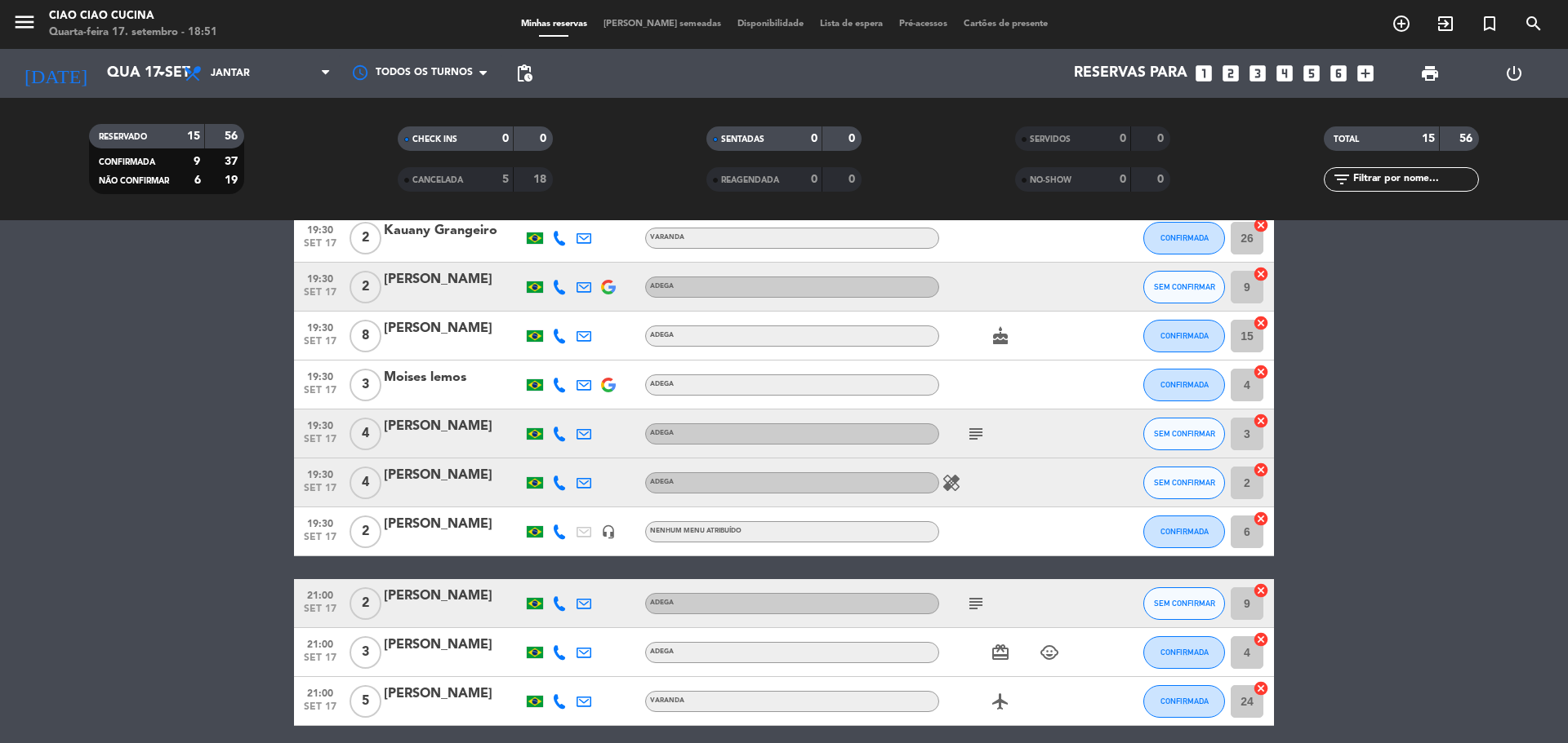
click at [560, 707] on icon at bounding box center [558, 701] width 15 height 15
click at [149, 444] on bookings-row "19:30 [DATE] 2 Alvicto Nogueira VARANDA card_giftcard CONFIRMADA 25 cancel 19:3…" at bounding box center [784, 348] width 1568 height 757
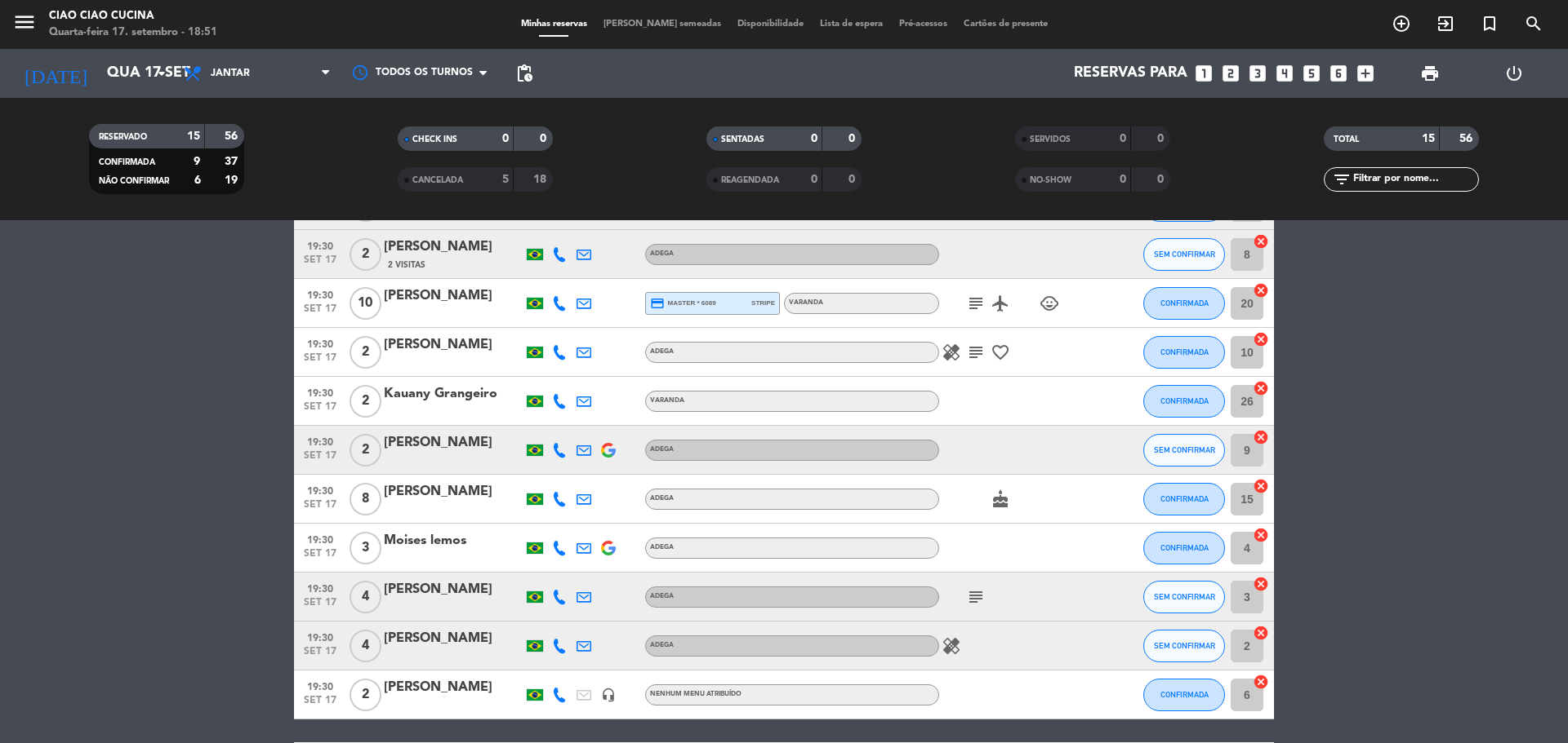
scroll to position [0, 0]
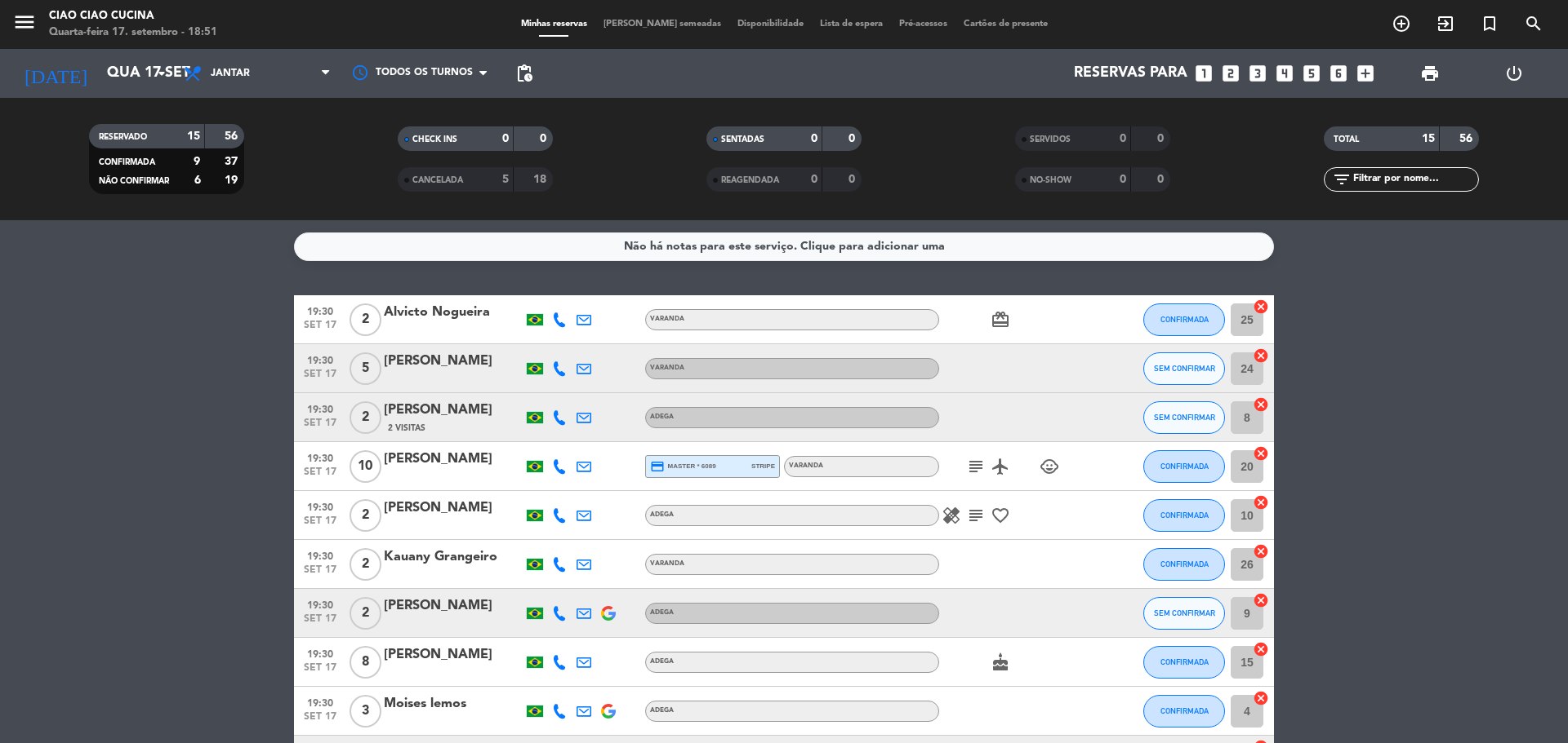
click at [560, 374] on icon at bounding box center [558, 369] width 15 height 15
click at [1194, 369] on span "SEM CONFIRMAR" at bounding box center [1184, 368] width 62 height 9
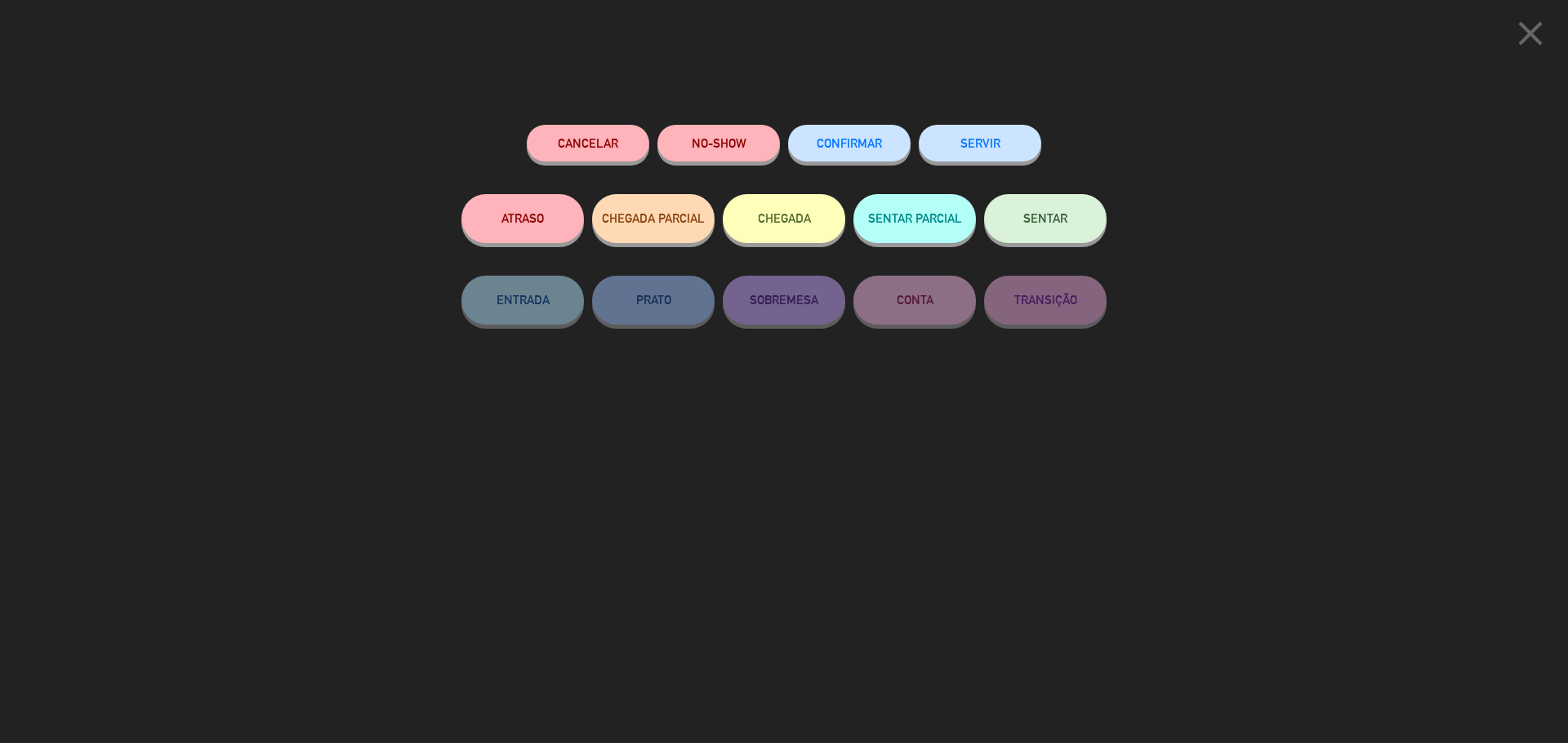
click at [566, 143] on button "Cancelar" at bounding box center [587, 143] width 122 height 37
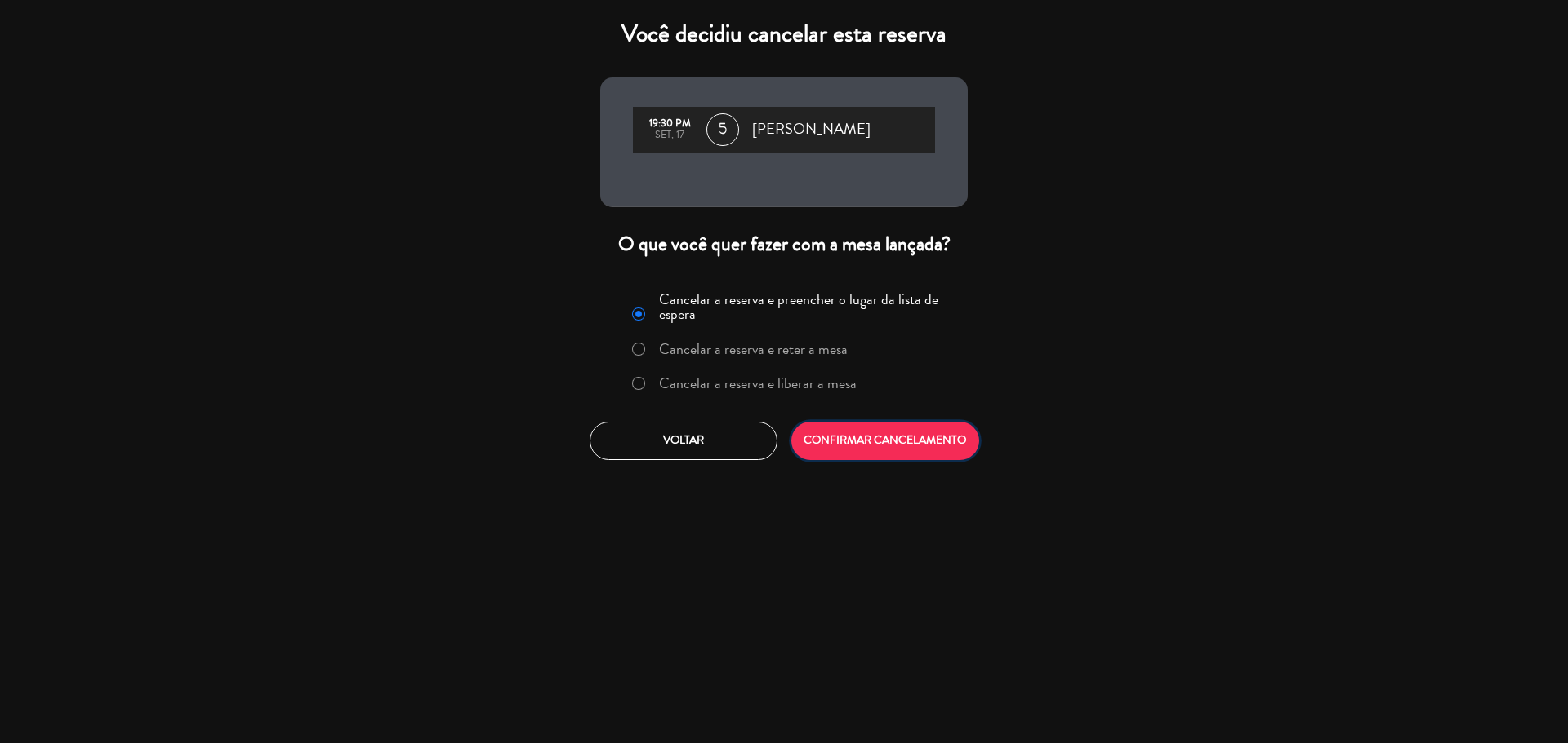
click at [898, 438] on button "CONFIRMAR CANCELAMENTO" at bounding box center [884, 441] width 188 height 39
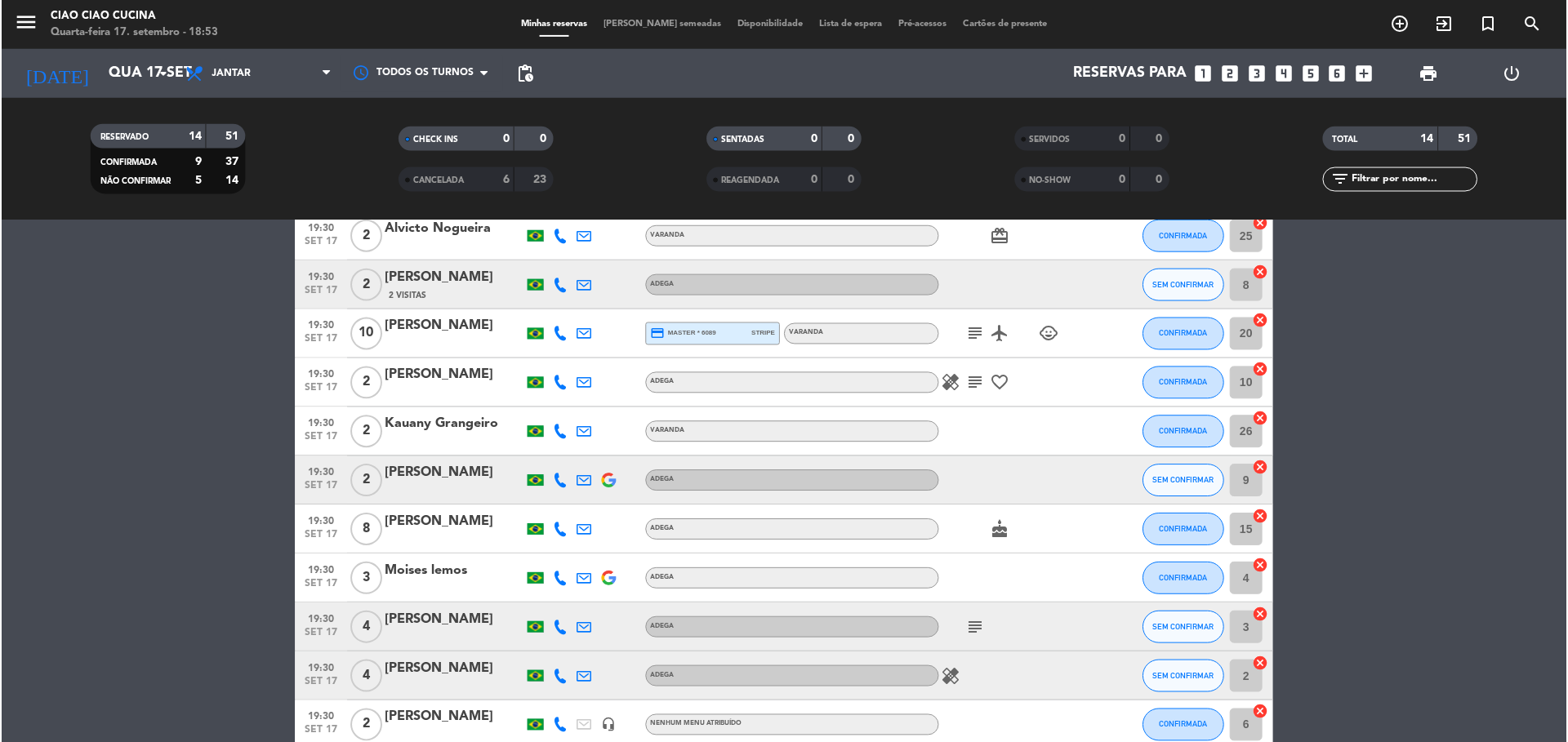
scroll to position [163, 0]
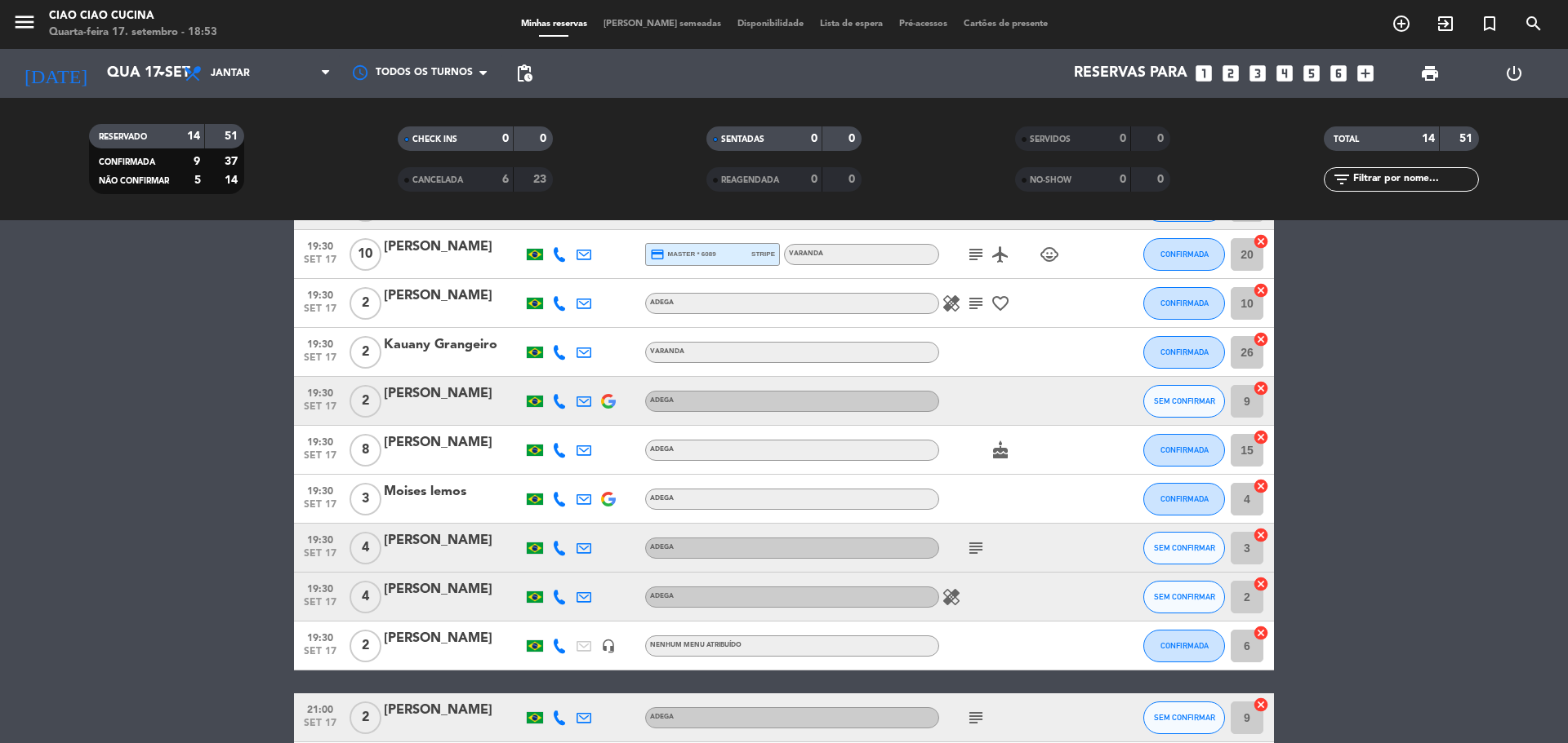
click at [560, 546] on icon at bounding box center [558, 548] width 15 height 15
click at [563, 601] on icon at bounding box center [558, 597] width 15 height 15
click at [1174, 597] on span "SEM CONFIRMAR" at bounding box center [1184, 596] width 62 height 9
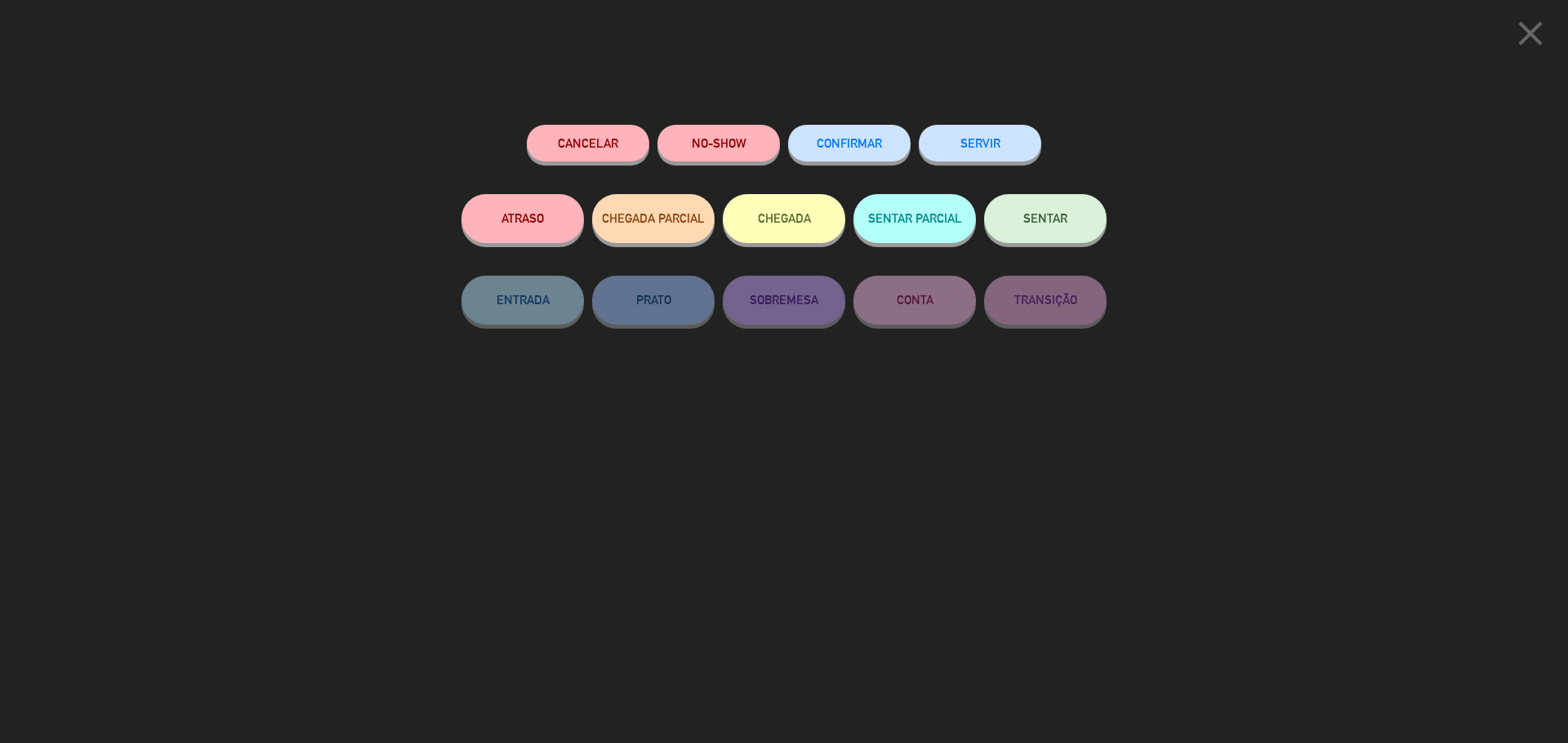
click at [834, 141] on span "CONFIRMAR" at bounding box center [850, 143] width 66 height 14
